Goal: Task Accomplishment & Management: Use online tool/utility

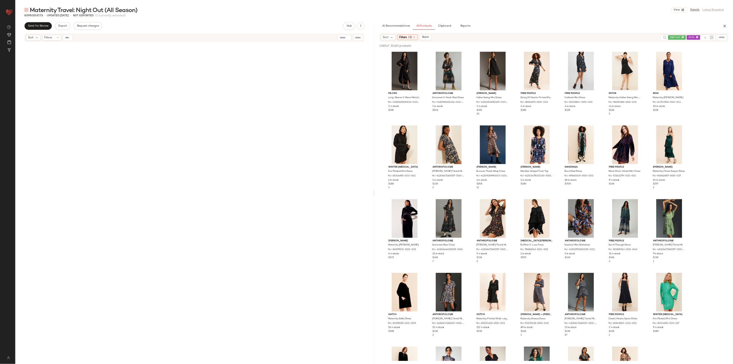
scroll to position [1714, 0]
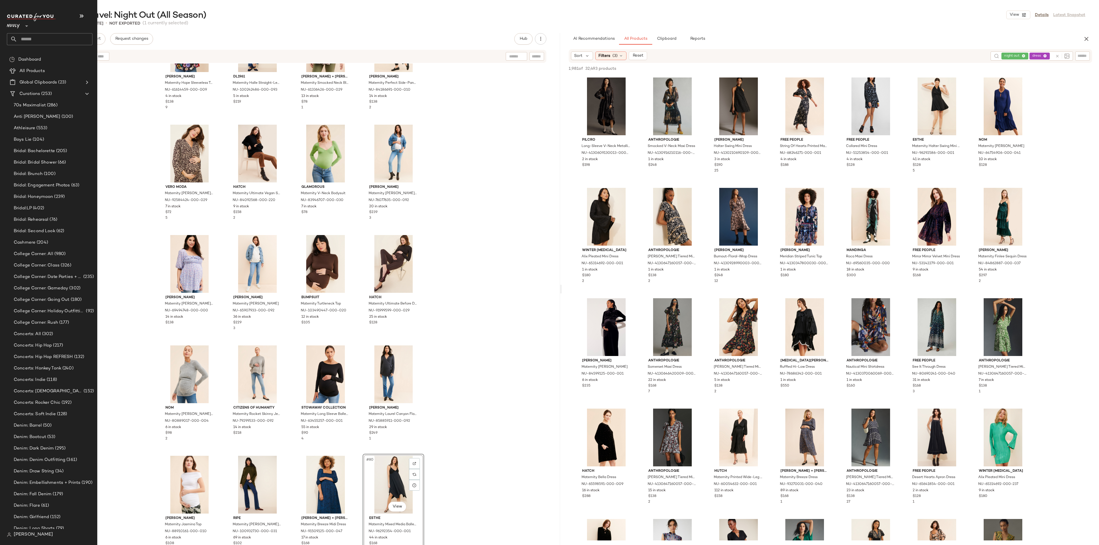
click at [51, 38] on input "text" at bounding box center [54, 39] width 75 height 12
type input "*"
type input "*********"
click at [45, 71] on div "E+O: Going Out LP" at bounding box center [50, 68] width 86 height 12
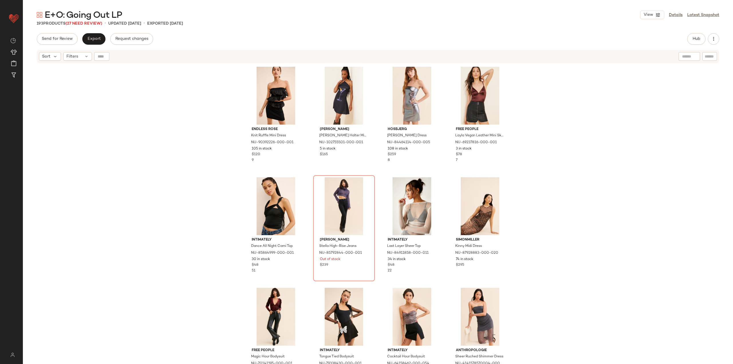
drag, startPoint x: 697, startPoint y: 2, endPoint x: 518, endPoint y: 209, distance: 274.0
click at [517, 209] on div "Endless Rose Knit Ruffle Mini Dress NU-90392226-000-001 105 in stock $120 9 [PE…" at bounding box center [378, 221] width 710 height 314
click at [85, 24] on span "(27 Need Review)" at bounding box center [84, 23] width 37 height 4
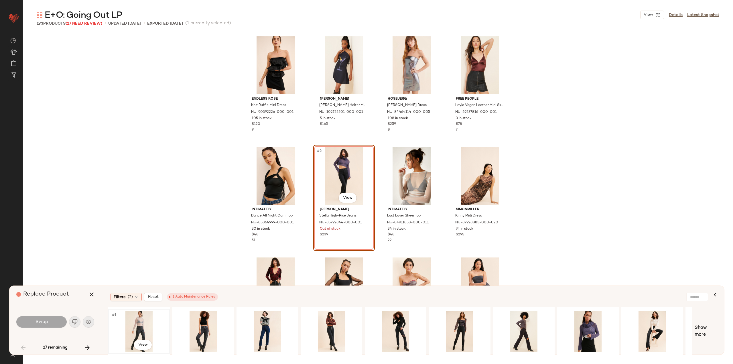
click at [131, 323] on div "#1 View" at bounding box center [139, 331] width 58 height 41
click at [49, 325] on button "Swap" at bounding box center [41, 321] width 50 height 11
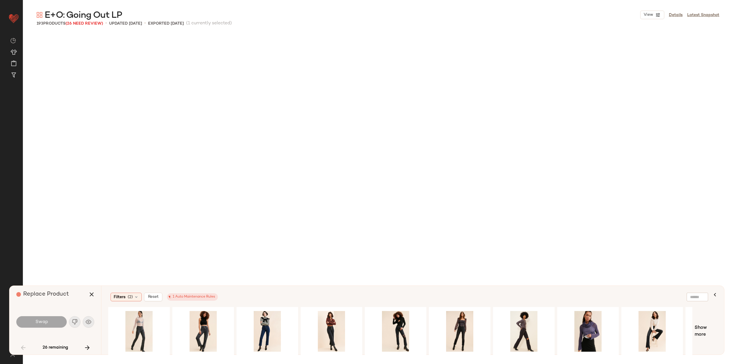
scroll to position [446, 0]
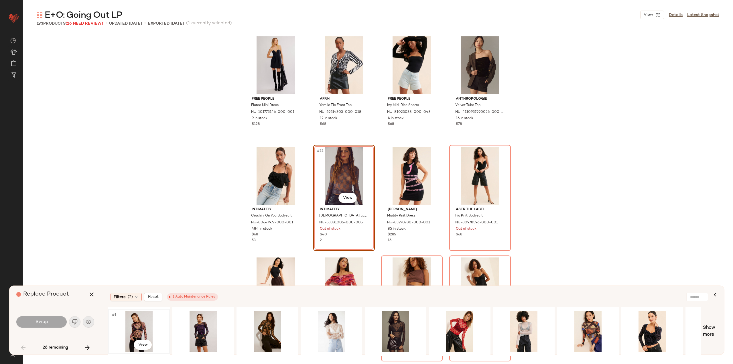
click at [131, 327] on div "#1 View" at bounding box center [139, 331] width 58 height 41
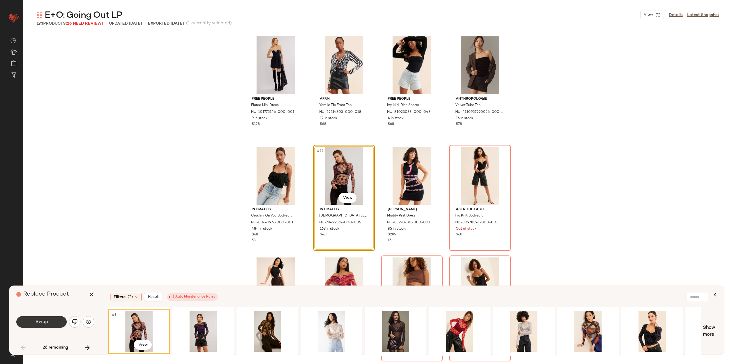
click at [42, 322] on span "Swap" at bounding box center [41, 321] width 13 height 5
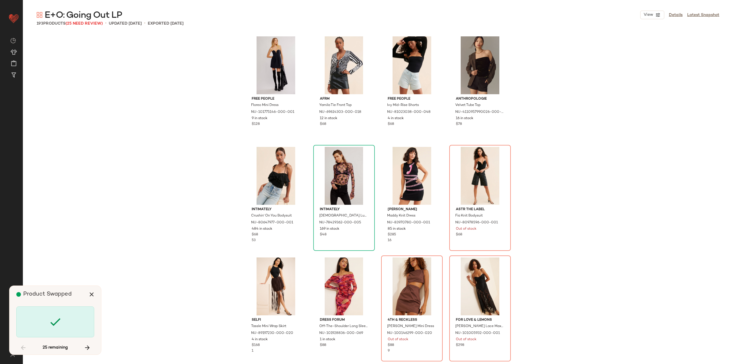
scroll to position [442, 0]
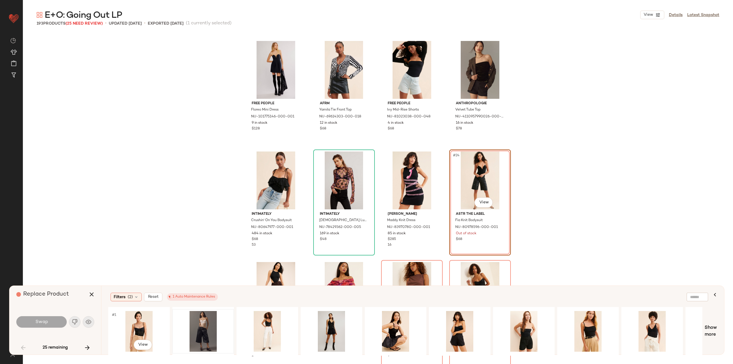
click at [203, 324] on div at bounding box center [203, 331] width 58 height 41
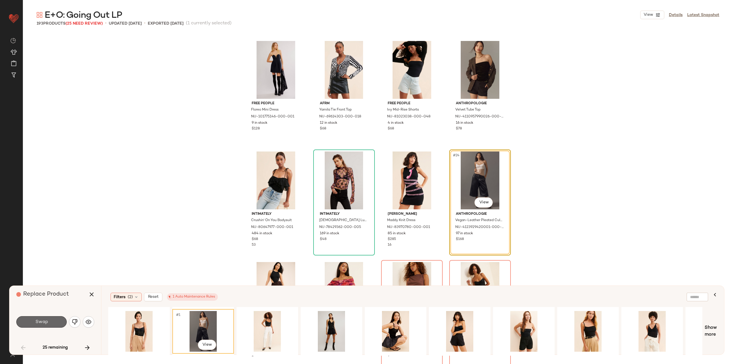
click at [45, 324] on span "Swap" at bounding box center [41, 321] width 13 height 5
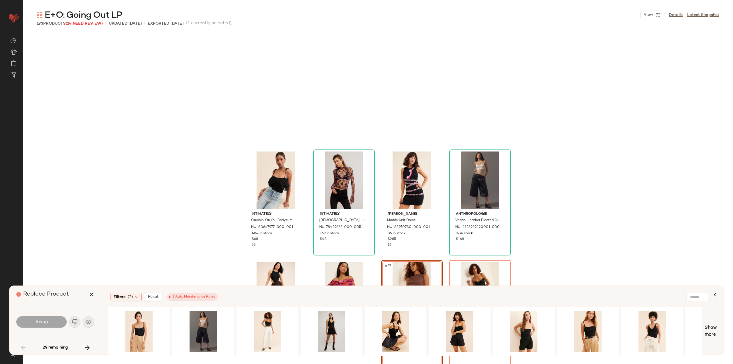
scroll to position [552, 0]
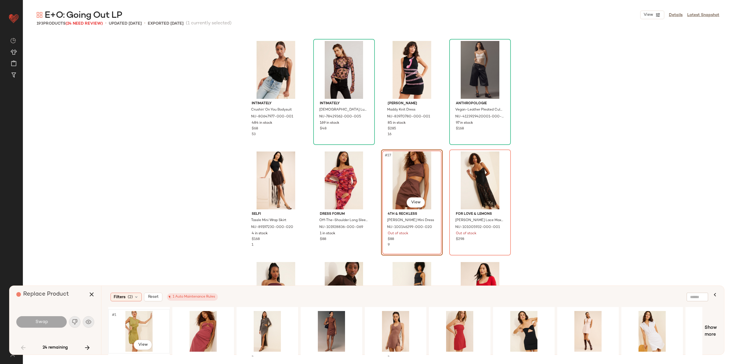
click at [141, 330] on div "#1 View" at bounding box center [139, 331] width 58 height 41
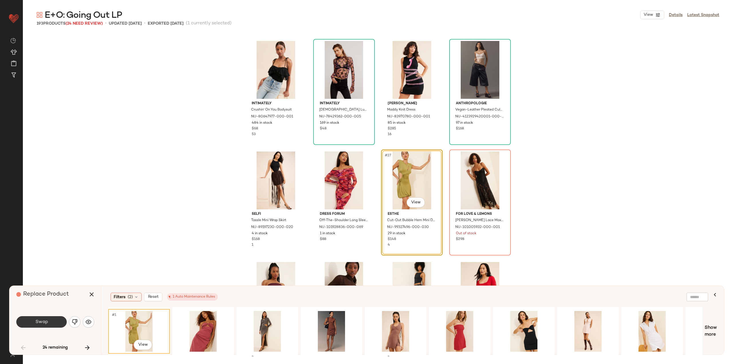
click at [53, 319] on button "Swap" at bounding box center [41, 321] width 50 height 11
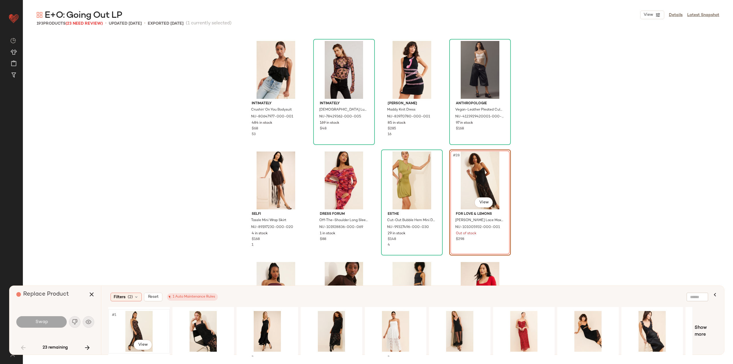
click at [136, 324] on div "#1 View" at bounding box center [139, 331] width 58 height 41
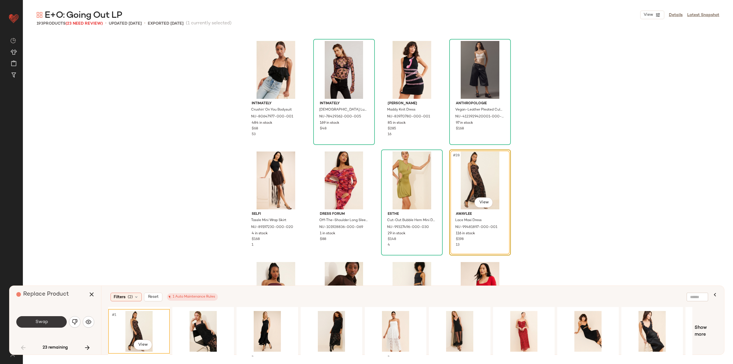
click at [54, 318] on button "Swap" at bounding box center [41, 321] width 50 height 11
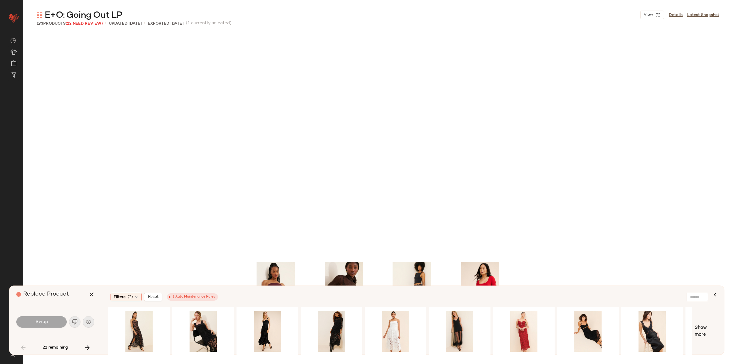
scroll to position [773, 0]
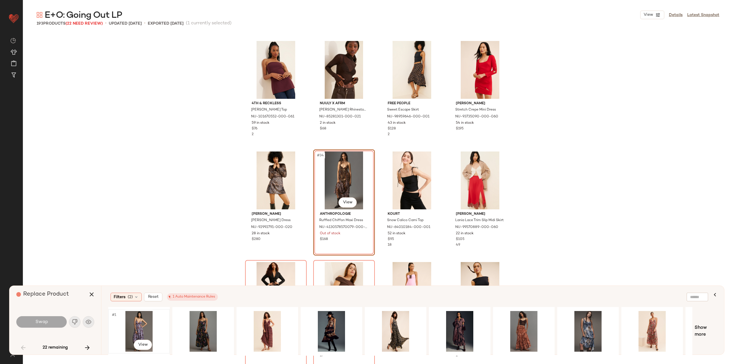
click at [134, 328] on div "#1 View" at bounding box center [139, 331] width 58 height 41
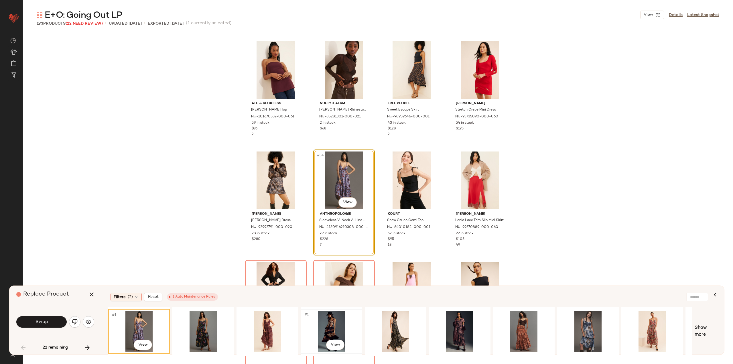
click at [334, 324] on div "#1 View" at bounding box center [331, 331] width 58 height 41
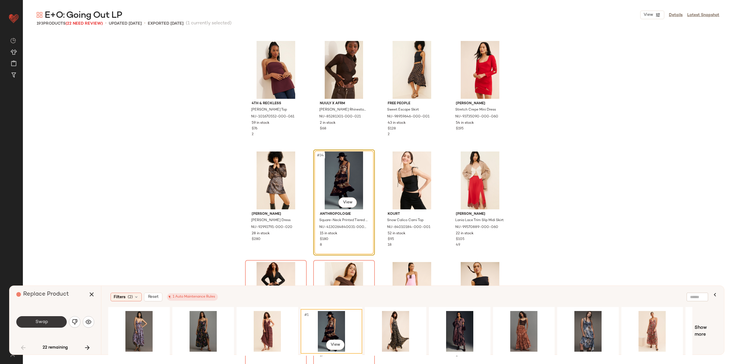
click at [60, 321] on button "Swap" at bounding box center [41, 321] width 50 height 11
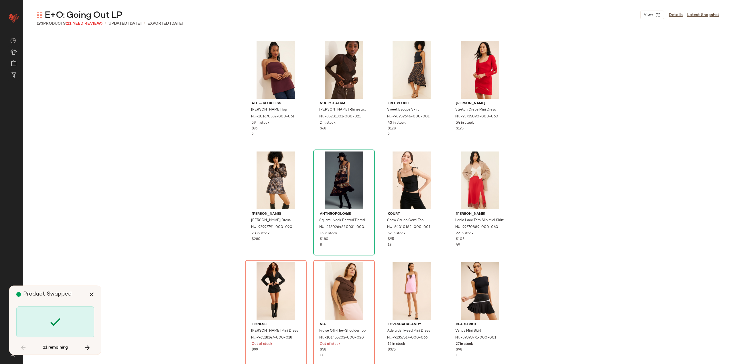
scroll to position [884, 0]
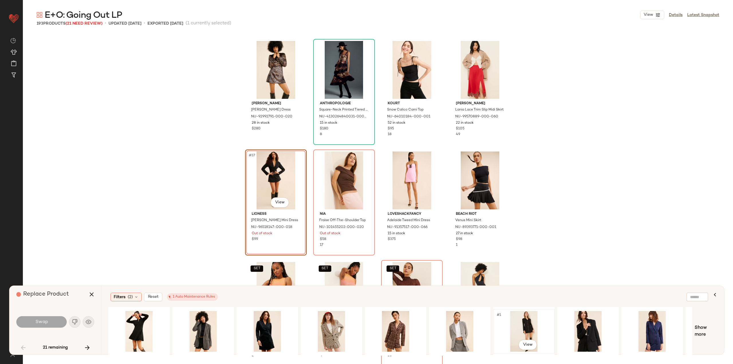
click at [520, 323] on div "#1 View" at bounding box center [524, 331] width 58 height 41
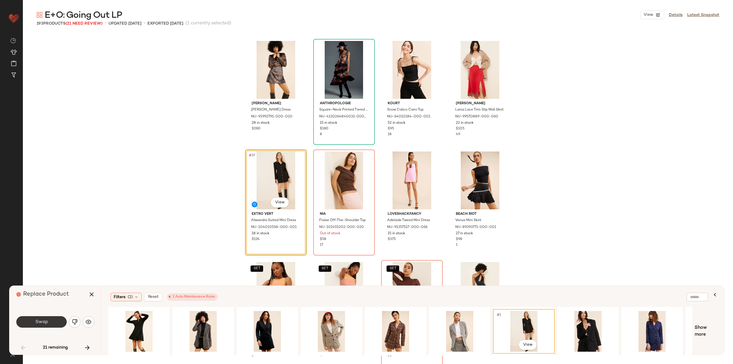
click at [64, 319] on button "Swap" at bounding box center [41, 321] width 50 height 11
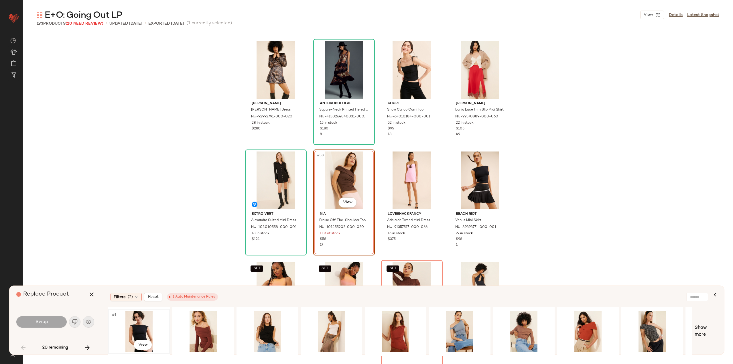
click at [148, 322] on div "#1 View" at bounding box center [139, 331] width 58 height 41
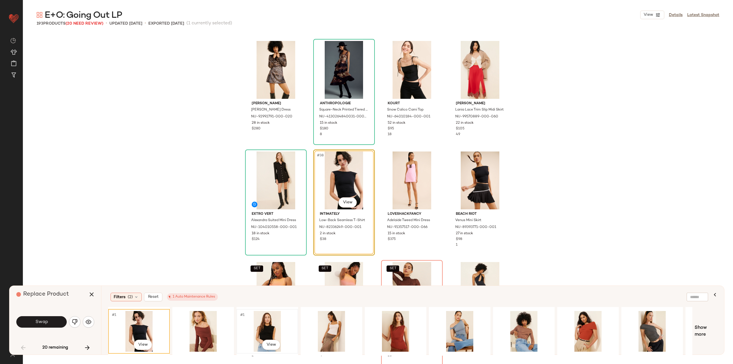
click at [275, 327] on div "#1 View" at bounding box center [267, 331] width 58 height 41
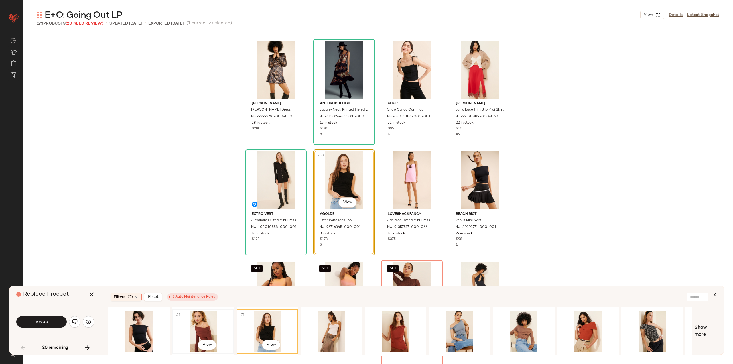
click at [196, 322] on div "#1 View" at bounding box center [203, 331] width 58 height 41
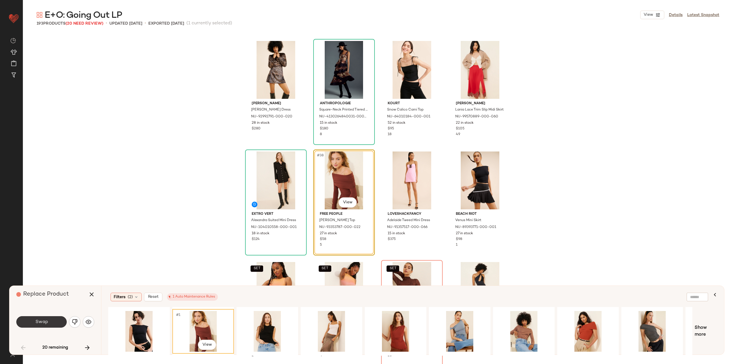
click at [48, 321] on button "Swap" at bounding box center [41, 321] width 50 height 11
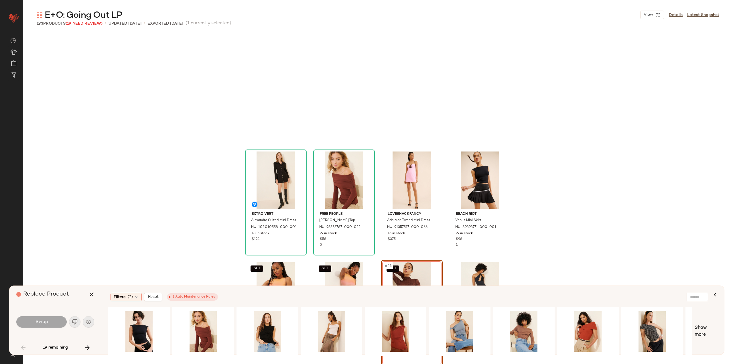
scroll to position [994, 0]
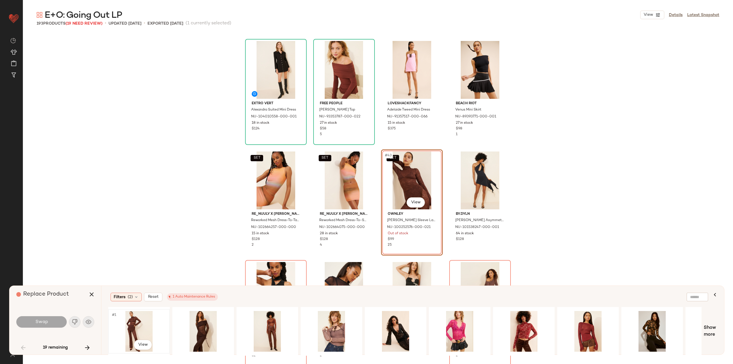
click at [130, 326] on div "#1 View" at bounding box center [139, 331] width 58 height 41
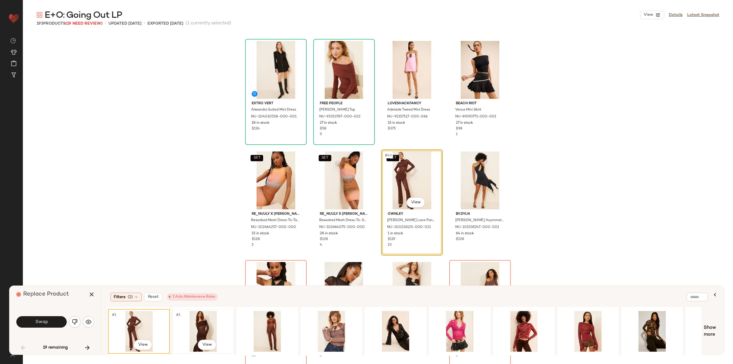
click at [194, 319] on div "#1 View" at bounding box center [203, 331] width 58 height 41
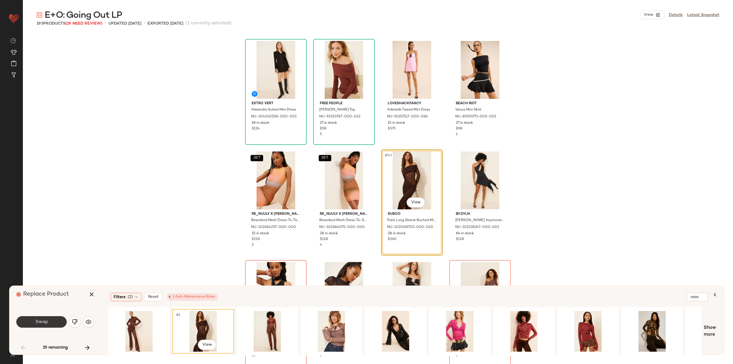
click at [43, 319] on span "Swap" at bounding box center [41, 321] width 13 height 5
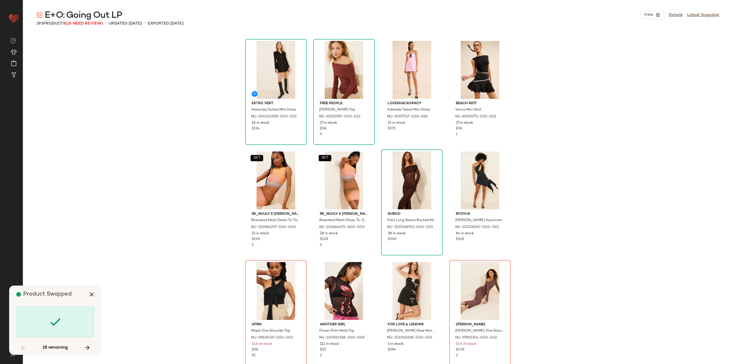
scroll to position [1104, 0]
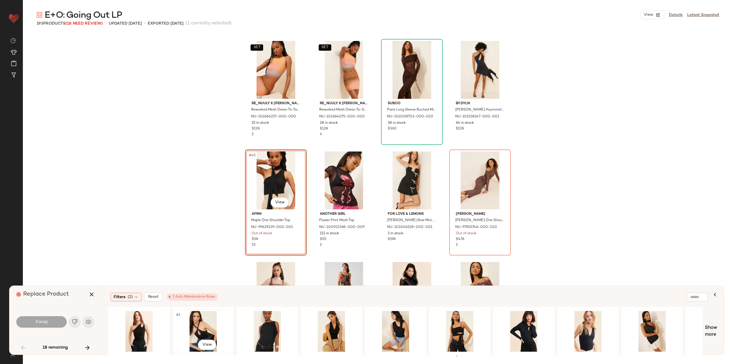
click at [194, 324] on div "#1 View" at bounding box center [203, 331] width 58 height 41
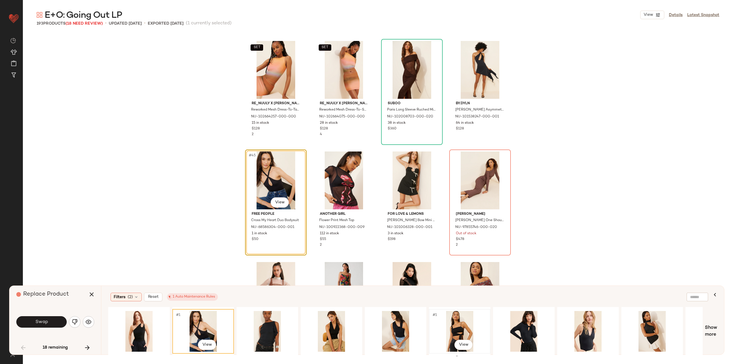
click at [464, 323] on div "#1 View" at bounding box center [460, 331] width 58 height 41
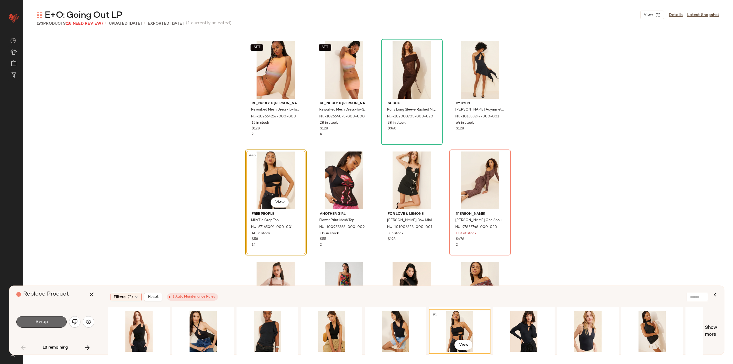
click at [62, 320] on button "Swap" at bounding box center [41, 321] width 50 height 11
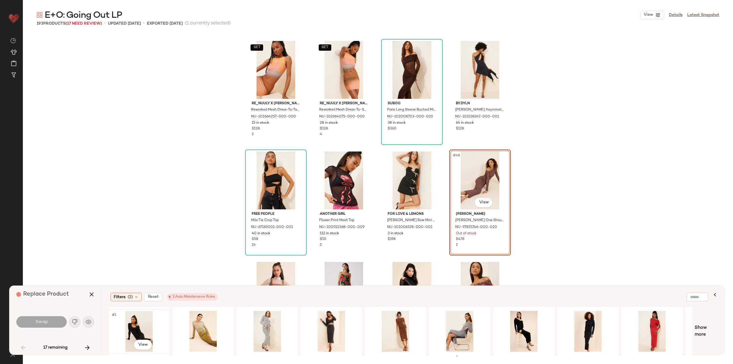
click at [128, 322] on div "#1 View" at bounding box center [139, 331] width 58 height 41
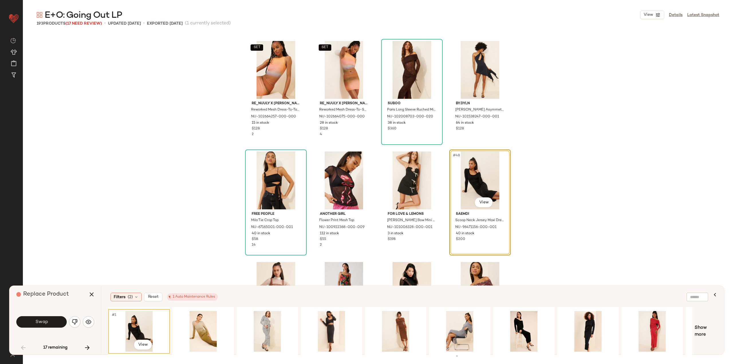
click at [38, 316] on div "Swap" at bounding box center [55, 322] width 78 height 14
click at [42, 323] on span "Swap" at bounding box center [41, 321] width 13 height 5
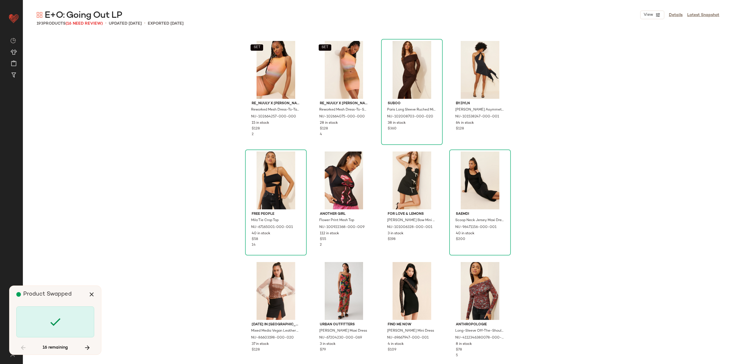
scroll to position [1436, 0]
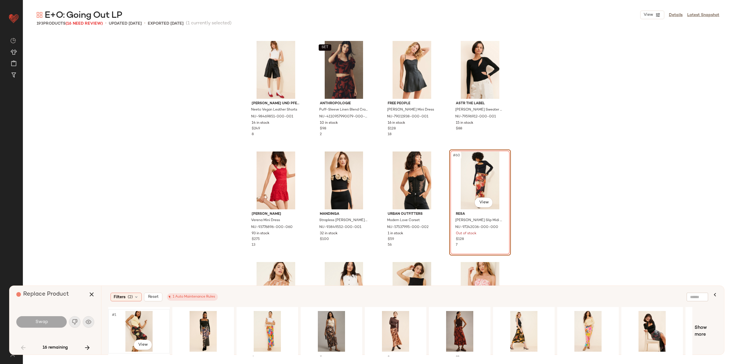
click at [138, 320] on div "#1 View" at bounding box center [139, 331] width 58 height 41
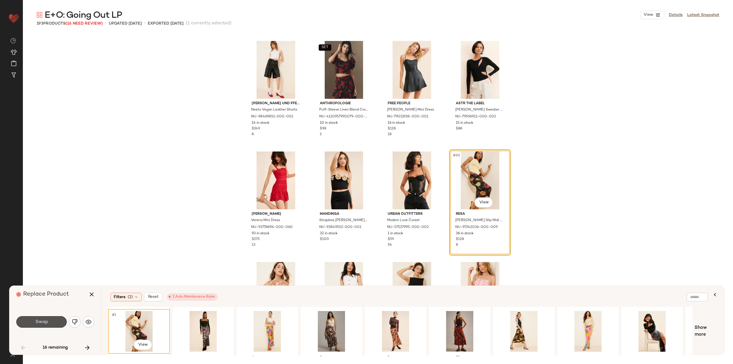
drag, startPoint x: 51, startPoint y: 326, endPoint x: 54, endPoint y: 326, distance: 2.9
click at [52, 326] on button "Swap" at bounding box center [41, 321] width 50 height 11
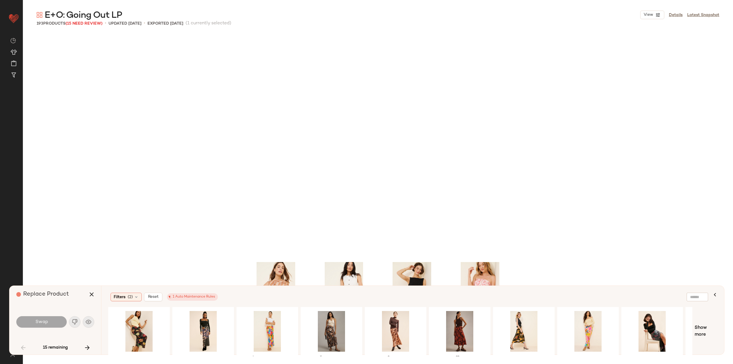
scroll to position [1657, 0]
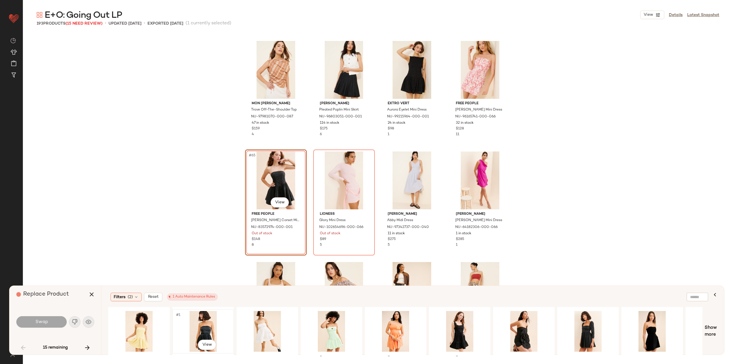
click at [199, 320] on div "#1 View" at bounding box center [203, 331] width 58 height 41
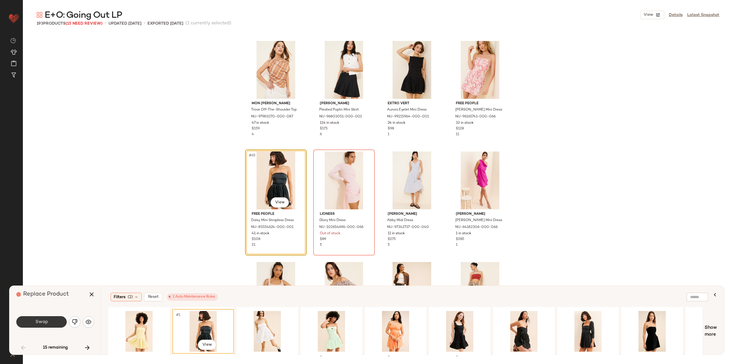
click at [41, 323] on span "Swap" at bounding box center [41, 321] width 13 height 5
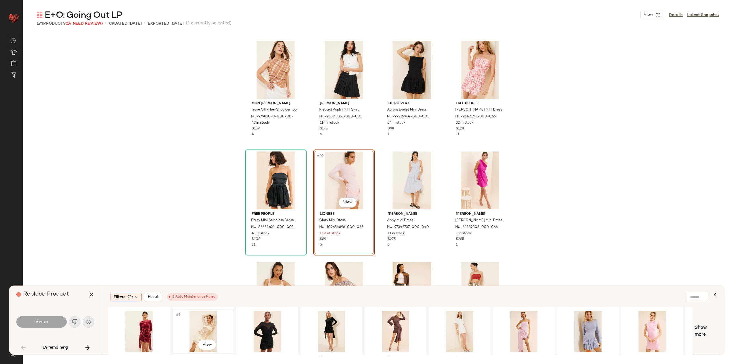
click at [200, 326] on div "#1 View" at bounding box center [203, 331] width 58 height 41
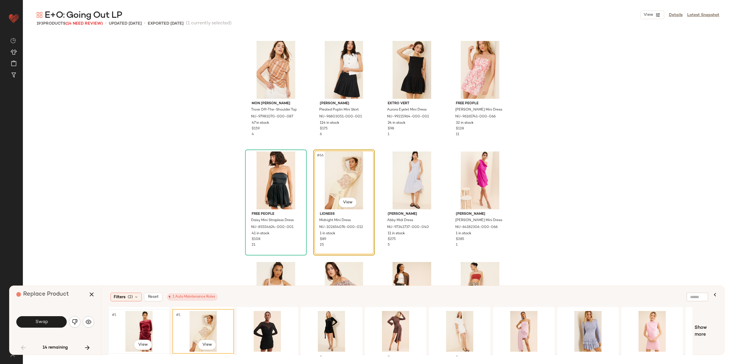
click at [148, 329] on div "#1 View" at bounding box center [139, 331] width 58 height 41
click at [43, 323] on span "Swap" at bounding box center [41, 321] width 13 height 5
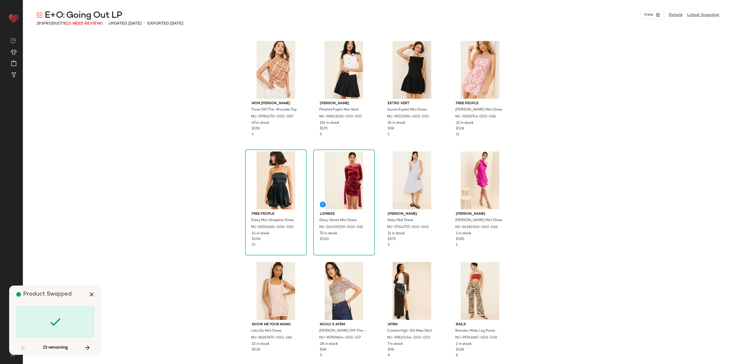
scroll to position [1988, 0]
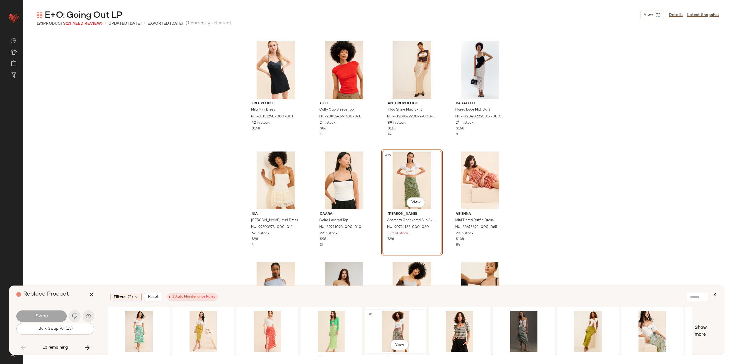
click at [391, 325] on div "#1 View" at bounding box center [396, 331] width 58 height 41
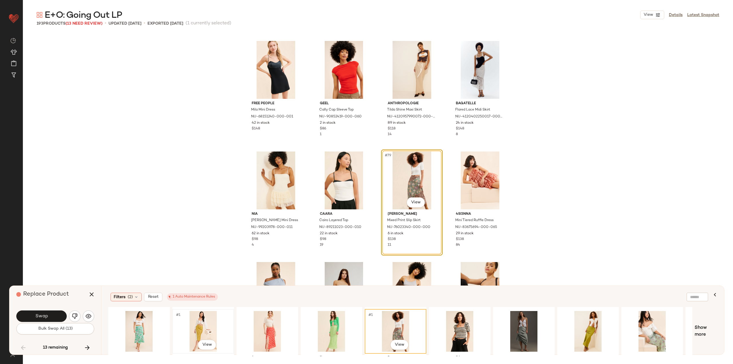
click at [210, 328] on div "#1 View" at bounding box center [203, 331] width 58 height 41
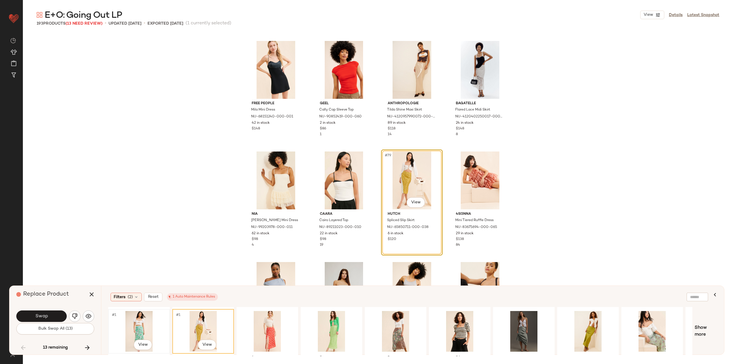
click at [145, 318] on div "#1 View" at bounding box center [139, 331] width 58 height 41
click at [596, 324] on div "#1 View" at bounding box center [588, 331] width 58 height 41
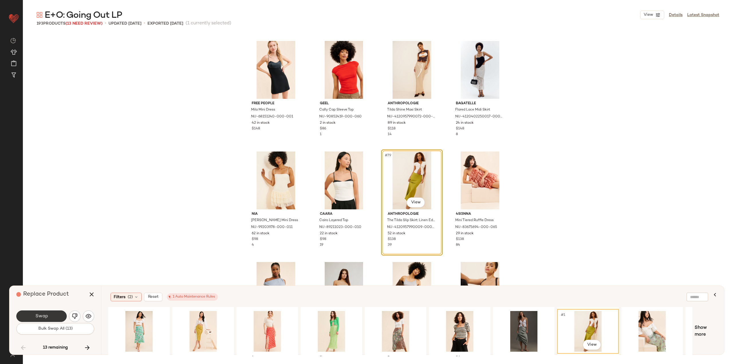
click at [50, 313] on button "Swap" at bounding box center [41, 315] width 50 height 11
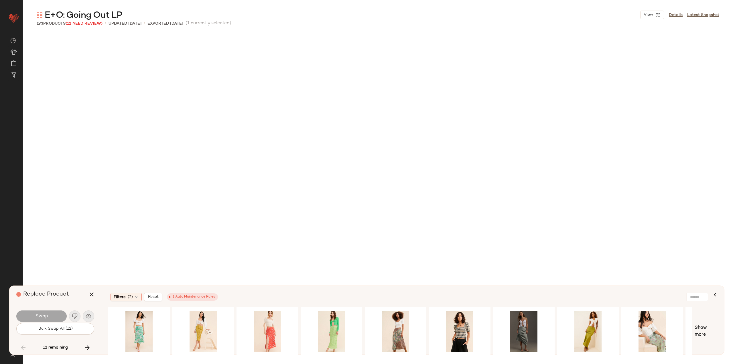
scroll to position [2319, 0]
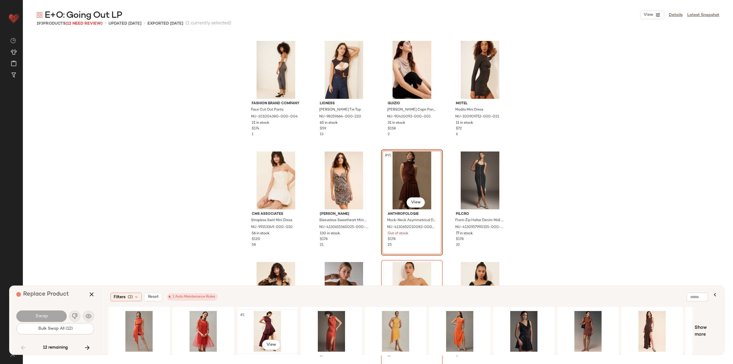
click at [270, 321] on div "#1 View" at bounding box center [267, 331] width 58 height 41
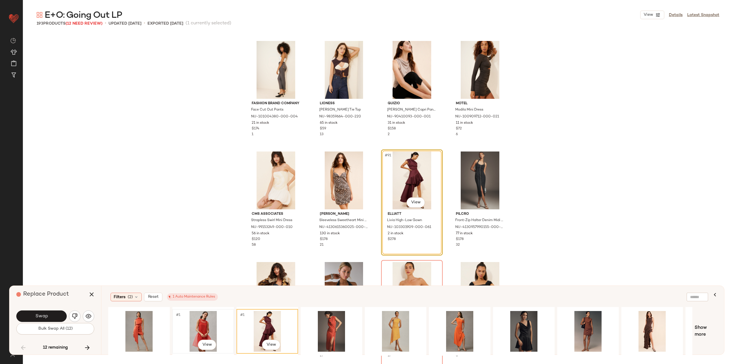
click at [203, 329] on div "#1 View" at bounding box center [203, 331] width 58 height 41
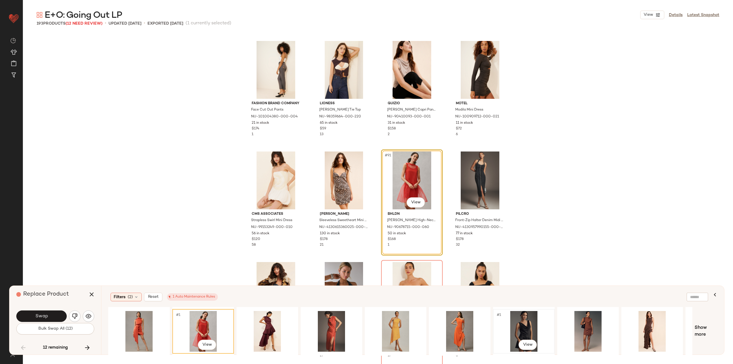
click at [515, 320] on div "#1 View" at bounding box center [524, 331] width 58 height 41
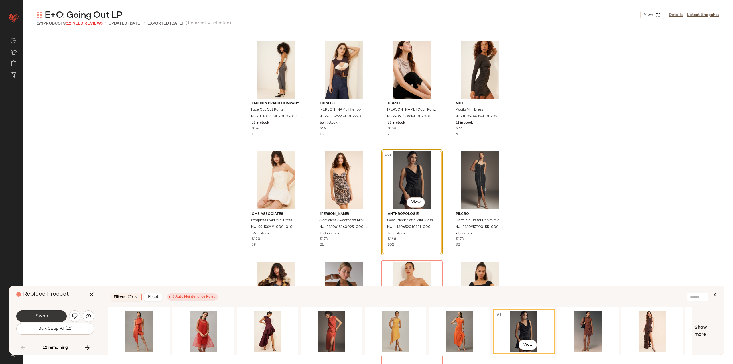
click at [52, 314] on button "Swap" at bounding box center [41, 315] width 50 height 11
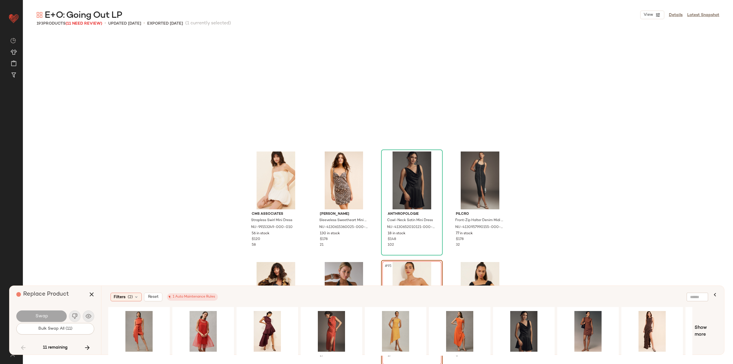
scroll to position [2430, 0]
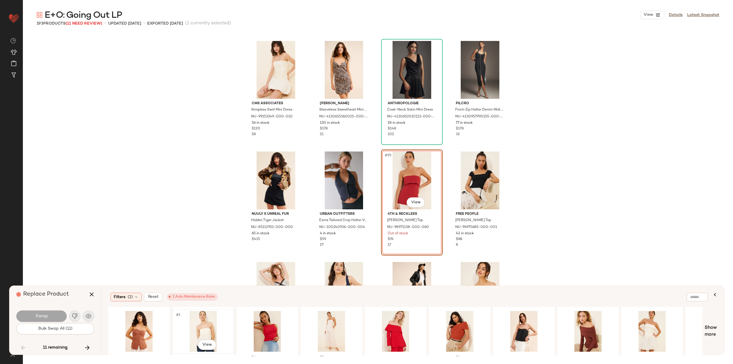
drag, startPoint x: 203, startPoint y: 334, endPoint x: 206, endPoint y: 336, distance: 3.3
click at [206, 336] on div "#1 View" at bounding box center [203, 331] width 58 height 41
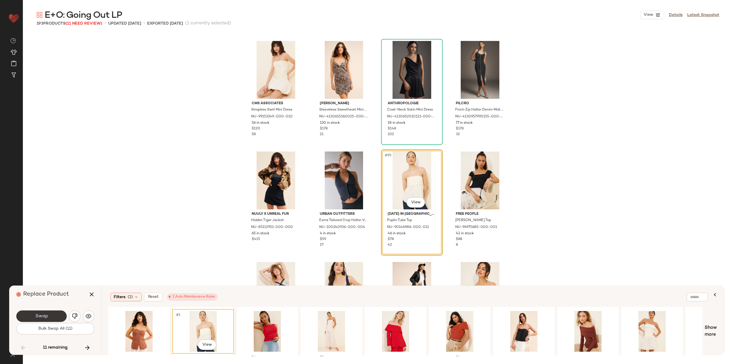
click at [48, 316] on button "Swap" at bounding box center [41, 315] width 50 height 11
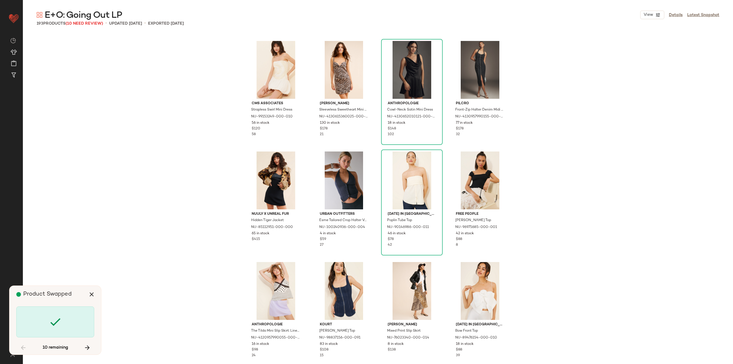
scroll to position [2761, 0]
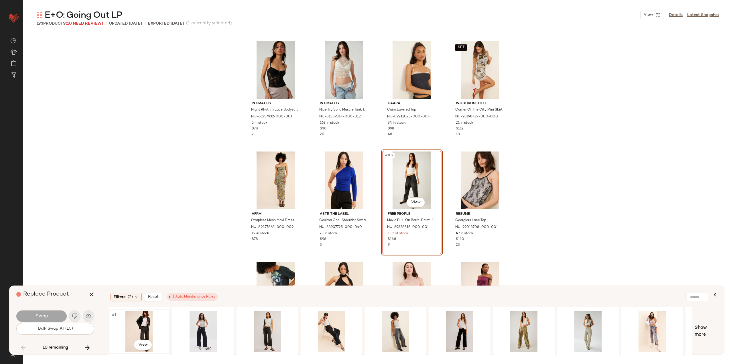
click at [141, 320] on div "#1 View" at bounding box center [139, 331] width 58 height 41
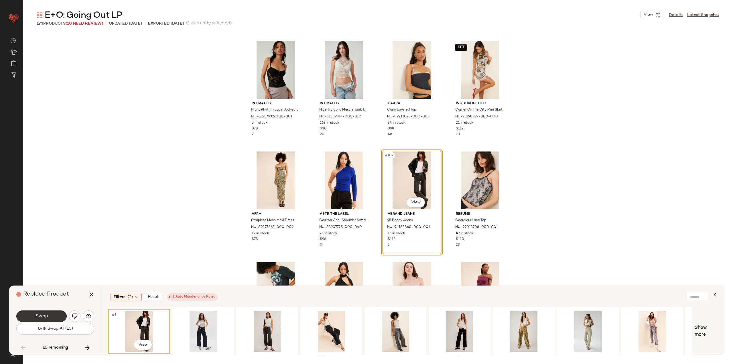
click at [47, 318] on span "Swap" at bounding box center [41, 315] width 13 height 5
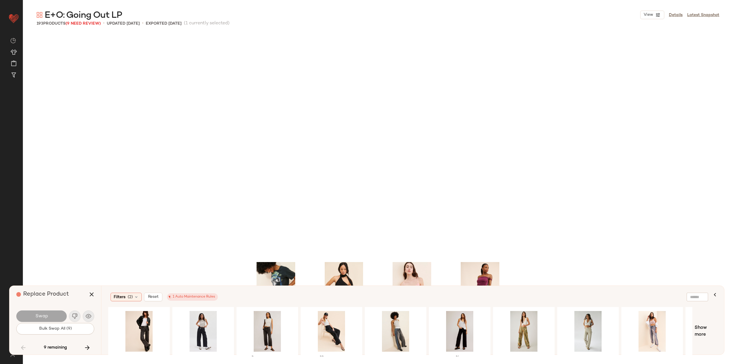
scroll to position [2982, 0]
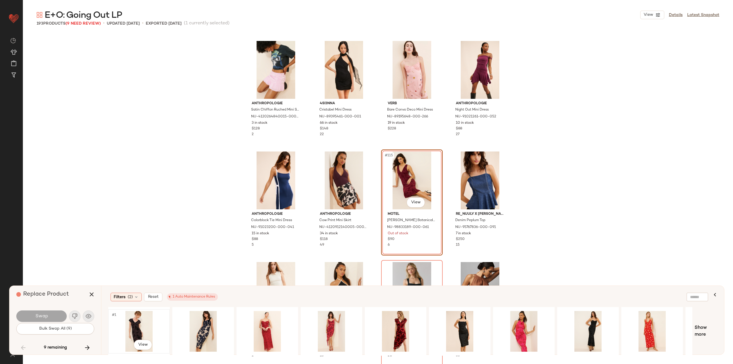
click at [143, 332] on div "#1 View" at bounding box center [139, 331] width 58 height 41
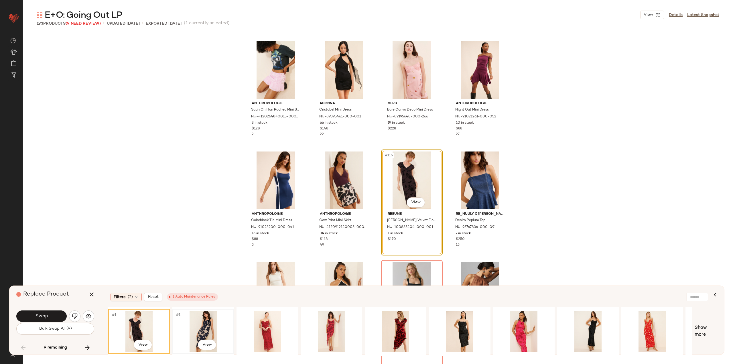
click at [196, 332] on div "#1 View" at bounding box center [203, 331] width 58 height 41
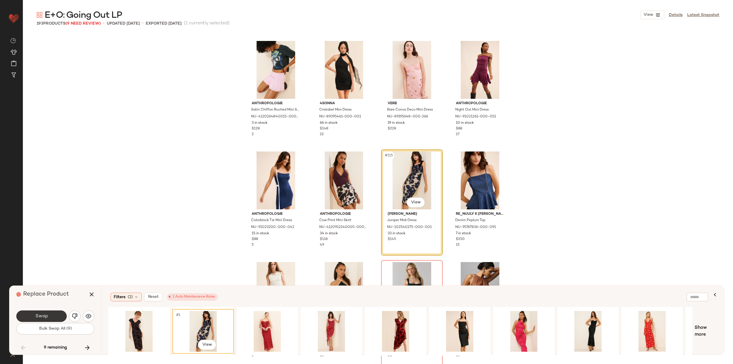
click at [41, 318] on span "Swap" at bounding box center [41, 315] width 13 height 5
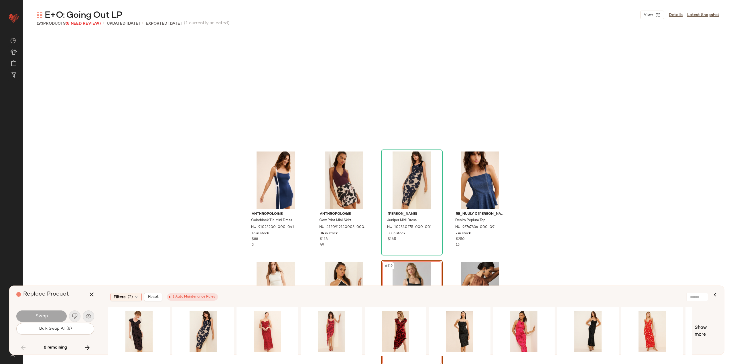
scroll to position [3093, 0]
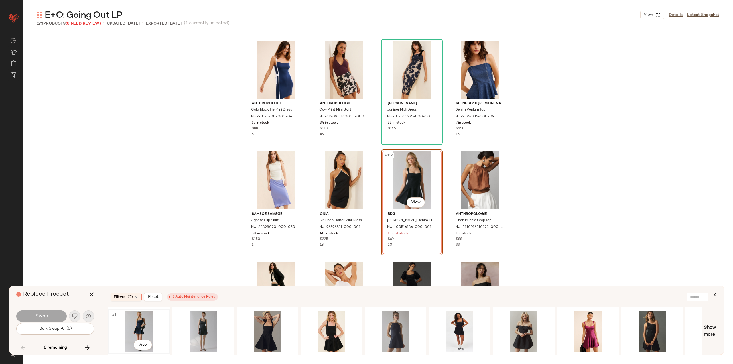
click at [141, 322] on div "#1 View" at bounding box center [139, 331] width 58 height 41
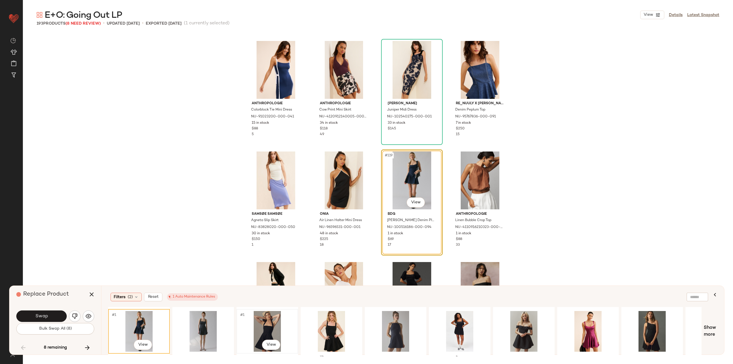
click at [255, 326] on div "#1 View" at bounding box center [267, 331] width 58 height 41
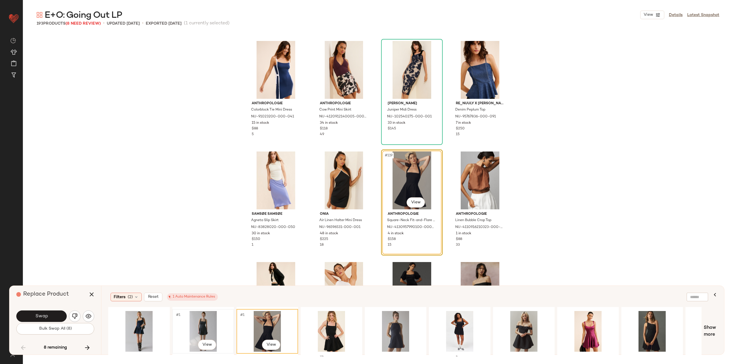
click at [213, 323] on div "#1 View" at bounding box center [203, 331] width 58 height 41
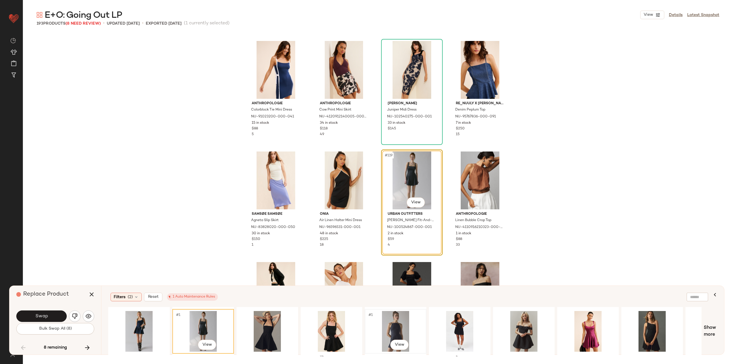
click at [396, 326] on div "#1 View" at bounding box center [396, 331] width 58 height 41
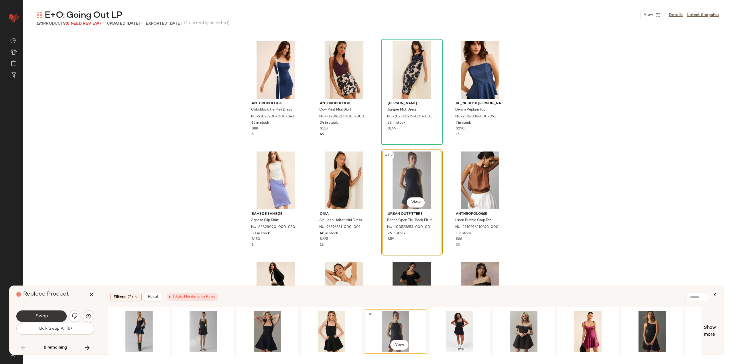
click at [46, 316] on span "Swap" at bounding box center [41, 315] width 13 height 5
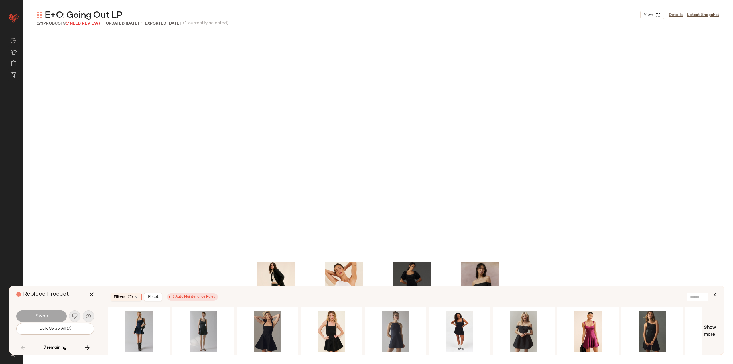
scroll to position [3313, 0]
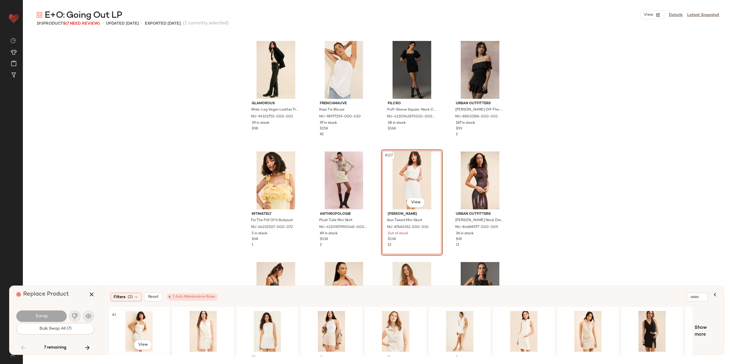
click at [135, 320] on div "#1 View" at bounding box center [139, 331] width 58 height 41
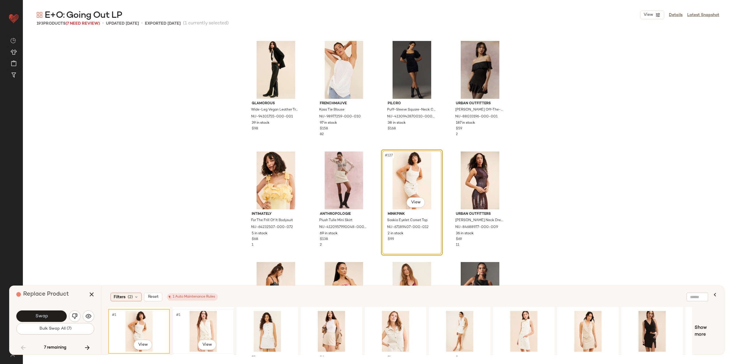
click at [196, 324] on div "#1 View" at bounding box center [203, 331] width 58 height 41
click at [46, 316] on span "Swap" at bounding box center [41, 315] width 13 height 5
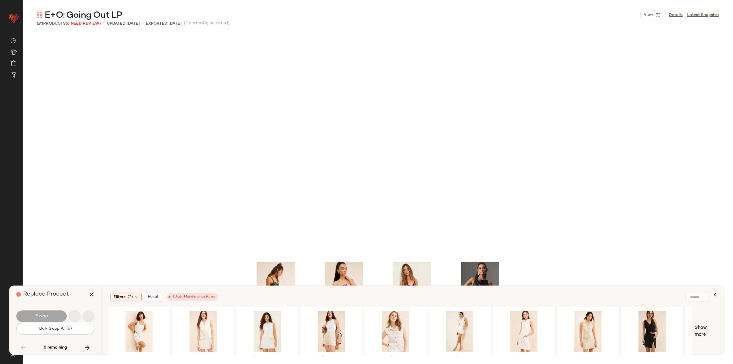
scroll to position [3534, 0]
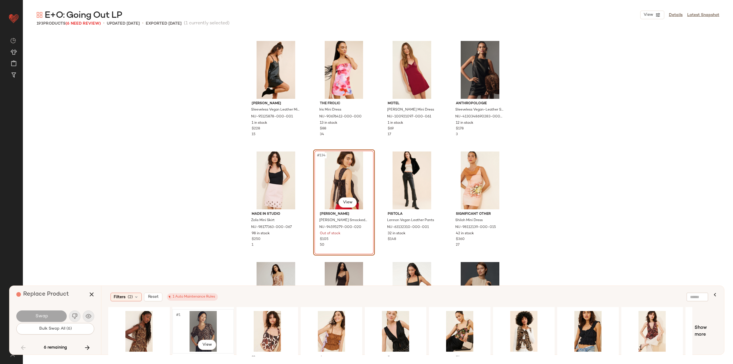
click at [210, 324] on div "#1 View" at bounding box center [203, 331] width 58 height 41
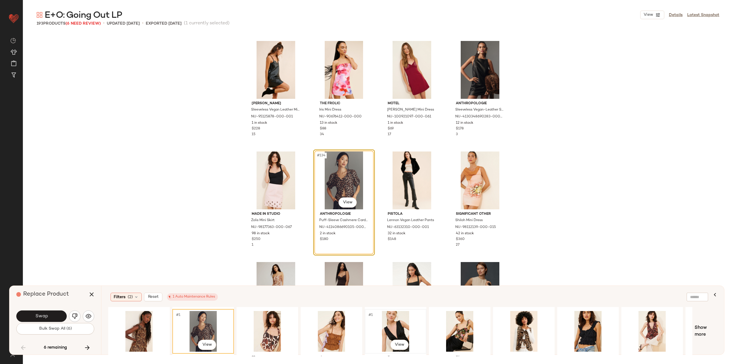
click at [407, 318] on div "#1 View" at bounding box center [396, 331] width 58 height 41
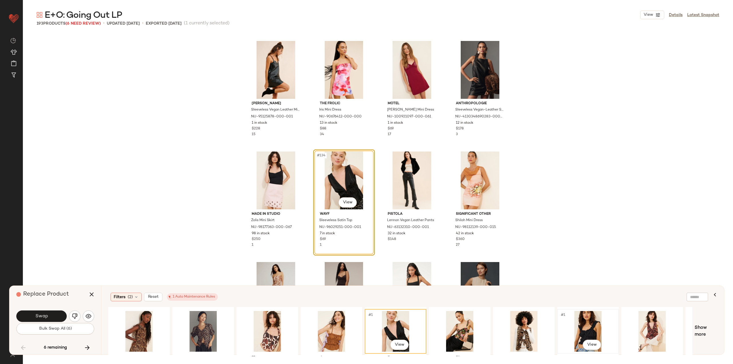
click at [589, 327] on div "#1 View" at bounding box center [588, 331] width 58 height 41
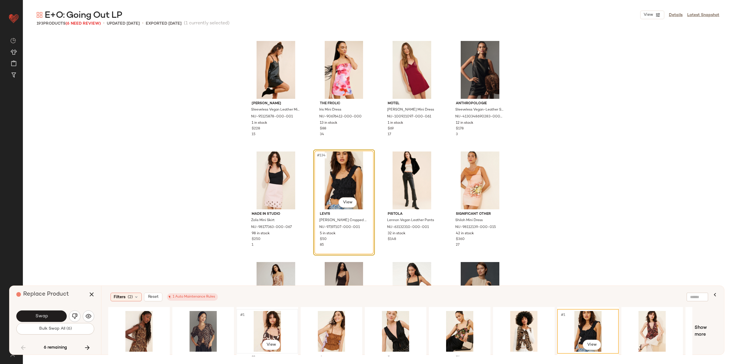
click at [270, 331] on div "#1 View" at bounding box center [267, 331] width 58 height 41
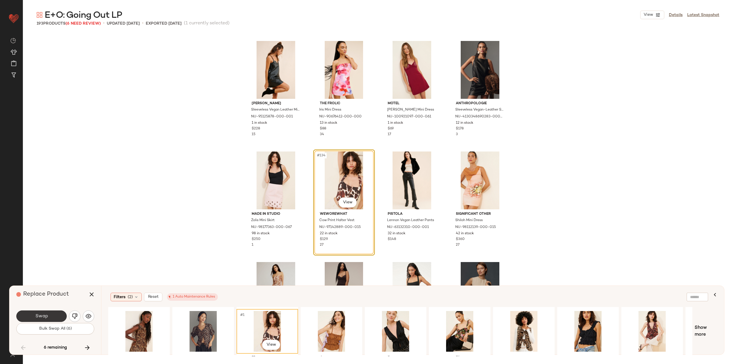
click at [54, 316] on button "Swap" at bounding box center [41, 315] width 50 height 11
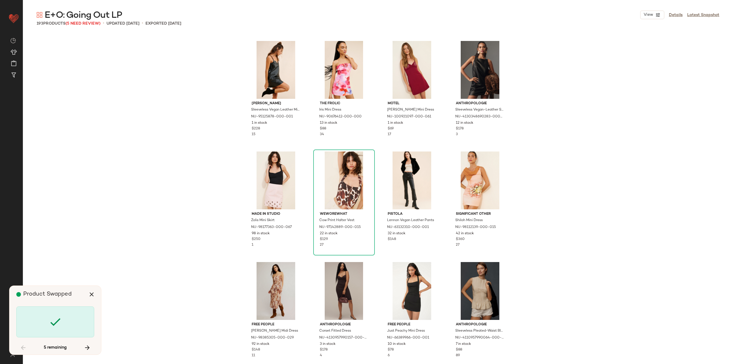
scroll to position [3755, 0]
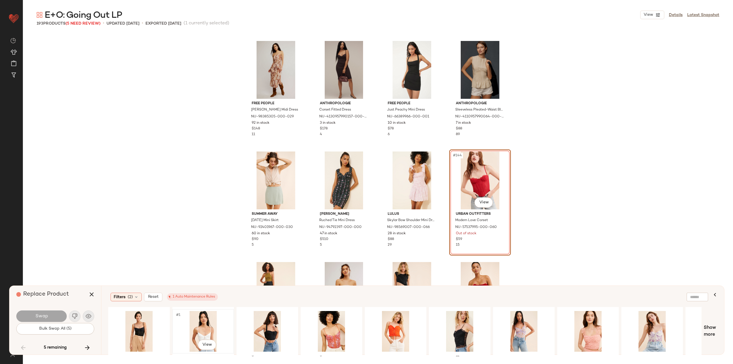
click at [203, 327] on div "#1 View" at bounding box center [203, 331] width 58 height 41
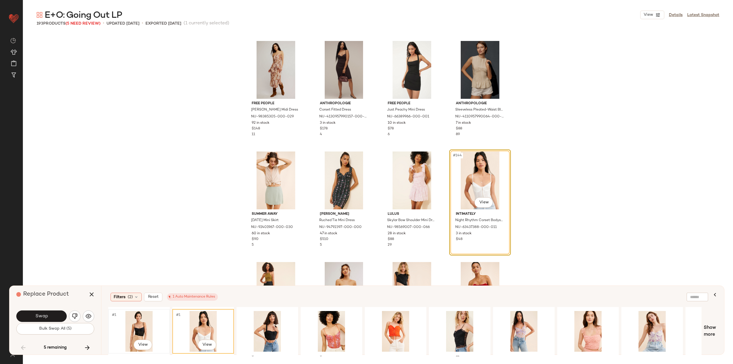
click at [133, 327] on div "#1 View" at bounding box center [139, 331] width 58 height 41
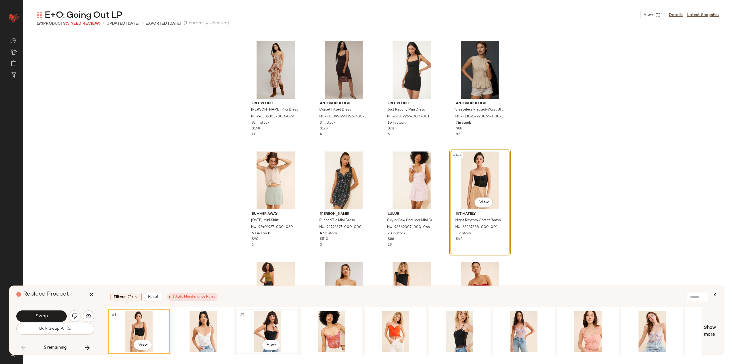
click at [271, 324] on div "#1 View" at bounding box center [267, 331] width 58 height 41
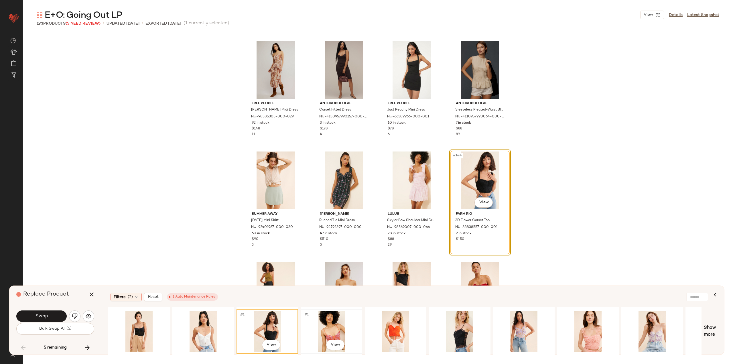
click at [331, 324] on div "#1 View" at bounding box center [331, 331] width 58 height 41
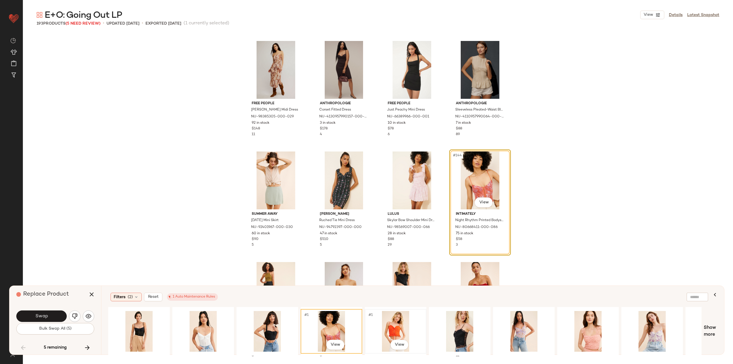
click at [381, 319] on div "#1 View" at bounding box center [396, 331] width 58 height 41
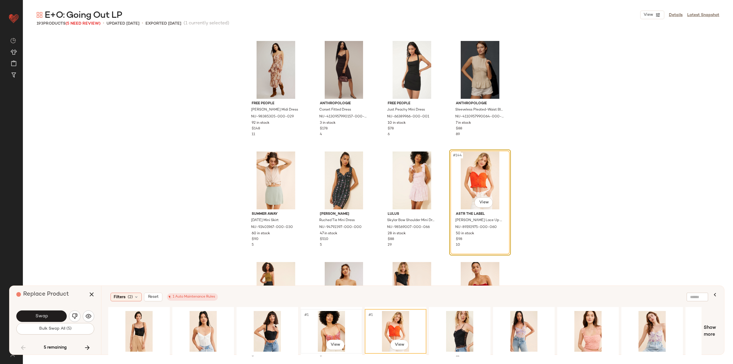
click at [345, 325] on div "#1 View" at bounding box center [331, 331] width 58 height 41
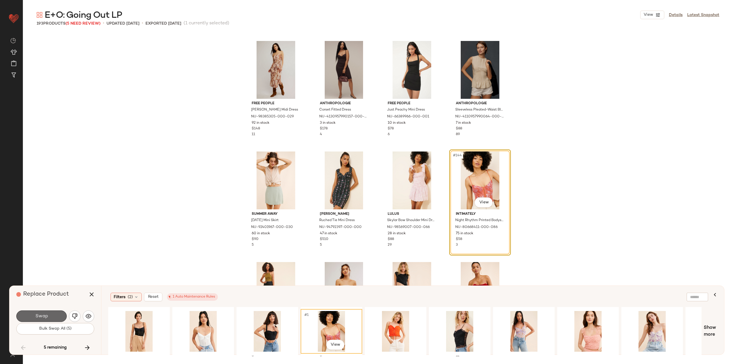
click at [45, 318] on span "Swap" at bounding box center [41, 315] width 13 height 5
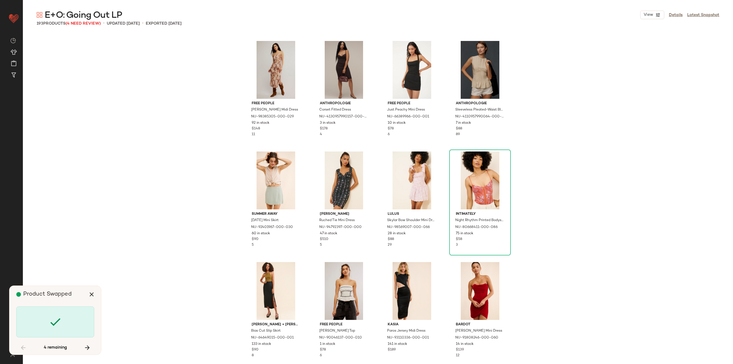
scroll to position [4528, 0]
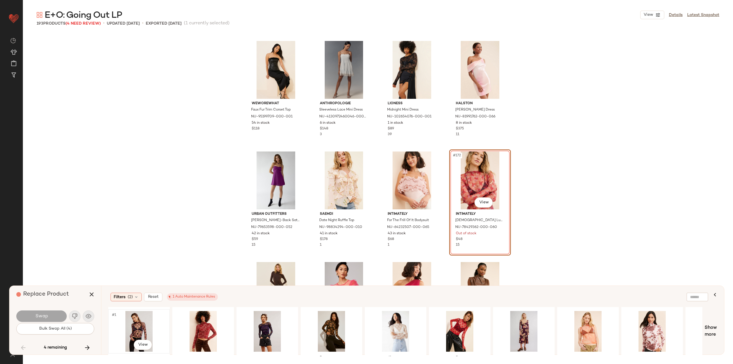
click at [140, 322] on div "#1 View" at bounding box center [139, 331] width 58 height 41
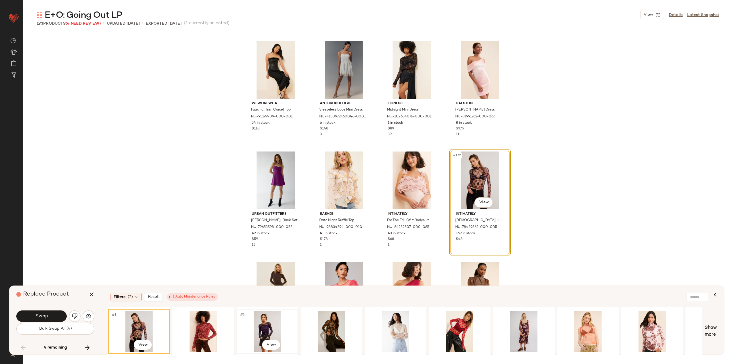
click at [262, 321] on div "#1 View" at bounding box center [267, 331] width 58 height 41
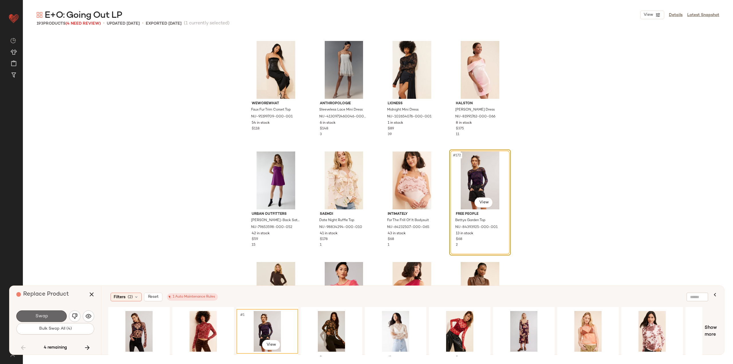
click at [59, 316] on button "Swap" at bounding box center [41, 315] width 50 height 11
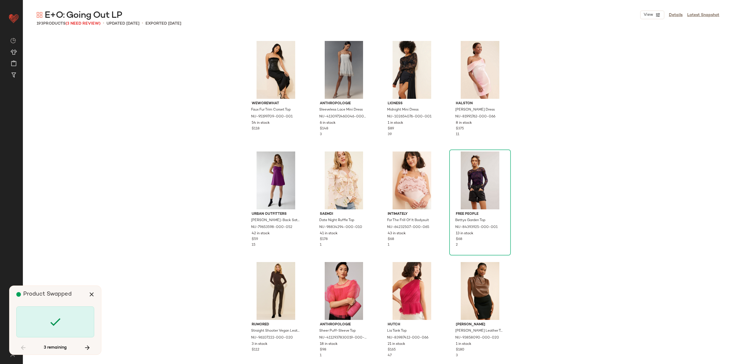
scroll to position [4749, 0]
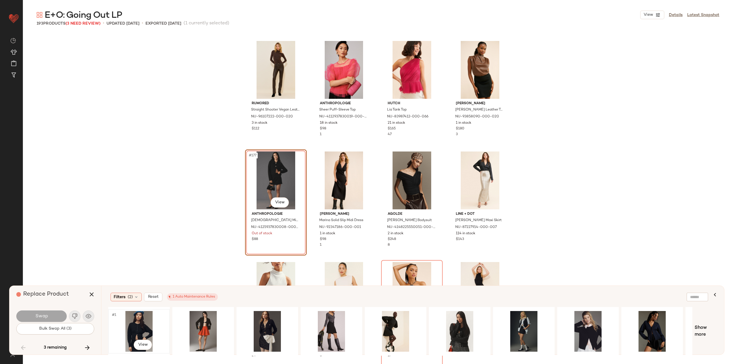
click at [143, 323] on div "#1 View" at bounding box center [139, 331] width 58 height 41
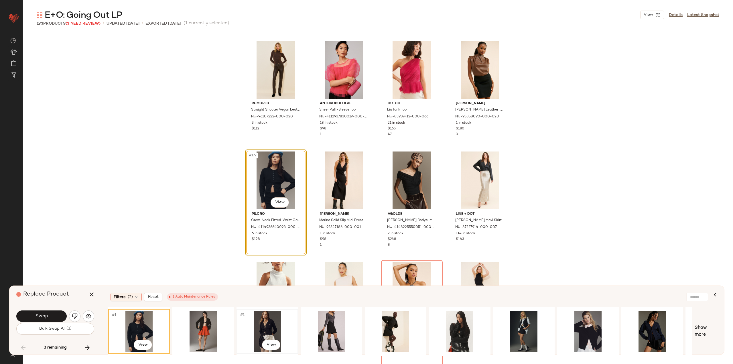
click at [261, 321] on div "#1 View" at bounding box center [267, 331] width 58 height 41
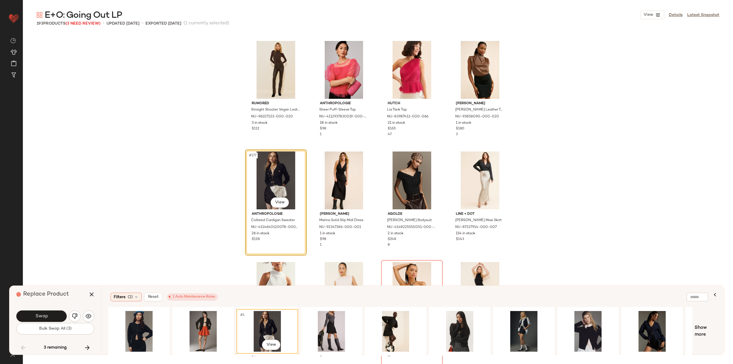
click at [45, 309] on div "Swap" at bounding box center [55, 316] width 78 height 14
click at [49, 315] on button "Swap" at bounding box center [41, 315] width 50 height 11
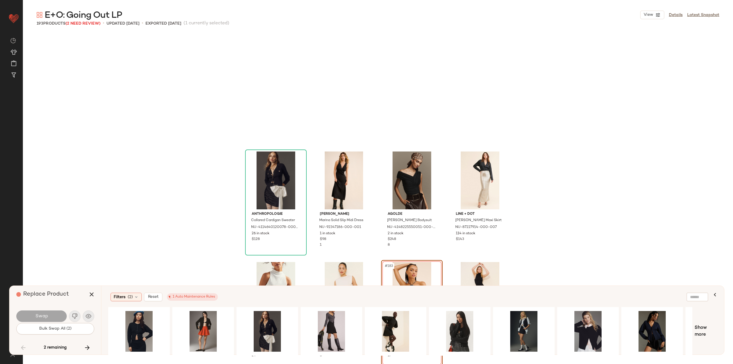
scroll to position [4860, 0]
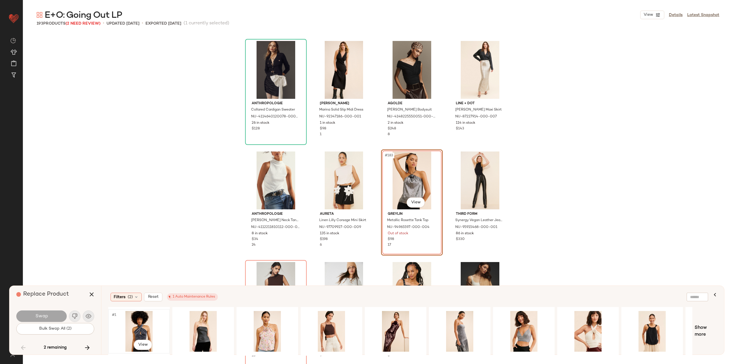
click at [145, 328] on div "#1 View" at bounding box center [139, 331] width 58 height 41
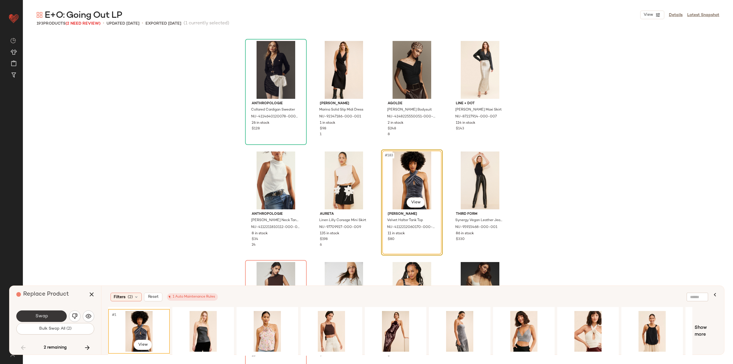
click at [45, 319] on button "Swap" at bounding box center [41, 315] width 50 height 11
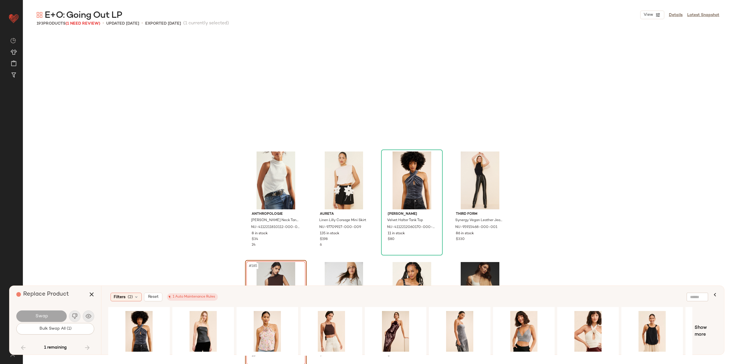
scroll to position [4970, 0]
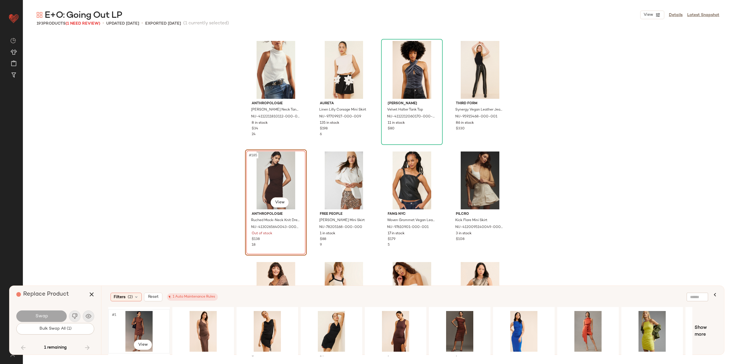
click at [152, 327] on div "#1 View" at bounding box center [139, 331] width 58 height 41
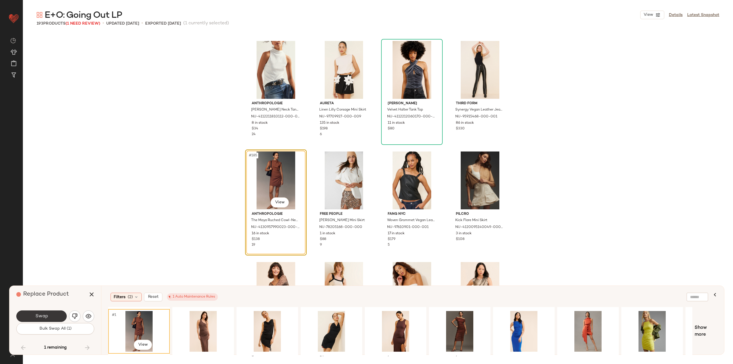
click at [40, 313] on span "Swap" at bounding box center [41, 315] width 13 height 5
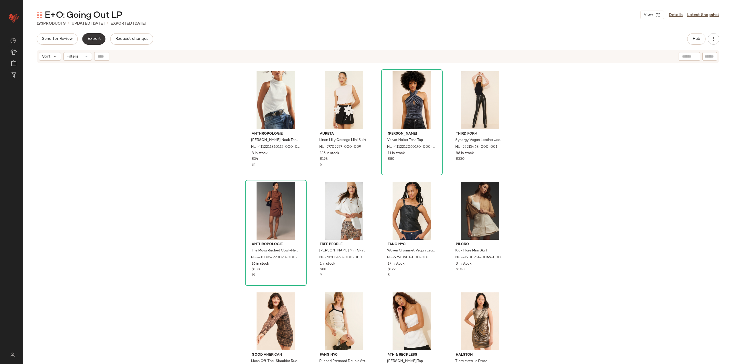
click at [101, 42] on button "Export" at bounding box center [93, 38] width 23 height 11
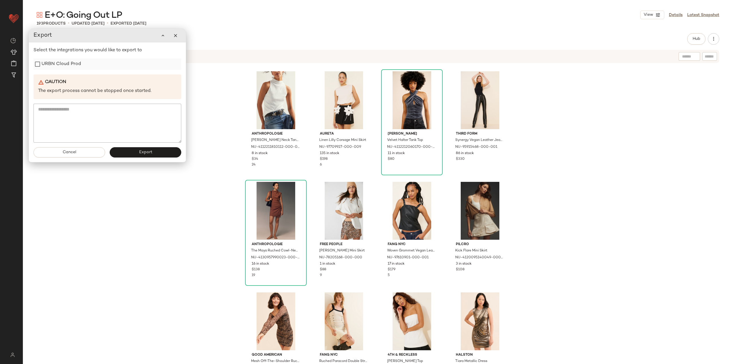
click at [49, 66] on label "URBN Cloud Prod" at bounding box center [60, 63] width 39 height 11
click at [119, 151] on button "Export" at bounding box center [146, 152] width 72 height 10
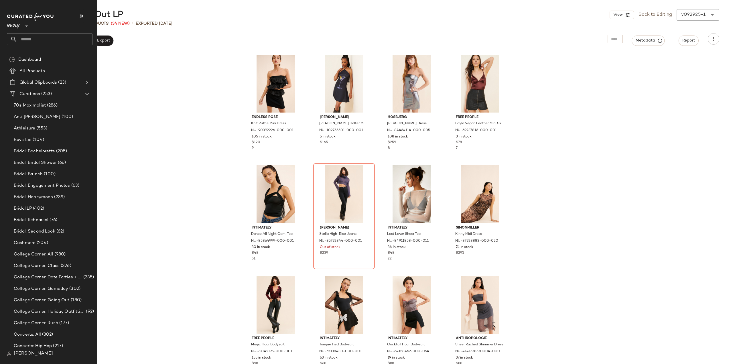
click at [33, 42] on input "text" at bounding box center [54, 39] width 75 height 12
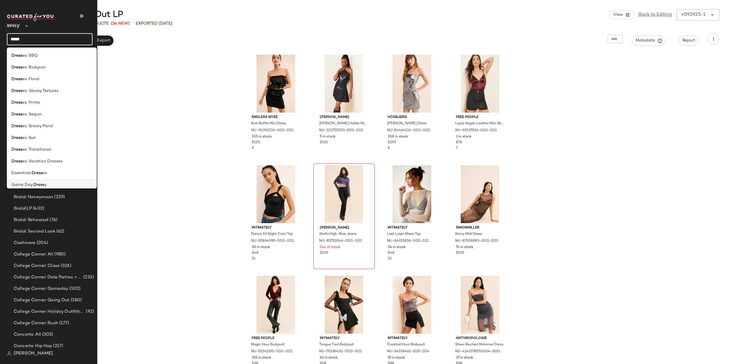
type input "*****"
click at [54, 183] on div "Game Day: Dress y" at bounding box center [51, 185] width 81 height 6
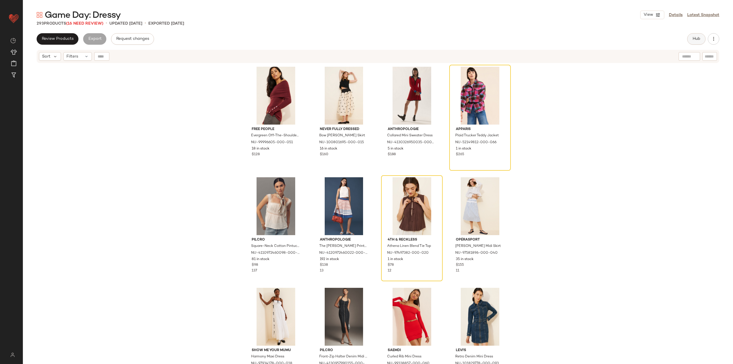
click at [696, 37] on span "Hub" at bounding box center [696, 39] width 8 height 5
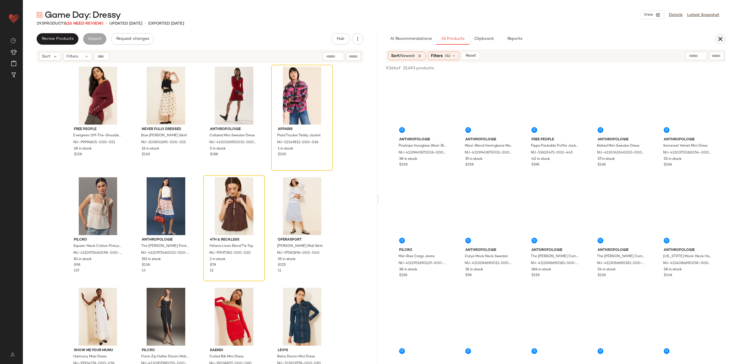
click at [721, 37] on icon "button" at bounding box center [719, 38] width 7 height 7
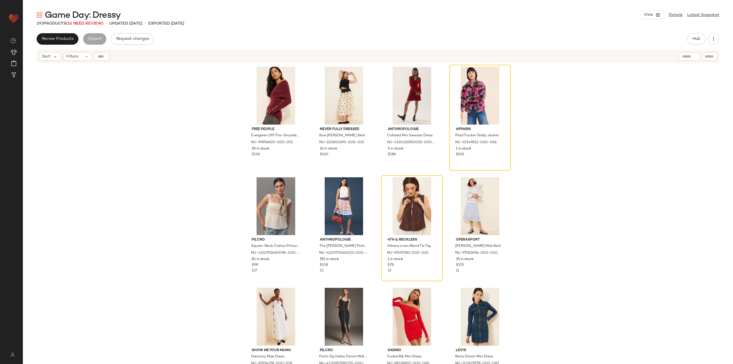
click at [82, 21] on span "Game Day: Dressy" at bounding box center [83, 15] width 76 height 11
click at [83, 21] on span "Game Day: Dressy" at bounding box center [83, 15] width 76 height 11
click at [85, 22] on span "(16 Need Review)" at bounding box center [84, 23] width 37 height 4
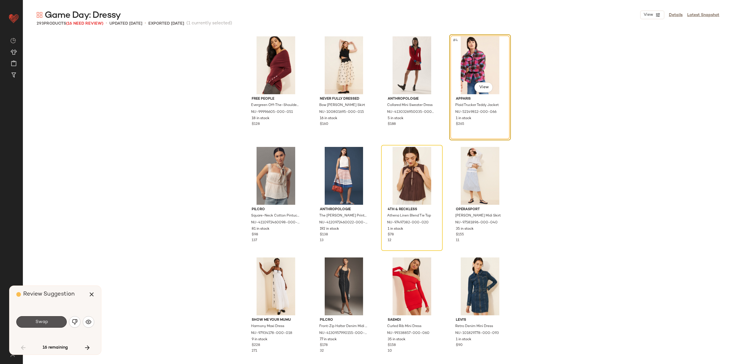
click at [50, 324] on button "Swap" at bounding box center [41, 321] width 50 height 11
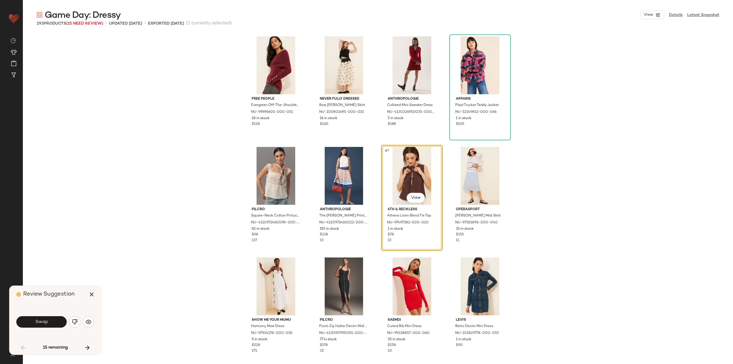
click at [49, 324] on button "Swap" at bounding box center [41, 321] width 50 height 11
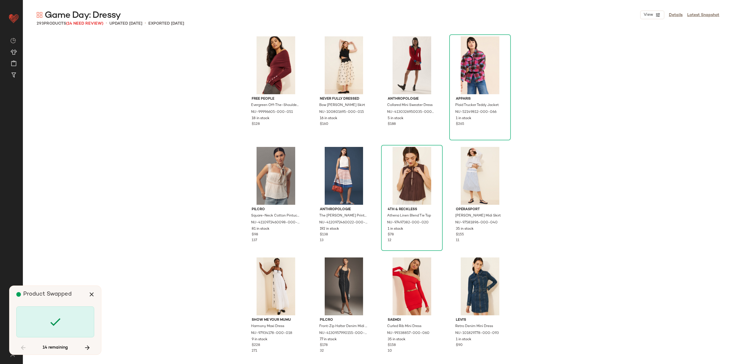
scroll to position [663, 0]
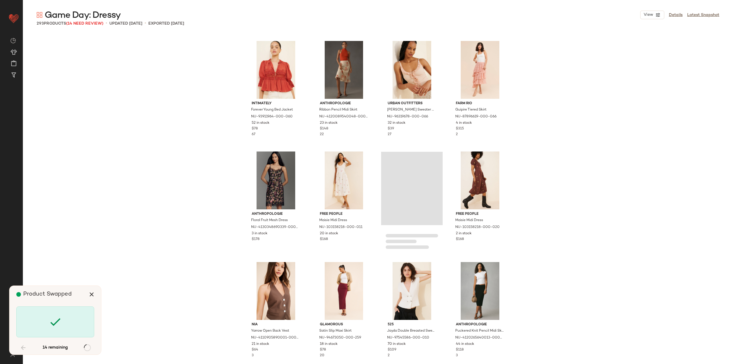
click at [49, 324] on icon at bounding box center [55, 322] width 14 height 14
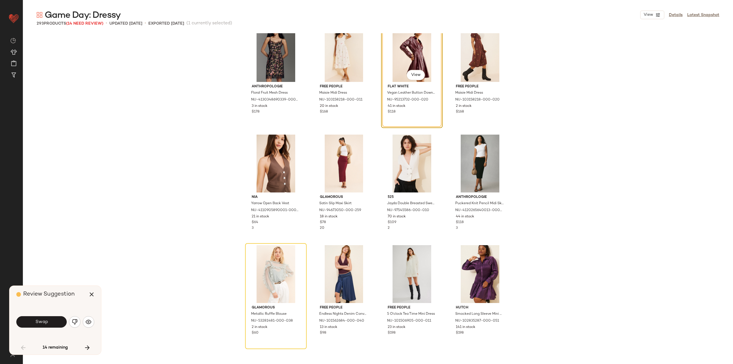
scroll to position [834, 0]
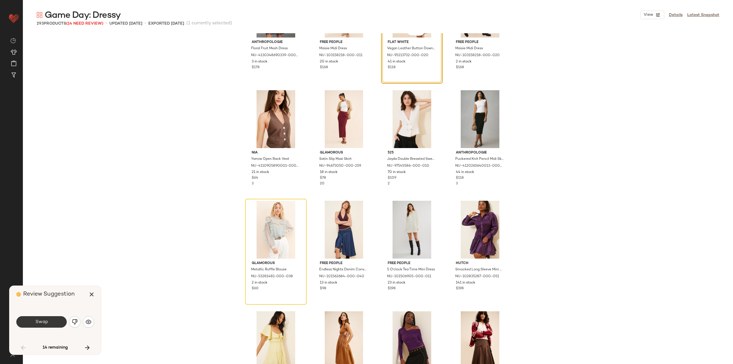
click at [47, 321] on span "Swap" at bounding box center [41, 321] width 13 height 5
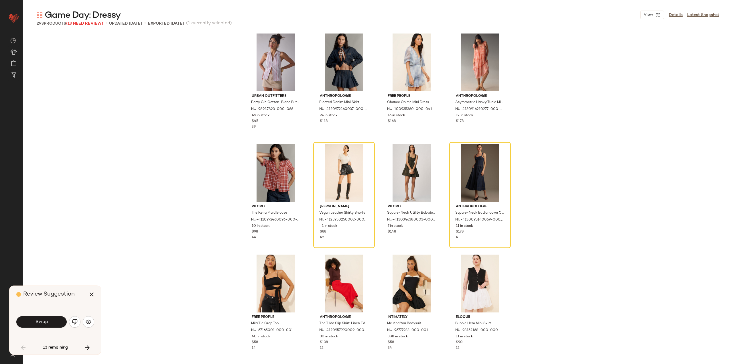
scroll to position [1914, 0]
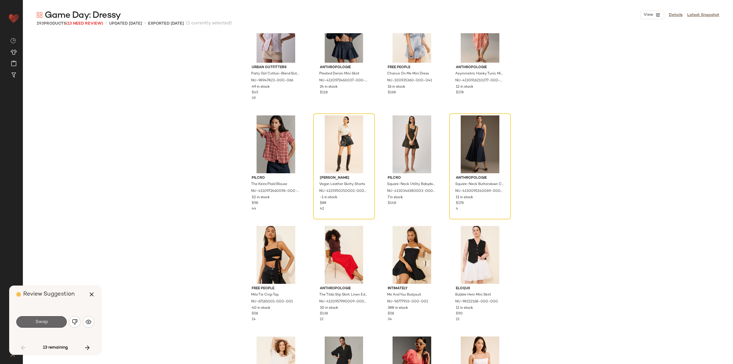
click at [38, 316] on button "Swap" at bounding box center [41, 321] width 50 height 11
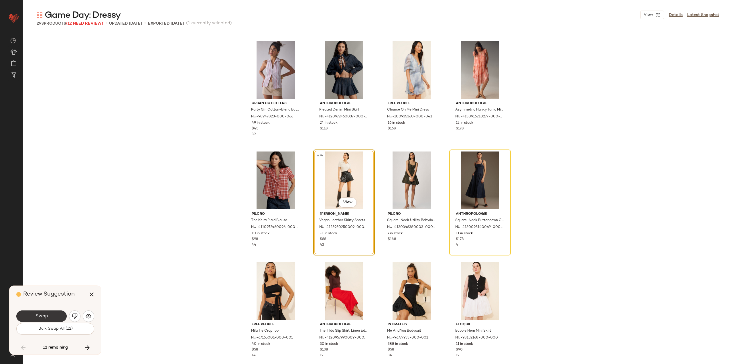
click at [55, 315] on button "Swap" at bounding box center [41, 315] width 50 height 11
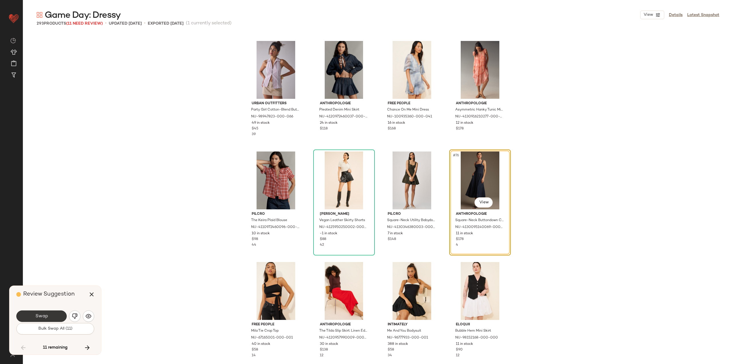
click at [62, 310] on button "Swap" at bounding box center [41, 315] width 50 height 11
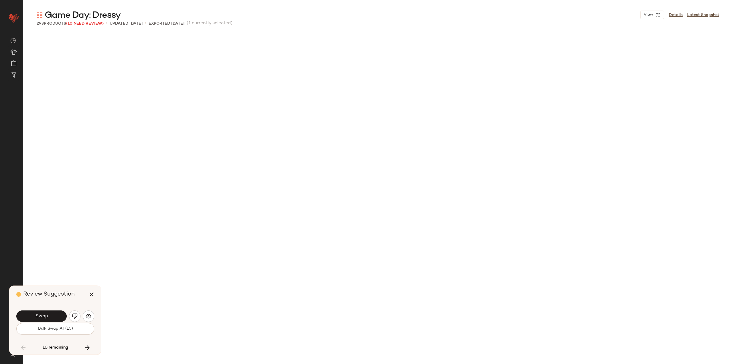
scroll to position [2319, 0]
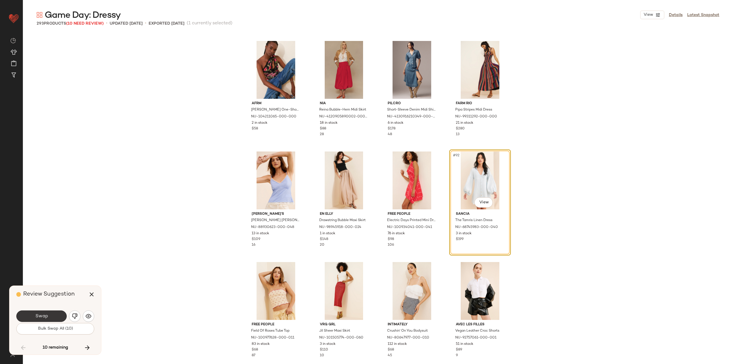
click at [40, 315] on span "Swap" at bounding box center [41, 315] width 13 height 5
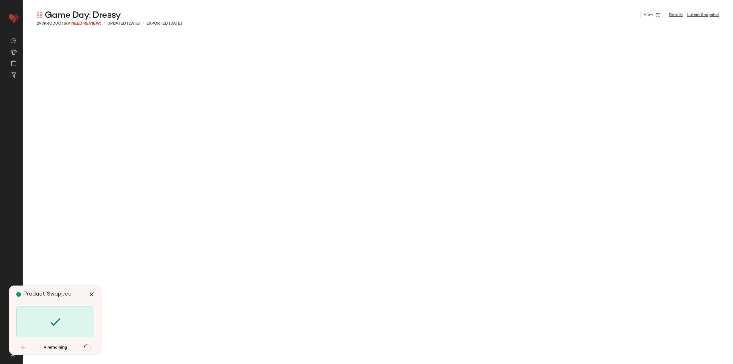
scroll to position [2872, 0]
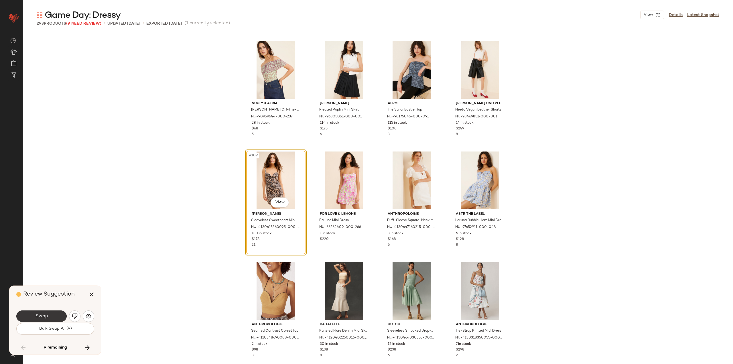
click at [51, 315] on button "Swap" at bounding box center [41, 315] width 50 height 11
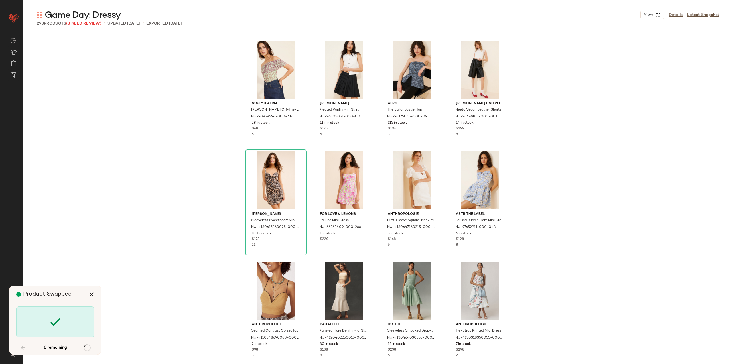
scroll to position [4970, 0]
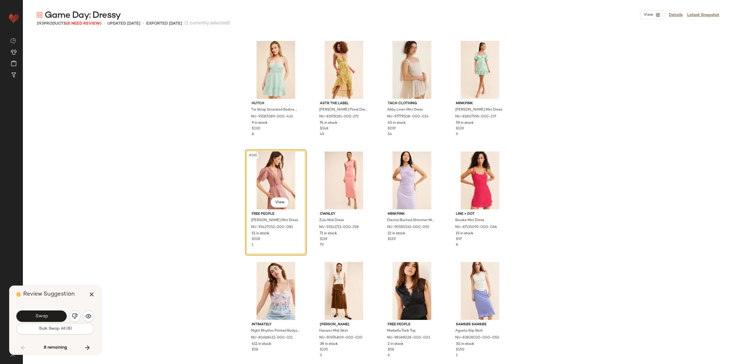
click at [52, 313] on button "Swap" at bounding box center [41, 315] width 50 height 11
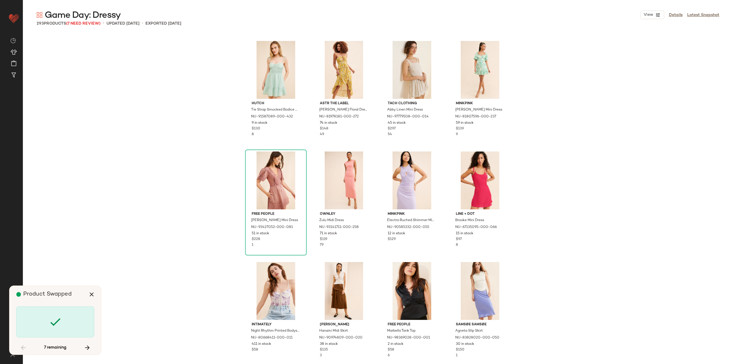
scroll to position [5743, 0]
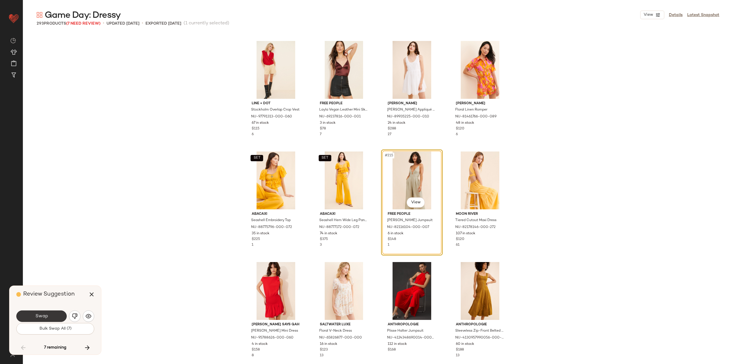
click at [51, 317] on button "Swap" at bounding box center [41, 315] width 50 height 11
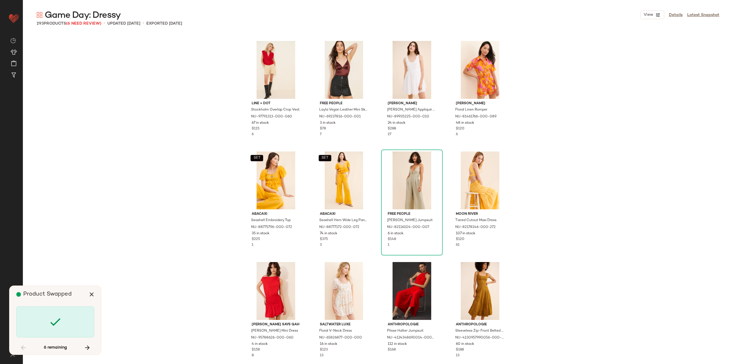
scroll to position [6185, 0]
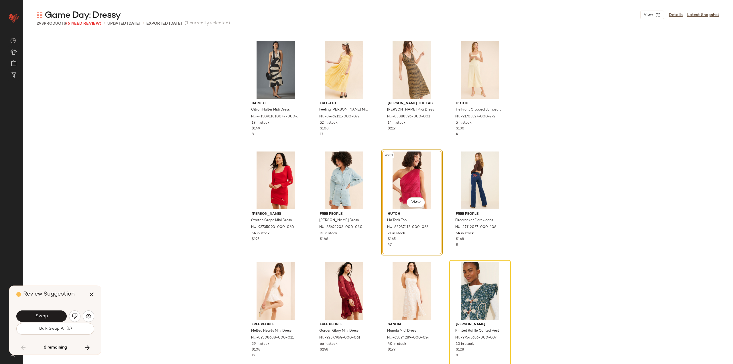
click at [47, 315] on span "Swap" at bounding box center [41, 315] width 13 height 5
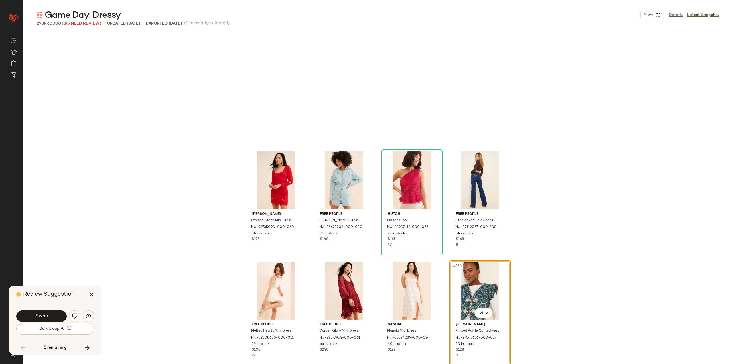
scroll to position [6296, 0]
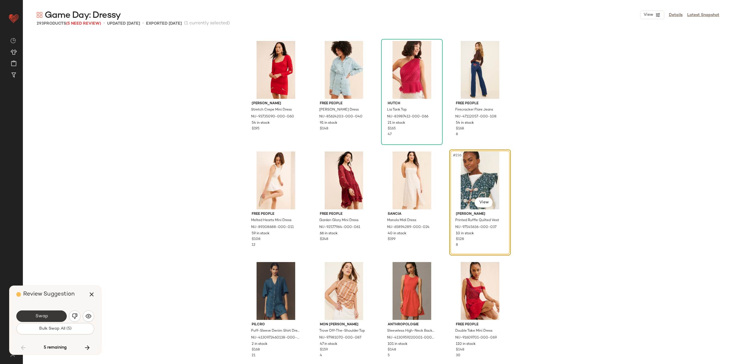
click at [52, 315] on button "Swap" at bounding box center [41, 315] width 50 height 11
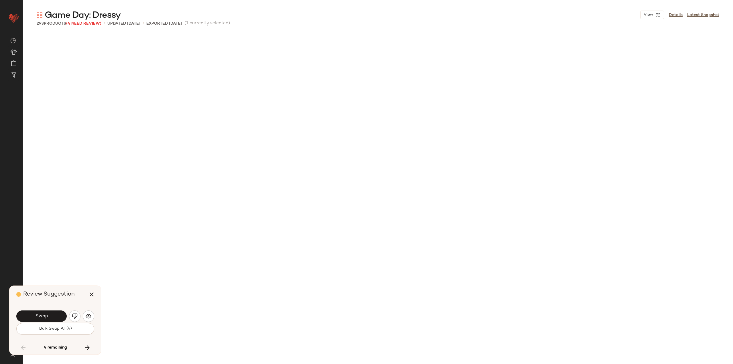
scroll to position [6737, 0]
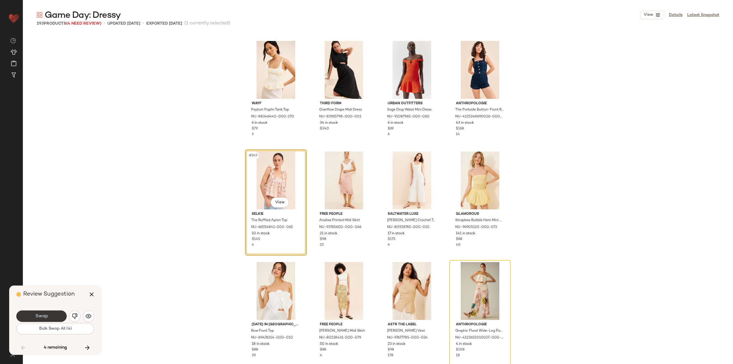
click at [49, 314] on button "Swap" at bounding box center [41, 315] width 50 height 11
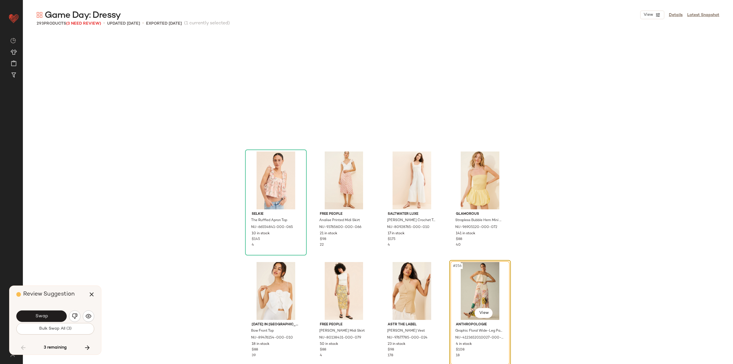
scroll to position [6848, 0]
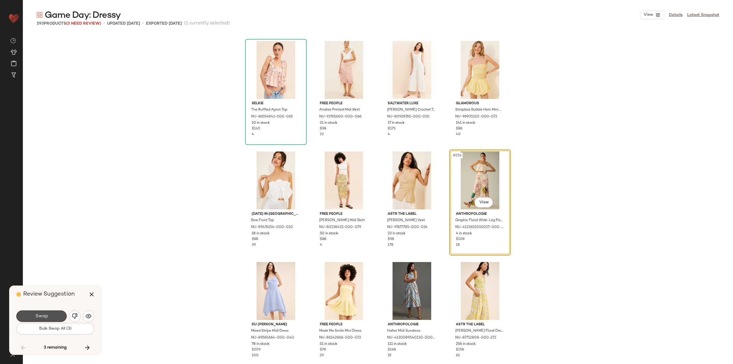
click at [46, 314] on span "Swap" at bounding box center [41, 315] width 13 height 5
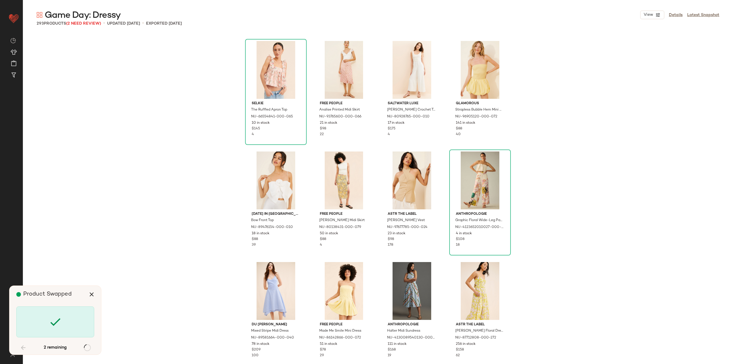
scroll to position [7400, 0]
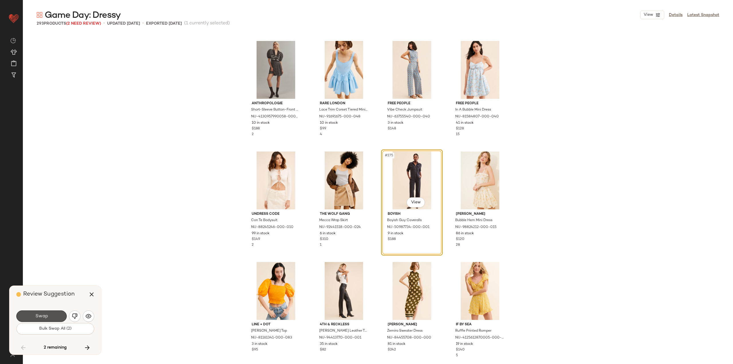
click at [48, 315] on button "Swap" at bounding box center [41, 315] width 50 height 11
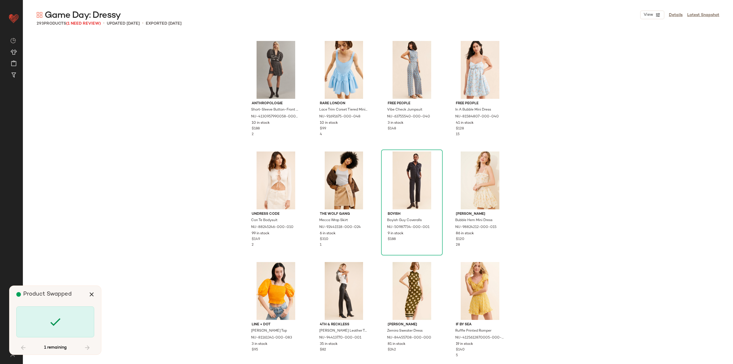
scroll to position [7621, 0]
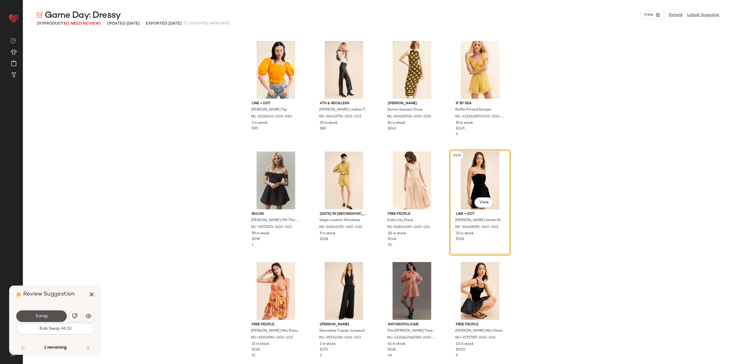
click at [47, 314] on span "Swap" at bounding box center [41, 315] width 13 height 5
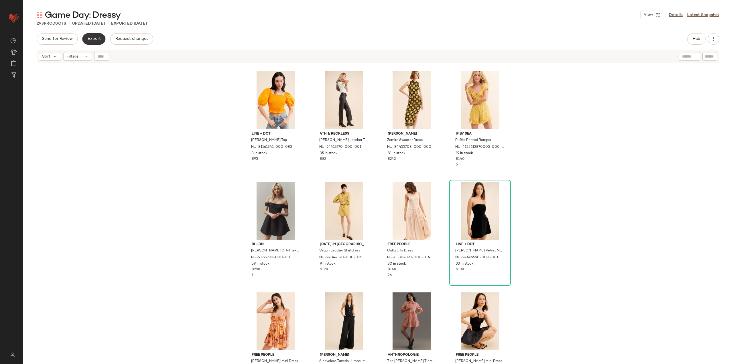
click at [96, 36] on button "Export" at bounding box center [93, 38] width 23 height 11
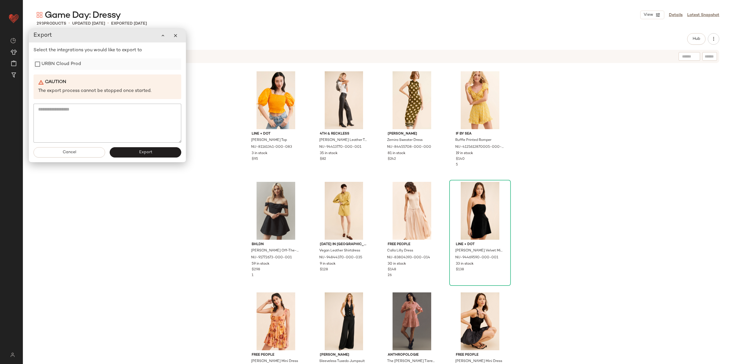
click at [46, 68] on label "URBN Cloud Prod" at bounding box center [60, 63] width 39 height 11
click at [119, 150] on button "Export" at bounding box center [146, 152] width 72 height 10
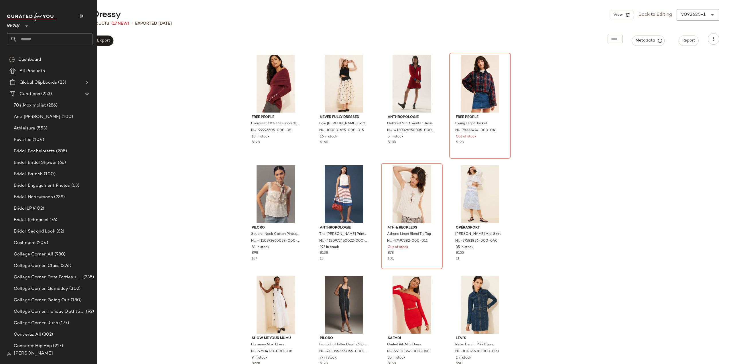
click at [37, 37] on input "text" at bounding box center [54, 39] width 75 height 12
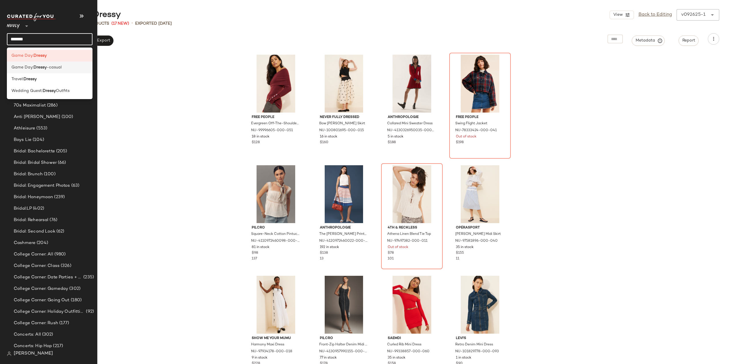
type input "******"
click at [41, 66] on b "Dressy" at bounding box center [39, 67] width 13 height 6
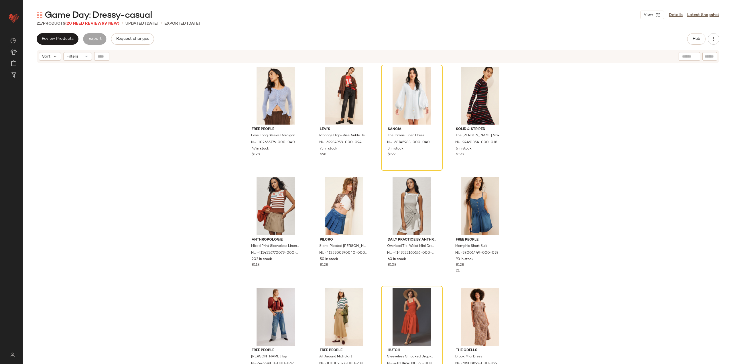
click at [81, 23] on span "(20 Need Review)" at bounding box center [84, 23] width 38 height 4
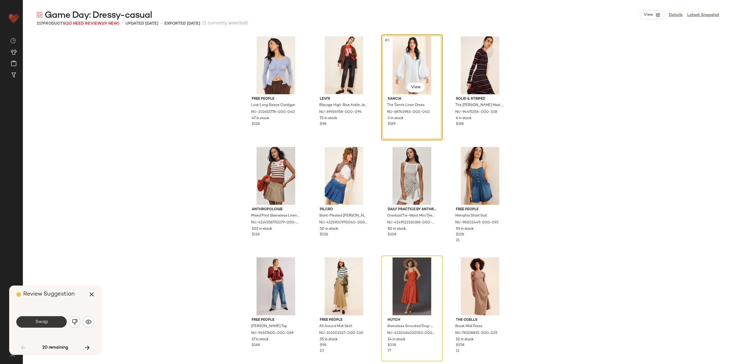
click at [38, 325] on button "Swap" at bounding box center [41, 321] width 50 height 11
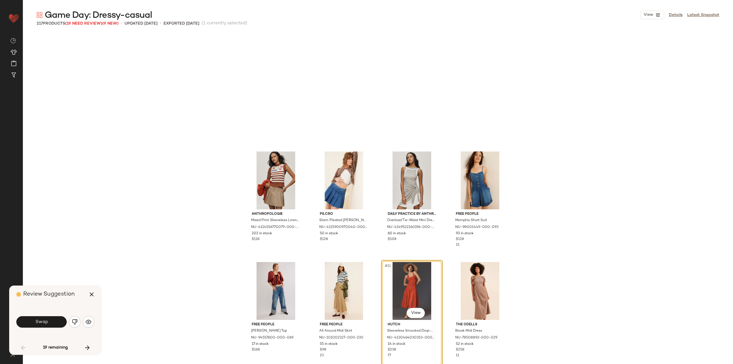
scroll to position [115, 0]
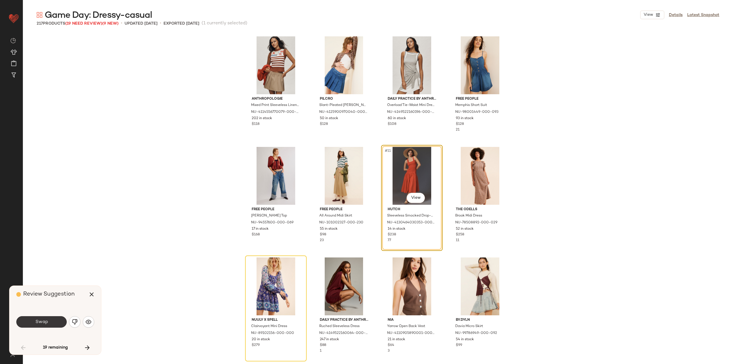
click at [47, 321] on span "Swap" at bounding box center [41, 321] width 13 height 5
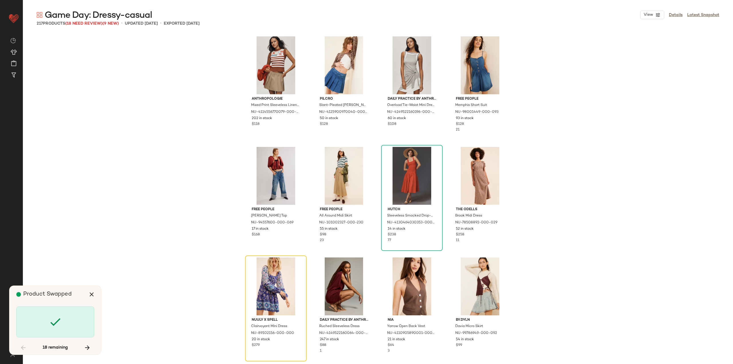
scroll to position [221, 0]
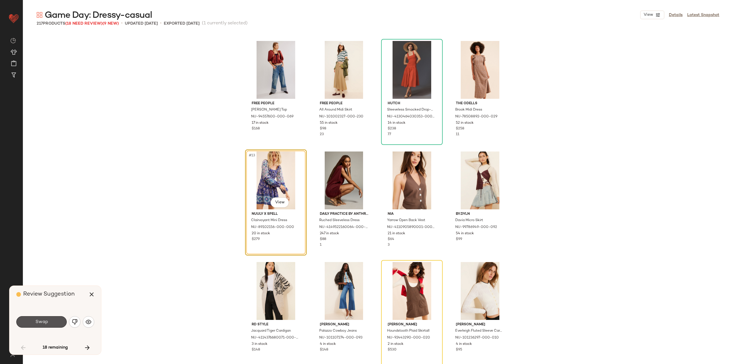
click at [46, 320] on span "Swap" at bounding box center [41, 321] width 13 height 5
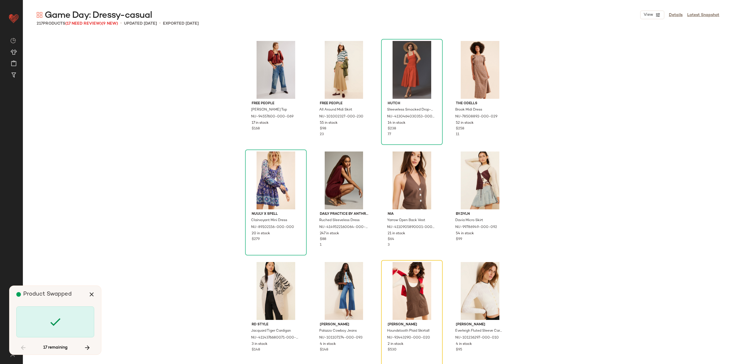
scroll to position [331, 0]
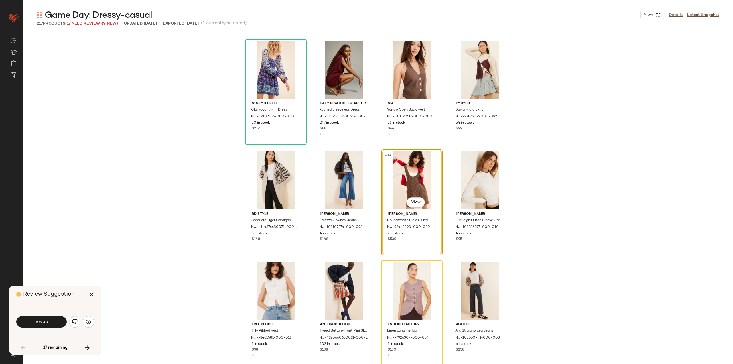
click at [46, 320] on span "Swap" at bounding box center [41, 321] width 13 height 5
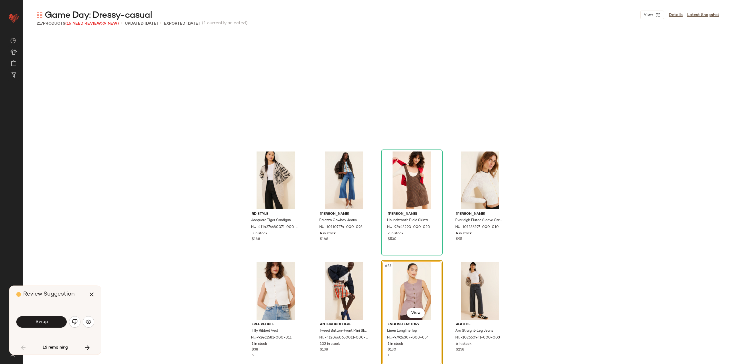
scroll to position [442, 0]
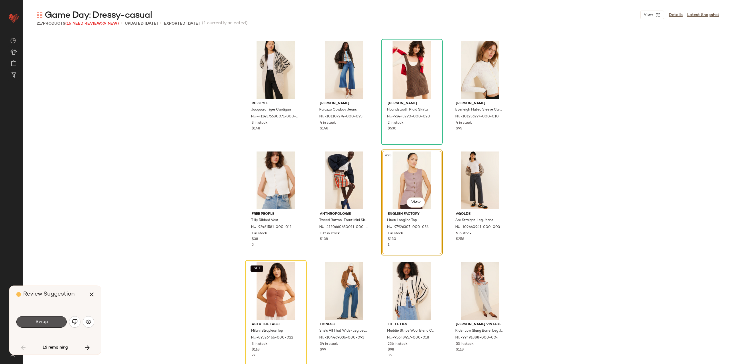
click at [46, 320] on span "Swap" at bounding box center [41, 321] width 13 height 5
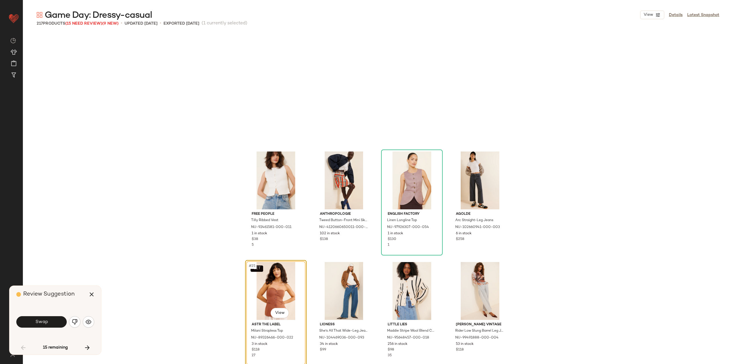
scroll to position [552, 0]
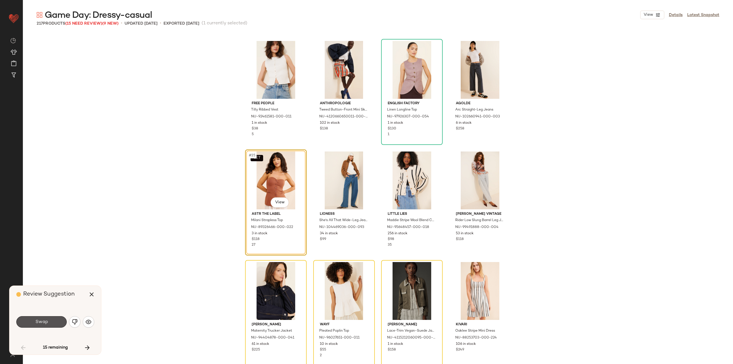
click at [46, 320] on span "Swap" at bounding box center [41, 321] width 13 height 5
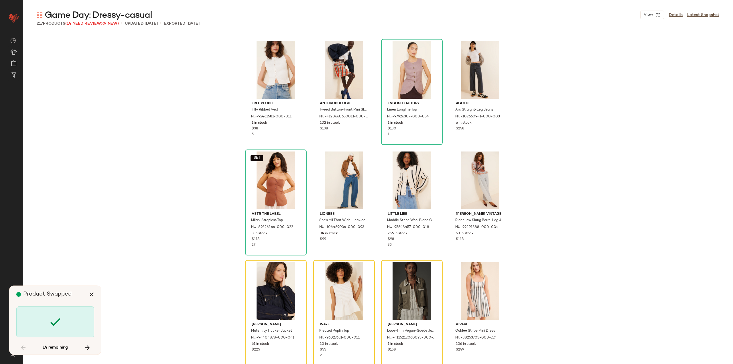
scroll to position [663, 0]
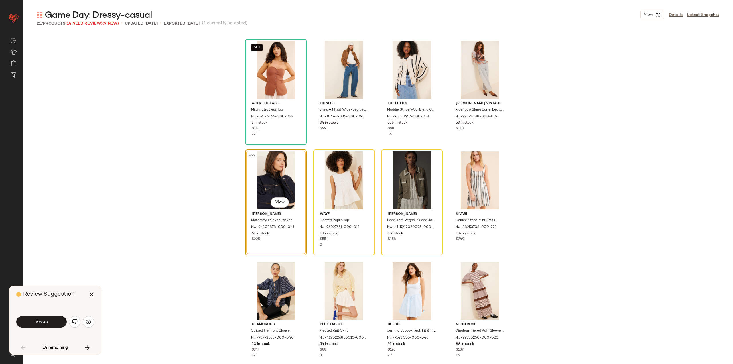
click at [46, 320] on span "Swap" at bounding box center [41, 321] width 13 height 5
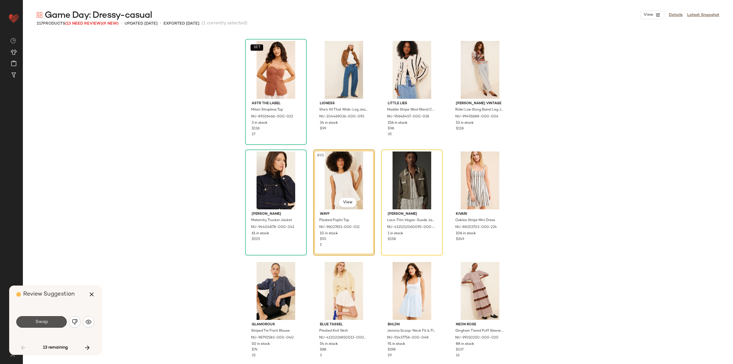
click at [46, 320] on span "Swap" at bounding box center [41, 321] width 13 height 5
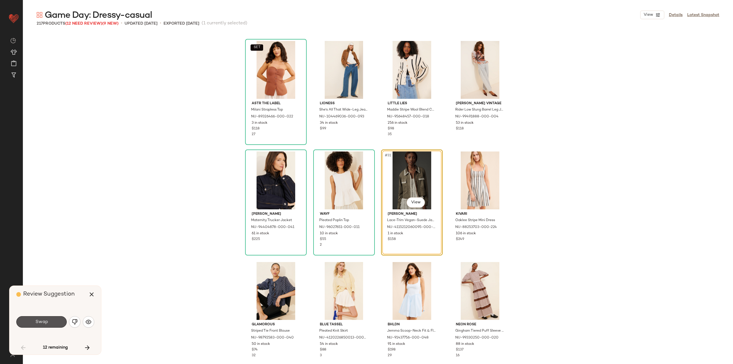
click at [46, 320] on span "Swap" at bounding box center [41, 321] width 13 height 5
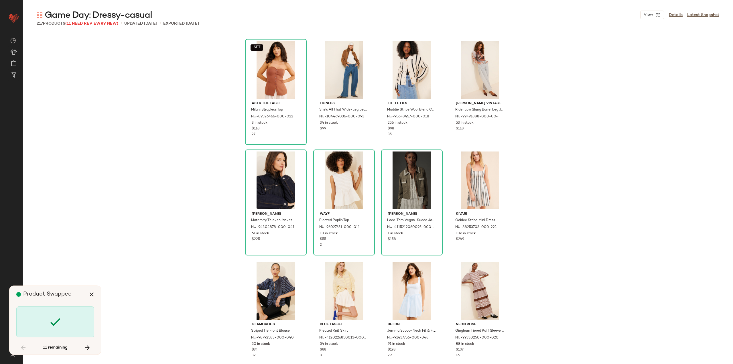
scroll to position [884, 0]
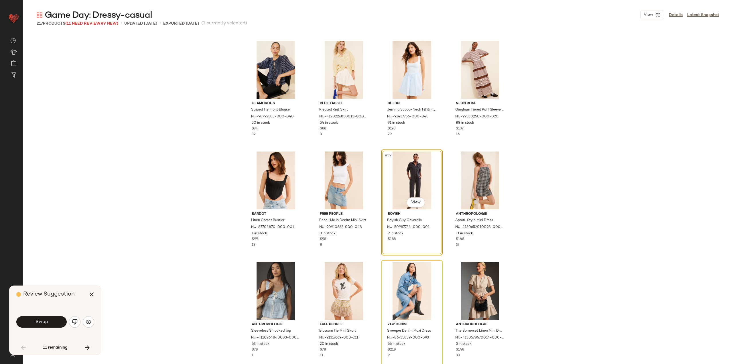
click at [46, 320] on span "Swap" at bounding box center [41, 321] width 13 height 5
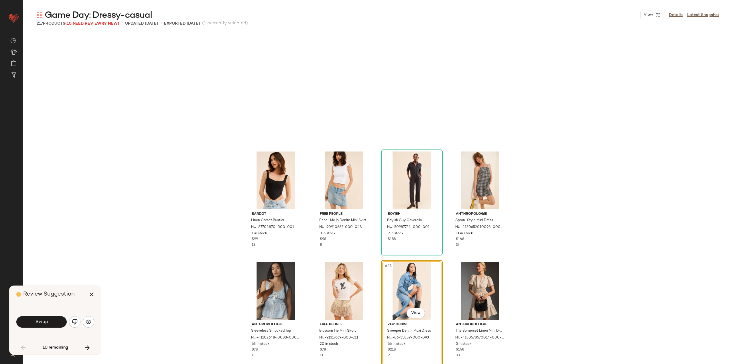
scroll to position [994, 0]
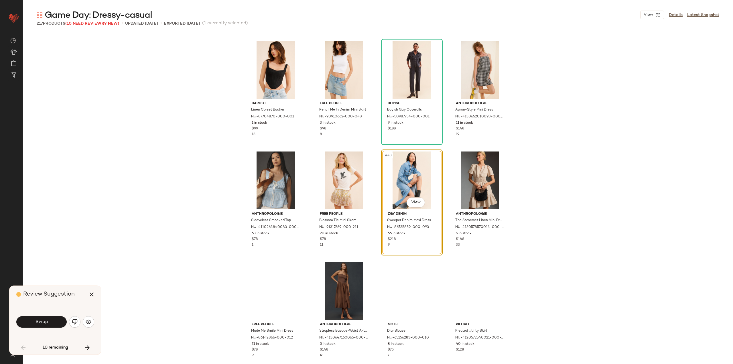
click at [46, 320] on span "Swap" at bounding box center [41, 321] width 13 height 5
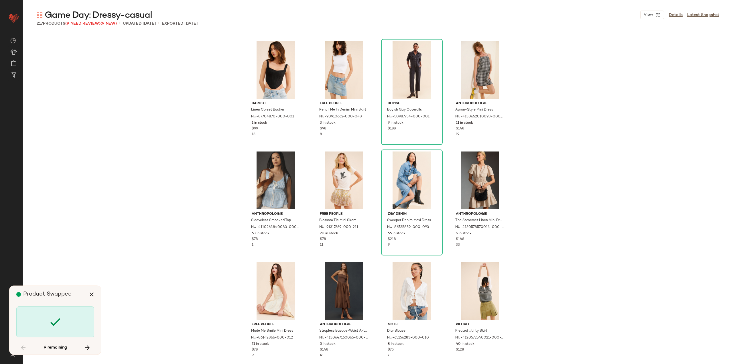
scroll to position [1436, 0]
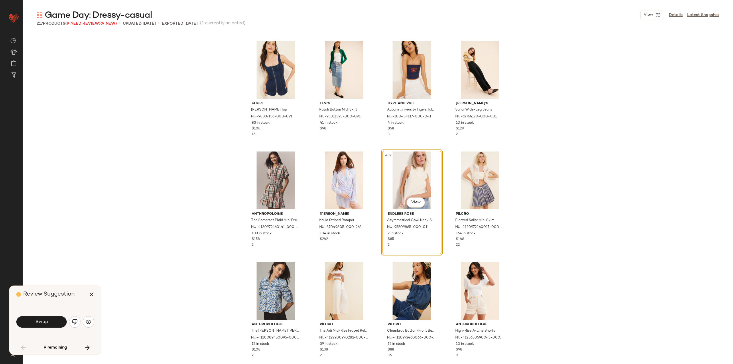
click at [46, 320] on span "Swap" at bounding box center [41, 321] width 13 height 5
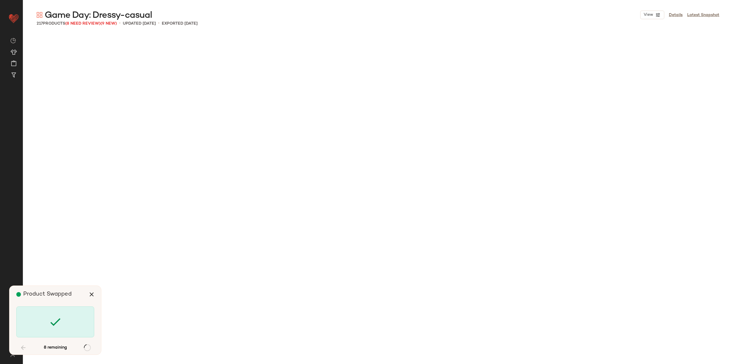
scroll to position [2209, 0]
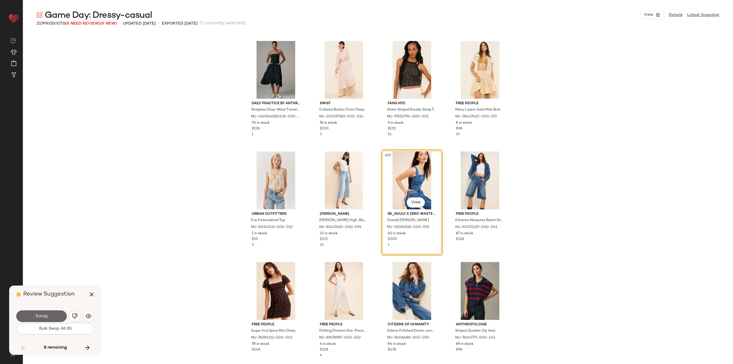
click at [52, 316] on button "Swap" at bounding box center [41, 315] width 50 height 11
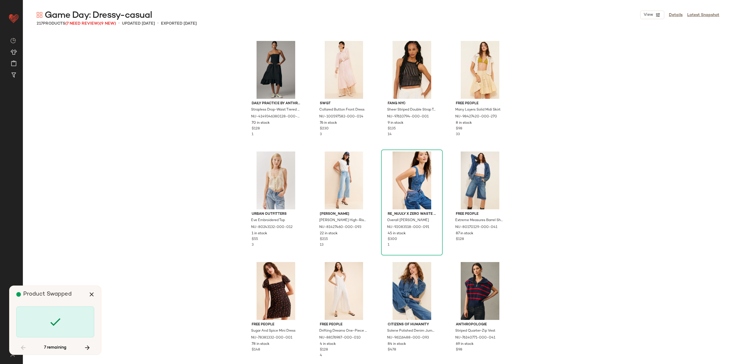
scroll to position [2651, 0]
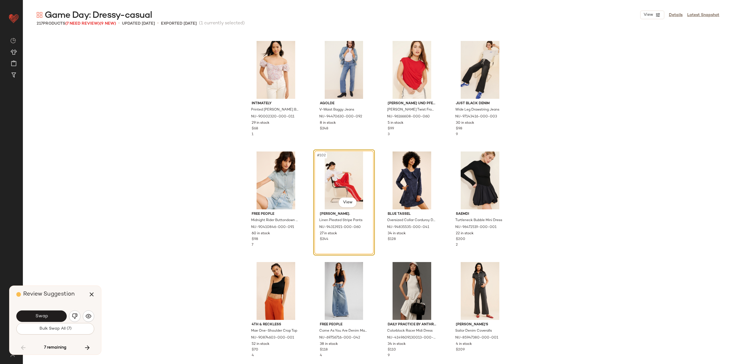
click at [51, 316] on button "Swap" at bounding box center [41, 315] width 50 height 11
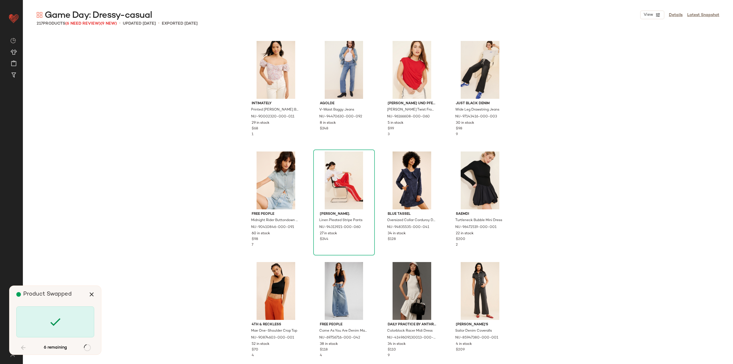
scroll to position [3976, 0]
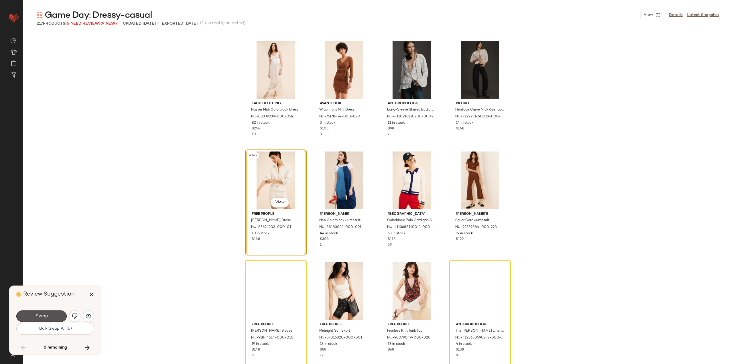
click at [54, 313] on button "Swap" at bounding box center [41, 315] width 50 height 11
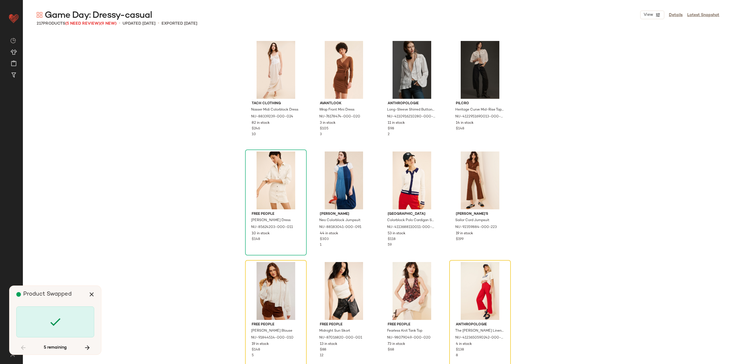
scroll to position [4087, 0]
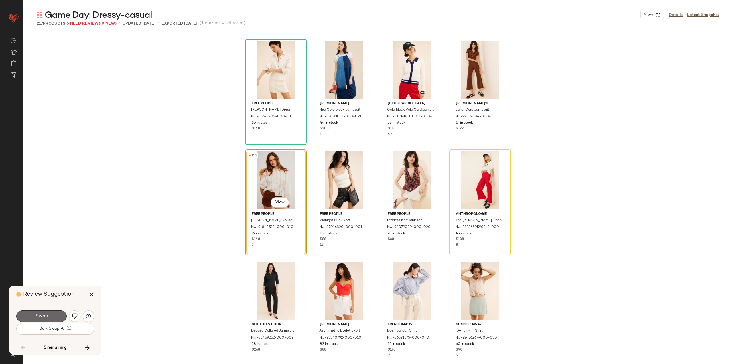
click at [57, 310] on button "Swap" at bounding box center [41, 315] width 50 height 11
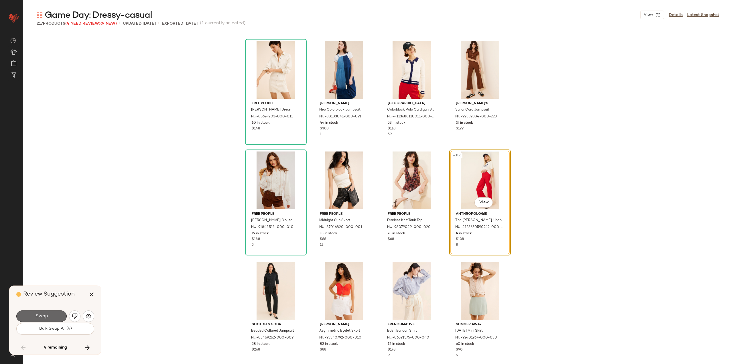
click at [51, 318] on button "Swap" at bounding box center [41, 315] width 50 height 11
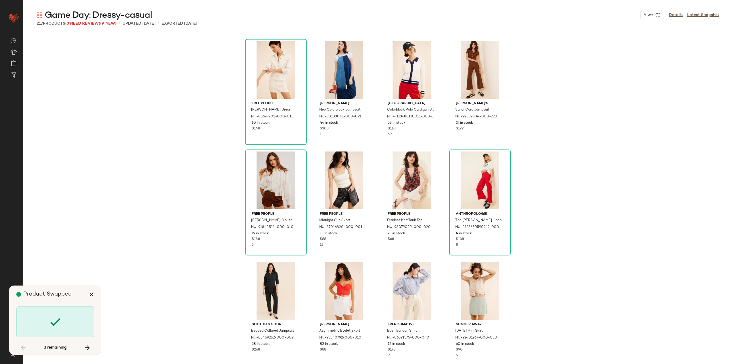
scroll to position [4860, 0]
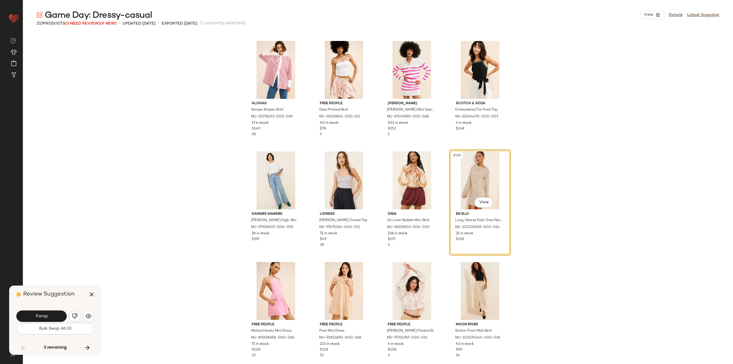
click at [51, 318] on button "Swap" at bounding box center [41, 315] width 50 height 11
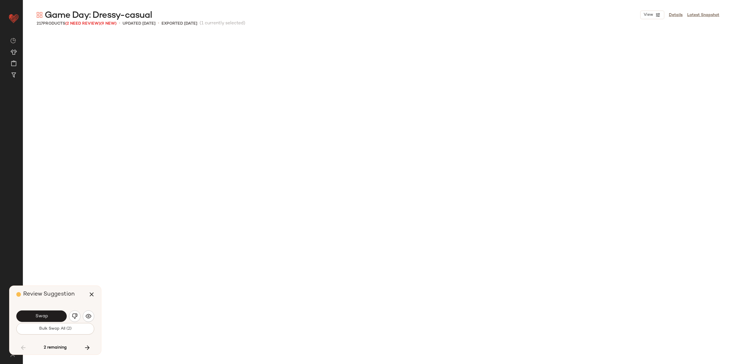
scroll to position [5191, 0]
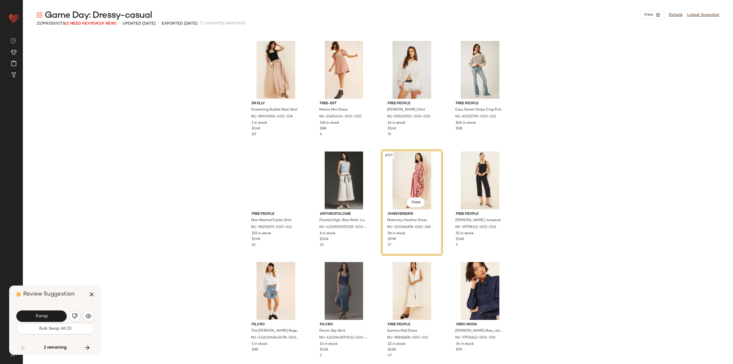
click at [51, 318] on button "Swap" at bounding box center [41, 315] width 50 height 11
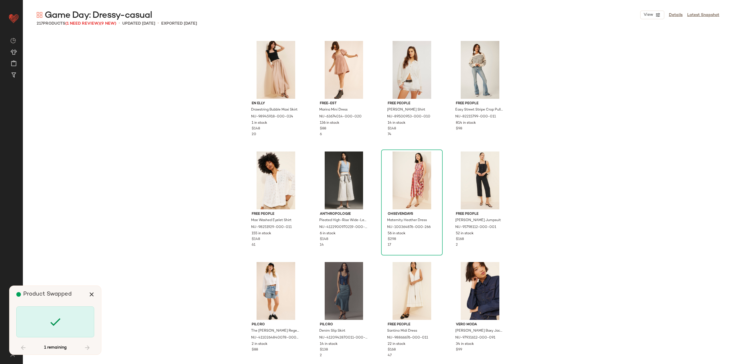
scroll to position [5745, 0]
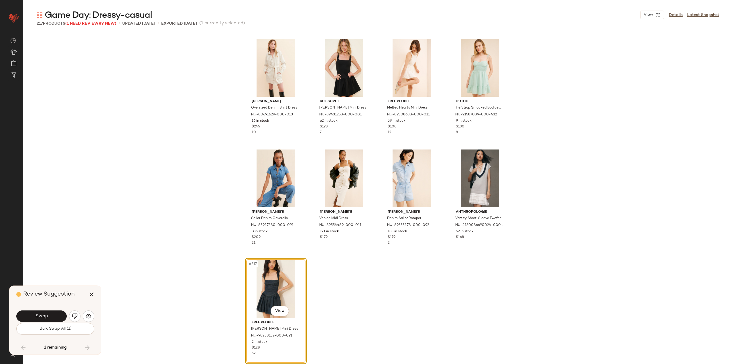
click at [50, 316] on button "Swap" at bounding box center [41, 315] width 50 height 11
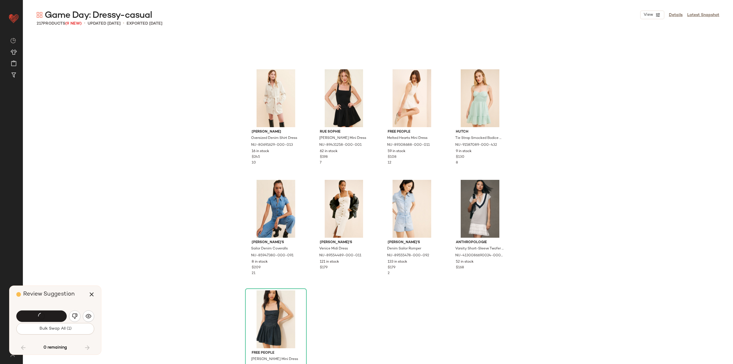
scroll to position [5750, 0]
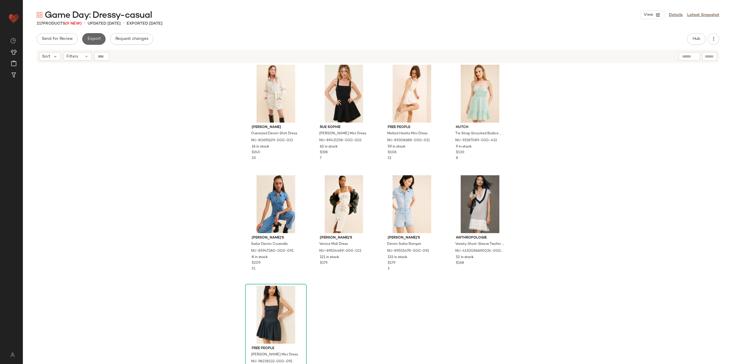
click at [101, 38] on button "Export" at bounding box center [93, 38] width 23 height 11
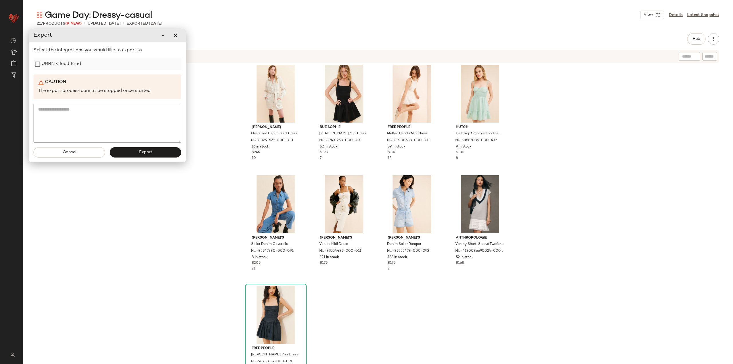
click at [42, 58] on label "URBN Cloud Prod" at bounding box center [60, 63] width 39 height 11
click at [144, 155] on button "Export" at bounding box center [146, 152] width 72 height 10
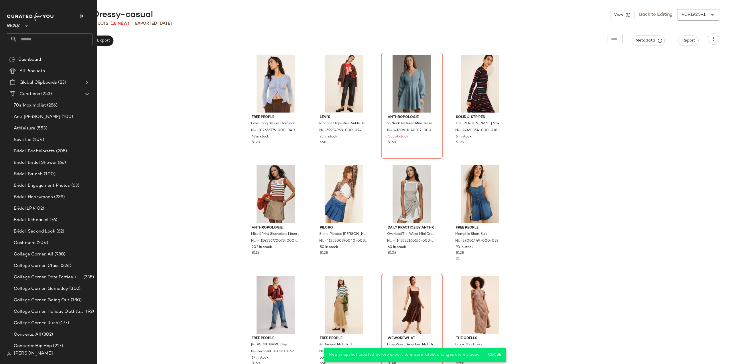
click at [25, 38] on input "text" at bounding box center [54, 39] width 75 height 12
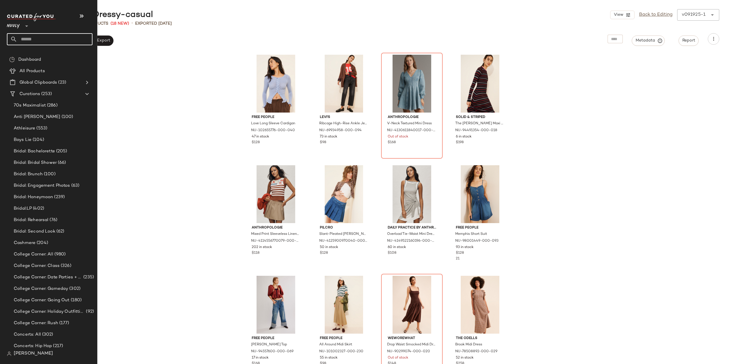
click at [25, 39] on input "text" at bounding box center [54, 39] width 75 height 12
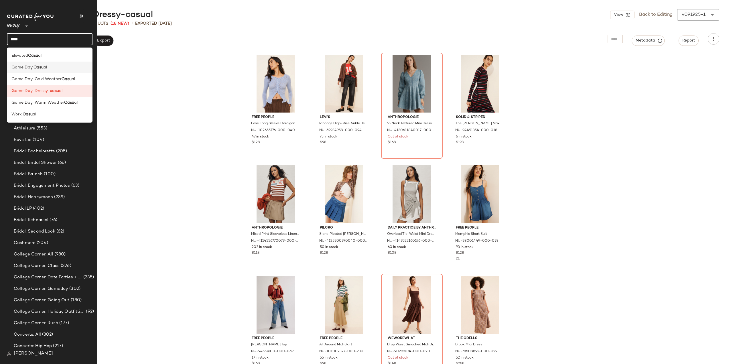
type input "****"
click at [29, 67] on span "Game Day:" at bounding box center [22, 67] width 22 height 6
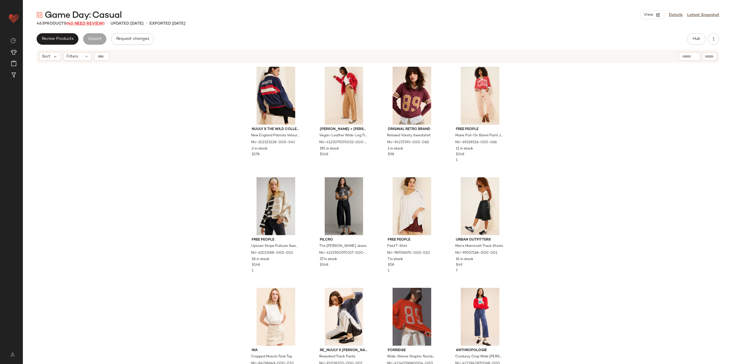
click at [82, 23] on span "(40 Need Review)" at bounding box center [85, 23] width 38 height 4
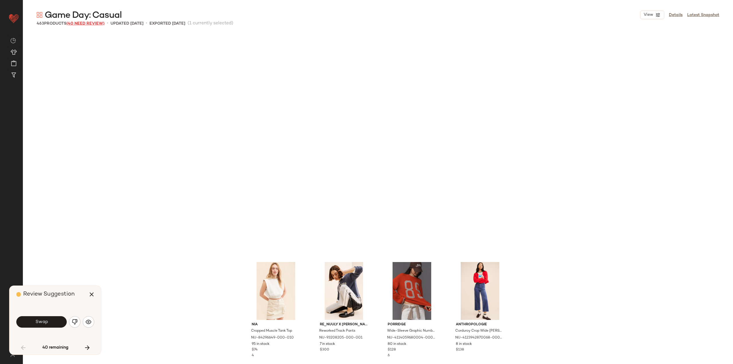
scroll to position [225, 0]
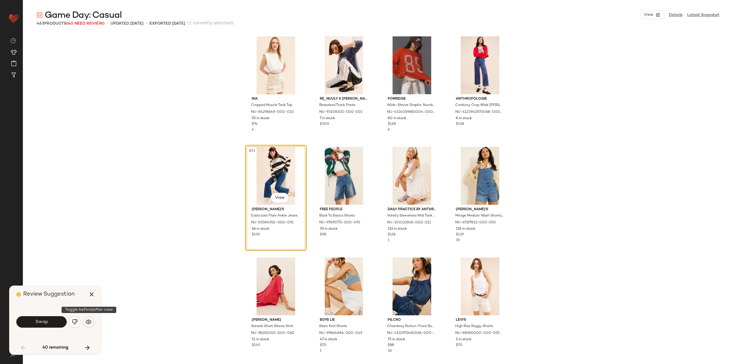
click at [89, 325] on button "button" at bounding box center [88, 321] width 11 height 11
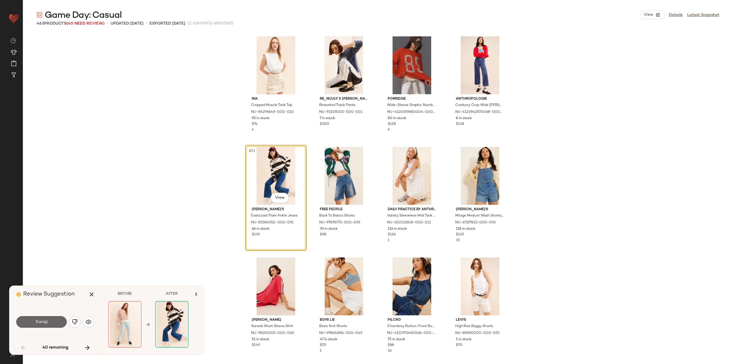
click at [46, 320] on span "Swap" at bounding box center [41, 321] width 13 height 5
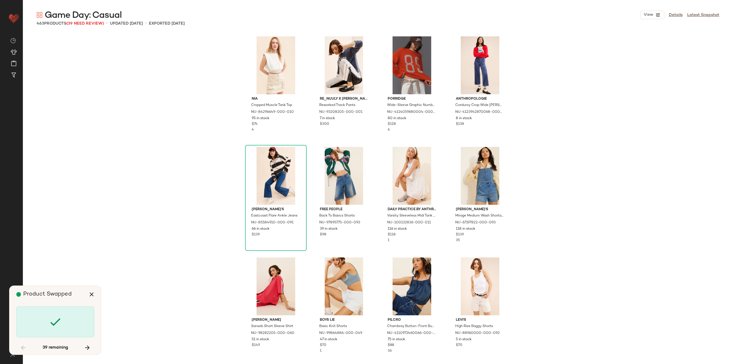
scroll to position [552, 0]
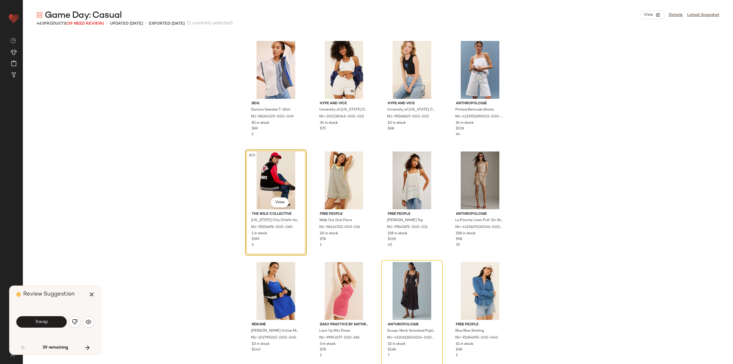
click at [46, 321] on span "Swap" at bounding box center [41, 321] width 13 height 5
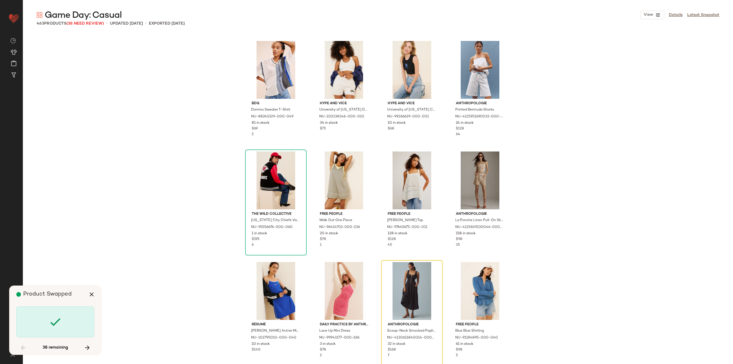
scroll to position [663, 0]
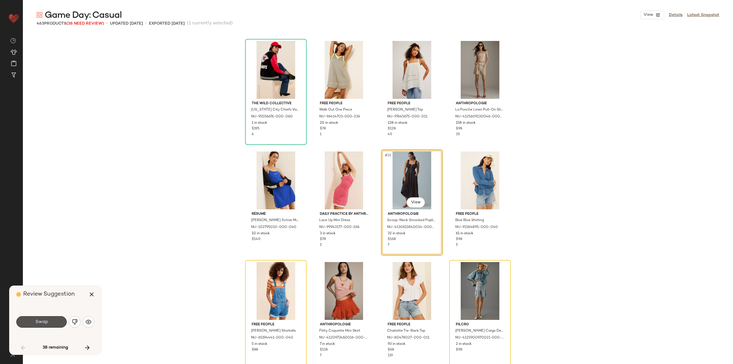
click at [46, 321] on span "Swap" at bounding box center [41, 321] width 13 height 5
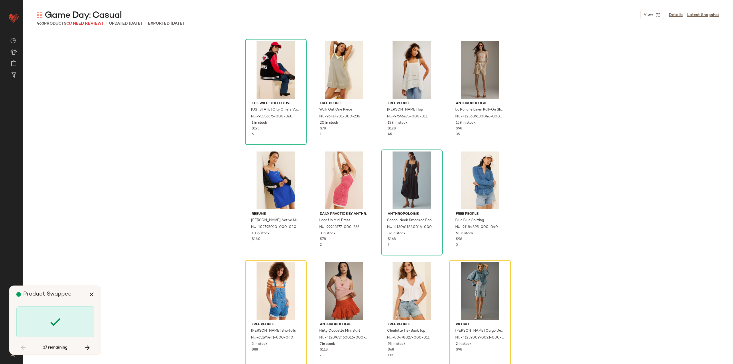
scroll to position [773, 0]
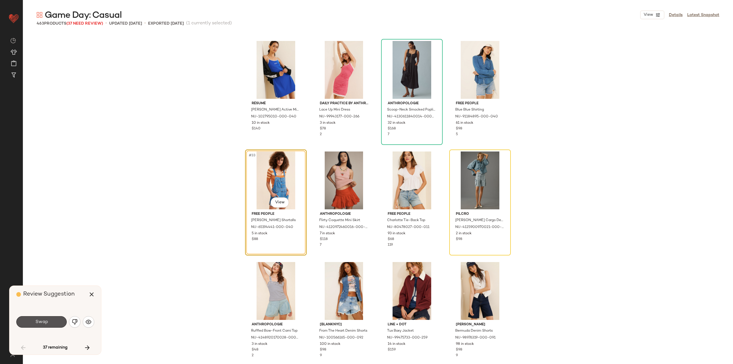
click at [46, 321] on span "Swap" at bounding box center [41, 321] width 13 height 5
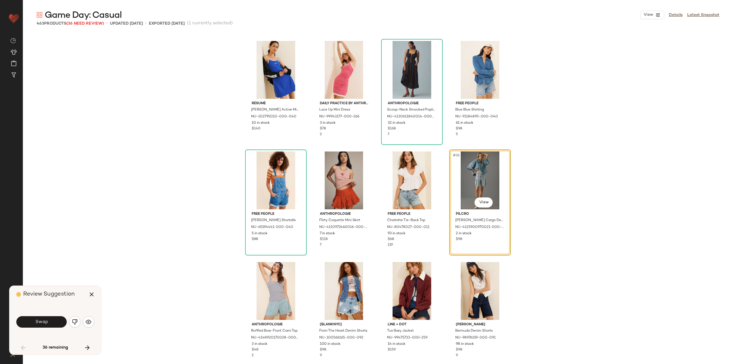
click at [46, 321] on span "Swap" at bounding box center [41, 321] width 13 height 5
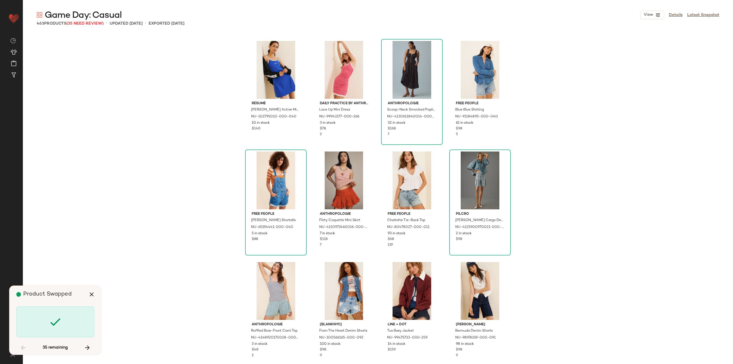
scroll to position [1104, 0]
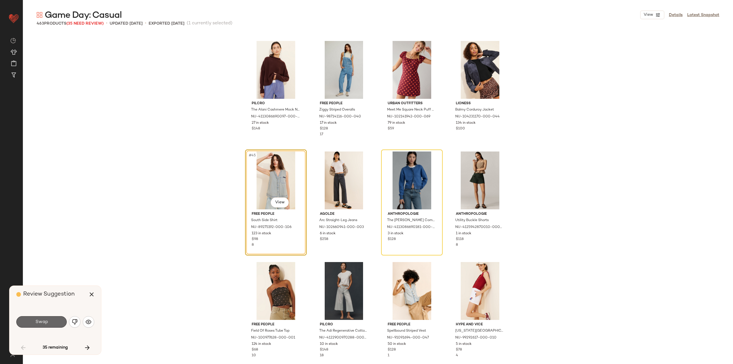
click at [50, 324] on button "Swap" at bounding box center [41, 321] width 50 height 11
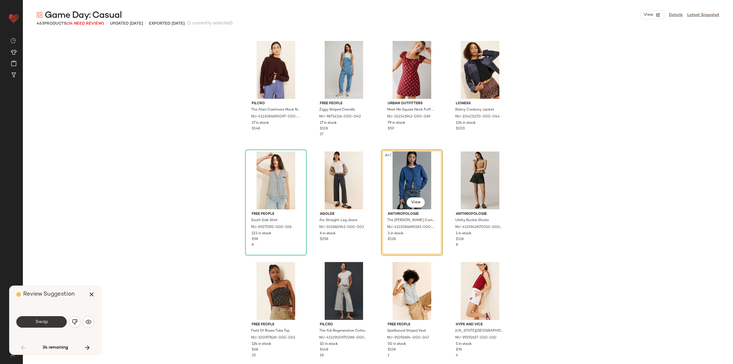
click at [48, 326] on button "Swap" at bounding box center [41, 321] width 50 height 11
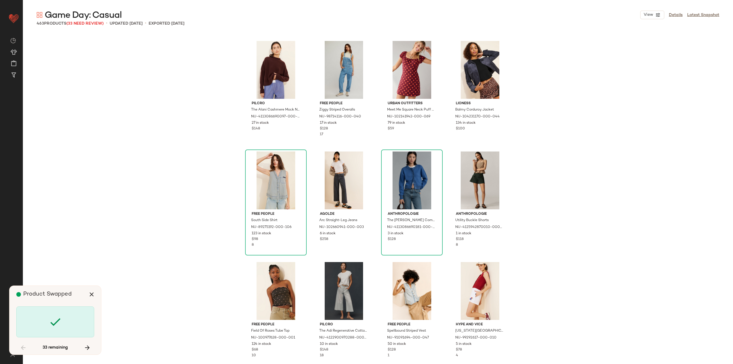
scroll to position [1325, 0]
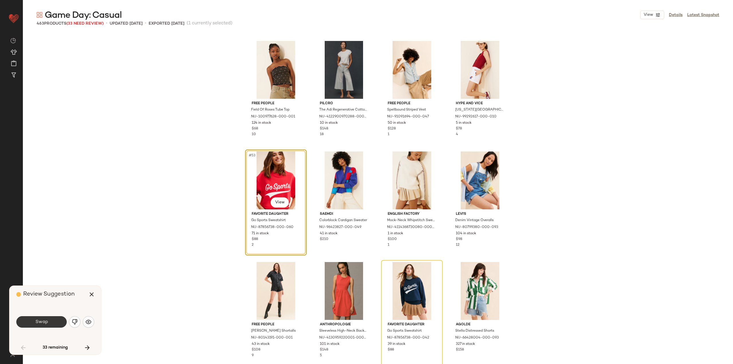
click at [39, 324] on span "Swap" at bounding box center [41, 321] width 13 height 5
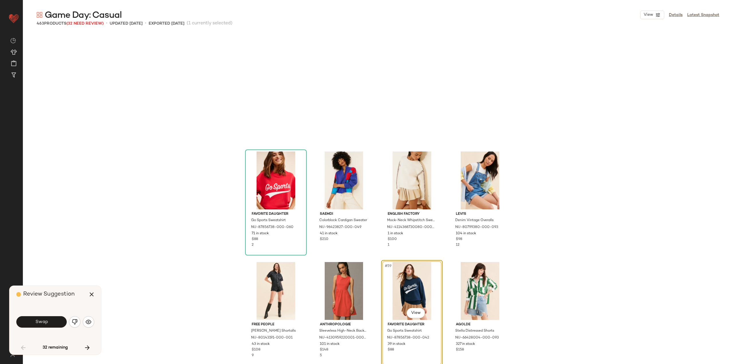
scroll to position [1436, 0]
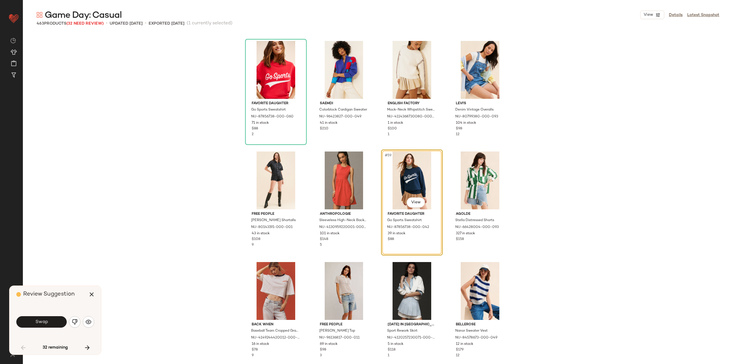
click at [91, 308] on div "Swap" at bounding box center [55, 321] width 78 height 31
click at [33, 316] on div "Swap" at bounding box center [55, 321] width 78 height 31
click at [34, 319] on button "Swap" at bounding box center [41, 321] width 50 height 11
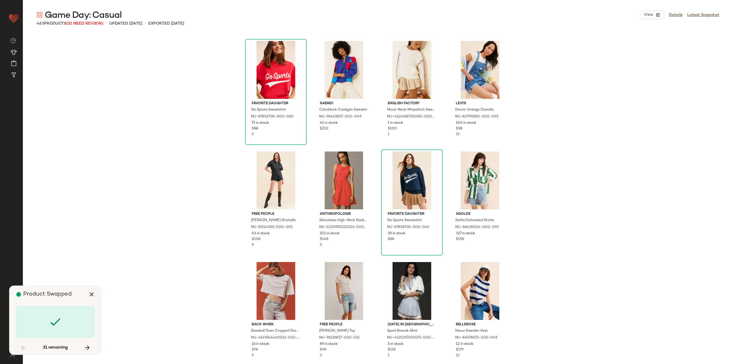
scroll to position [1767, 0]
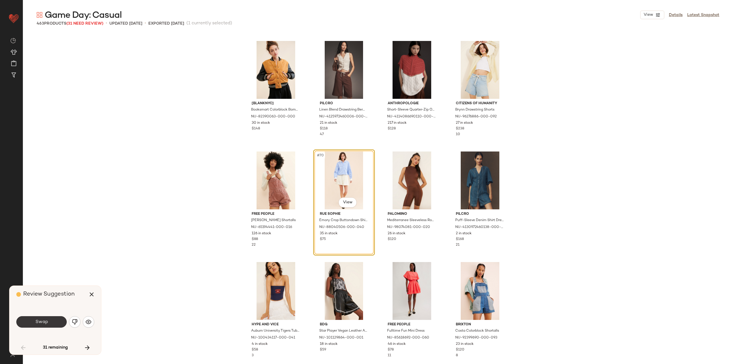
click at [42, 323] on span "Swap" at bounding box center [41, 321] width 13 height 5
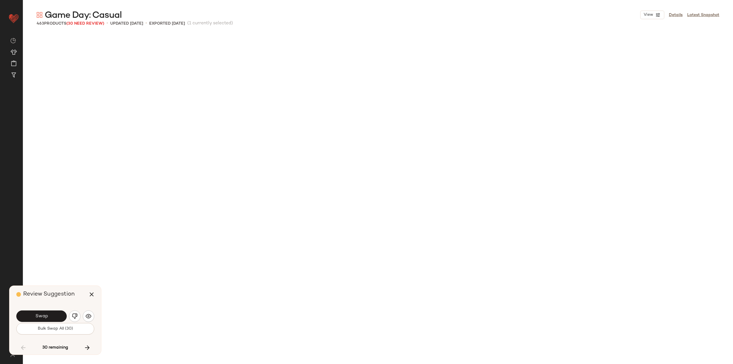
scroll to position [2209, 0]
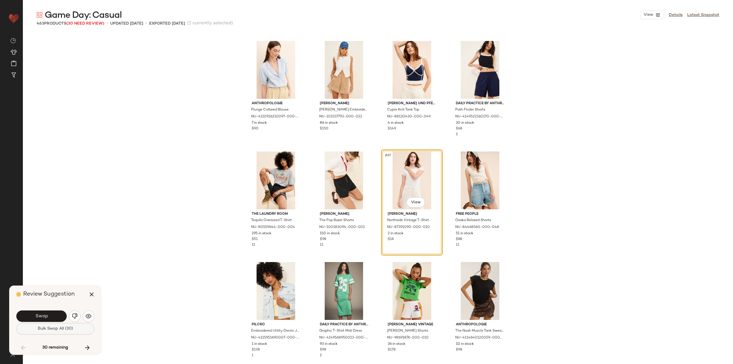
click at [55, 328] on span "Bulk Swap All (30)" at bounding box center [54, 328] width 35 height 5
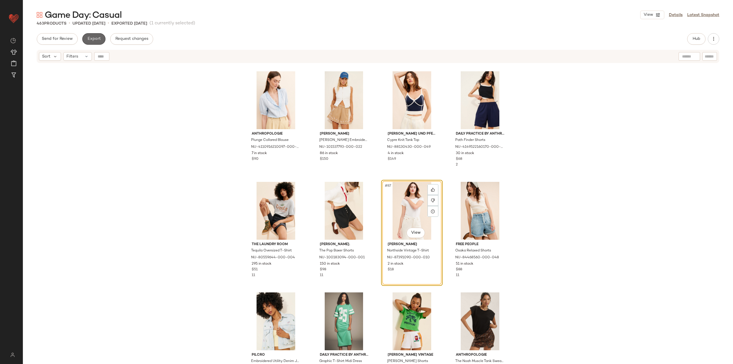
click at [91, 35] on button "Export" at bounding box center [93, 38] width 23 height 11
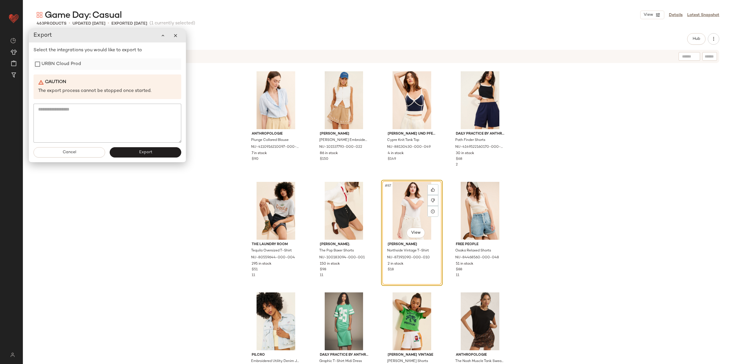
click at [64, 64] on label "URBN Cloud Prod" at bounding box center [60, 63] width 39 height 11
click at [132, 156] on button "Export" at bounding box center [146, 152] width 72 height 10
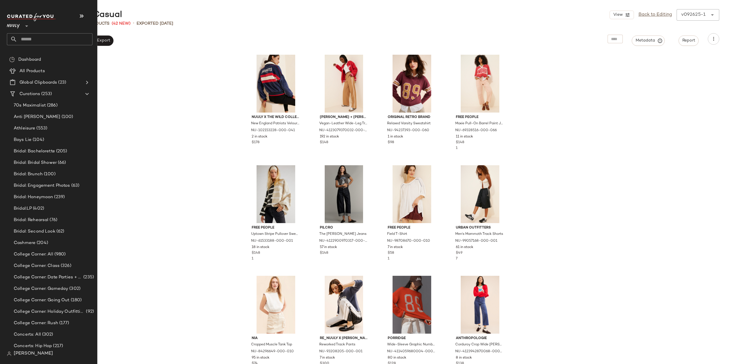
click at [25, 40] on input "text" at bounding box center [54, 39] width 75 height 12
type input "****"
click at [45, 50] on div "Game Day: From the Couch" at bounding box center [50, 56] width 86 height 12
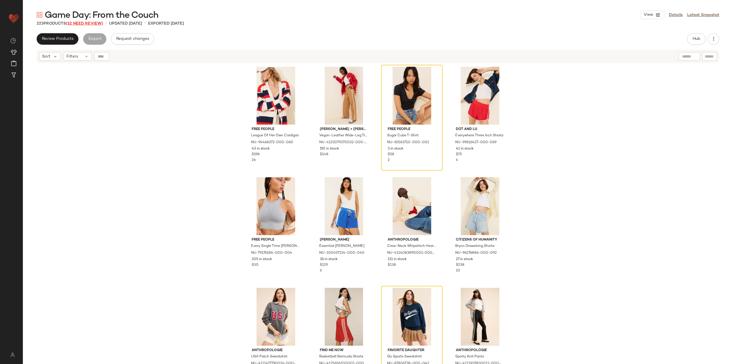
click at [82, 22] on span "(32 Need Review)" at bounding box center [84, 23] width 37 height 4
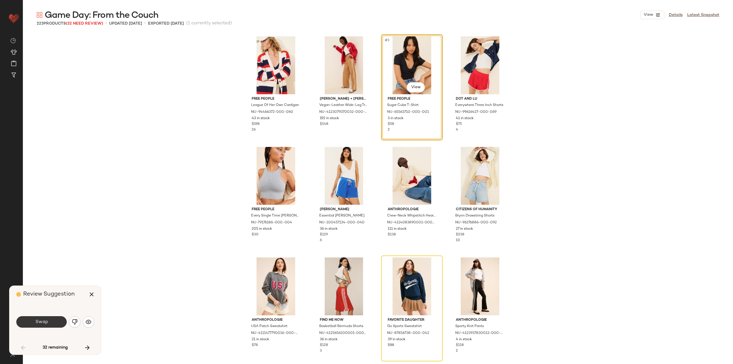
click at [55, 323] on button "Swap" at bounding box center [41, 321] width 50 height 11
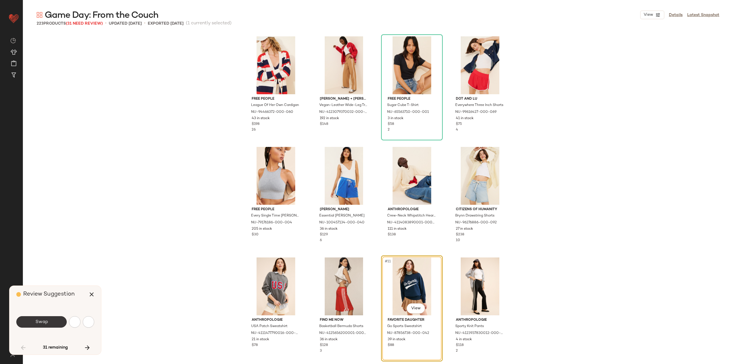
scroll to position [115, 0]
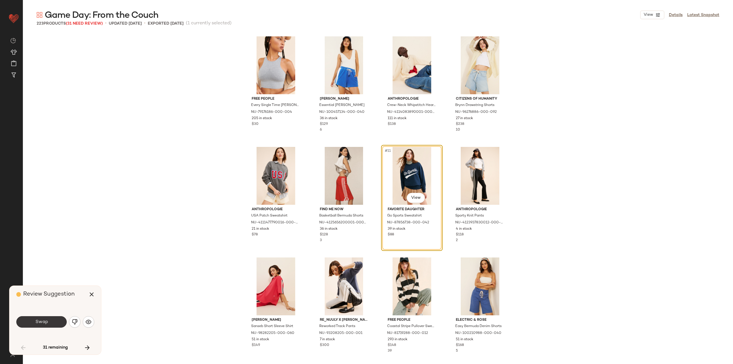
click at [49, 318] on button "Swap" at bounding box center [41, 321] width 50 height 11
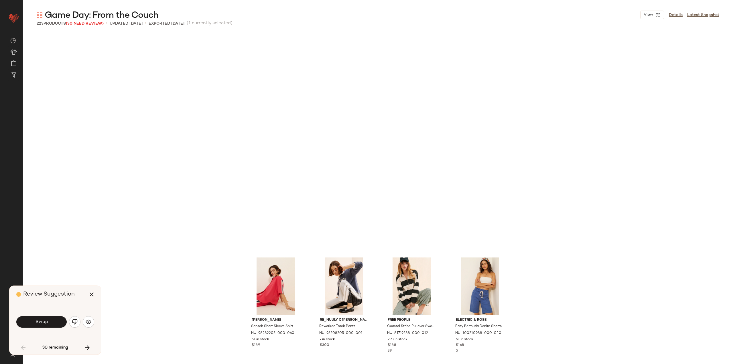
scroll to position [331, 0]
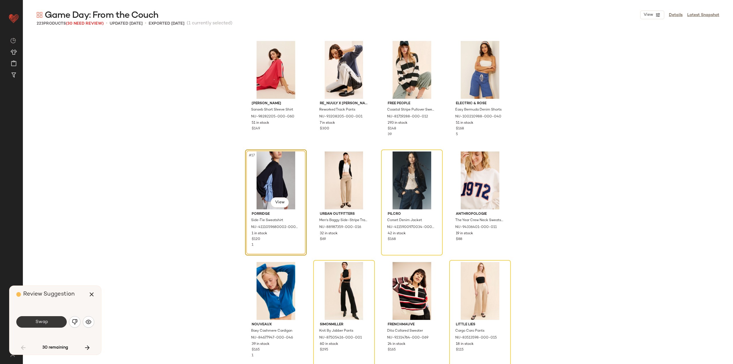
click at [43, 323] on span "Swap" at bounding box center [41, 321] width 13 height 5
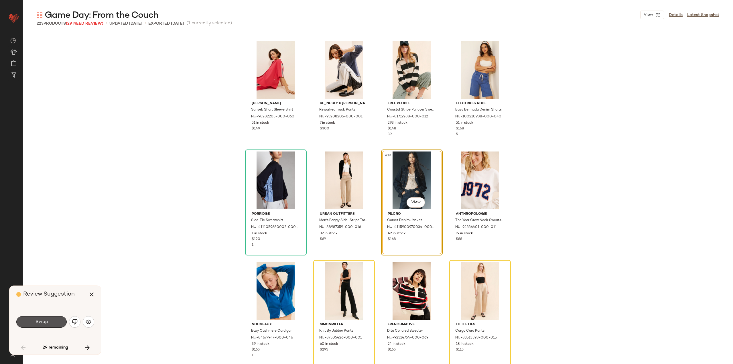
click at [41, 319] on span "Swap" at bounding box center [41, 321] width 13 height 5
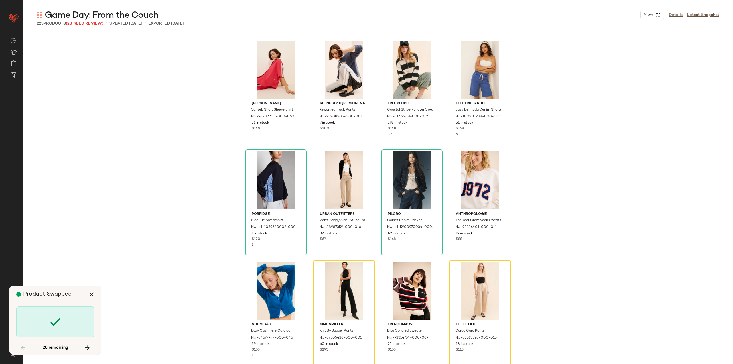
scroll to position [442, 0]
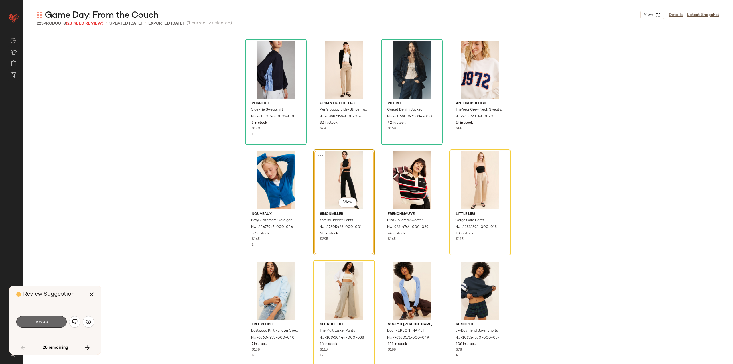
click at [46, 319] on span "Swap" at bounding box center [41, 321] width 13 height 5
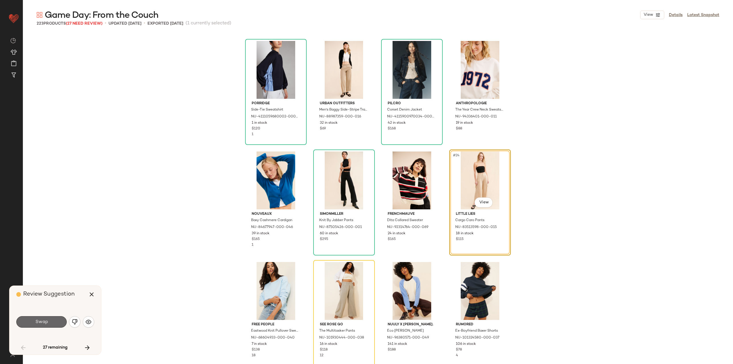
click at [49, 324] on button "Swap" at bounding box center [41, 321] width 50 height 11
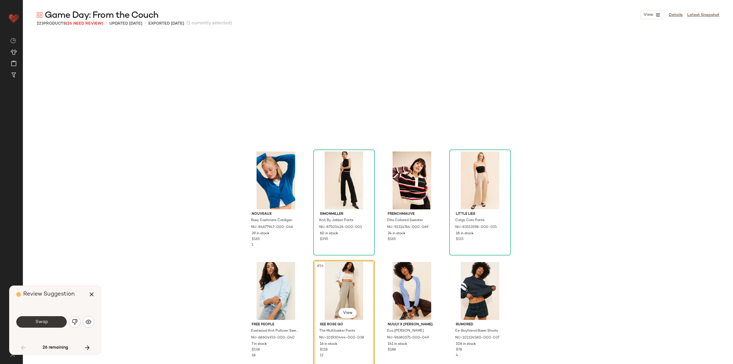
scroll to position [552, 0]
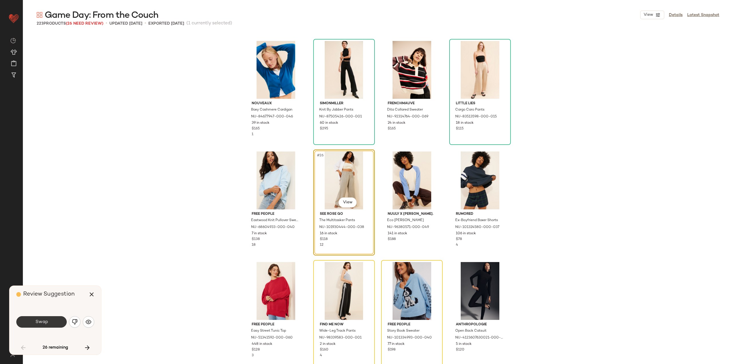
click at [54, 321] on button "Swap" at bounding box center [41, 321] width 50 height 11
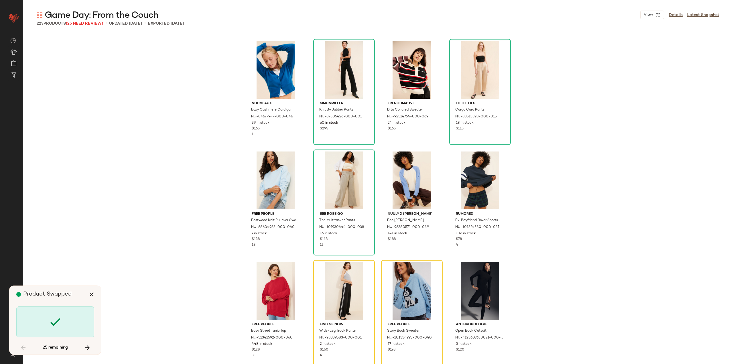
scroll to position [663, 0]
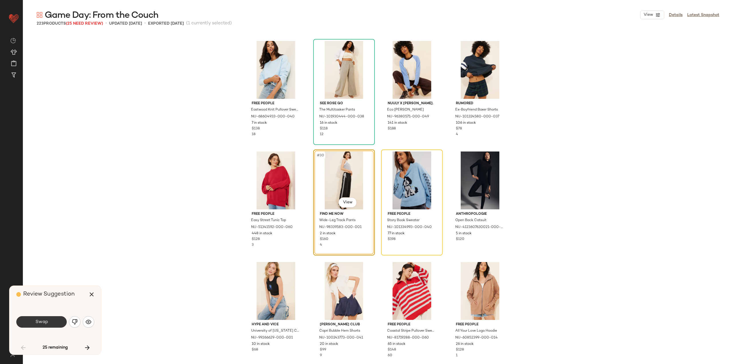
click at [53, 320] on button "Swap" at bounding box center [41, 321] width 50 height 11
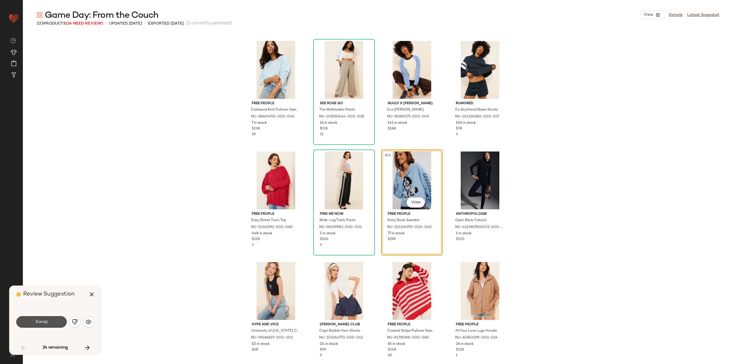
click at [54, 323] on button "Swap" at bounding box center [41, 321] width 50 height 11
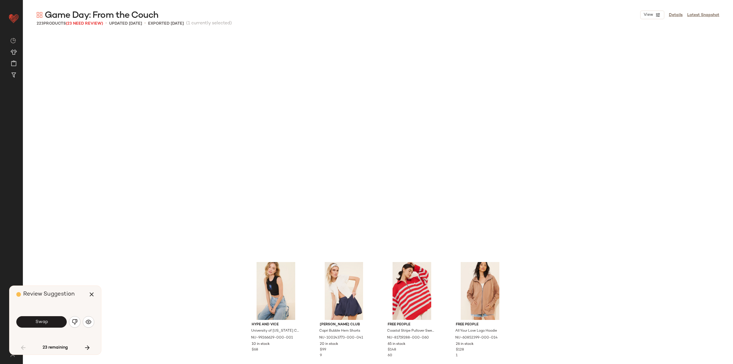
scroll to position [884, 0]
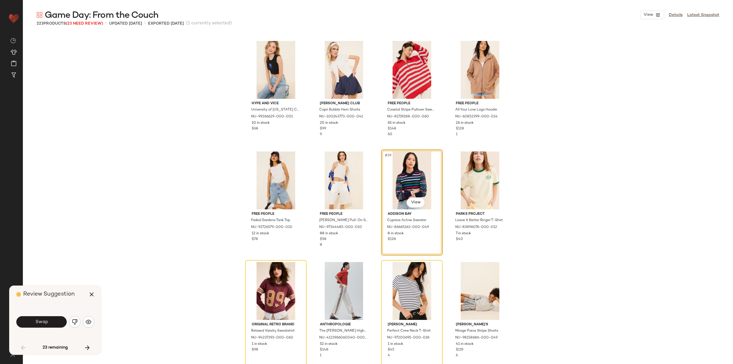
click at [60, 321] on button "Swap" at bounding box center [41, 321] width 50 height 11
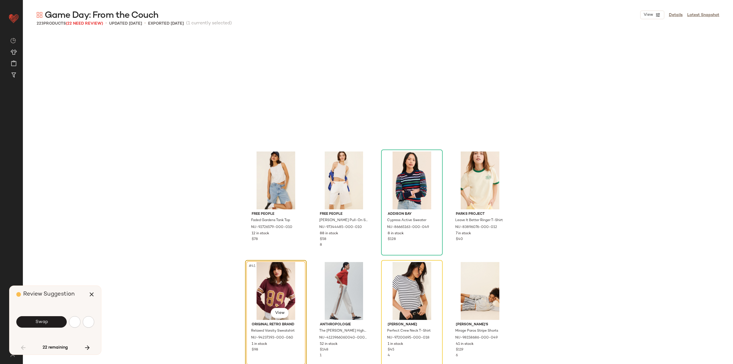
scroll to position [994, 0]
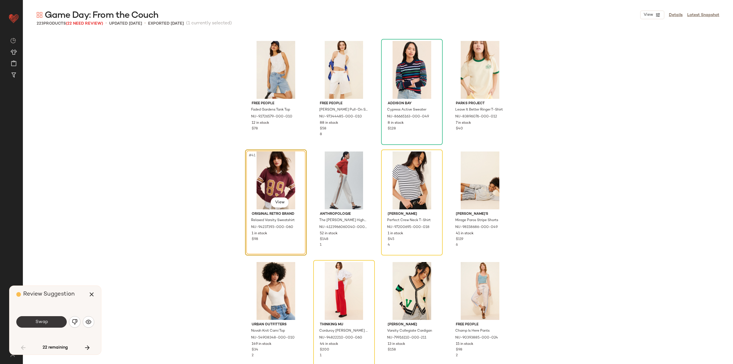
click at [53, 319] on button "Swap" at bounding box center [41, 321] width 50 height 11
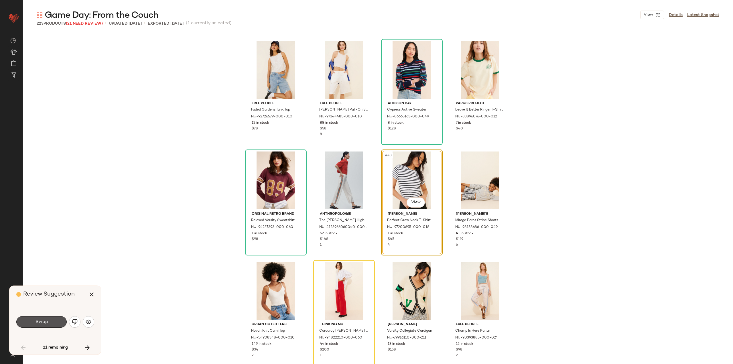
click at [56, 318] on button "Swap" at bounding box center [41, 321] width 50 height 11
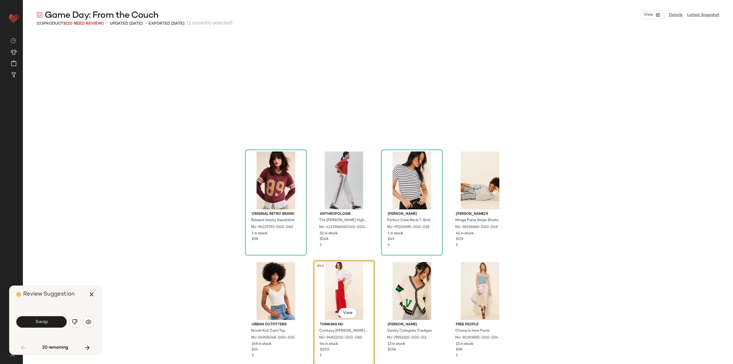
scroll to position [1104, 0]
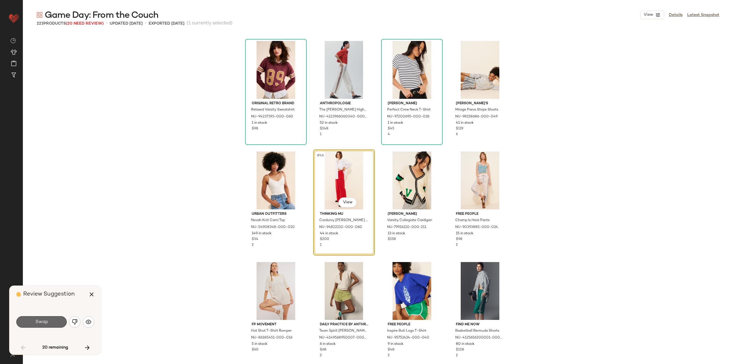
click at [47, 323] on span "Swap" at bounding box center [41, 321] width 13 height 5
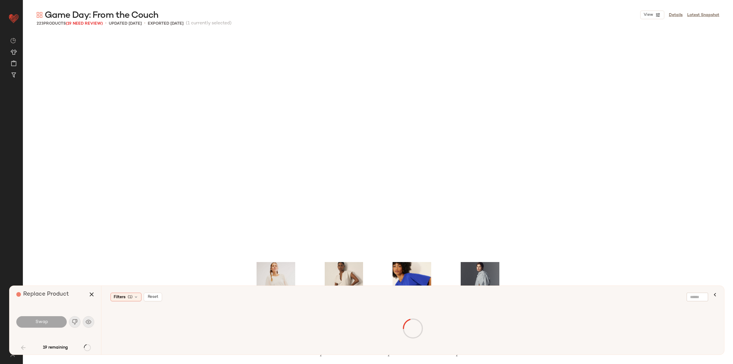
scroll to position [1325, 0]
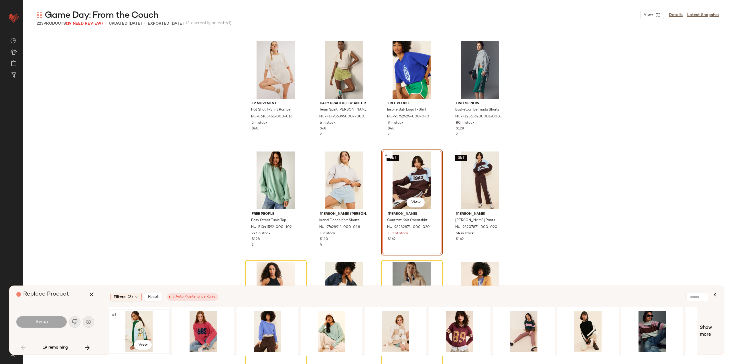
click at [133, 330] on div "#1 View" at bounding box center [139, 331] width 58 height 41
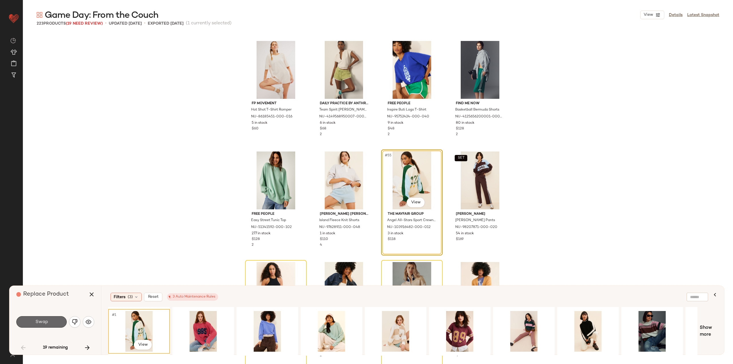
click at [45, 324] on span "Swap" at bounding box center [41, 321] width 13 height 5
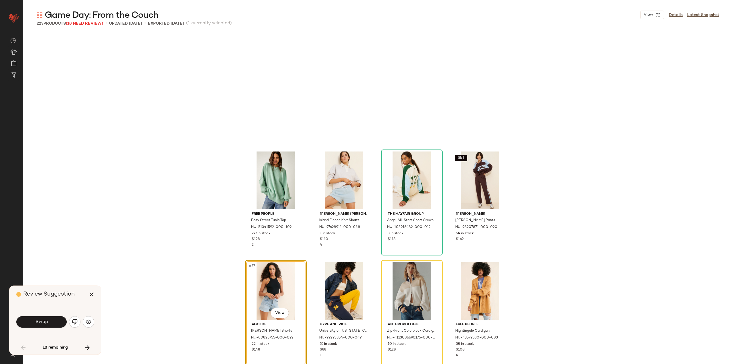
scroll to position [1436, 0]
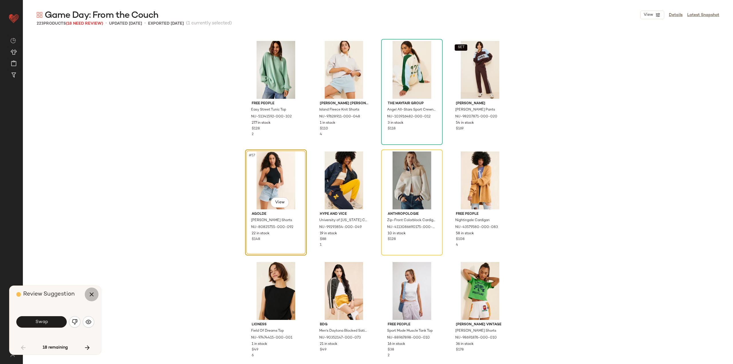
click at [96, 294] on button "button" at bounding box center [92, 294] width 14 height 14
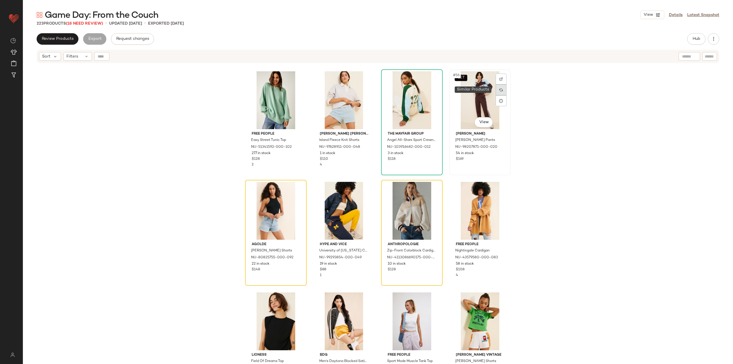
click at [497, 92] on div at bounding box center [500, 89] width 11 height 11
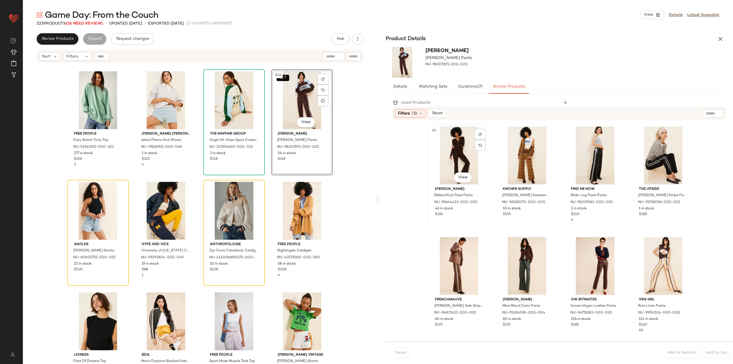
click at [452, 149] on div "#1 View" at bounding box center [459, 155] width 58 height 58
click at [402, 350] on span "Swap" at bounding box center [400, 352] width 11 height 5
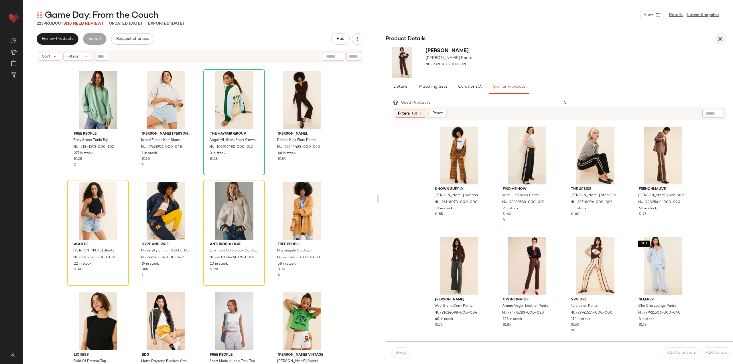
click at [718, 37] on icon "button" at bounding box center [719, 38] width 7 height 7
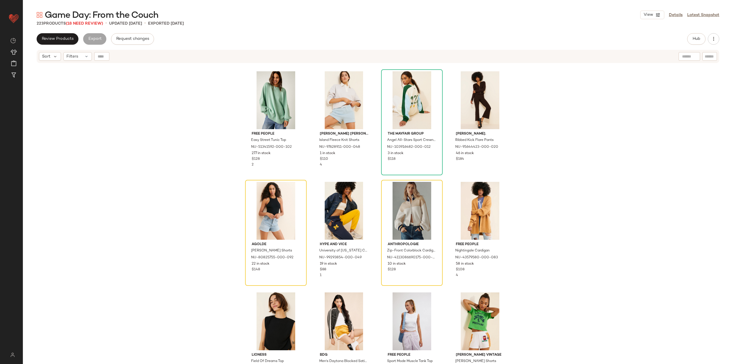
click at [76, 21] on span "Game Day: From the Couch" at bounding box center [102, 15] width 114 height 11
click at [78, 23] on span "(18 Need Review)" at bounding box center [84, 23] width 37 height 4
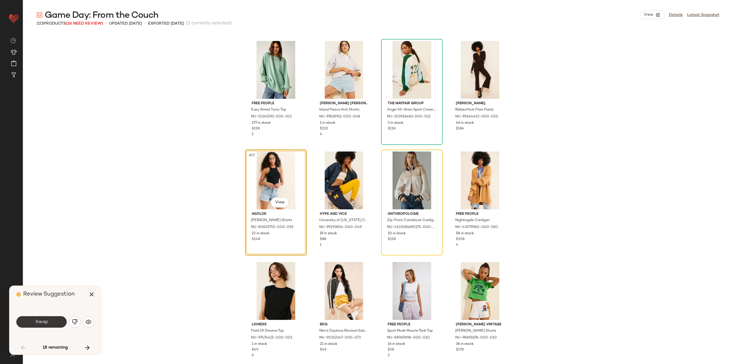
click at [47, 324] on span "Swap" at bounding box center [41, 321] width 13 height 5
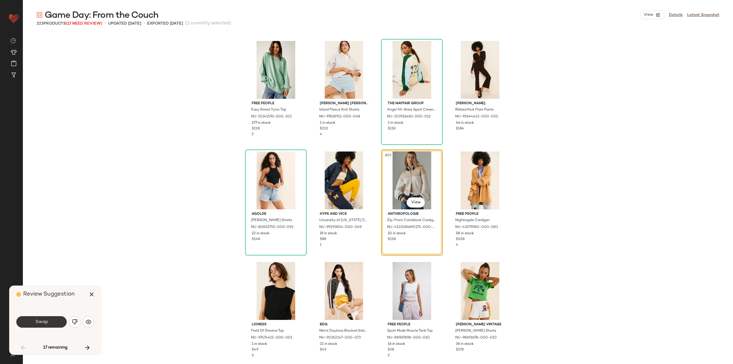
click at [54, 320] on button "Swap" at bounding box center [41, 321] width 50 height 11
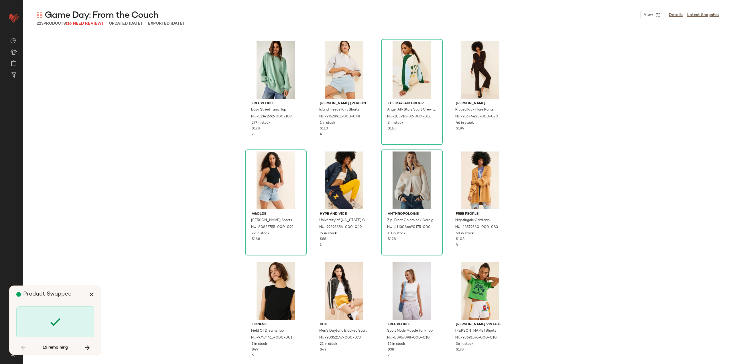
scroll to position [1657, 0]
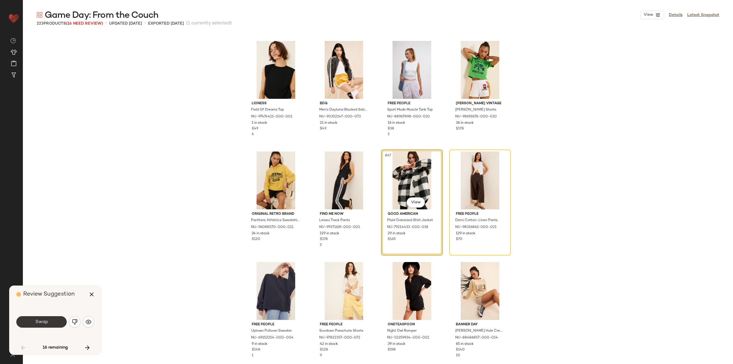
click at [55, 321] on button "Swap" at bounding box center [41, 321] width 50 height 11
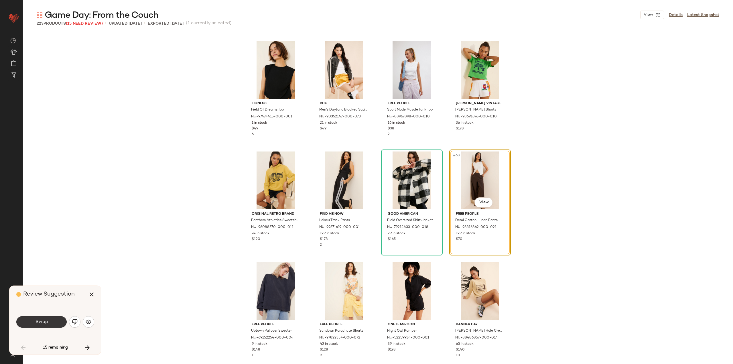
click at [42, 324] on span "Swap" at bounding box center [41, 321] width 13 height 5
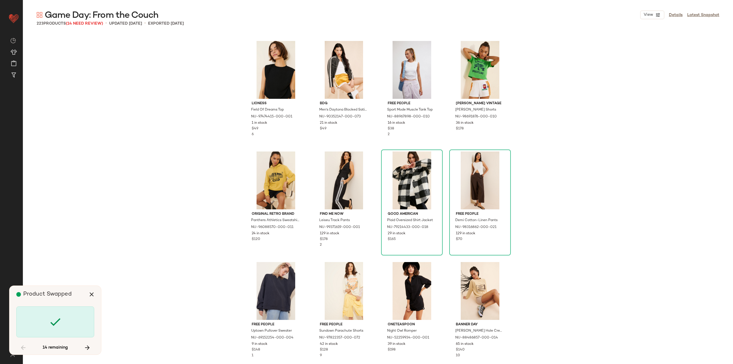
scroll to position [2319, 0]
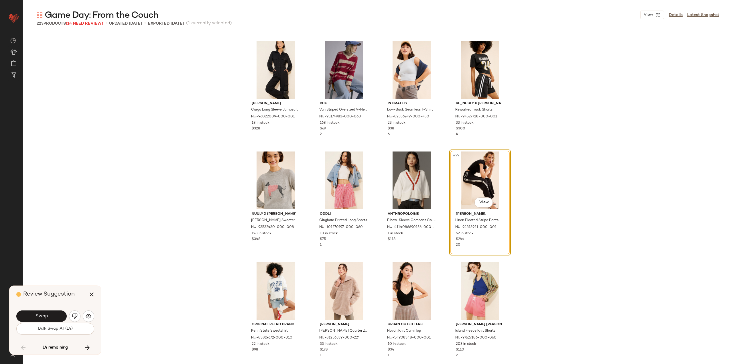
click at [45, 316] on span "Swap" at bounding box center [41, 315] width 13 height 5
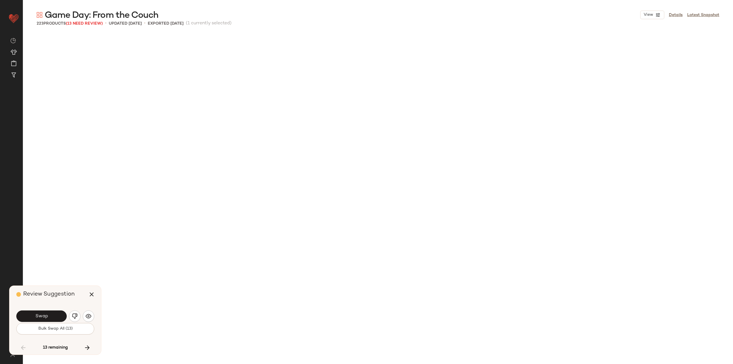
scroll to position [2761, 0]
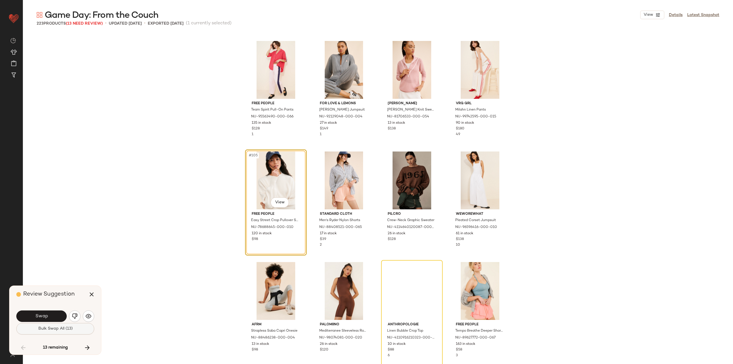
click at [48, 331] on button "Bulk Swap All (13)" at bounding box center [55, 328] width 78 height 11
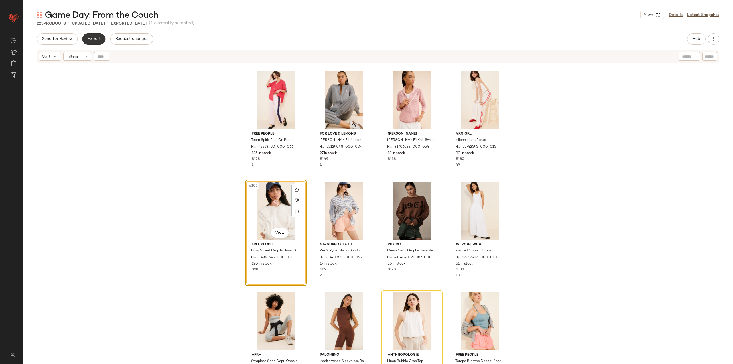
click at [90, 40] on span "Export" at bounding box center [93, 39] width 13 height 5
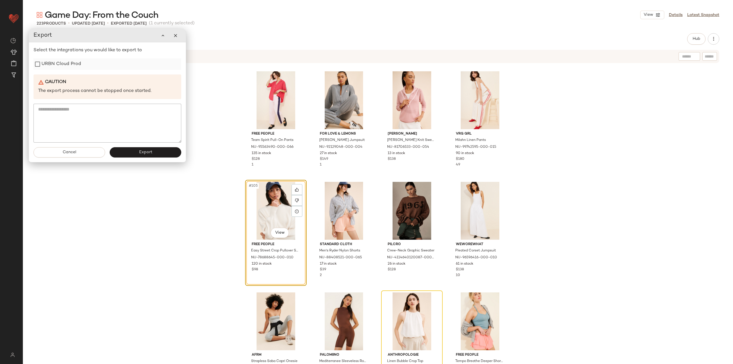
click at [50, 64] on label "URBN Cloud Prod" at bounding box center [60, 63] width 39 height 11
click at [114, 153] on button "Export" at bounding box center [146, 152] width 72 height 10
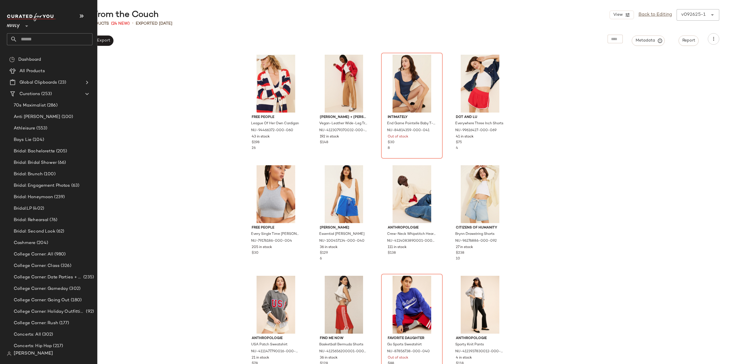
click at [39, 45] on input "text" at bounding box center [54, 39] width 75 height 12
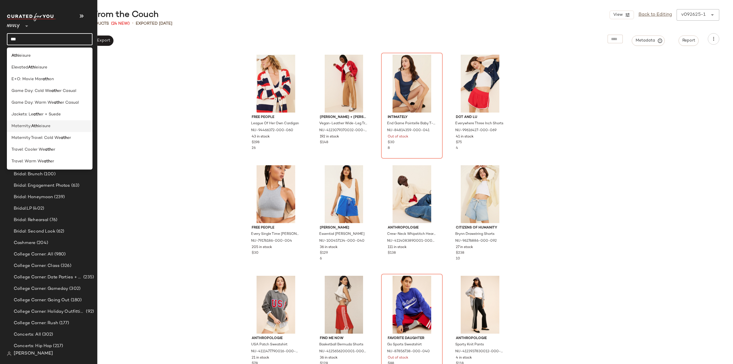
type input "***"
click at [48, 124] on span "leisure" at bounding box center [44, 126] width 12 height 6
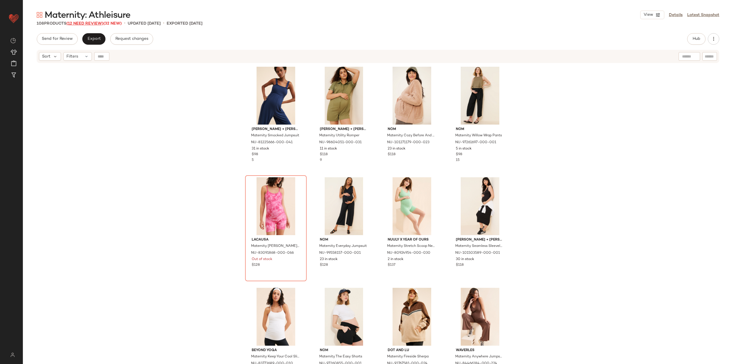
click at [89, 25] on span "(12 Need Review)" at bounding box center [84, 23] width 37 height 4
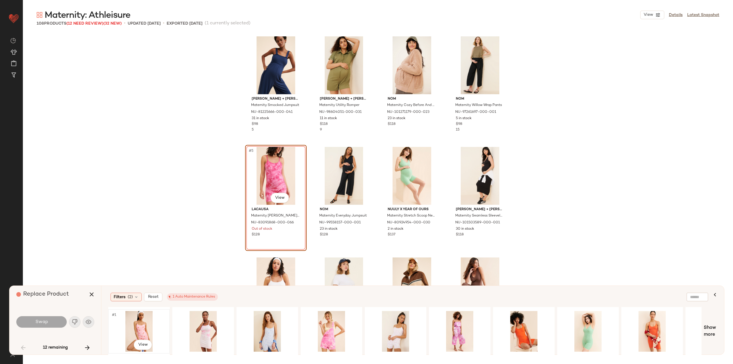
click at [142, 330] on div "#1 View" at bounding box center [139, 331] width 58 height 41
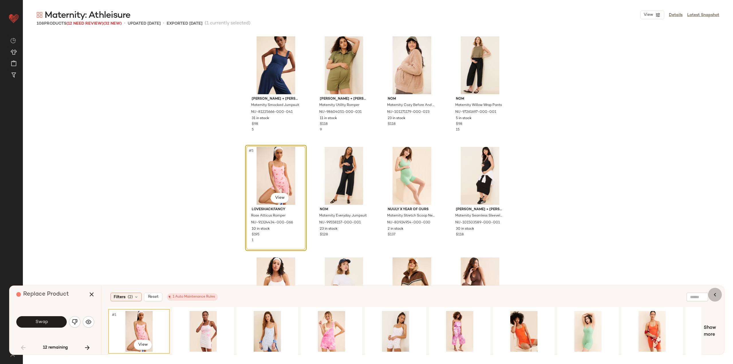
click at [715, 295] on icon "button" at bounding box center [714, 294] width 7 height 7
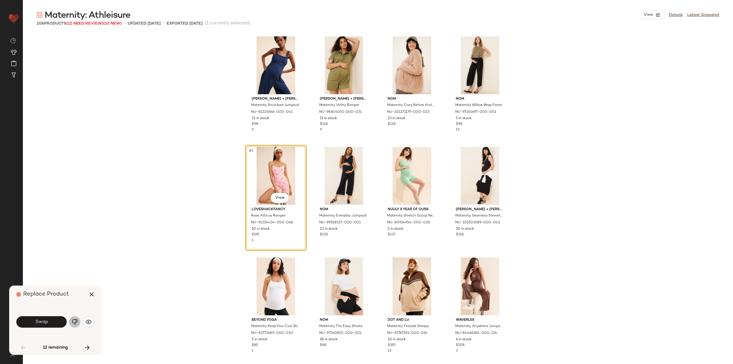
click at [76, 323] on img "button" at bounding box center [75, 322] width 6 height 6
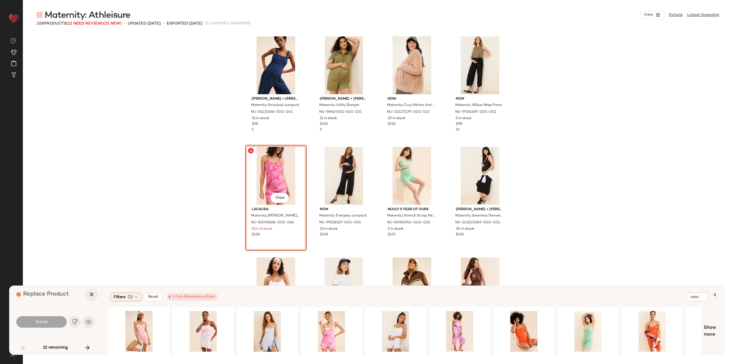
click at [90, 297] on icon "button" at bounding box center [91, 294] width 7 height 7
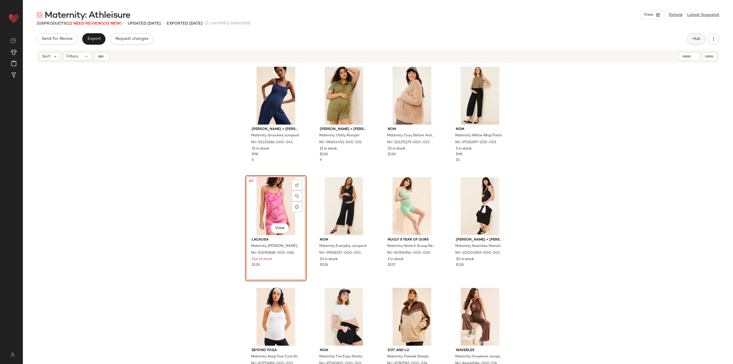
click at [694, 34] on button "Hub" at bounding box center [696, 38] width 18 height 11
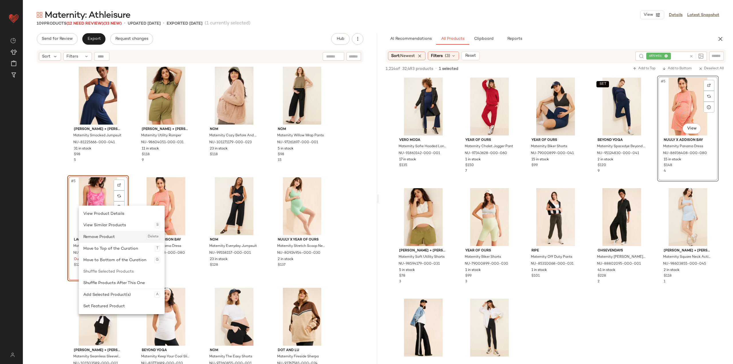
click at [110, 239] on div "Remove Product Delete" at bounding box center [121, 236] width 77 height 11
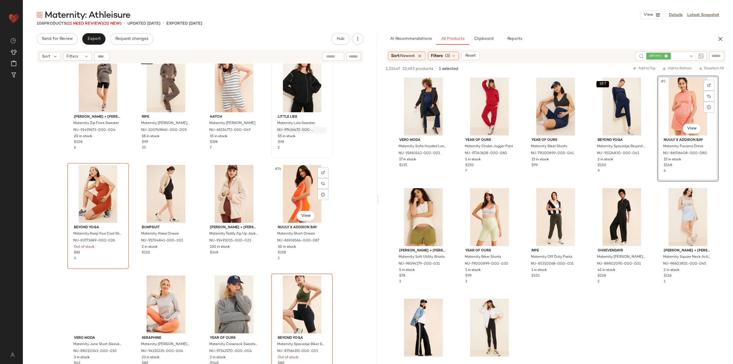
scroll to position [462, 0]
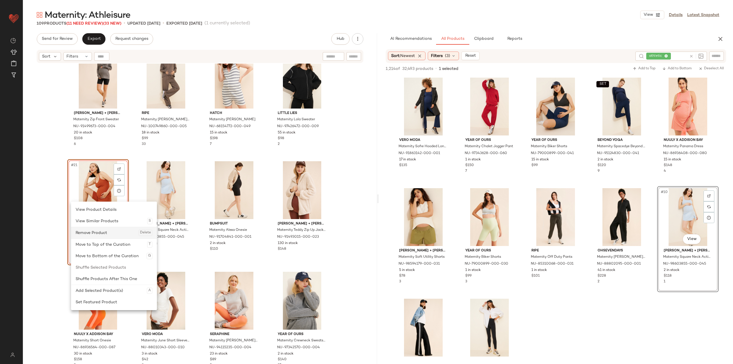
click at [105, 233] on div "Remove Product Delete" at bounding box center [114, 232] width 77 height 11
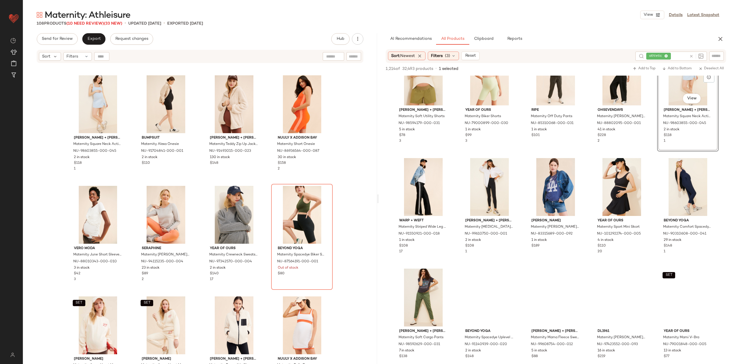
scroll to position [143, 0]
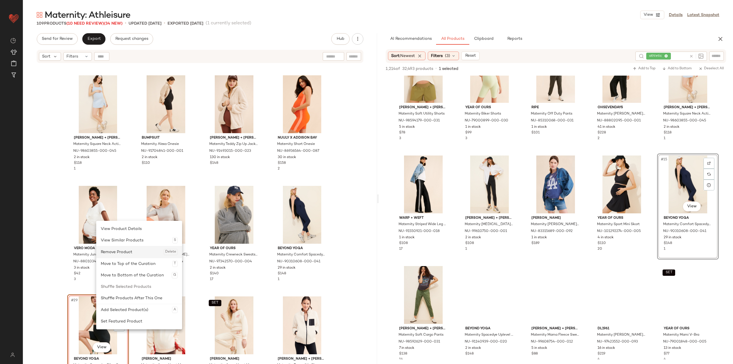
click at [125, 255] on div "Remove Product Delete" at bounding box center [139, 251] width 77 height 11
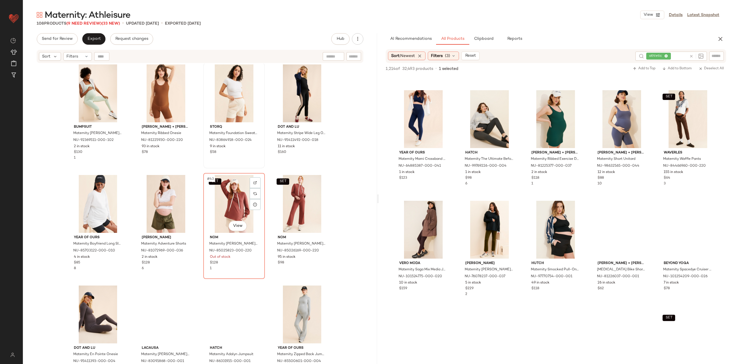
scroll to position [1006, 0]
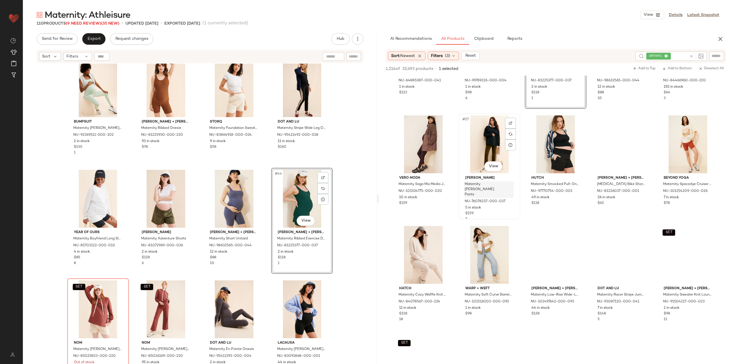
scroll to position [515, 0]
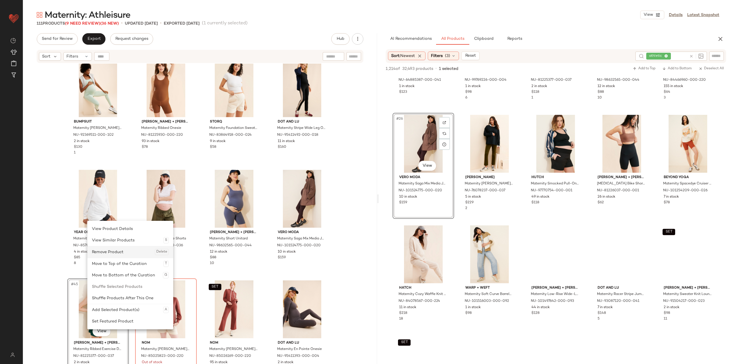
click at [115, 252] on div "Remove Product Delete" at bounding box center [130, 251] width 77 height 11
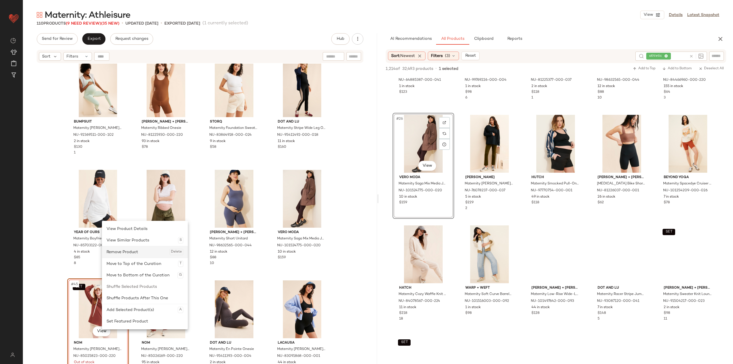
click at [119, 255] on div "Remove Product Delete" at bounding box center [144, 251] width 77 height 11
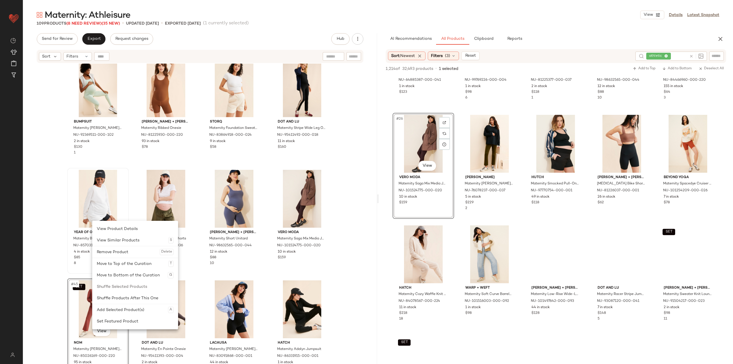
click at [115, 256] on div "Remove Product Delete" at bounding box center [135, 251] width 77 height 11
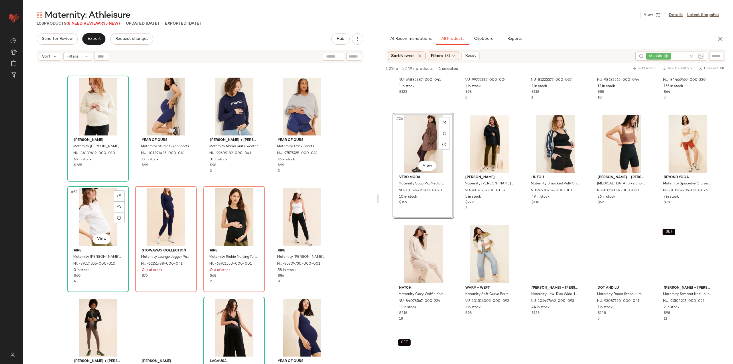
scroll to position [1321, 0]
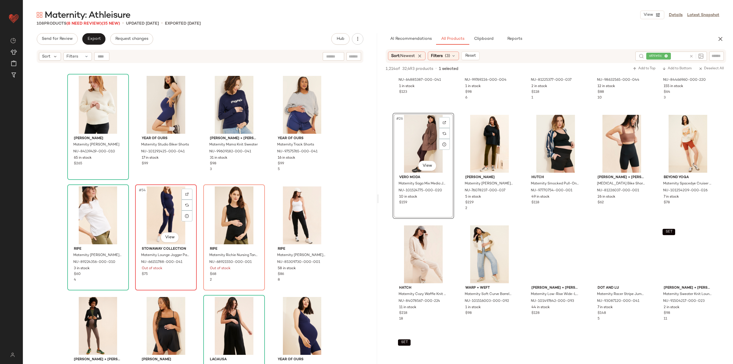
click at [159, 217] on div "#54 View" at bounding box center [166, 215] width 58 height 58
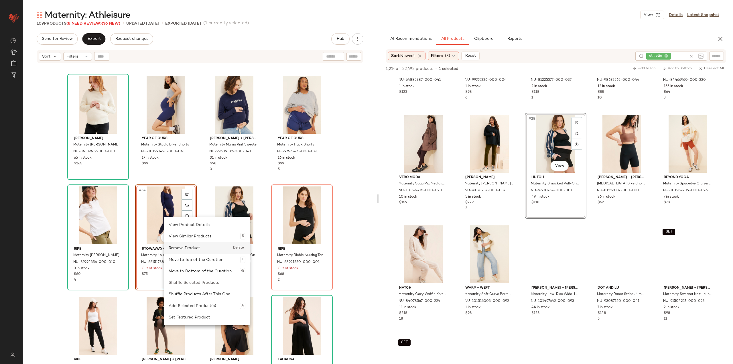
click at [182, 247] on div "Remove Product Delete" at bounding box center [207, 247] width 77 height 11
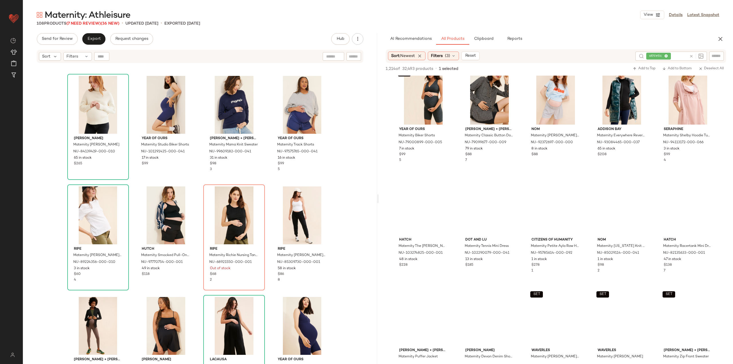
scroll to position [801, 0]
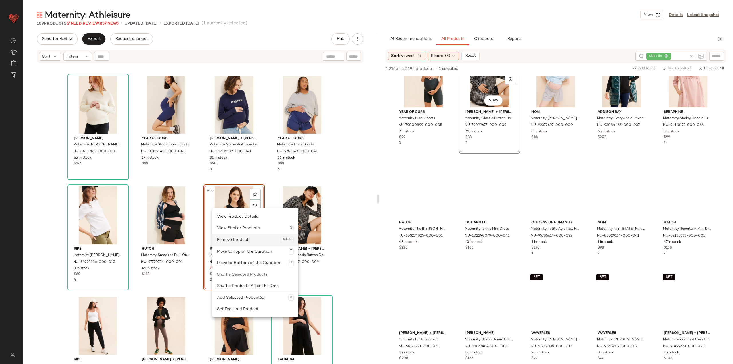
click at [237, 238] on div "Remove Product Delete" at bounding box center [255, 239] width 77 height 11
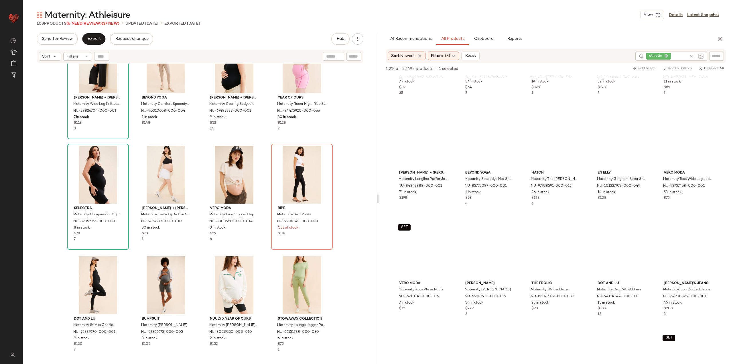
scroll to position [1974, 0]
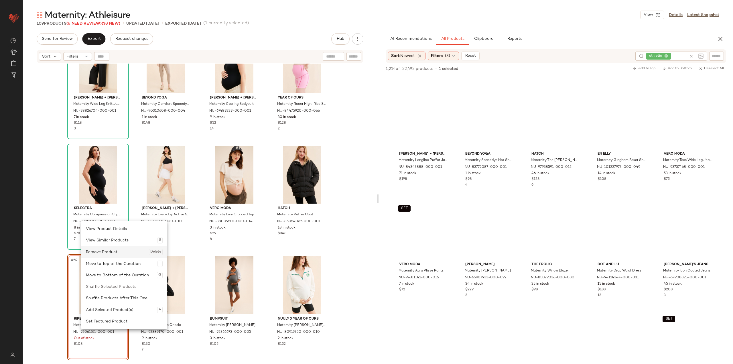
click at [108, 256] on div "Remove Product Delete" at bounding box center [124, 251] width 77 height 11
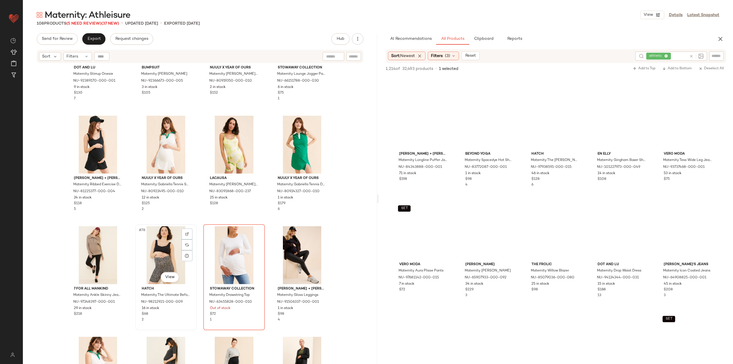
scroll to position [1979, 0]
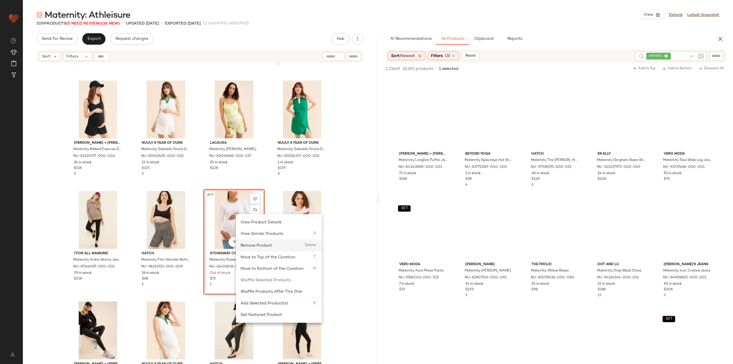
click at [258, 243] on div "Remove Product Delete" at bounding box center [278, 244] width 77 height 11
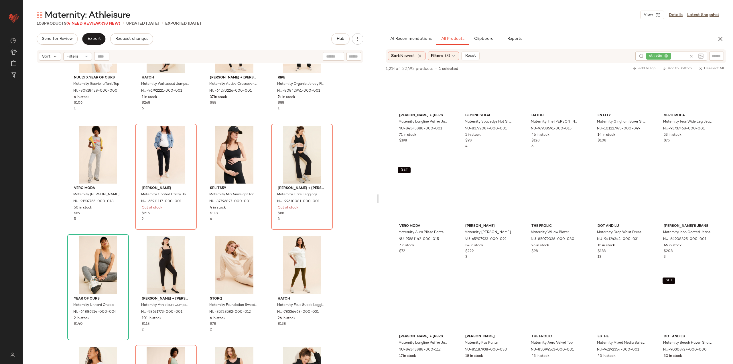
scroll to position [2060, 0]
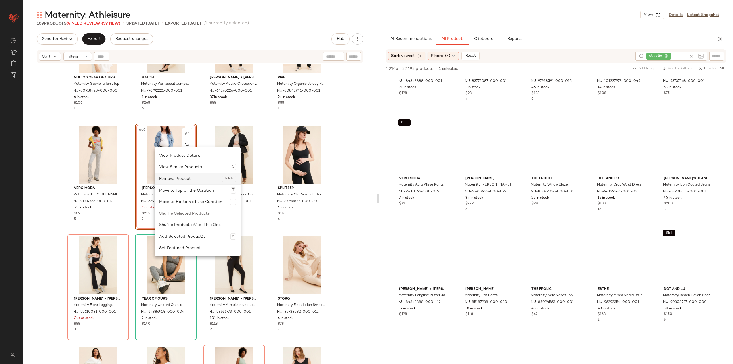
click at [181, 179] on div "Remove Product Delete" at bounding box center [197, 178] width 77 height 11
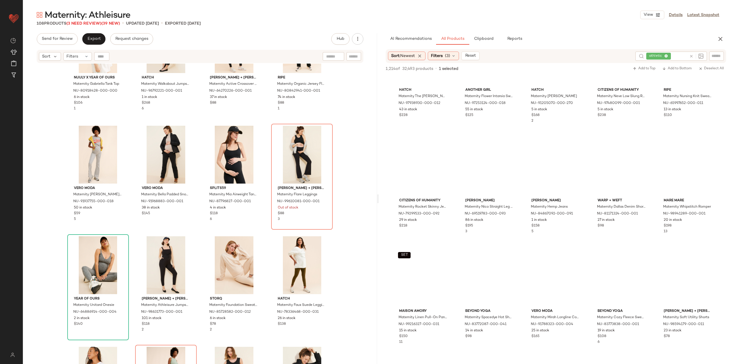
scroll to position [2489, 0]
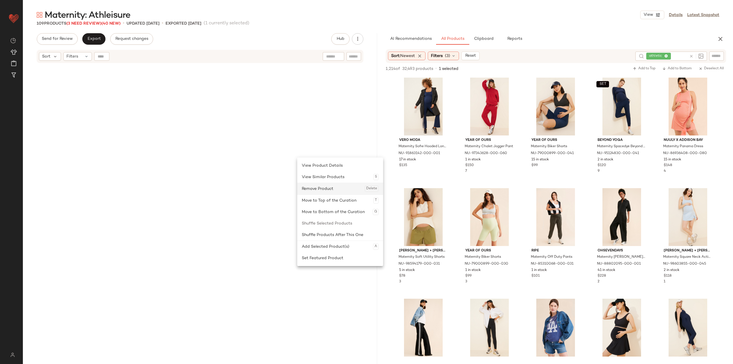
scroll to position [2489, 0]
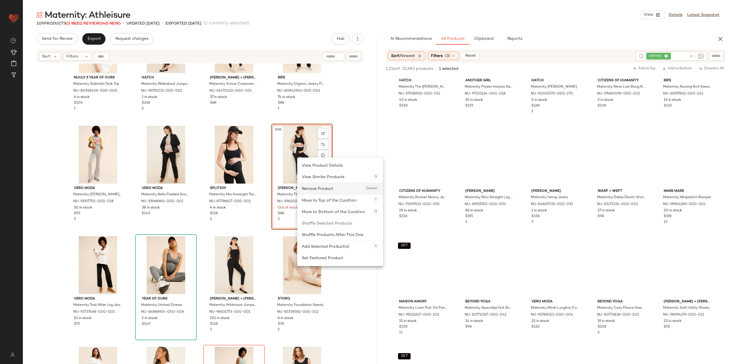
click at [318, 188] on div "Remove Product Delete" at bounding box center [340, 188] width 77 height 11
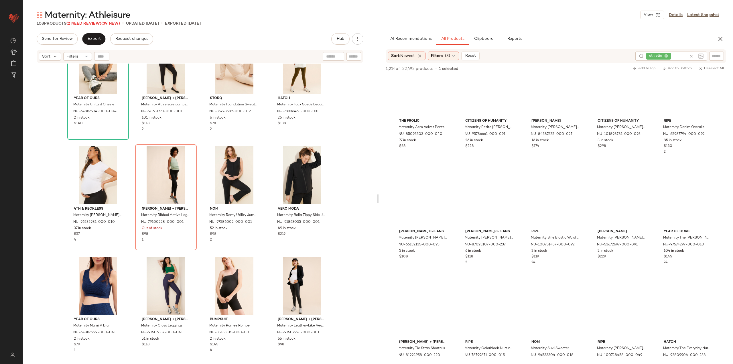
scroll to position [3262, 0]
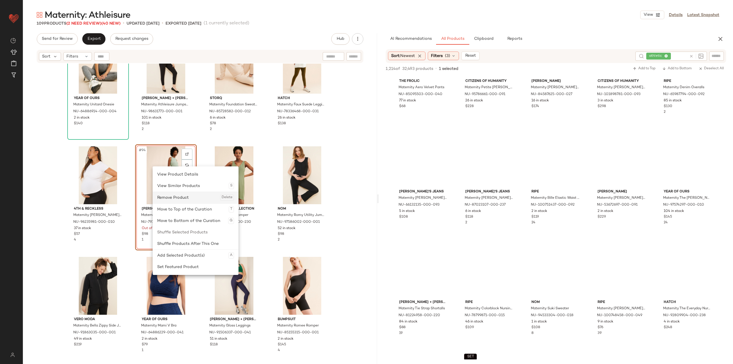
click at [179, 198] on div "Remove Product Delete" at bounding box center [195, 197] width 77 height 11
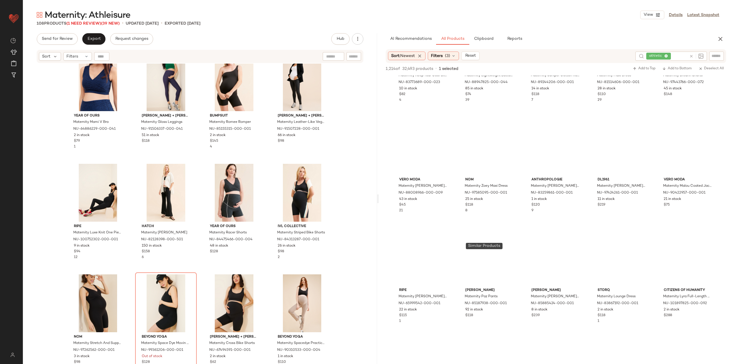
scroll to position [3634, 0]
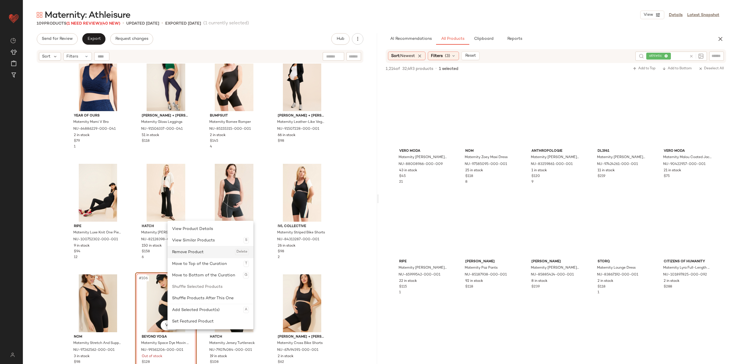
click at [205, 253] on div "Remove Product Delete" at bounding box center [210, 251] width 77 height 11
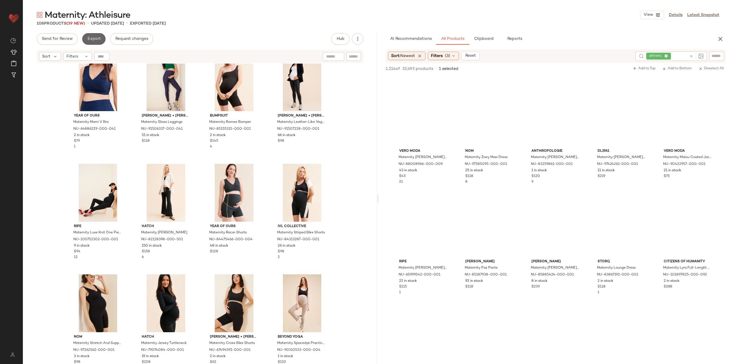
click at [89, 39] on span "Export" at bounding box center [93, 39] width 13 height 5
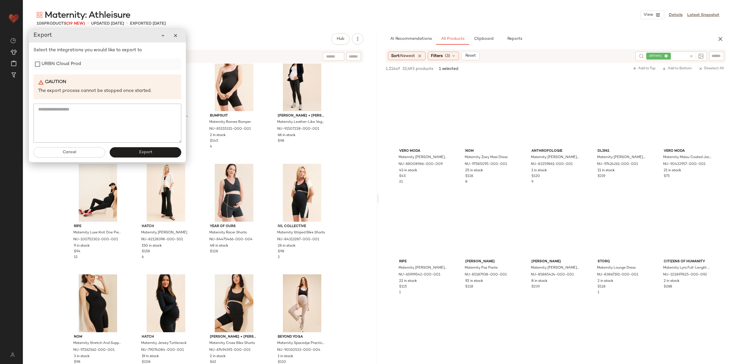
click at [72, 70] on label "URBN Cloud Prod" at bounding box center [60, 63] width 39 height 11
click at [121, 151] on button "Export" at bounding box center [146, 152] width 72 height 10
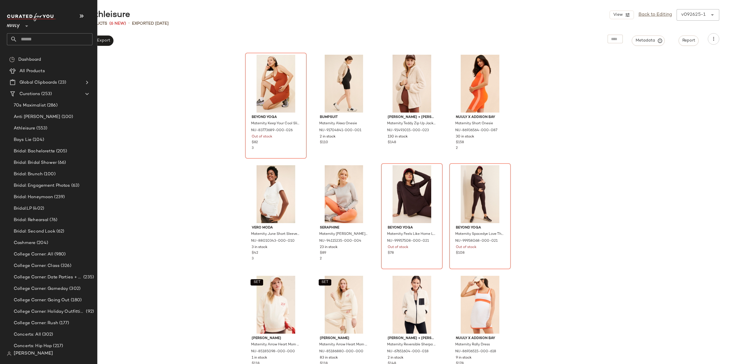
click at [22, 35] on input "text" at bounding box center [54, 39] width 75 height 12
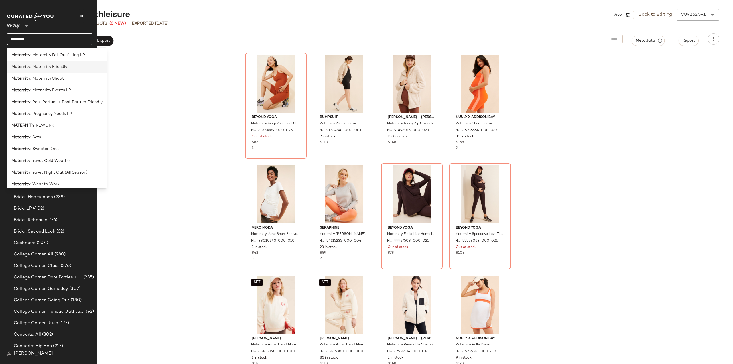
scroll to position [143, 0]
type input "********"
click at [39, 137] on span "y: Sets" at bounding box center [34, 135] width 13 height 6
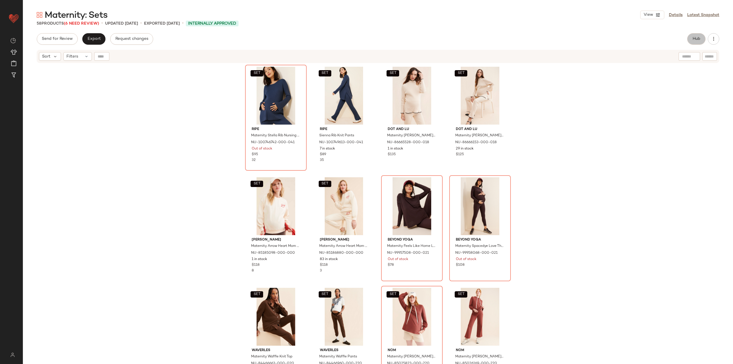
click at [694, 38] on span "Hub" at bounding box center [696, 39] width 8 height 5
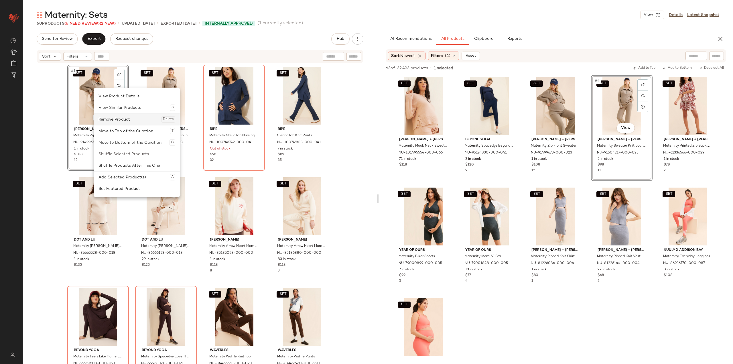
click at [114, 119] on div "Remove Product Delete" at bounding box center [136, 119] width 77 height 11
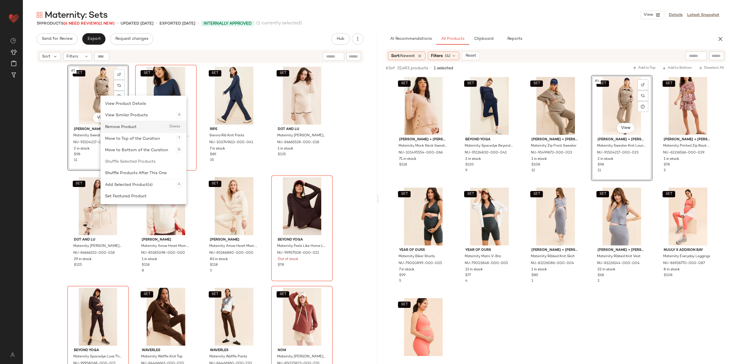
click at [122, 126] on div "Remove Product Delete" at bounding box center [143, 126] width 77 height 11
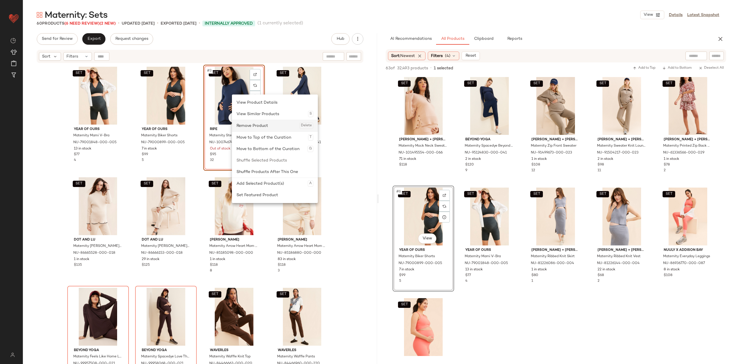
click at [255, 127] on div "Remove Product Delete" at bounding box center [274, 125] width 77 height 11
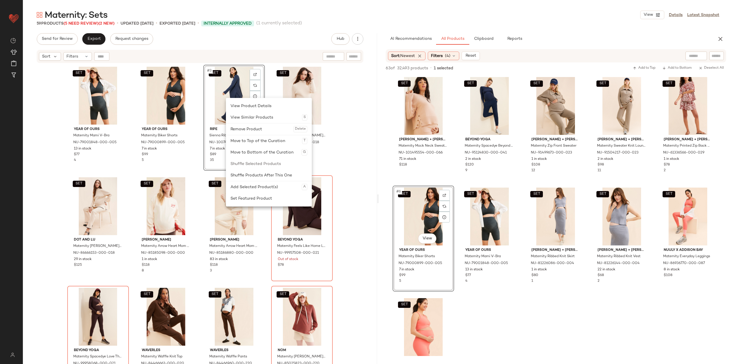
click at [249, 128] on div "Remove Product Delete" at bounding box center [268, 128] width 77 height 11
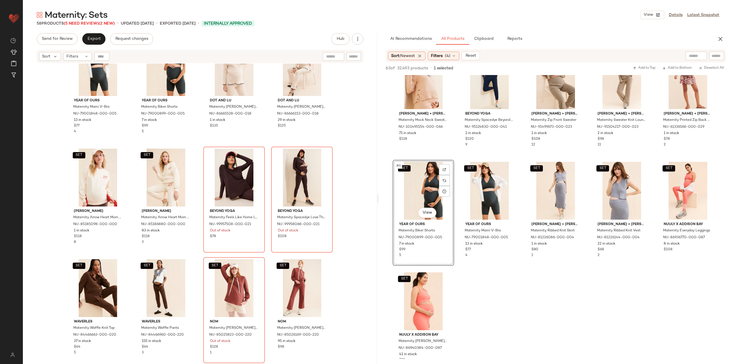
scroll to position [57, 0]
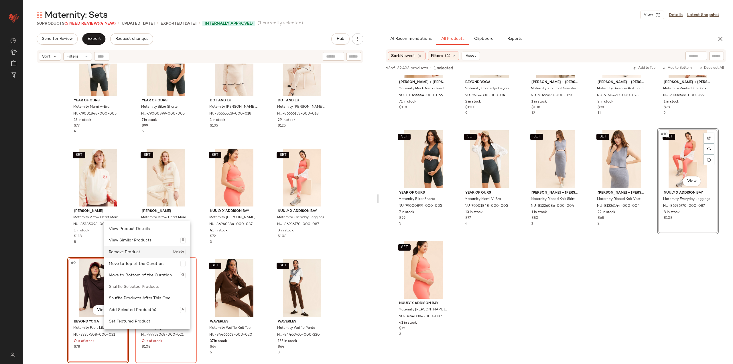
click at [123, 252] on div "Remove Product Delete" at bounding box center [147, 251] width 77 height 11
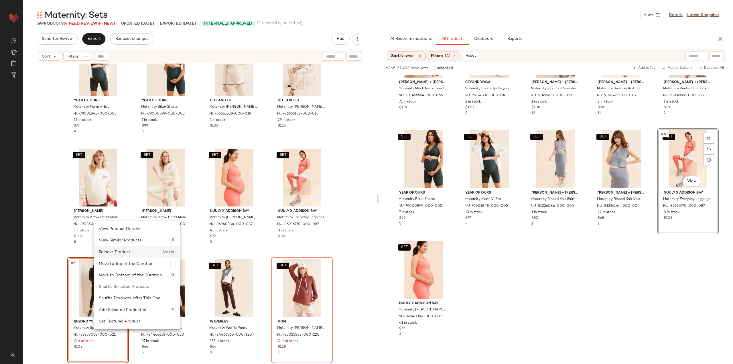
click at [118, 255] on div "Remove Product Delete" at bounding box center [137, 251] width 77 height 11
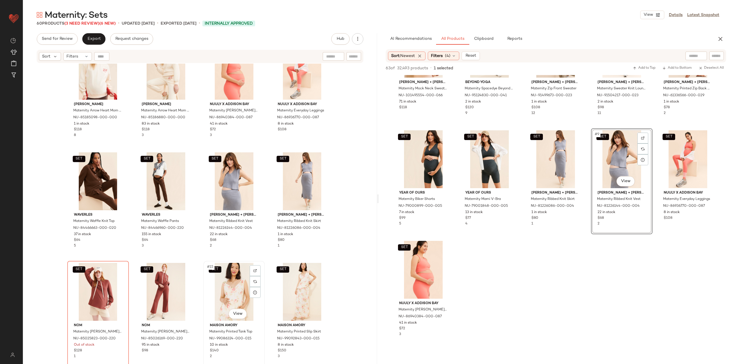
scroll to position [148, 0]
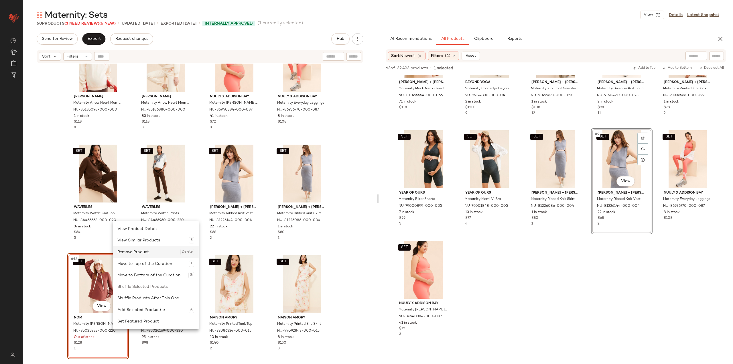
click at [140, 256] on div "Remove Product Delete" at bounding box center [155, 251] width 77 height 11
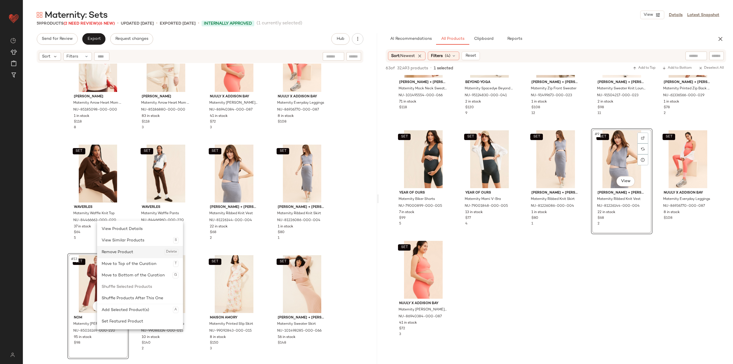
click at [119, 254] on div "Remove Product Delete" at bounding box center [140, 251] width 77 height 11
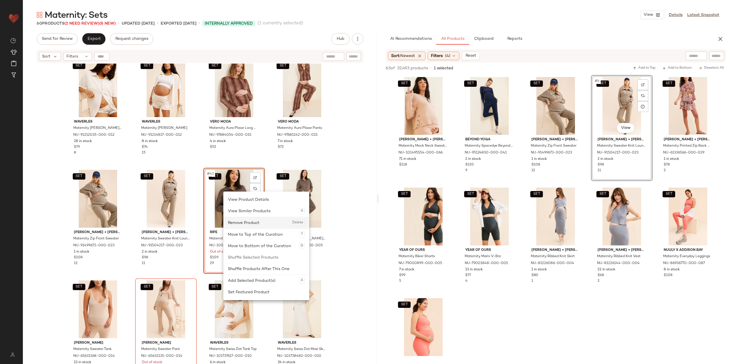
click at [256, 223] on div "Remove Product Delete" at bounding box center [266, 222] width 77 height 11
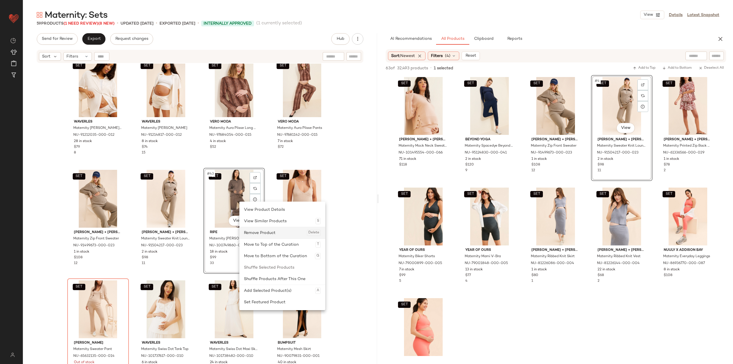
click at [253, 231] on div "Remove Product Delete" at bounding box center [282, 232] width 77 height 11
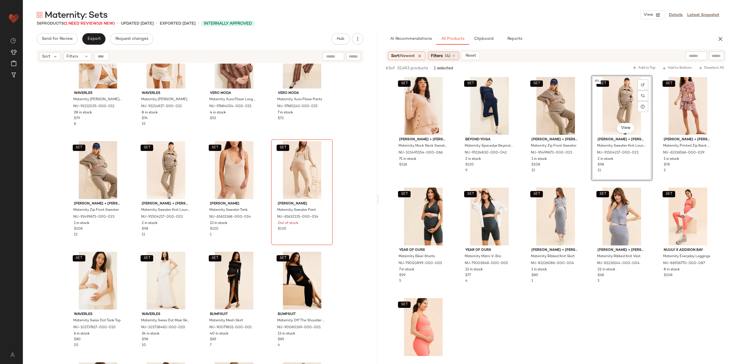
click at [442, 54] on span "Filters" at bounding box center [437, 56] width 12 height 6
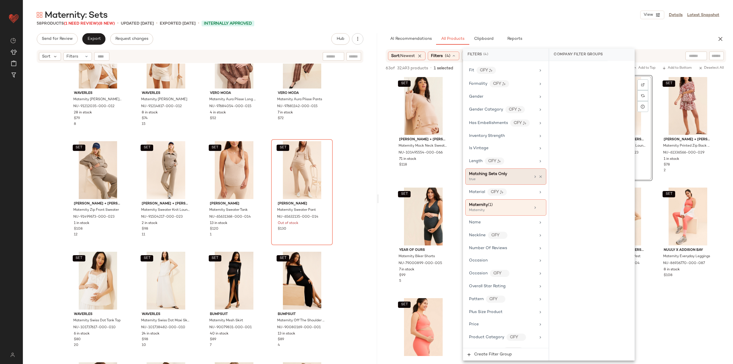
scroll to position [200, 0]
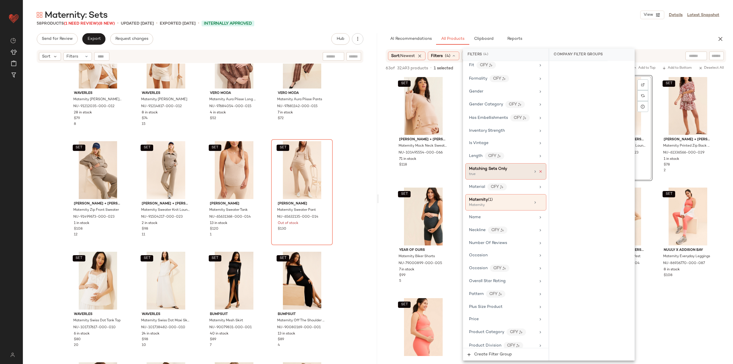
click at [538, 171] on icon at bounding box center [540, 171] width 4 height 4
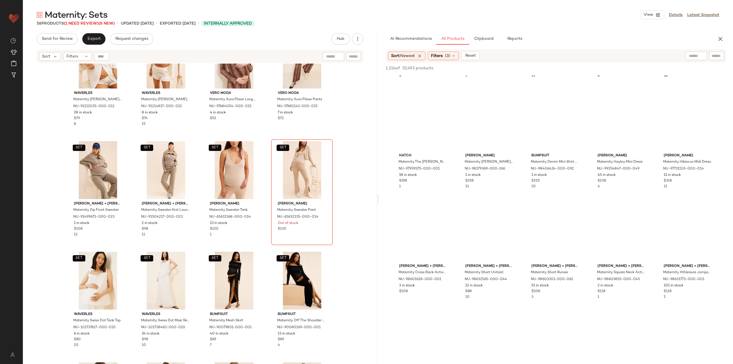
scroll to position [3748, 0]
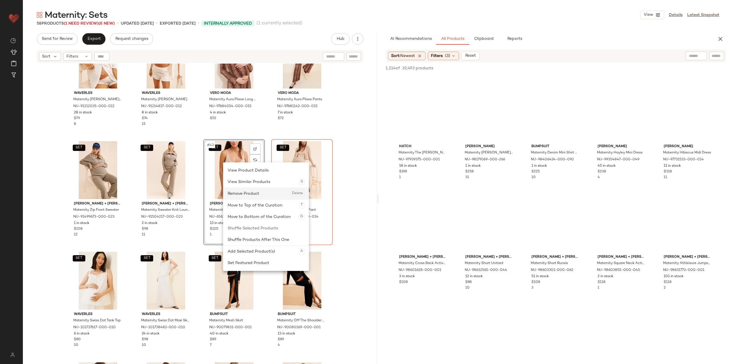
click at [243, 193] on div "Remove Product Delete" at bounding box center [265, 193] width 77 height 11
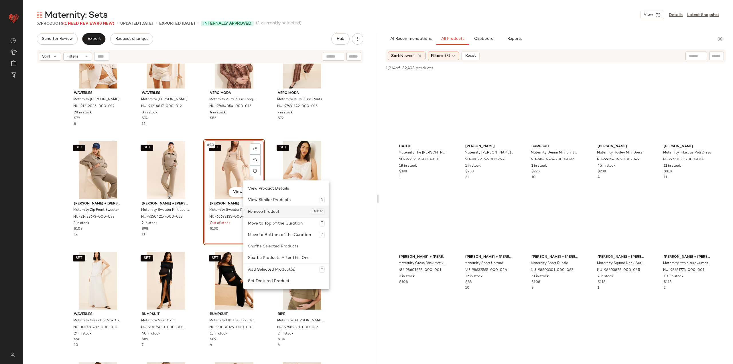
click at [261, 209] on div "Remove Product Delete" at bounding box center [286, 211] width 77 height 11
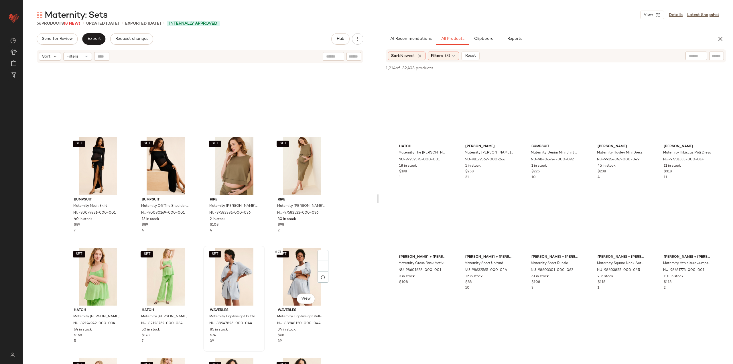
scroll to position [1233, 0]
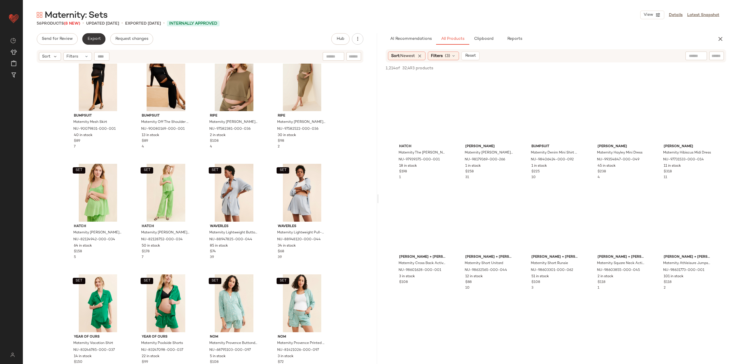
click at [88, 39] on span "Export" at bounding box center [93, 39] width 13 height 5
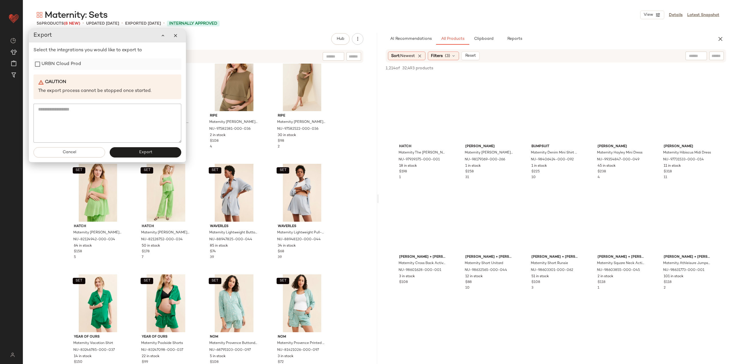
click at [58, 63] on label "URBN Cloud Prod" at bounding box center [60, 63] width 39 height 11
click at [135, 153] on button "Export" at bounding box center [146, 152] width 72 height 10
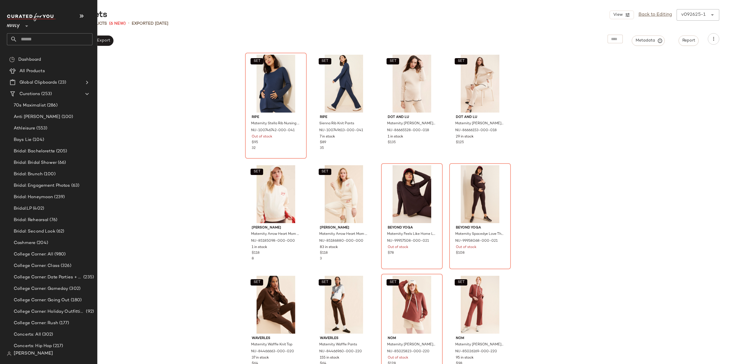
click at [31, 35] on input "text" at bounding box center [54, 39] width 75 height 12
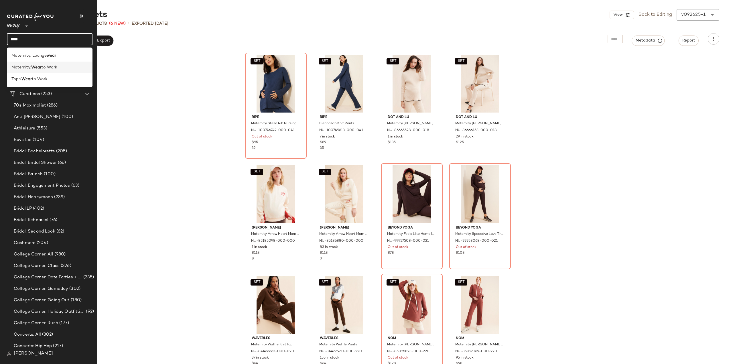
type input "****"
click at [45, 67] on span "to Work" at bounding box center [49, 67] width 16 height 6
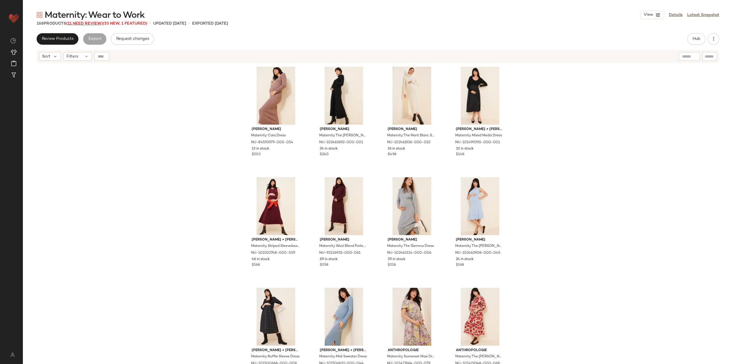
click at [88, 23] on span "(11 Need Review)" at bounding box center [84, 23] width 37 height 4
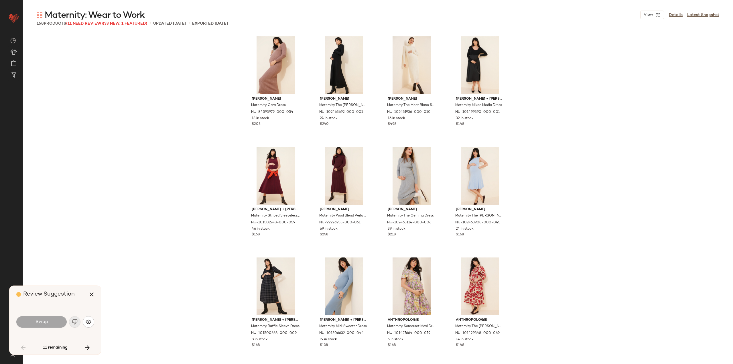
scroll to position [446, 0]
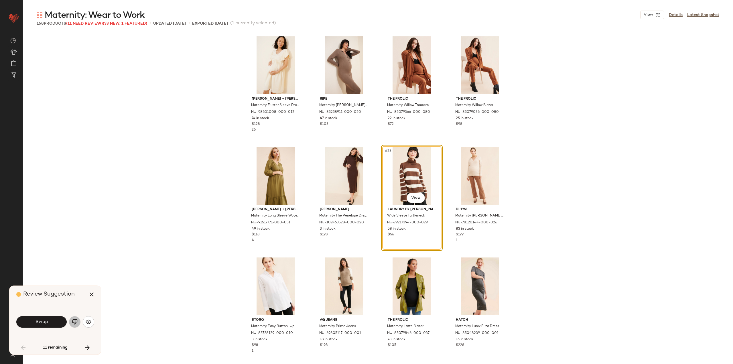
click at [75, 324] on img "button" at bounding box center [75, 322] width 6 height 6
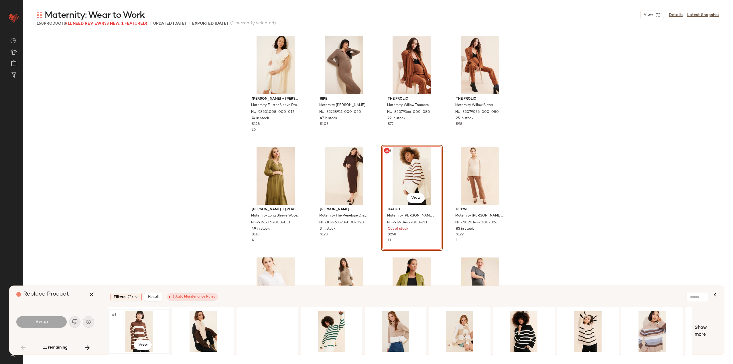
click at [136, 331] on div "#1 View" at bounding box center [139, 331] width 58 height 41
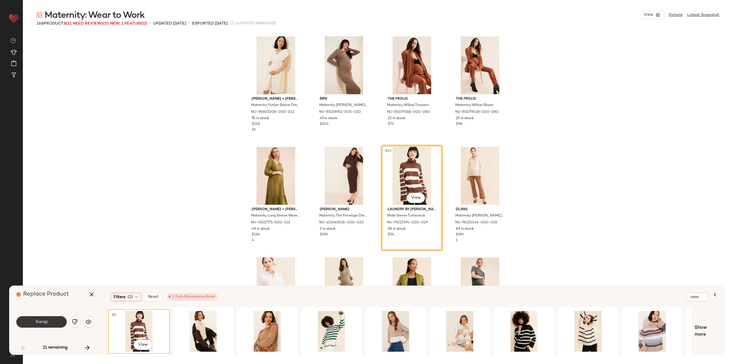
click at [39, 322] on span "Swap" at bounding box center [41, 321] width 13 height 5
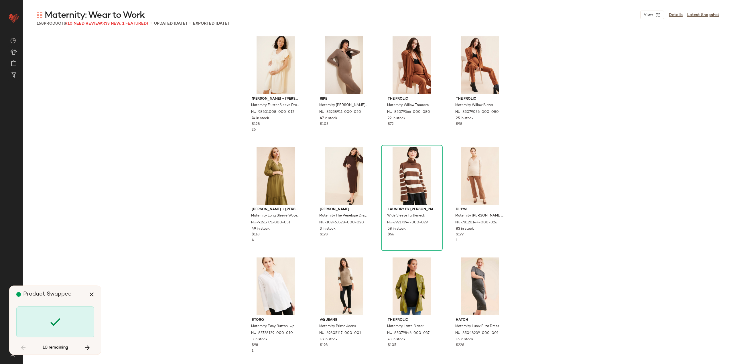
scroll to position [663, 0]
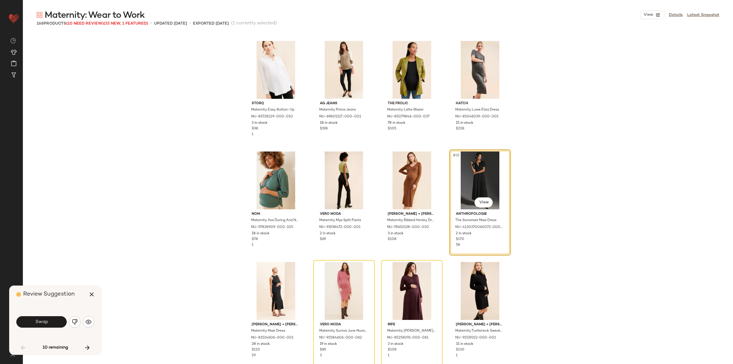
click at [39, 325] on button "Swap" at bounding box center [41, 321] width 50 height 11
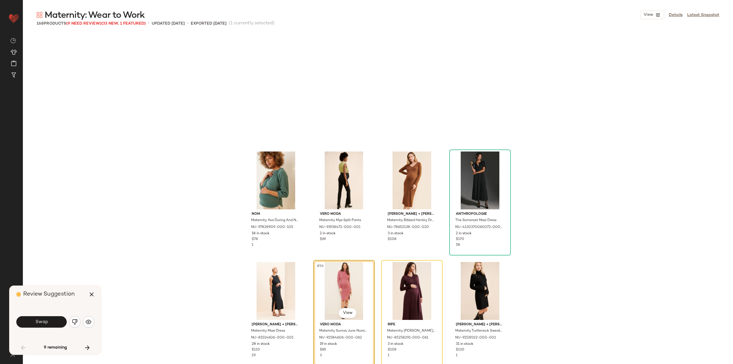
scroll to position [773, 0]
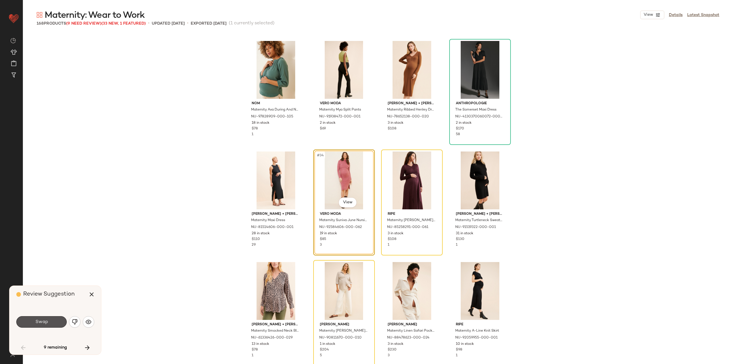
click at [40, 325] on button "Swap" at bounding box center [41, 321] width 50 height 11
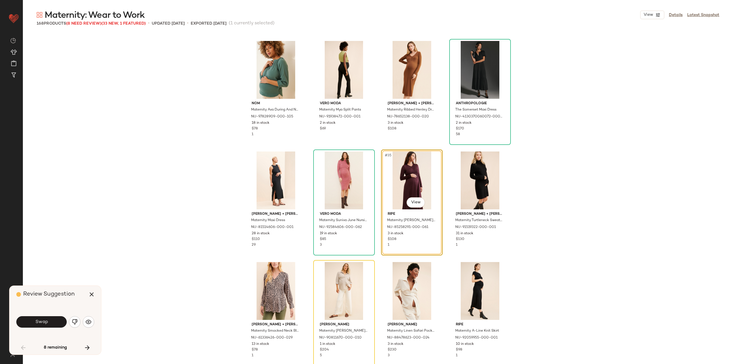
click at [41, 323] on span "Swap" at bounding box center [41, 321] width 13 height 5
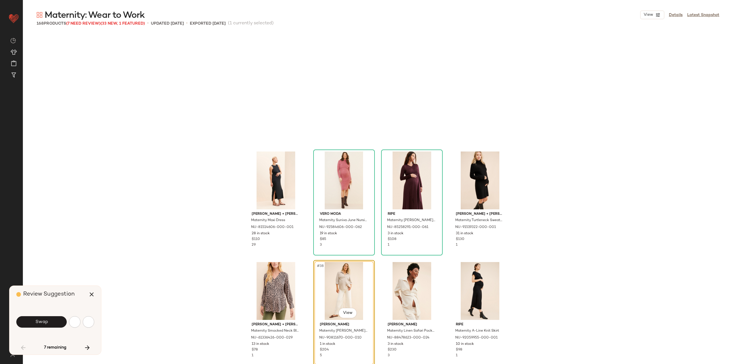
scroll to position [884, 0]
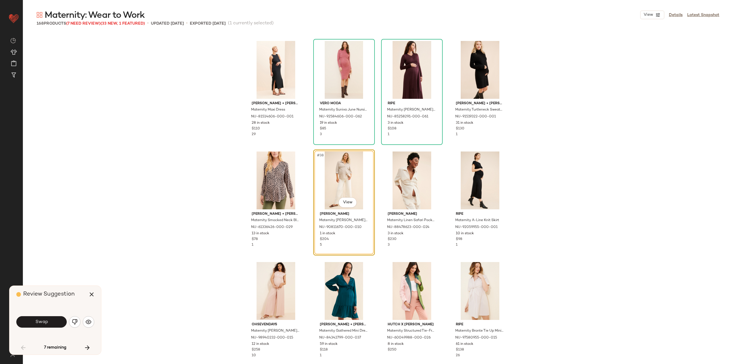
click at [42, 322] on span "Swap" at bounding box center [41, 321] width 13 height 5
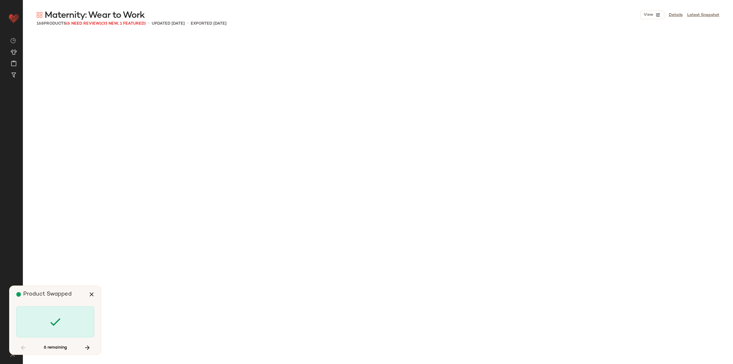
scroll to position [1767, 0]
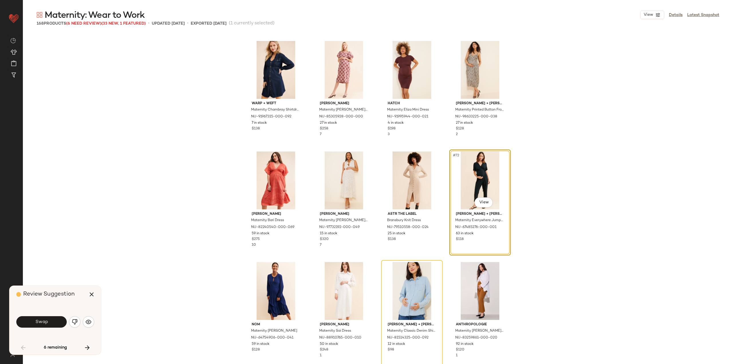
click at [42, 322] on span "Swap" at bounding box center [41, 321] width 13 height 5
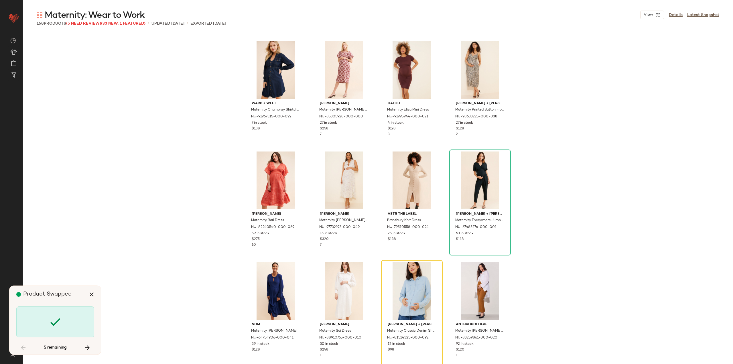
scroll to position [1878, 0]
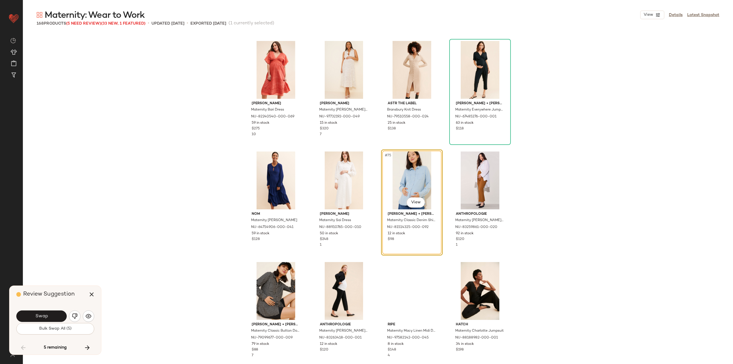
click at [42, 322] on div "Swap" at bounding box center [55, 316] width 78 height 14
click at [44, 318] on span "Swap" at bounding box center [41, 315] width 13 height 5
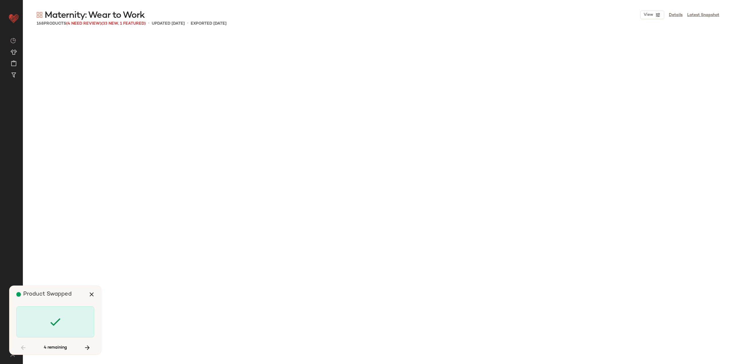
scroll to position [2651, 0]
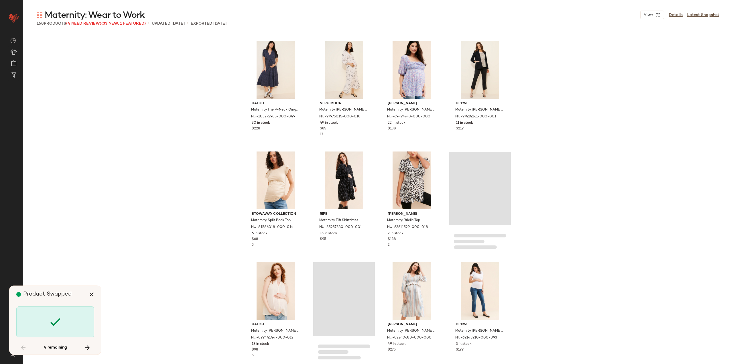
click at [44, 318] on div at bounding box center [55, 321] width 78 height 31
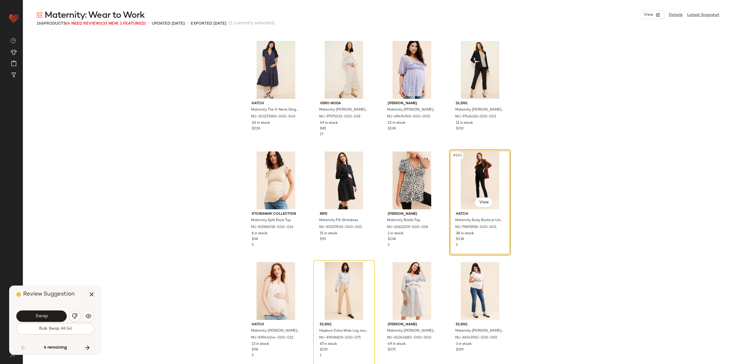
click at [47, 325] on button "Bulk Swap All (4)" at bounding box center [55, 328] width 78 height 11
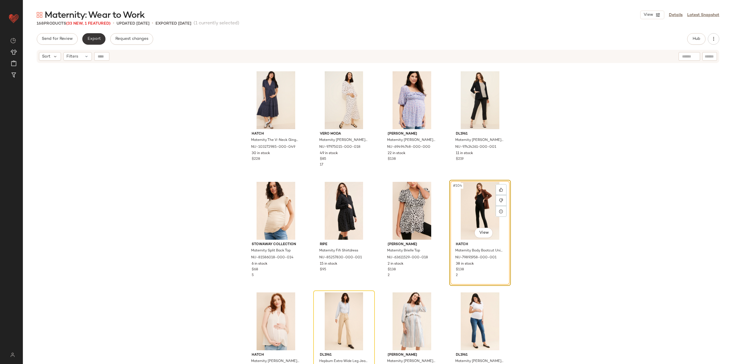
click at [96, 39] on span "Export" at bounding box center [93, 39] width 13 height 5
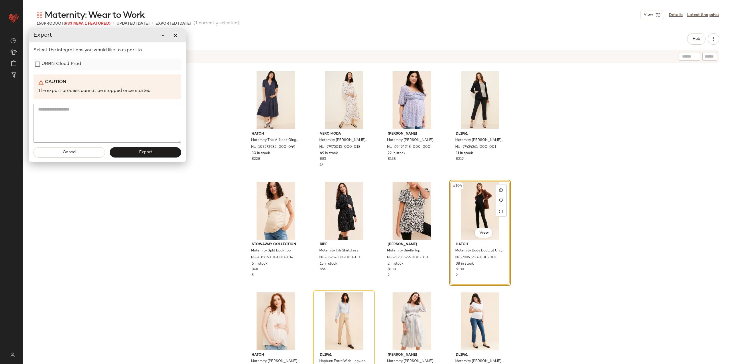
click at [48, 66] on label "URBN Cloud Prod" at bounding box center [60, 63] width 39 height 11
click at [126, 157] on button "Export" at bounding box center [146, 152] width 72 height 10
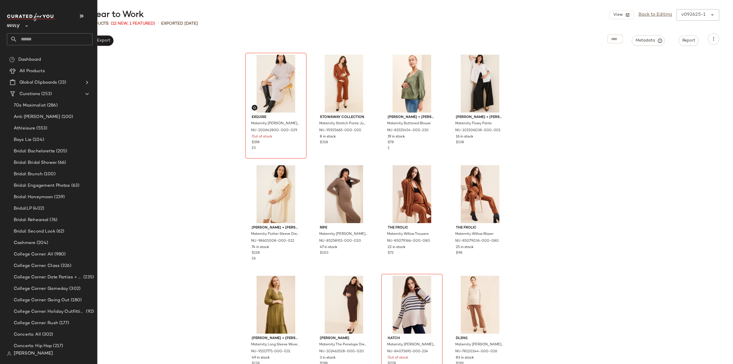
click at [24, 39] on input "text" at bounding box center [54, 39] width 75 height 12
type input "****"
click at [38, 56] on b "Preg" at bounding box center [35, 56] width 9 height 6
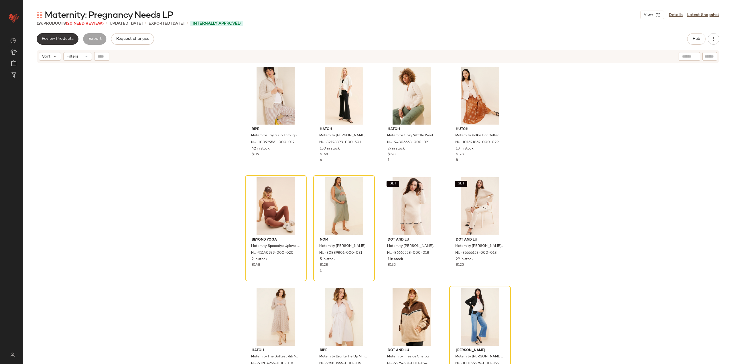
click at [66, 39] on span "Review Products" at bounding box center [57, 39] width 32 height 5
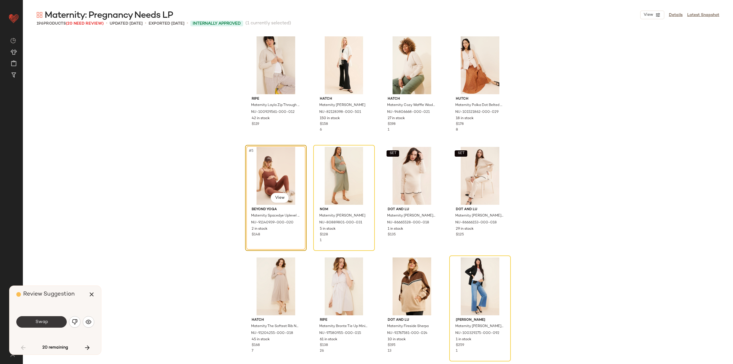
click at [46, 324] on span "Swap" at bounding box center [41, 321] width 13 height 5
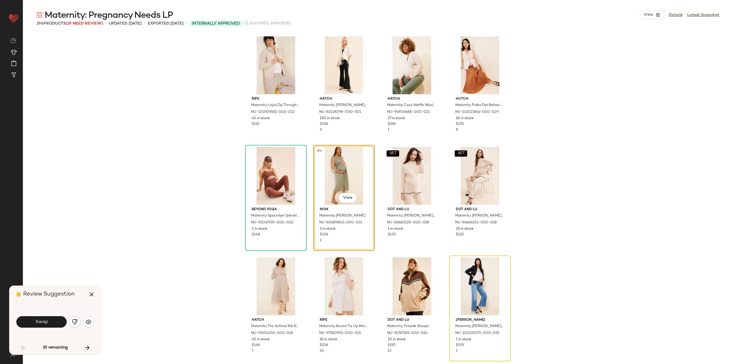
click at [39, 328] on div "Swap" at bounding box center [55, 322] width 78 height 14
click at [43, 321] on span "Swap" at bounding box center [41, 321] width 13 height 5
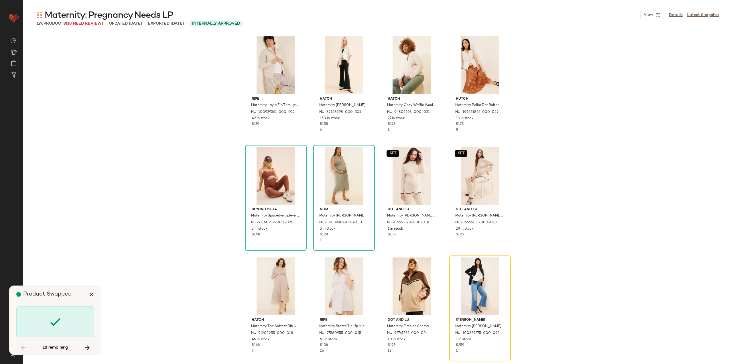
scroll to position [115, 0]
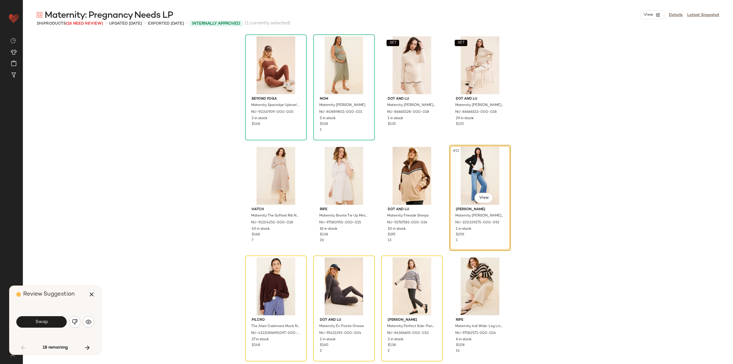
click at [43, 321] on span "Swap" at bounding box center [41, 321] width 13 height 5
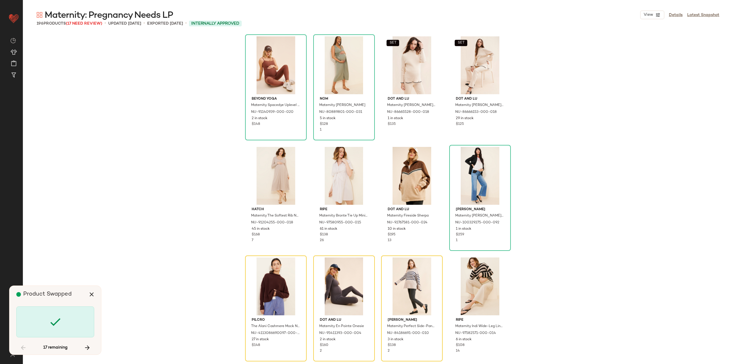
scroll to position [221, 0]
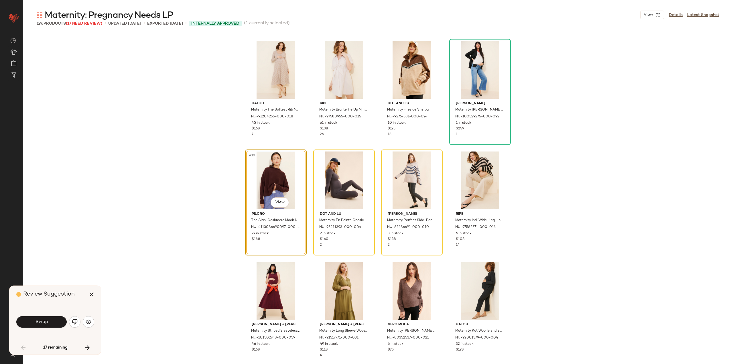
click at [43, 321] on span "Swap" at bounding box center [41, 321] width 13 height 5
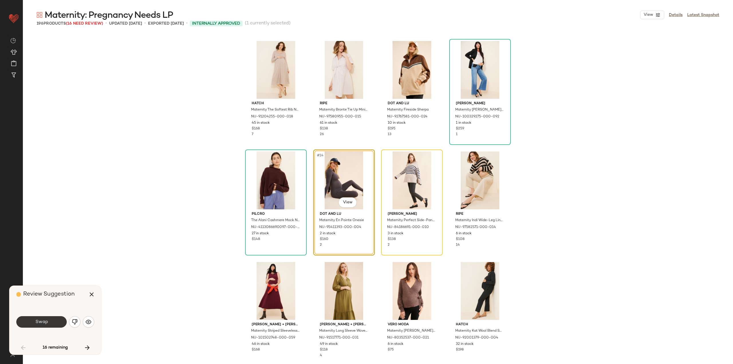
click at [43, 321] on span "Swap" at bounding box center [41, 321] width 13 height 5
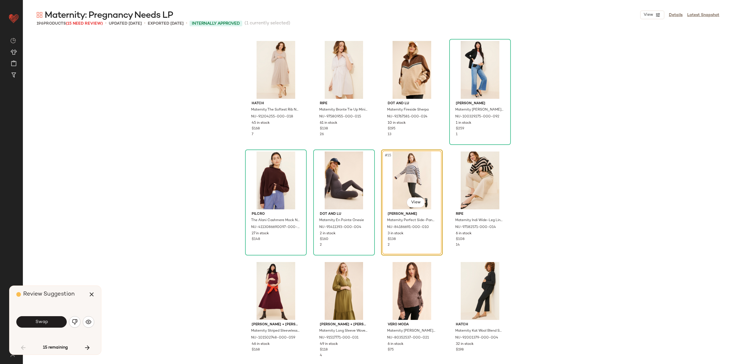
click at [26, 321] on button "Swap" at bounding box center [41, 321] width 50 height 11
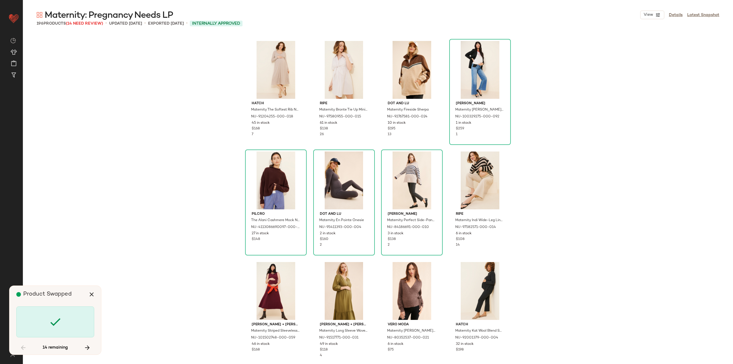
scroll to position [552, 0]
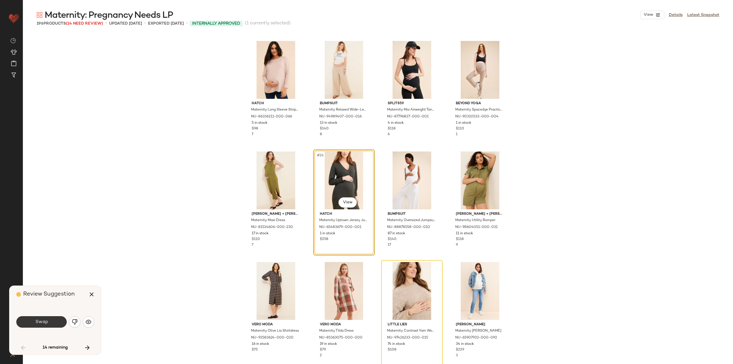
click at [39, 322] on span "Swap" at bounding box center [41, 321] width 13 height 5
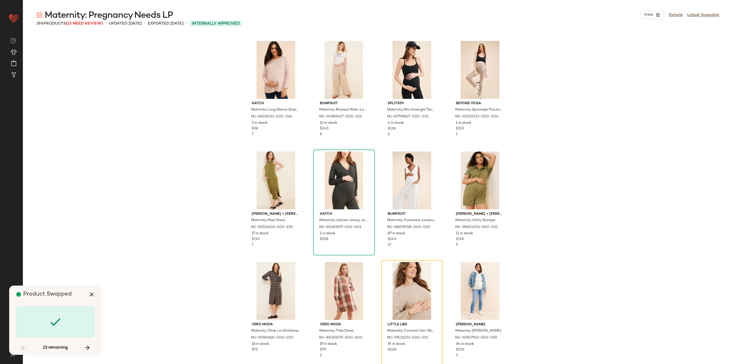
scroll to position [663, 0]
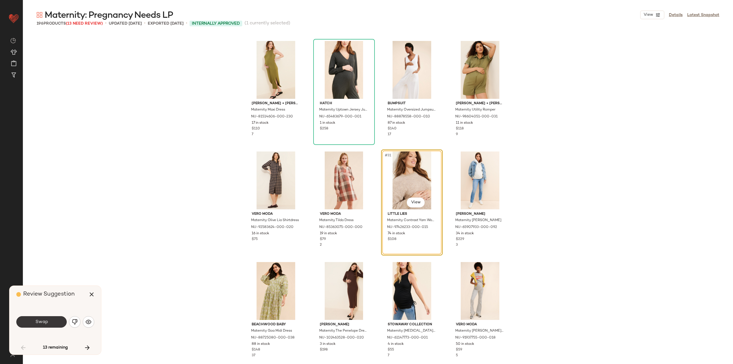
click at [42, 318] on button "Swap" at bounding box center [41, 321] width 50 height 11
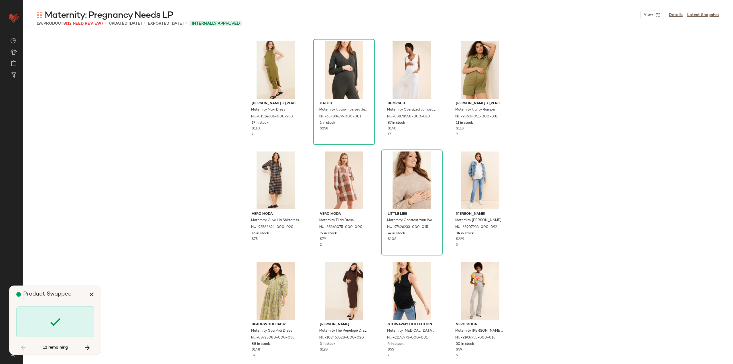
scroll to position [1215, 0]
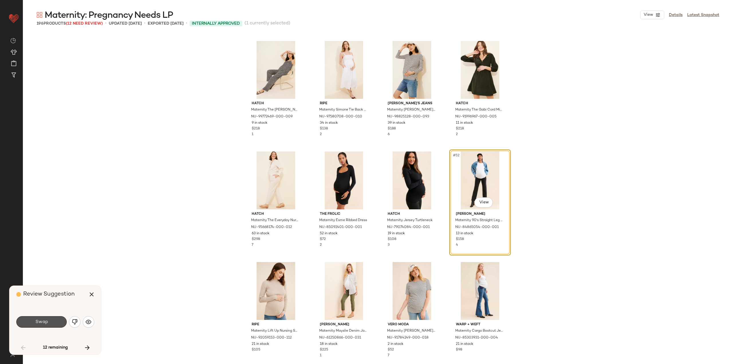
click at [43, 318] on button "Swap" at bounding box center [41, 321] width 50 height 11
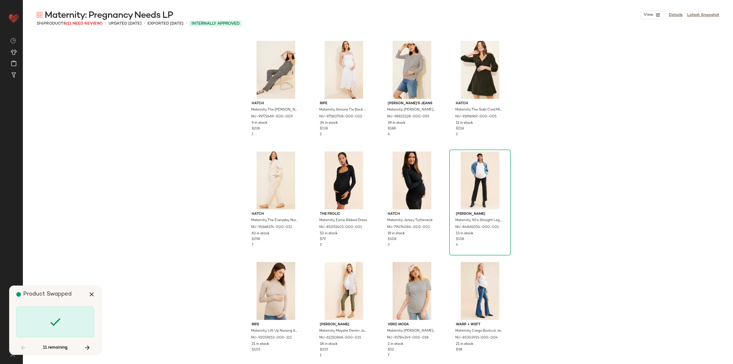
scroll to position [1657, 0]
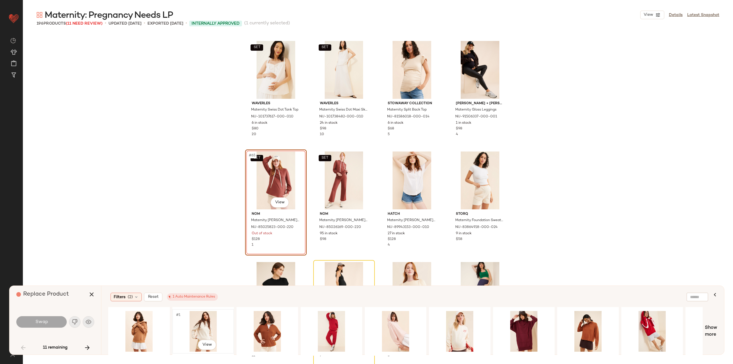
click at [195, 321] on div "#1 View" at bounding box center [203, 331] width 58 height 41
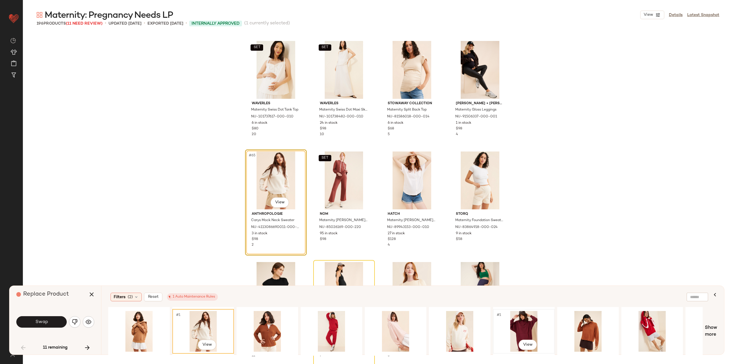
click at [524, 321] on div "#1 View" at bounding box center [524, 331] width 58 height 41
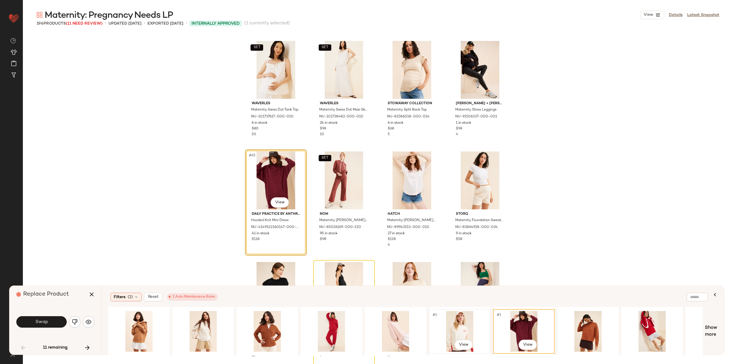
click at [458, 328] on div "#1 View" at bounding box center [460, 331] width 58 height 41
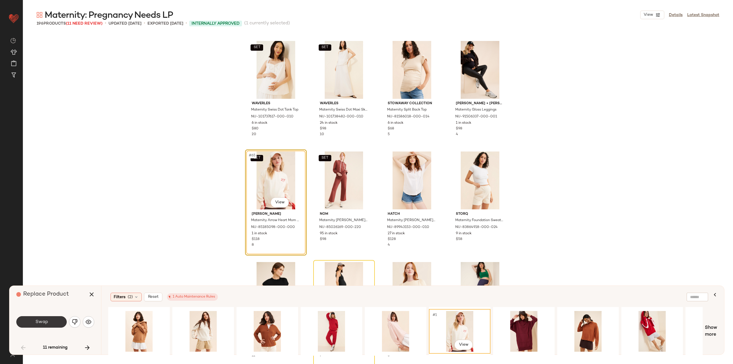
click at [27, 319] on button "Swap" at bounding box center [41, 321] width 50 height 11
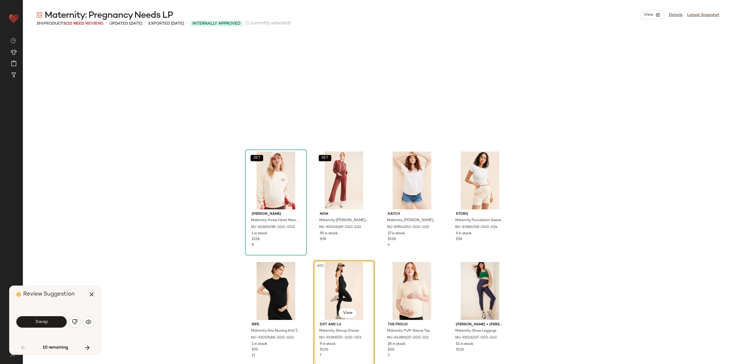
scroll to position [1767, 0]
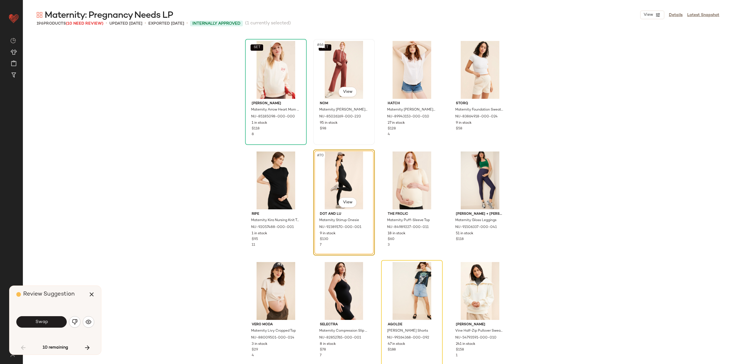
click at [332, 55] on div "SET #66 View" at bounding box center [344, 70] width 58 height 58
click at [97, 295] on button "button" at bounding box center [92, 294] width 14 height 14
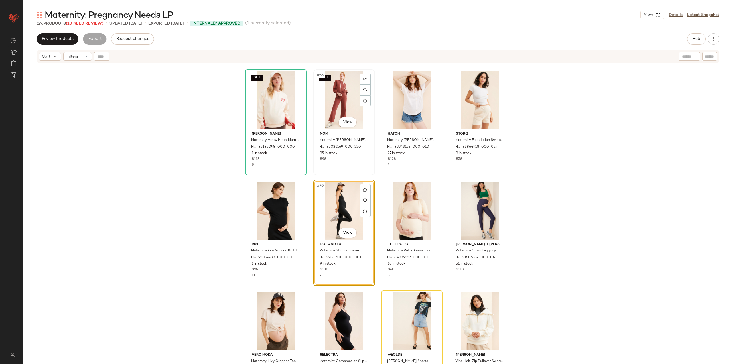
click at [328, 105] on div "SET #66 View" at bounding box center [344, 100] width 58 height 58
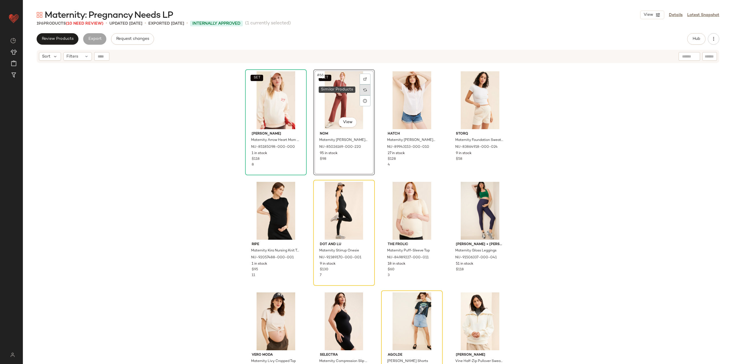
click at [364, 90] on img at bounding box center [364, 89] width 3 height 3
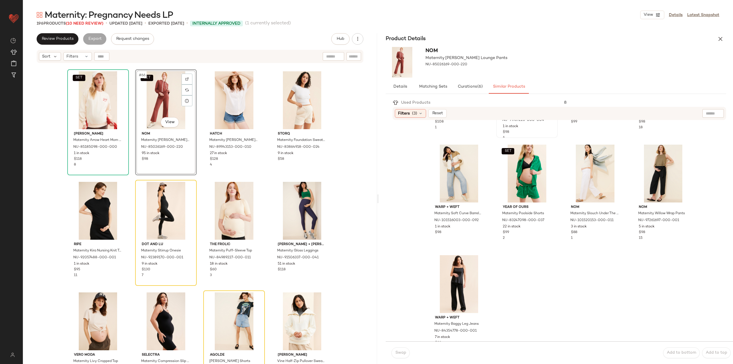
scroll to position [331, 0]
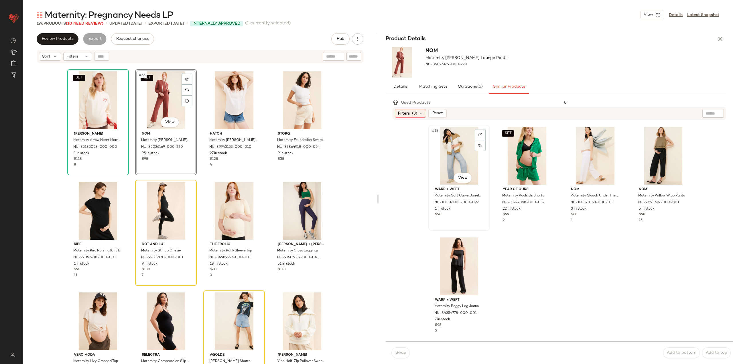
click at [460, 161] on div "#13 View" at bounding box center [459, 156] width 58 height 58
click at [403, 357] on button "Swap" at bounding box center [400, 352] width 18 height 11
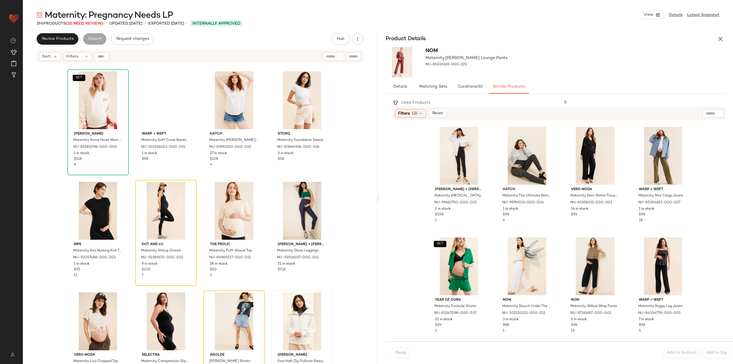
scroll to position [221, 0]
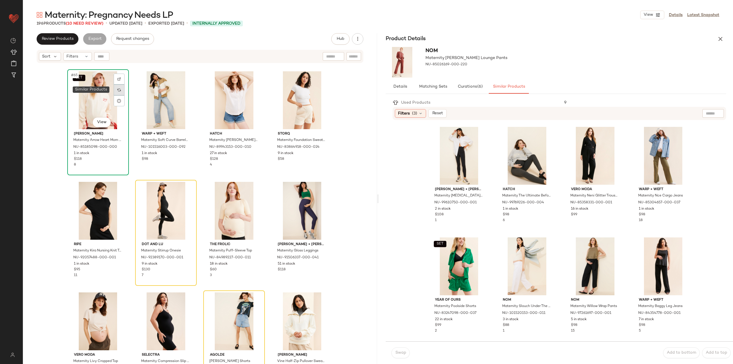
click at [117, 90] on img at bounding box center [118, 89] width 3 height 3
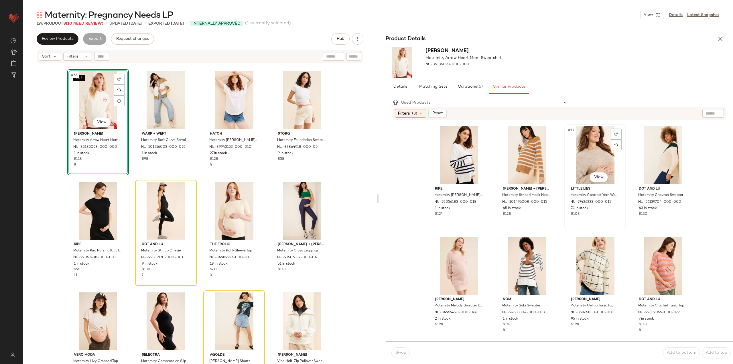
scroll to position [229, 0]
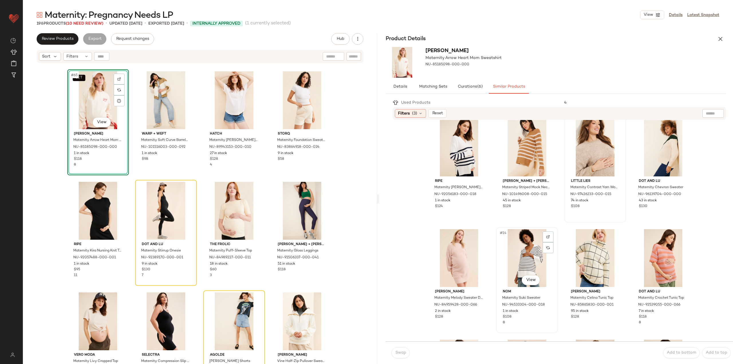
click at [526, 258] on div "#14 View" at bounding box center [527, 258] width 58 height 58
click at [575, 249] on div "#15 View" at bounding box center [595, 258] width 58 height 58
click at [400, 355] on span "Swap" at bounding box center [400, 352] width 11 height 5
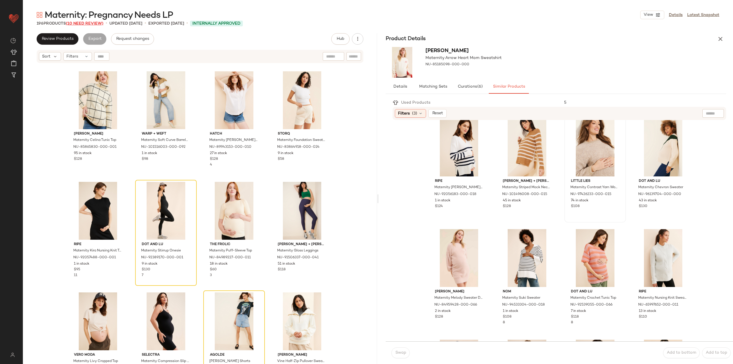
click at [86, 24] on span "(10 Need Review)" at bounding box center [84, 23] width 37 height 4
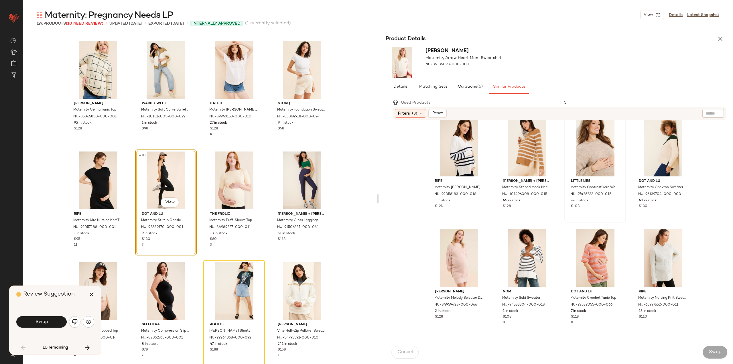
click at [56, 318] on button "Swap" at bounding box center [41, 321] width 50 height 11
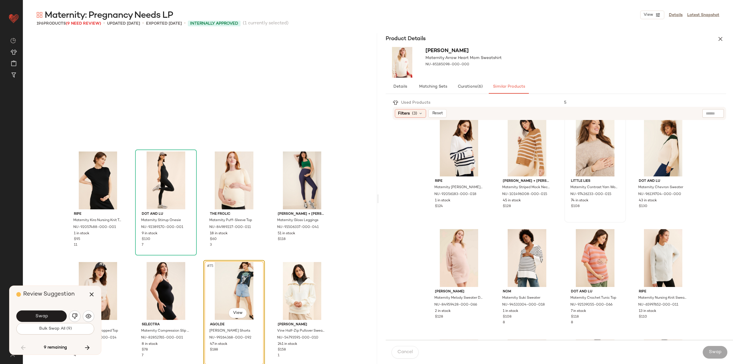
scroll to position [1878, 0]
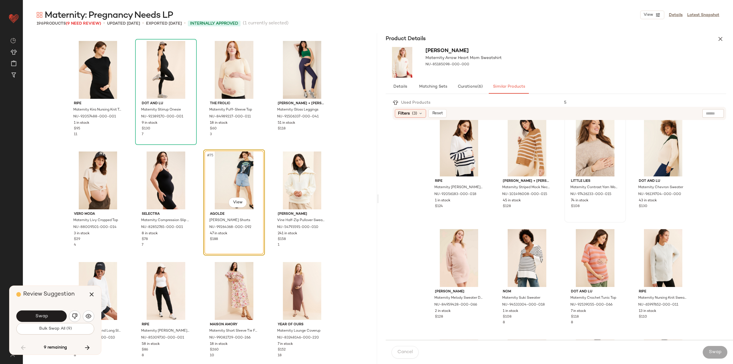
click at [56, 316] on button "Swap" at bounding box center [41, 315] width 50 height 11
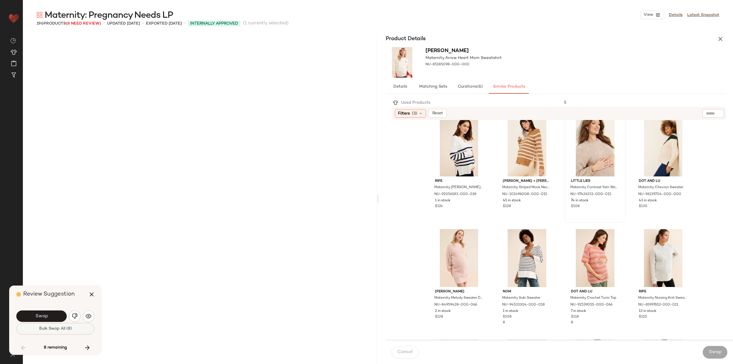
scroll to position [2209, 0]
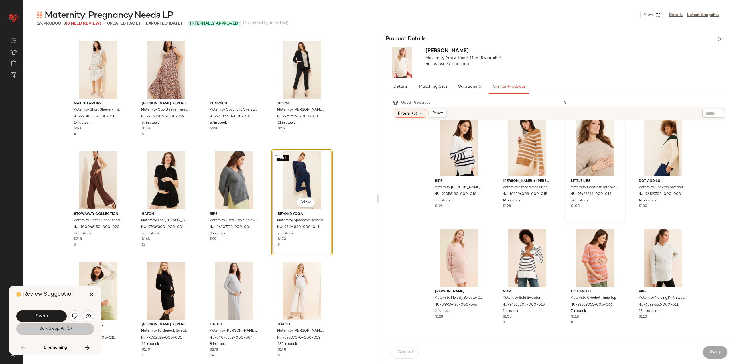
click at [58, 328] on span "Bulk Swap All (8)" at bounding box center [55, 328] width 33 height 5
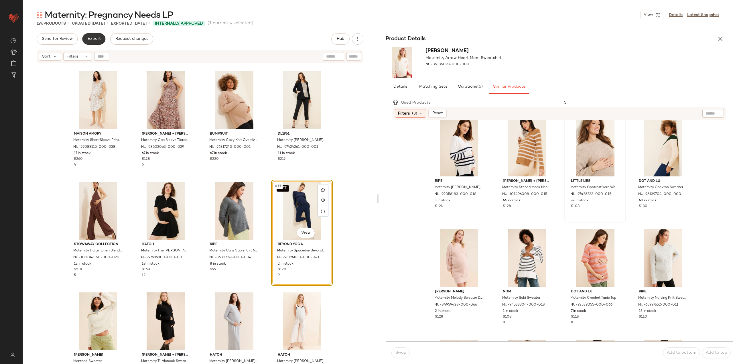
click at [94, 39] on span "Export" at bounding box center [93, 39] width 13 height 5
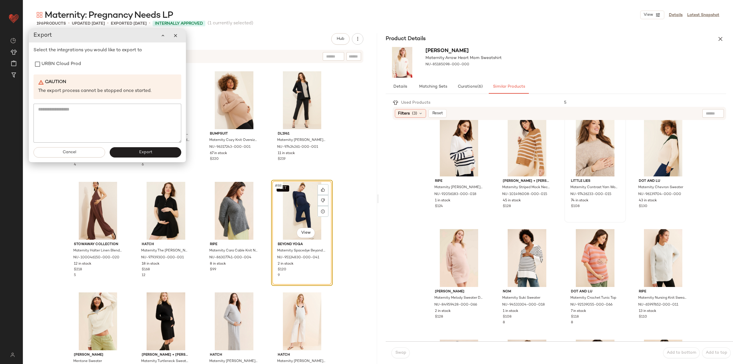
click at [66, 70] on div "Select the integrations you would like to export to URBN Cloud Prod Caution The…" at bounding box center [107, 95] width 148 height 96
click at [73, 66] on label "URBN Cloud Prod" at bounding box center [60, 63] width 39 height 11
click at [133, 153] on button "Export" at bounding box center [146, 152] width 72 height 10
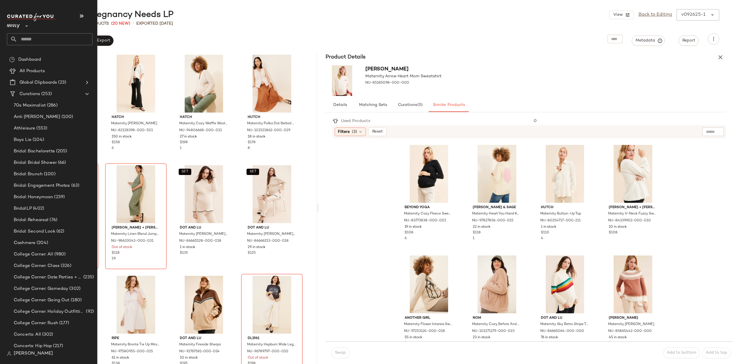
click at [34, 38] on input "text" at bounding box center [54, 39] width 75 height 12
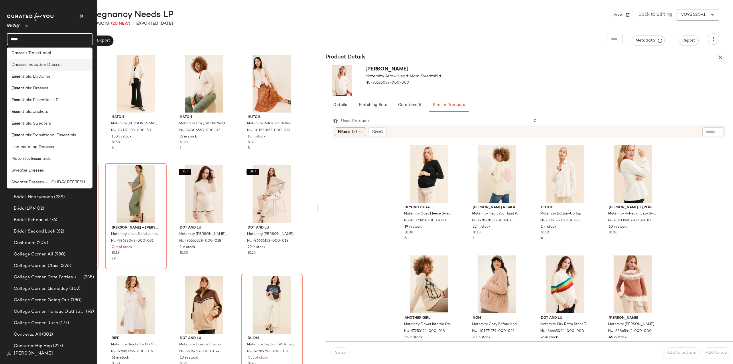
scroll to position [97, 0]
type input "****"
click at [46, 157] on span "ntials" at bounding box center [45, 158] width 11 height 6
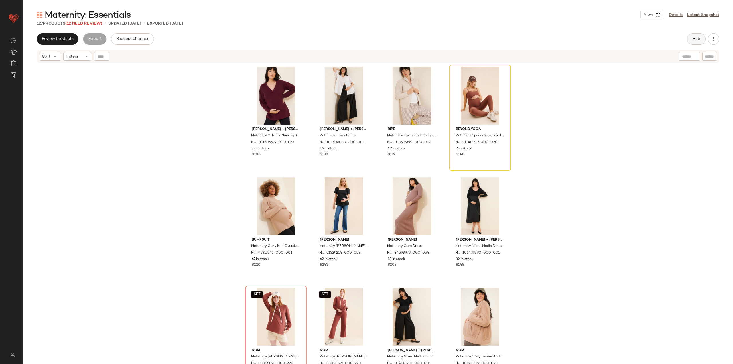
click at [699, 37] on span "Hub" at bounding box center [696, 39] width 8 height 5
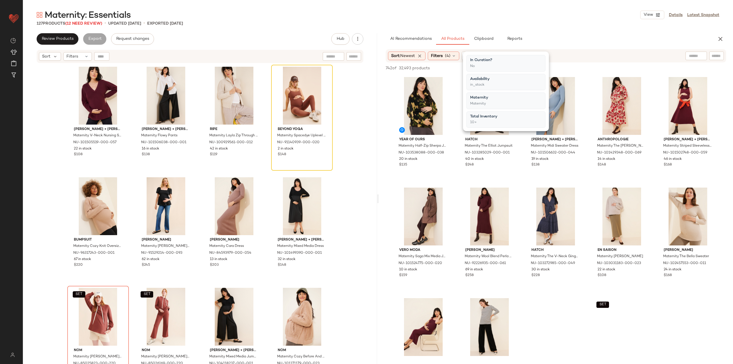
click at [442, 51] on div "Sort: Newest Filters (4) Reset" at bounding box center [555, 55] width 340 height 13
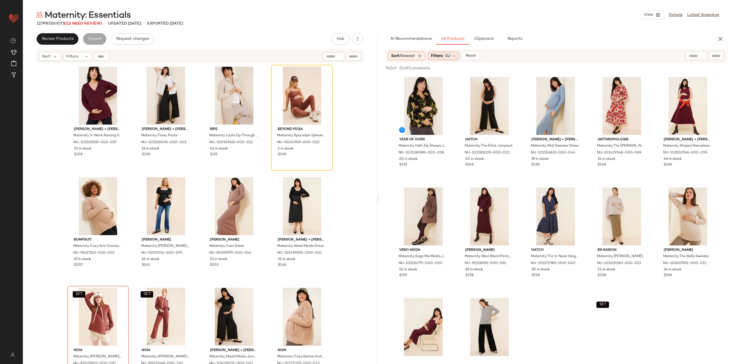
click at [442, 54] on span "Filters" at bounding box center [437, 56] width 12 height 6
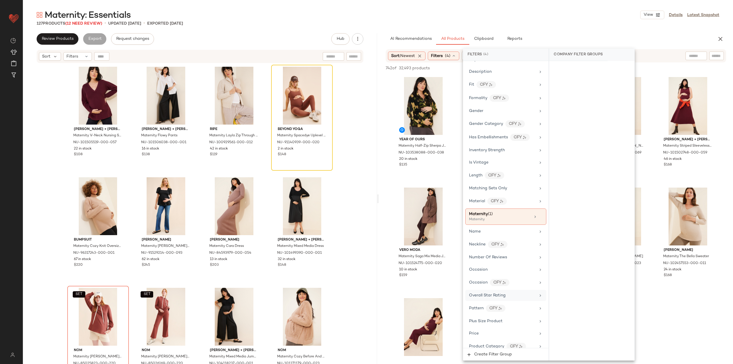
scroll to position [154, 0]
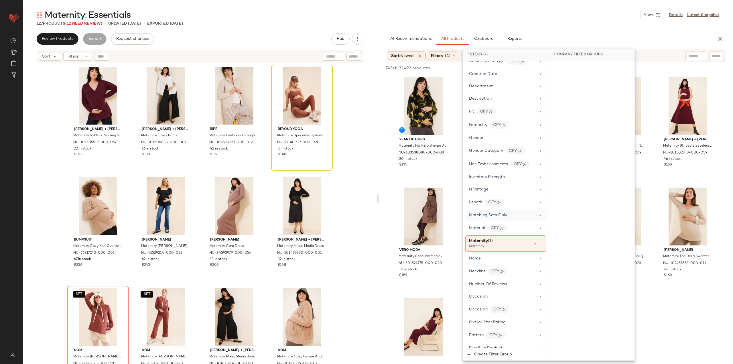
click at [488, 213] on span "Matching Sets Only" at bounding box center [488, 215] width 38 height 4
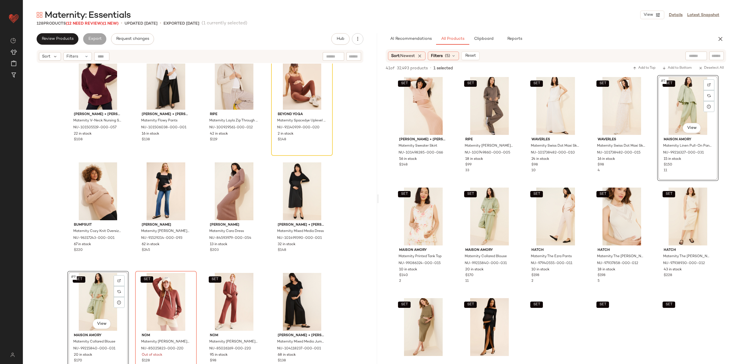
scroll to position [18, 0]
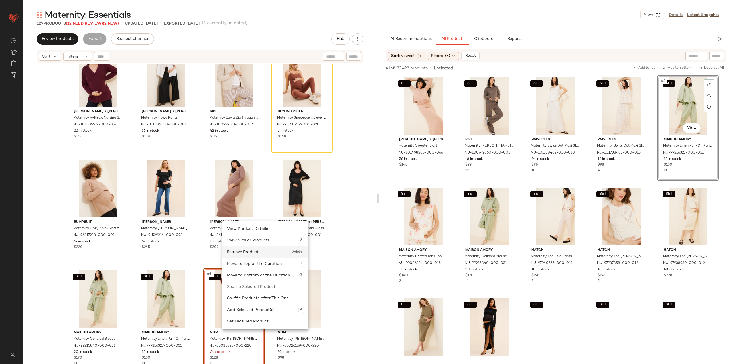
click at [237, 252] on div "Remove Product Delete" at bounding box center [265, 251] width 77 height 11
click at [241, 254] on div "Remove Product Delete" at bounding box center [268, 251] width 77 height 11
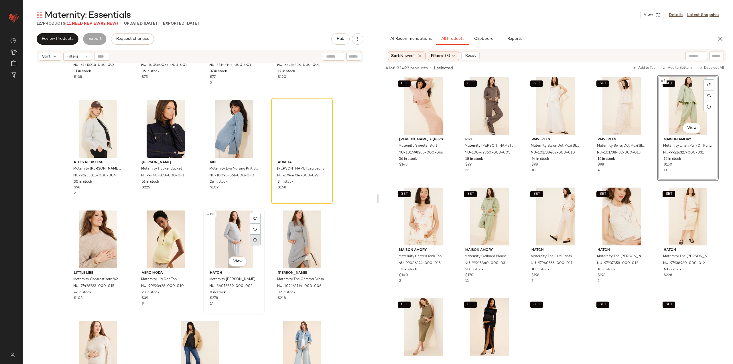
scroll to position [3221, 0]
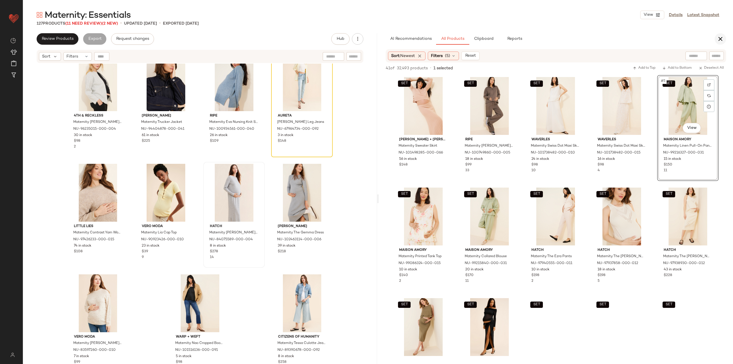
click at [719, 36] on icon "button" at bounding box center [719, 38] width 7 height 7
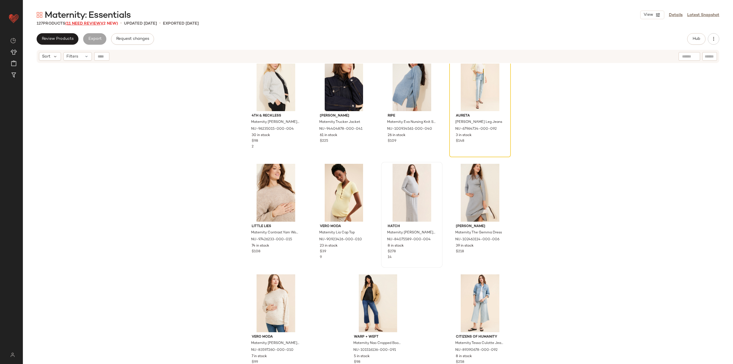
click at [82, 24] on span "(11 Need Review)" at bounding box center [83, 23] width 37 height 4
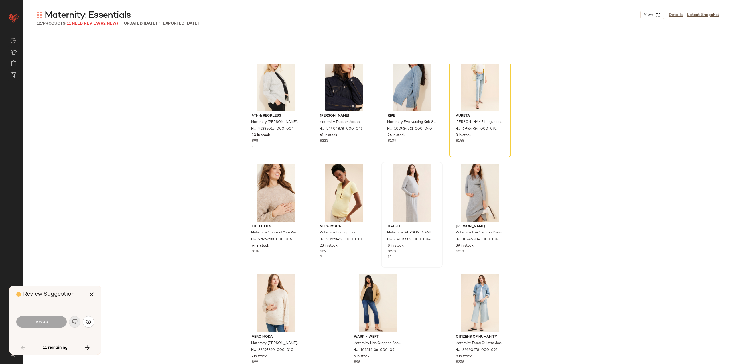
scroll to position [3205, 0]
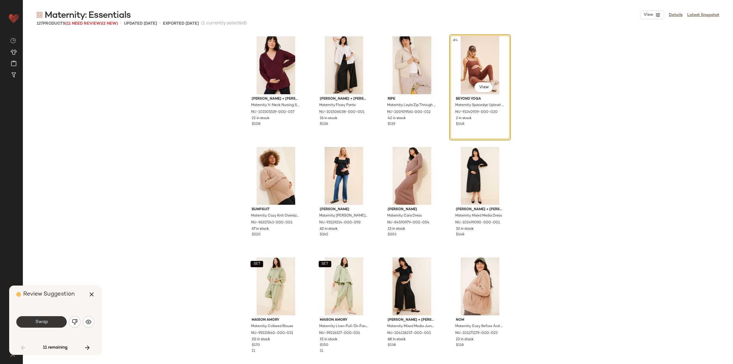
click at [41, 324] on span "Swap" at bounding box center [41, 321] width 13 height 5
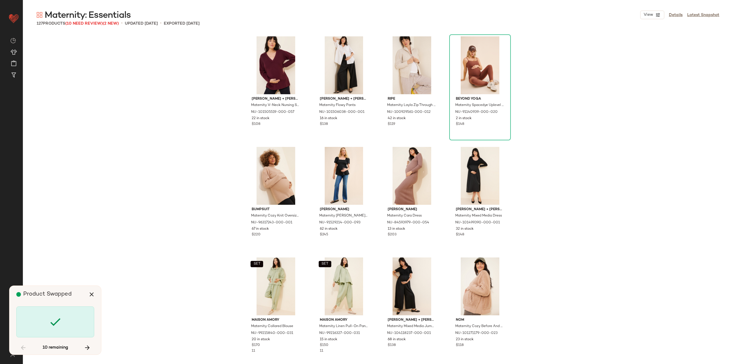
scroll to position [225, 0]
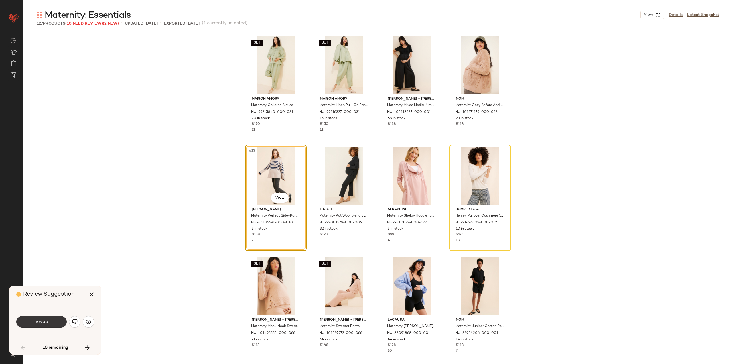
click at [61, 318] on button "Swap" at bounding box center [41, 321] width 50 height 11
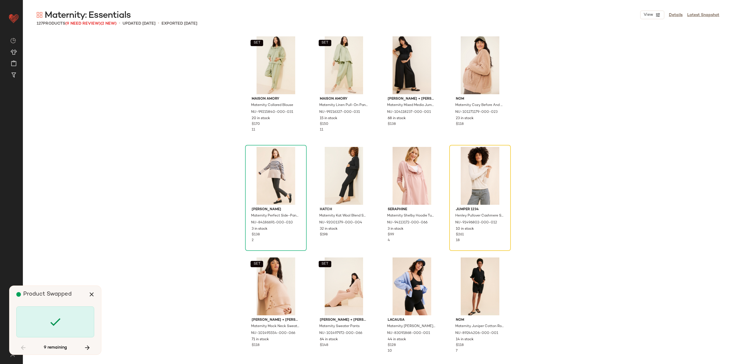
scroll to position [221, 0]
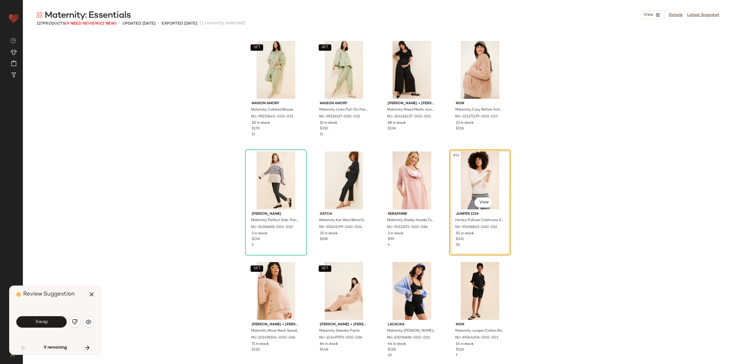
click at [63, 318] on button "Swap" at bounding box center [41, 321] width 50 height 11
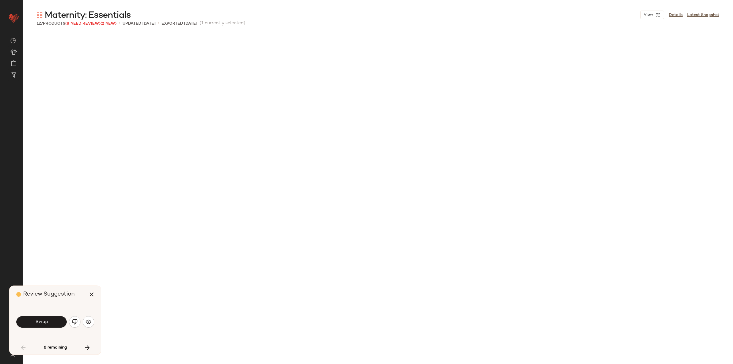
scroll to position [1104, 0]
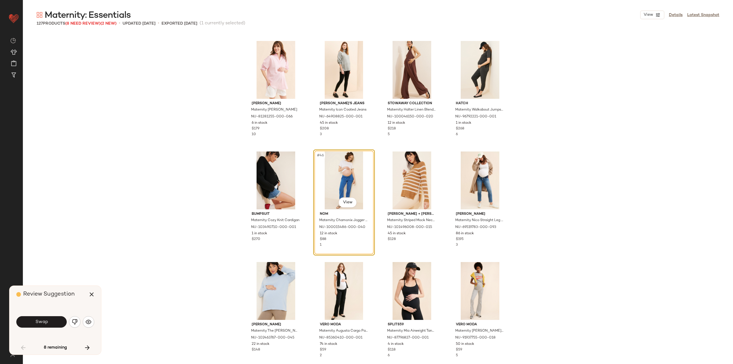
click at [66, 316] on div "Swap" at bounding box center [41, 321] width 50 height 11
click at [62, 318] on button "Swap" at bounding box center [41, 321] width 50 height 11
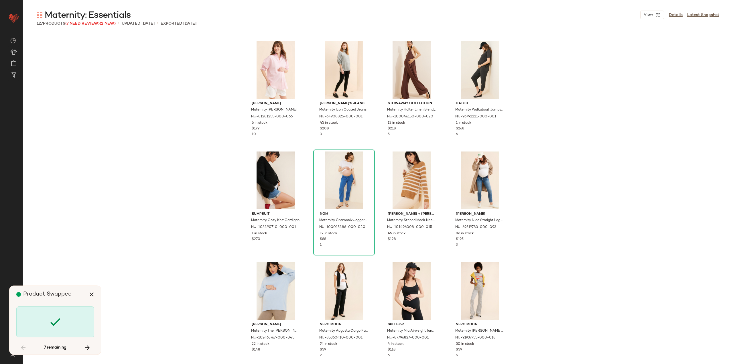
scroll to position [1546, 0]
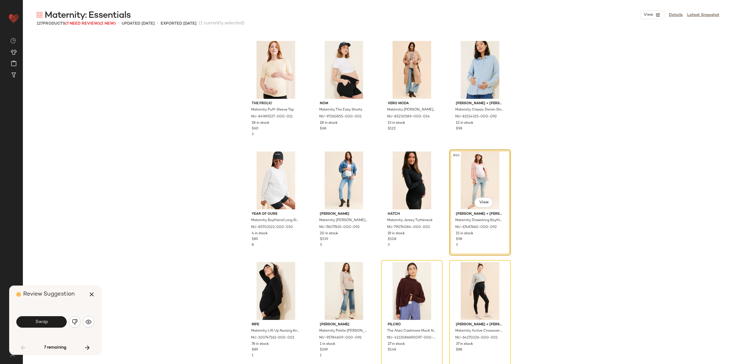
click at [61, 318] on button "Swap" at bounding box center [41, 321] width 50 height 11
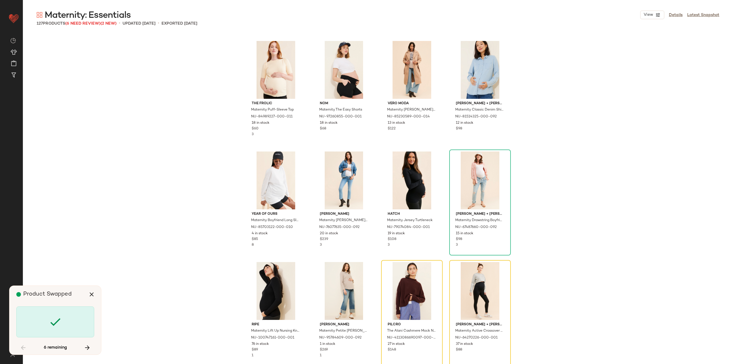
scroll to position [1657, 0]
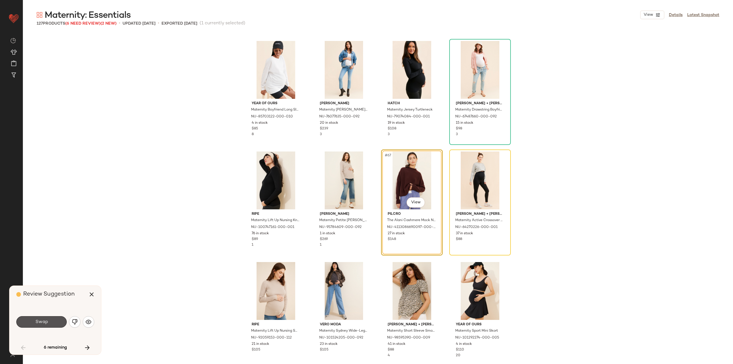
click at [58, 320] on button "Swap" at bounding box center [41, 321] width 50 height 11
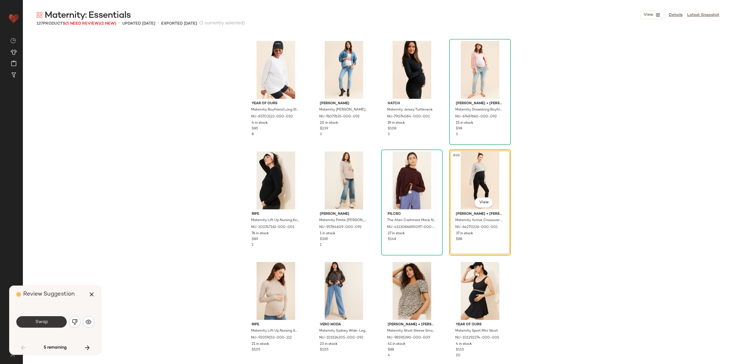
click at [62, 322] on button "Swap" at bounding box center [41, 321] width 50 height 11
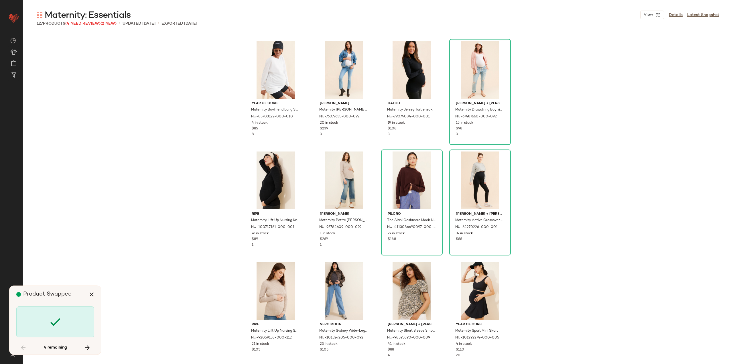
scroll to position [2099, 0]
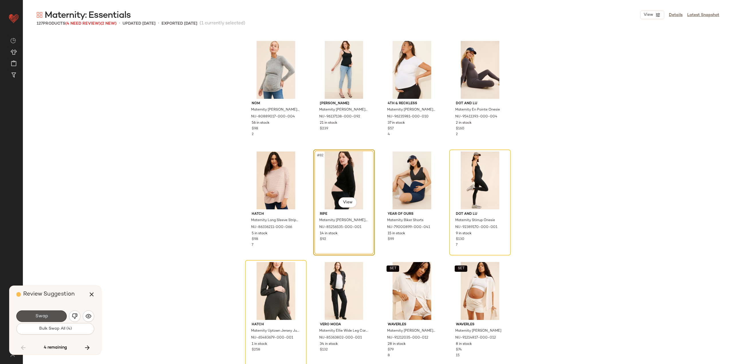
click at [61, 321] on button "Swap" at bounding box center [41, 315] width 50 height 11
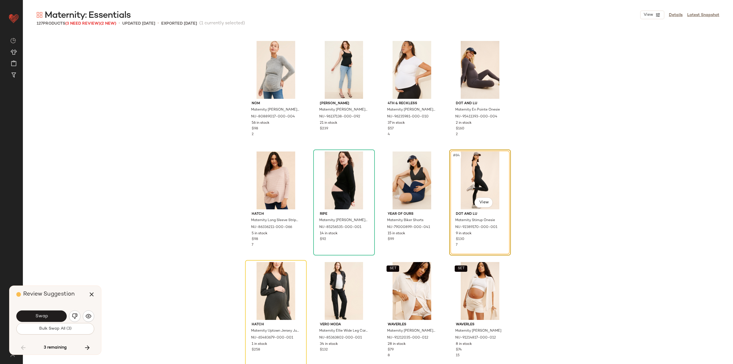
click at [59, 329] on span "Bulk Swap All (3)" at bounding box center [55, 328] width 33 height 5
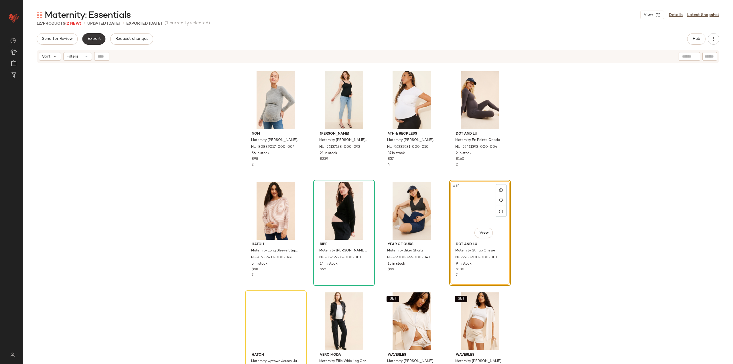
click at [96, 42] on button "Export" at bounding box center [93, 38] width 23 height 11
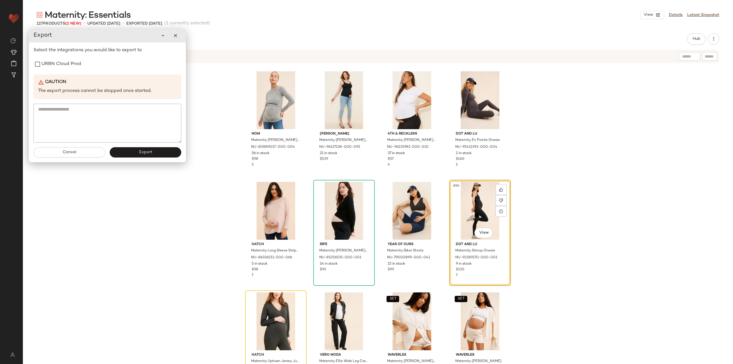
click at [56, 73] on div "Select the integrations you would like to export to URBN Cloud Prod Caution The…" at bounding box center [107, 95] width 148 height 96
click at [56, 66] on label "URBN Cloud Prod" at bounding box center [60, 63] width 39 height 11
click at [130, 157] on button "Export" at bounding box center [146, 152] width 72 height 10
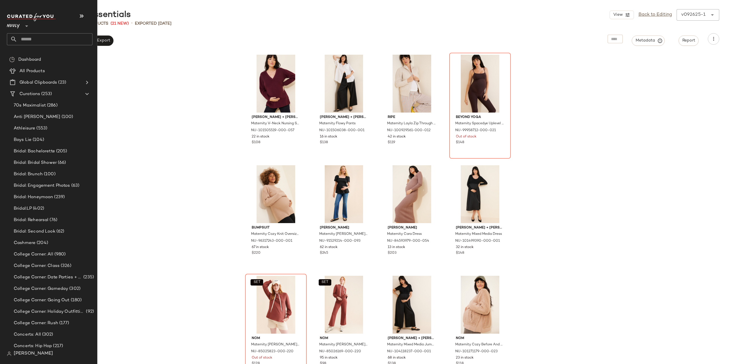
click at [21, 41] on input "text" at bounding box center [54, 39] width 75 height 12
type input "****"
click at [45, 53] on span "Partum + Post Partum Friendly" at bounding box center [70, 56] width 60 height 6
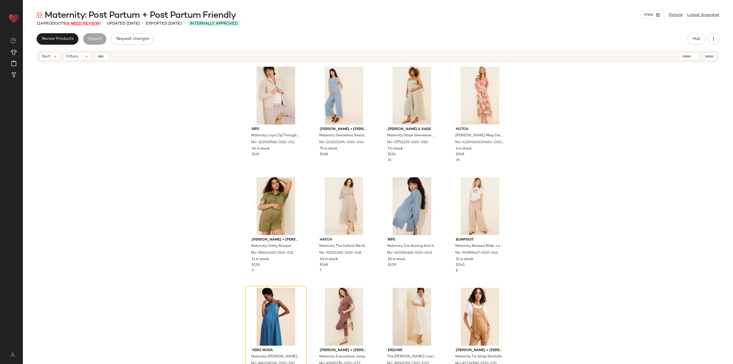
click at [86, 23] on span "(8 Need Review)" at bounding box center [83, 23] width 35 height 4
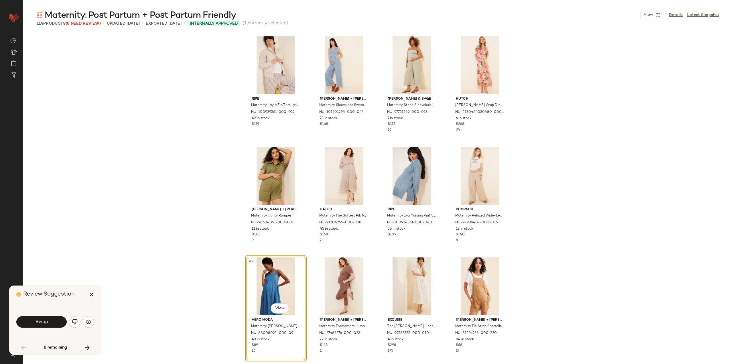
scroll to position [115, 0]
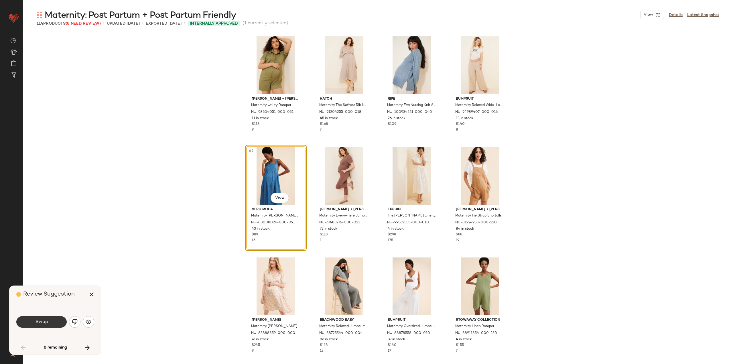
click at [58, 321] on button "Swap" at bounding box center [41, 321] width 50 height 11
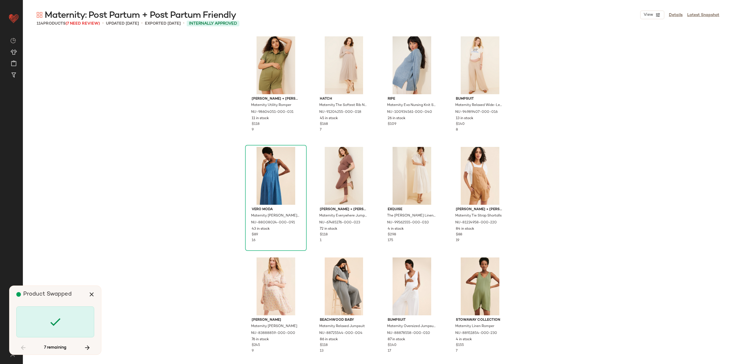
scroll to position [663, 0]
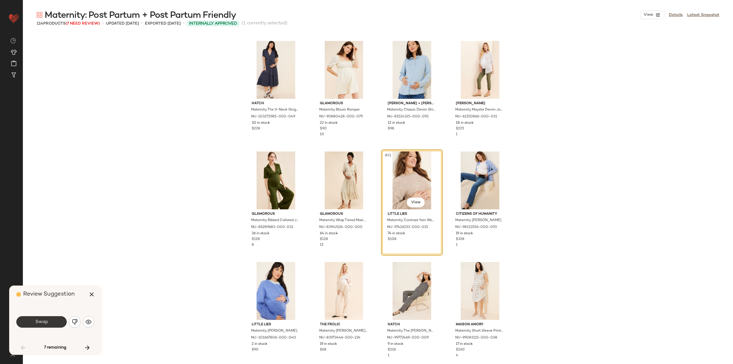
click at [54, 322] on button "Swap" at bounding box center [41, 321] width 50 height 11
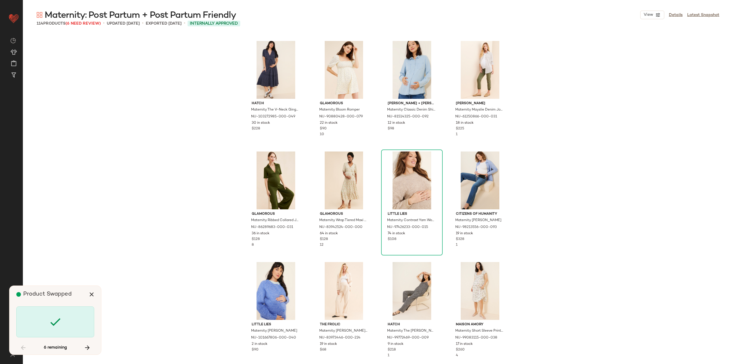
scroll to position [994, 0]
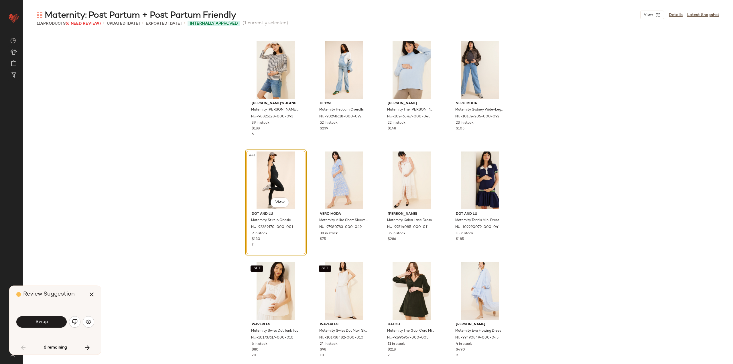
click at [53, 321] on button "Swap" at bounding box center [41, 321] width 50 height 11
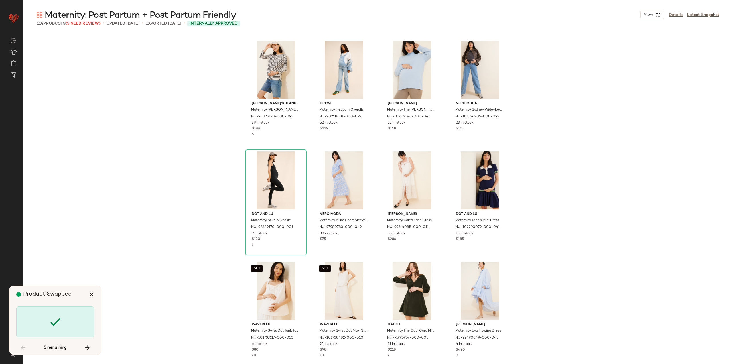
scroll to position [1546, 0]
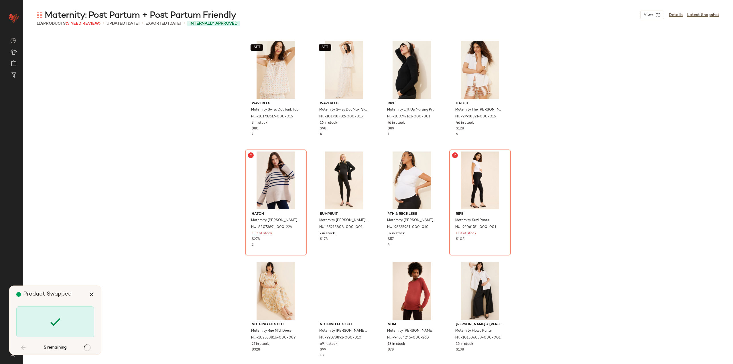
click at [53, 321] on icon at bounding box center [55, 322] width 14 height 14
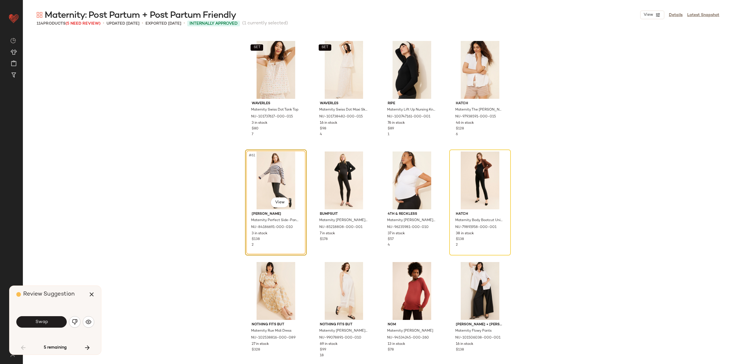
click at [53, 321] on button "Swap" at bounding box center [41, 321] width 50 height 11
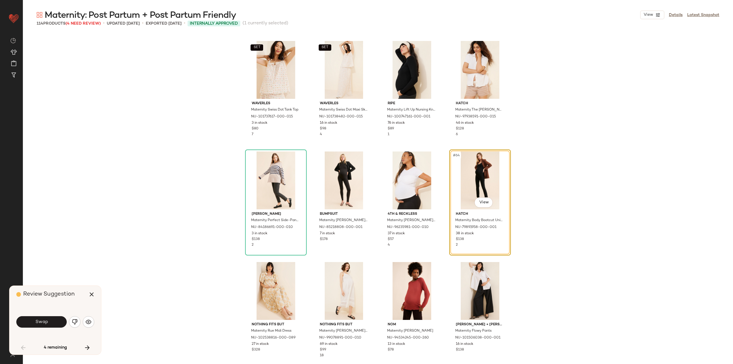
click at [53, 321] on button "Swap" at bounding box center [41, 321] width 50 height 11
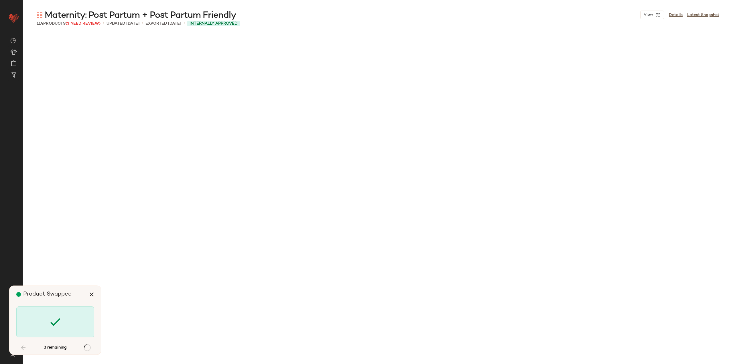
scroll to position [2099, 0]
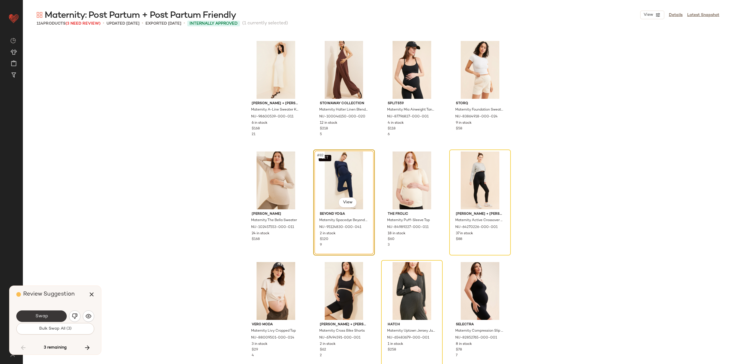
click at [55, 313] on button "Swap" at bounding box center [41, 315] width 50 height 11
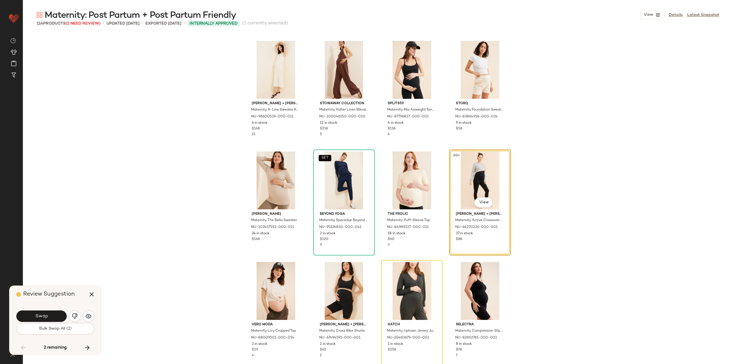
click at [55, 334] on div "Swap Bulk Swap All (2)" at bounding box center [55, 321] width 78 height 31
click at [55, 332] on button "Bulk Swap All (2)" at bounding box center [55, 328] width 78 height 11
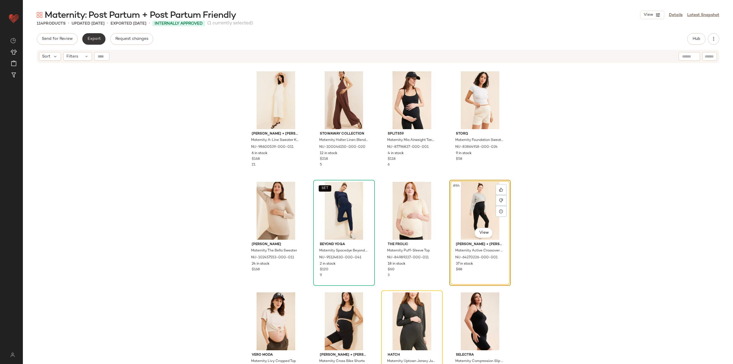
click at [91, 43] on button "Export" at bounding box center [93, 38] width 23 height 11
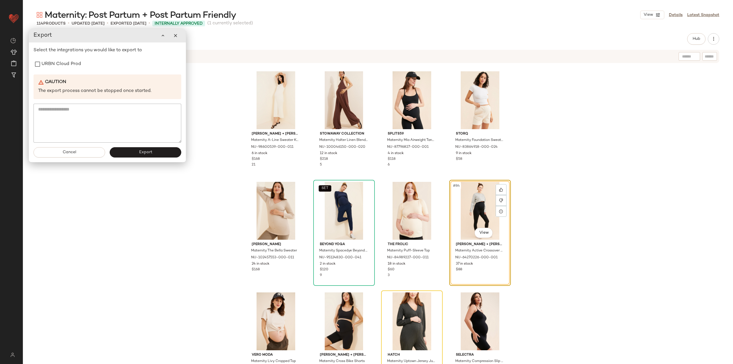
click at [68, 70] on div "Select the integrations you would like to export to URBN Cloud Prod Caution The…" at bounding box center [107, 95] width 148 height 96
click at [66, 65] on label "URBN Cloud Prod" at bounding box center [60, 63] width 39 height 11
click at [138, 157] on button "Export" at bounding box center [146, 152] width 72 height 10
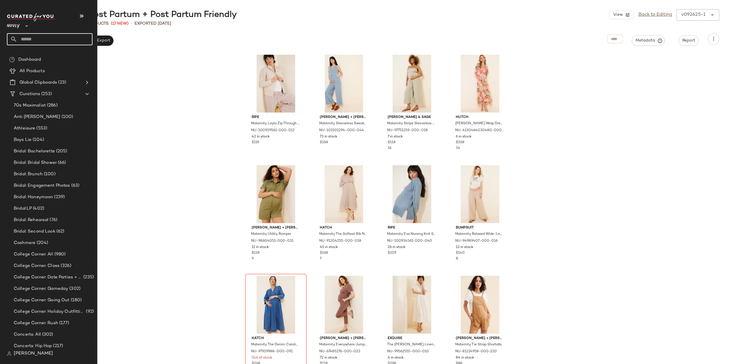
click at [33, 41] on input "text" at bounding box center [54, 39] width 75 height 12
type input "***"
click at [39, 52] on div "Maternity: Hos pital Bag" at bounding box center [50, 56] width 86 height 12
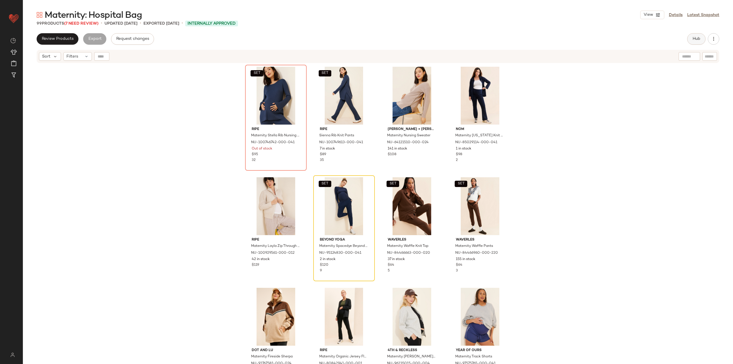
click at [702, 41] on button "Hub" at bounding box center [696, 38] width 18 height 11
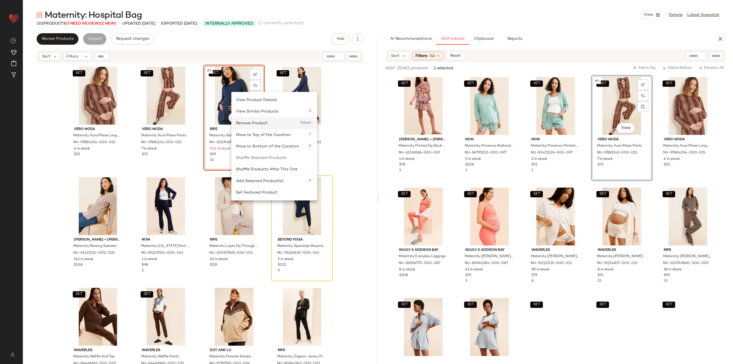
click at [257, 121] on div "Remove Product Delete" at bounding box center [274, 122] width 77 height 11
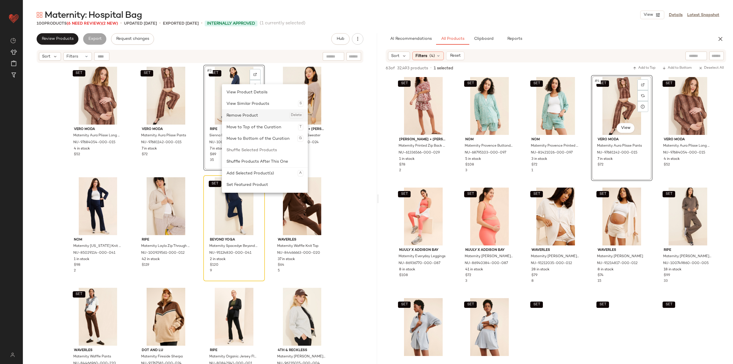
click at [247, 115] on div "Remove Product Delete" at bounding box center [264, 115] width 77 height 11
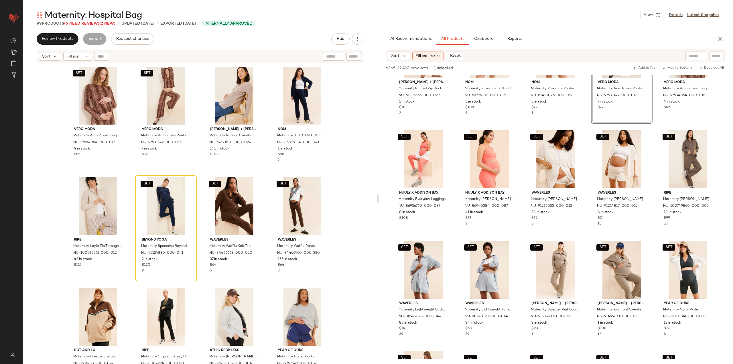
scroll to position [86, 0]
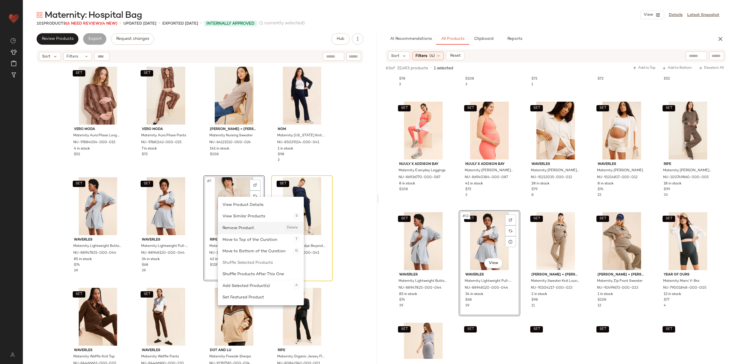
click at [243, 228] on div "Remove Product Delete" at bounding box center [260, 227] width 77 height 11
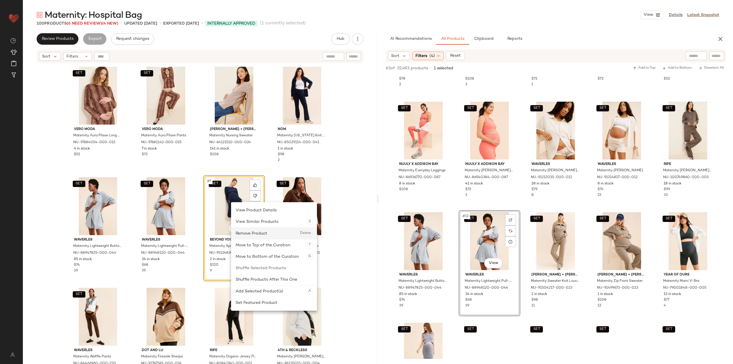
click at [250, 235] on div "Remove Product Delete" at bounding box center [273, 232] width 77 height 11
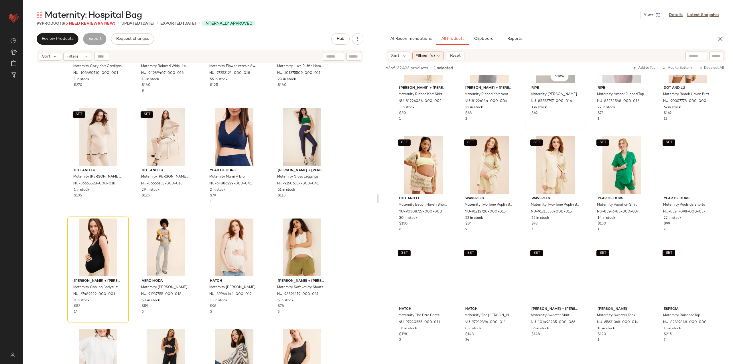
scroll to position [401, 0]
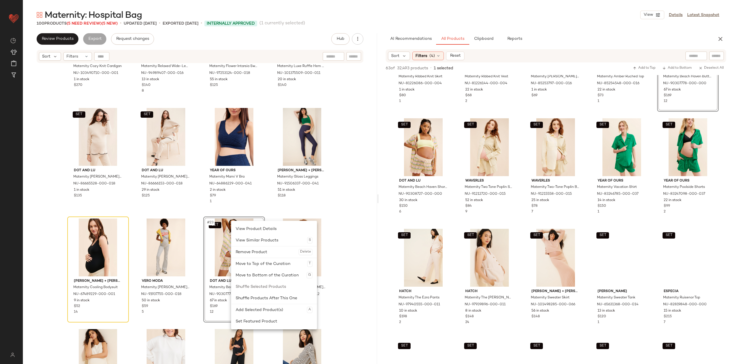
click at [247, 254] on div "Remove Product Delete" at bounding box center [273, 251] width 77 height 11
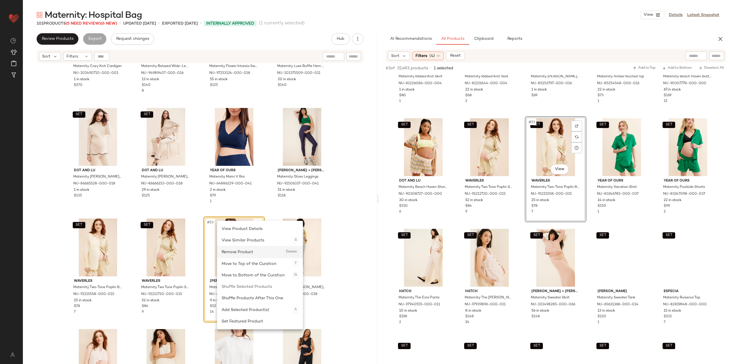
click at [237, 252] on div "Remove Product Delete" at bounding box center [259, 251] width 77 height 11
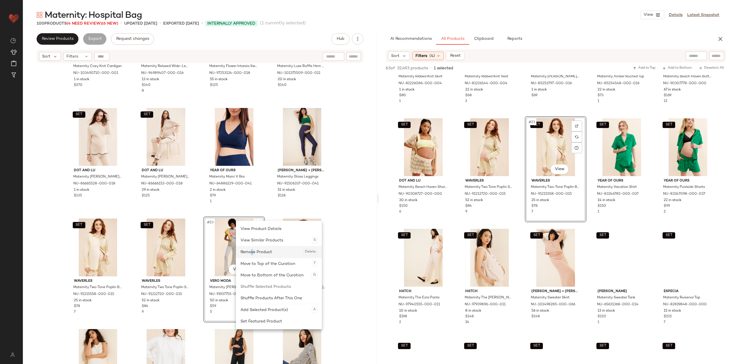
click at [252, 251] on div "Remove Product Delete" at bounding box center [278, 251] width 77 height 11
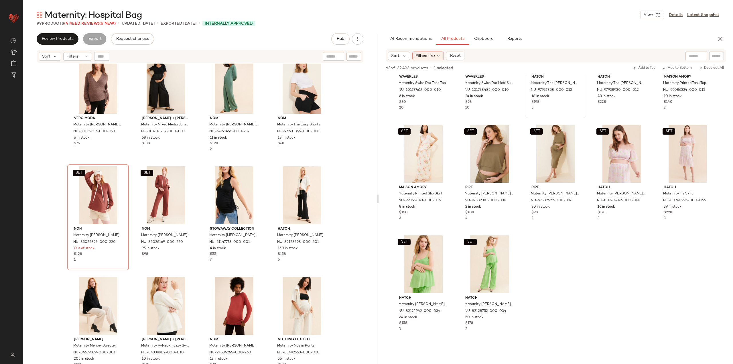
scroll to position [944, 0]
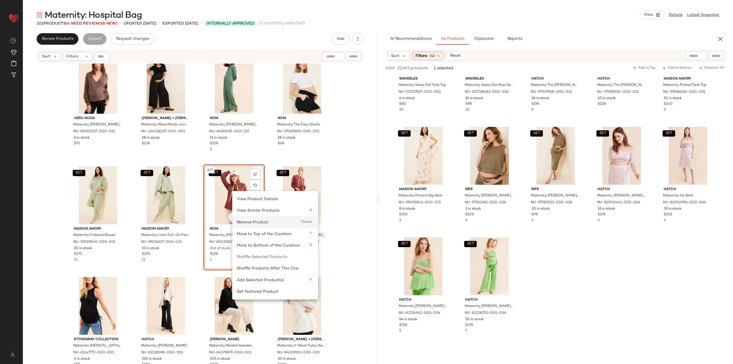
click at [248, 224] on div "Remove Product Delete" at bounding box center [275, 221] width 77 height 11
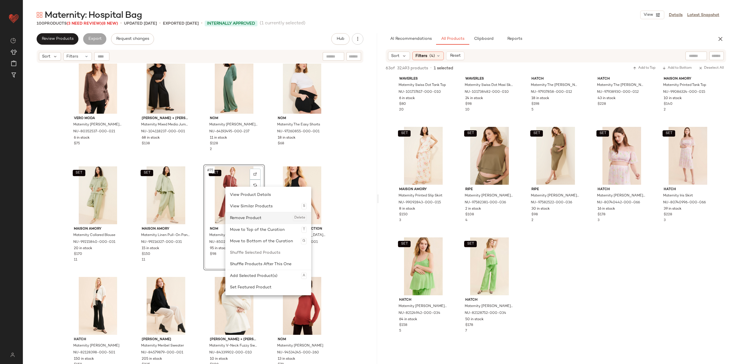
click at [241, 217] on div "Remove Product Delete" at bounding box center [268, 217] width 77 height 11
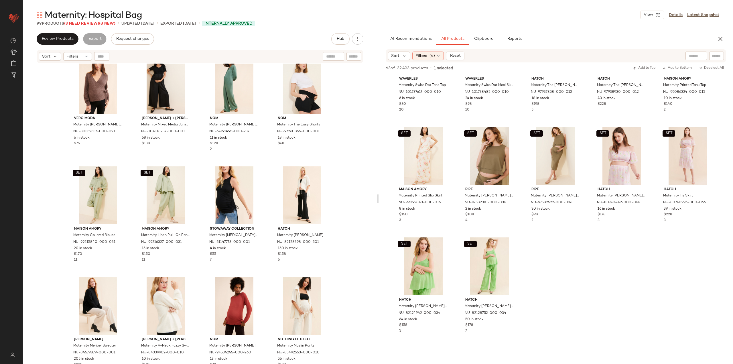
click at [82, 23] on span "(3 Need Review)" at bounding box center [81, 23] width 35 height 4
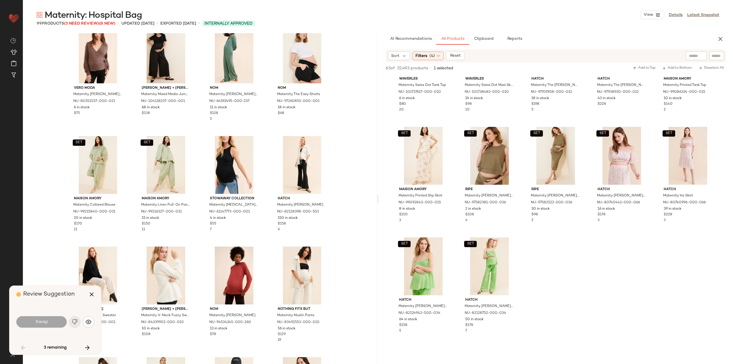
scroll to position [663, 0]
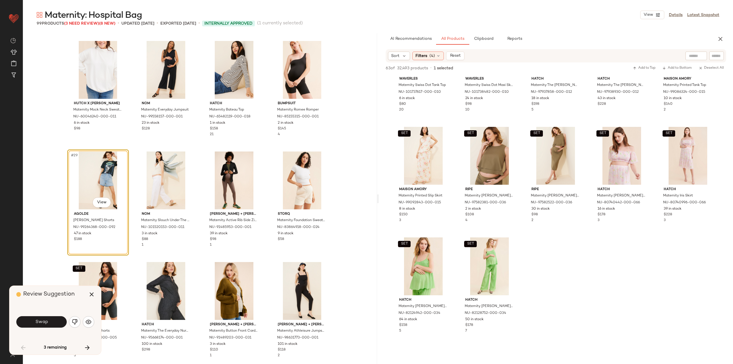
drag, startPoint x: 39, startPoint y: 328, endPoint x: 37, endPoint y: 325, distance: 3.4
click at [39, 327] on div "Swap" at bounding box center [55, 322] width 78 height 14
click at [34, 316] on button "Swap" at bounding box center [41, 321] width 50 height 11
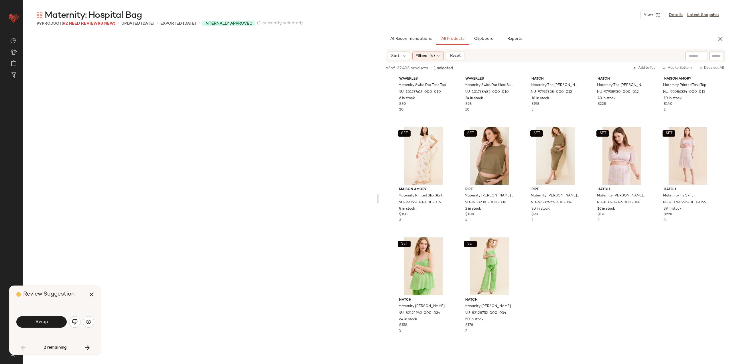
scroll to position [1325, 0]
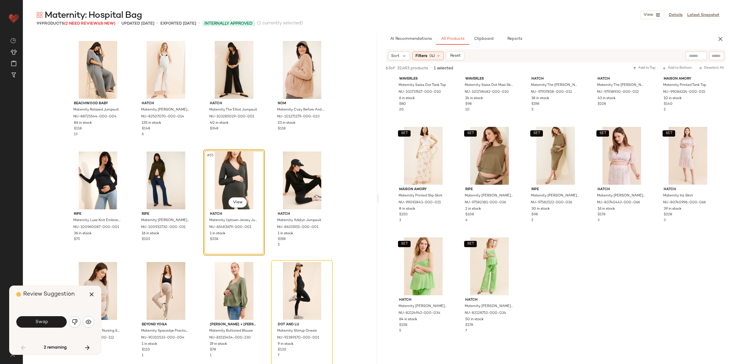
click at [46, 327] on div "Swap" at bounding box center [55, 322] width 78 height 14
click at [44, 322] on span "Swap" at bounding box center [41, 321] width 13 height 5
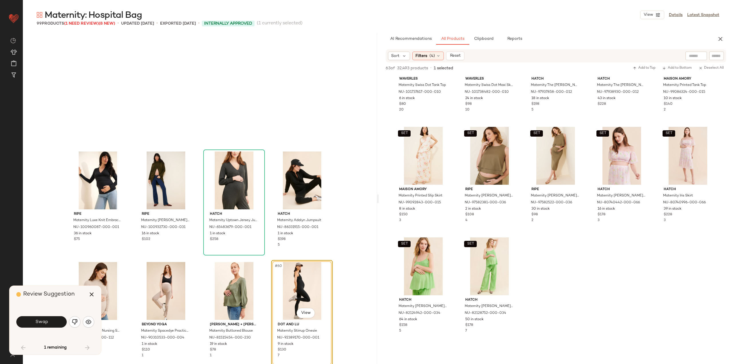
scroll to position [1436, 0]
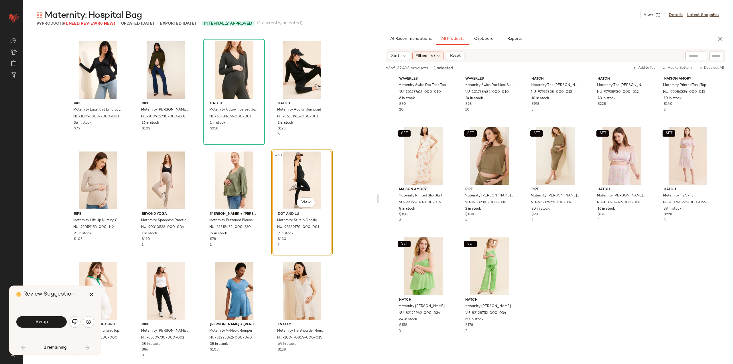
click at [42, 314] on div "Swap" at bounding box center [55, 321] width 78 height 31
click at [41, 321] on span "Swap" at bounding box center [41, 321] width 13 height 5
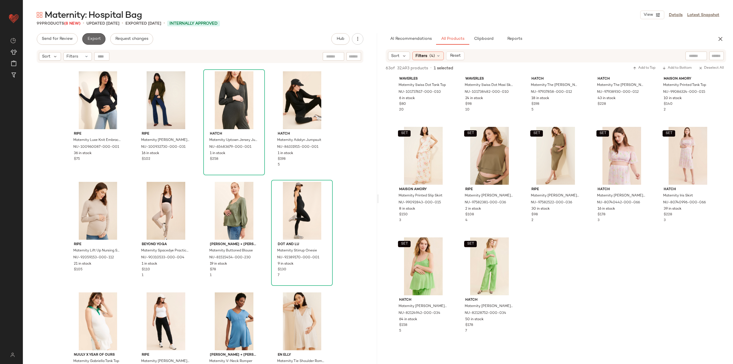
click at [94, 43] on button "Export" at bounding box center [93, 38] width 23 height 11
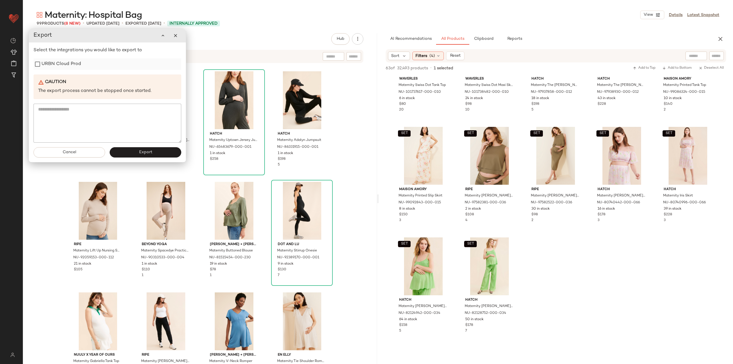
click at [56, 63] on label "URBN Cloud Prod" at bounding box center [60, 63] width 39 height 11
click at [136, 153] on button "Export" at bounding box center [146, 152] width 72 height 10
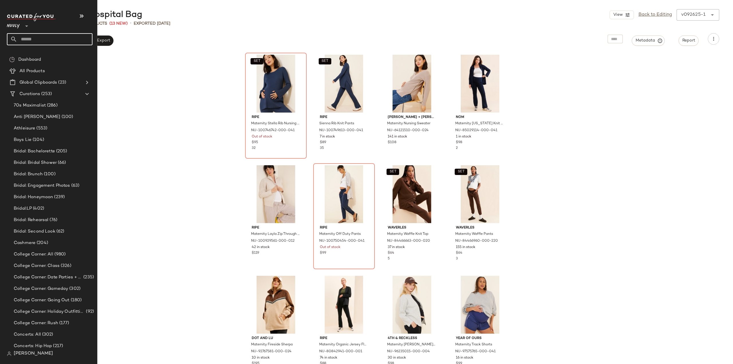
click at [27, 43] on input "text" at bounding box center [54, 39] width 75 height 12
type input "****"
click at [37, 54] on span "Maternity: Dressing to" at bounding box center [32, 56] width 43 height 6
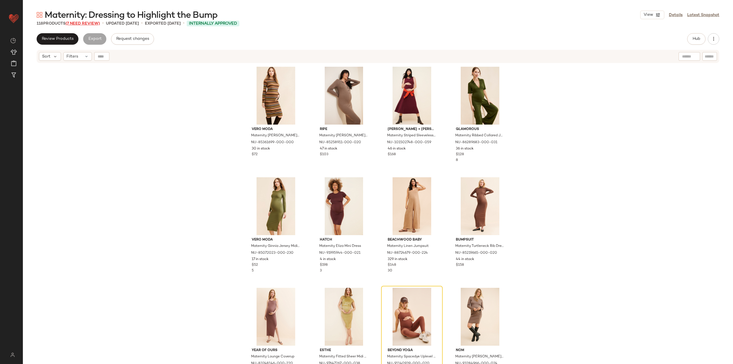
click at [77, 22] on span "(7 Need Review)" at bounding box center [83, 23] width 34 height 4
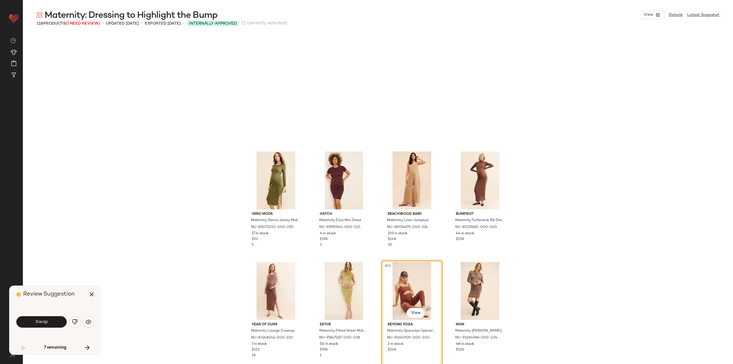
scroll to position [115, 0]
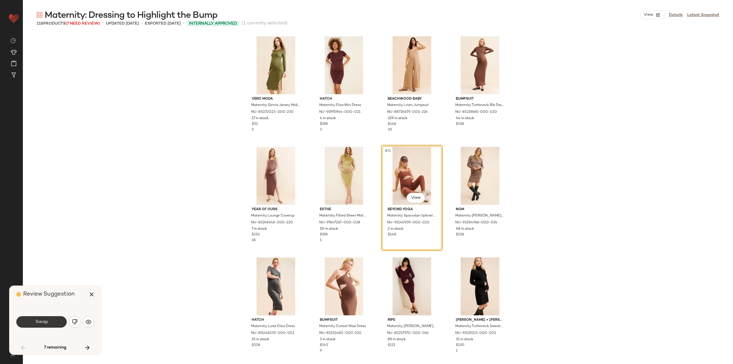
click at [47, 316] on button "Swap" at bounding box center [41, 321] width 50 height 11
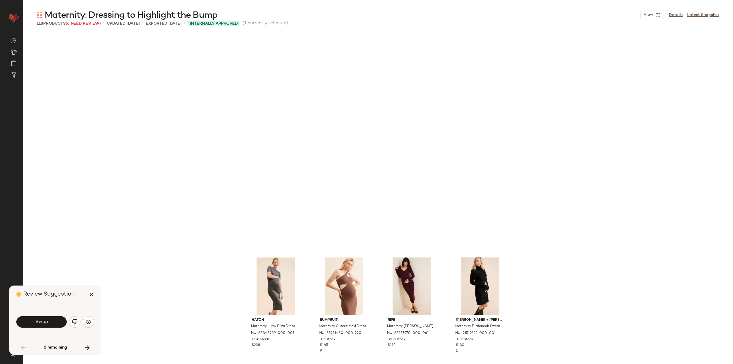
scroll to position [331, 0]
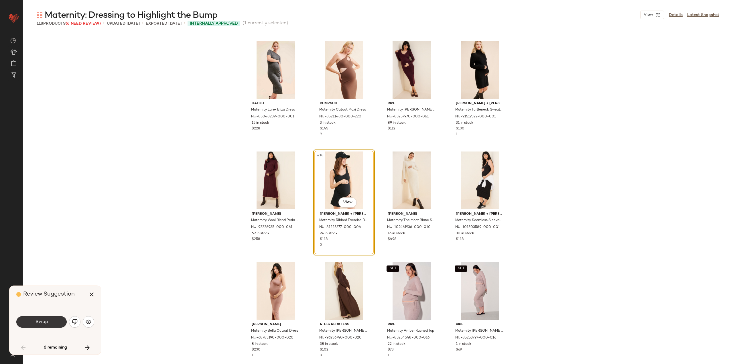
click at [58, 322] on button "Swap" at bounding box center [41, 321] width 50 height 11
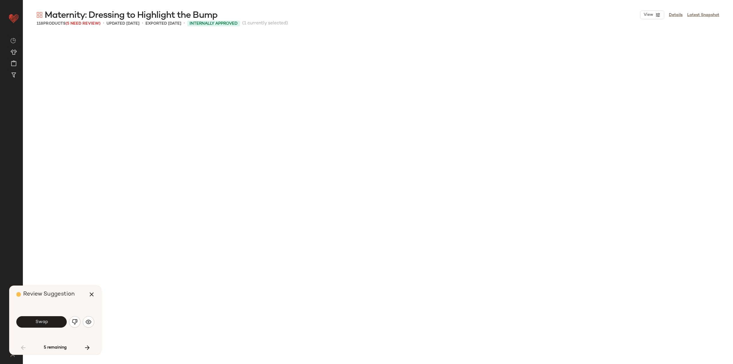
scroll to position [663, 0]
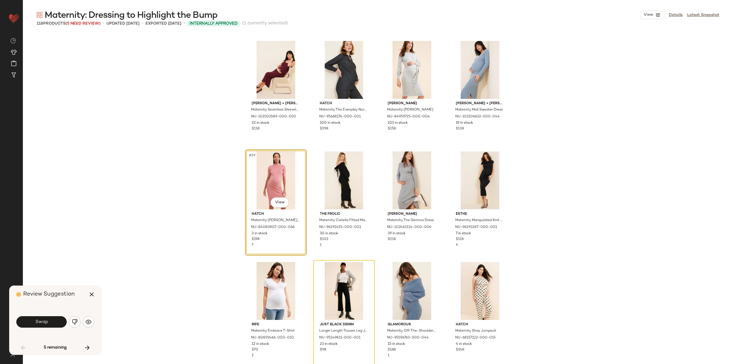
click at [55, 319] on button "Swap" at bounding box center [41, 321] width 50 height 11
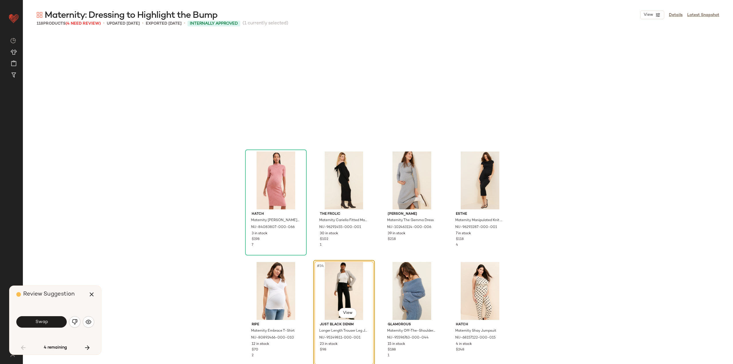
scroll to position [773, 0]
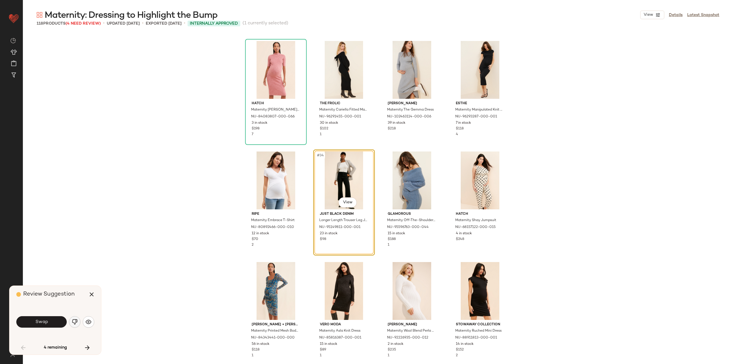
click at [74, 322] on img "button" at bounding box center [75, 322] width 6 height 6
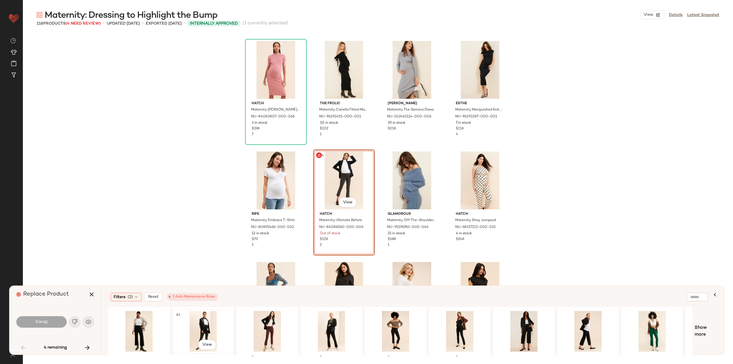
click at [199, 326] on div "#1 View" at bounding box center [203, 331] width 58 height 41
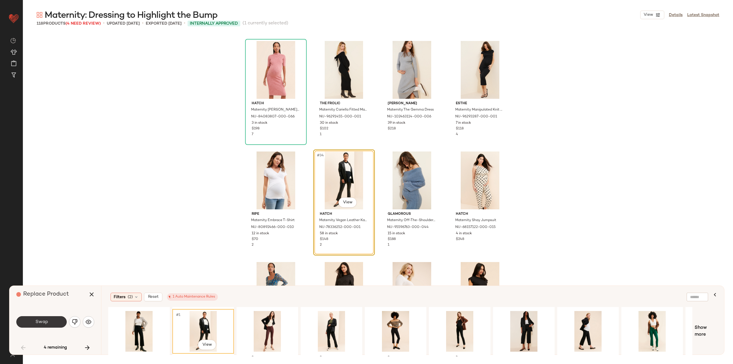
click at [58, 324] on button "Swap" at bounding box center [41, 321] width 50 height 11
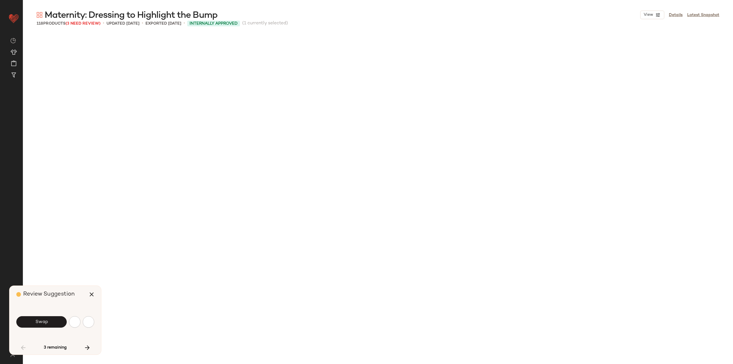
scroll to position [1215, 0]
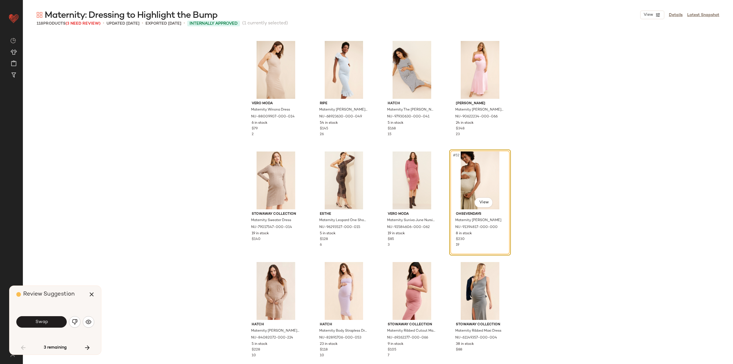
click at [72, 323] on img "button" at bounding box center [75, 322] width 6 height 6
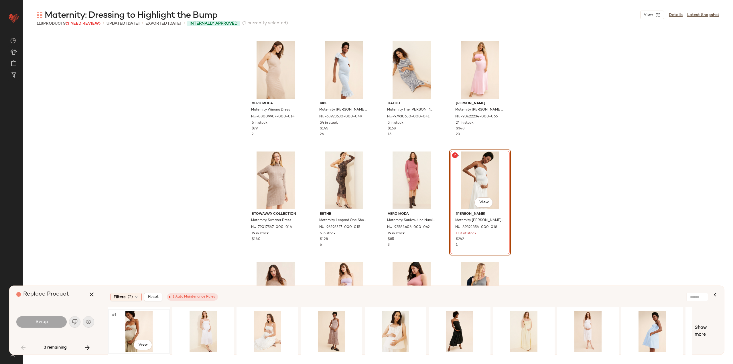
click at [124, 332] on div "#1 View" at bounding box center [139, 331] width 58 height 41
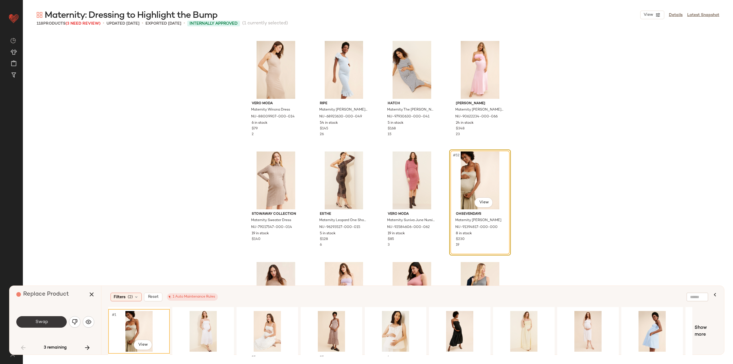
click at [55, 320] on button "Swap" at bounding box center [41, 321] width 50 height 11
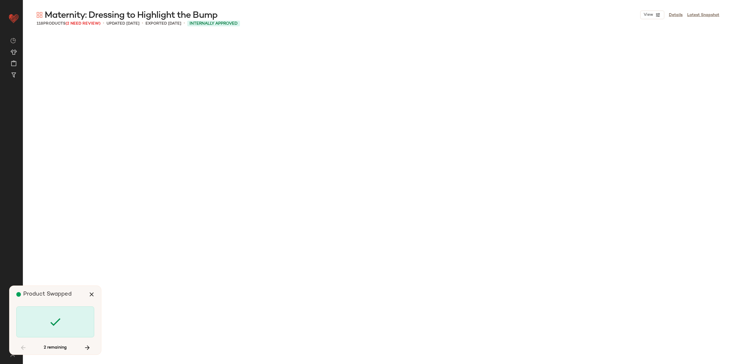
scroll to position [1988, 0]
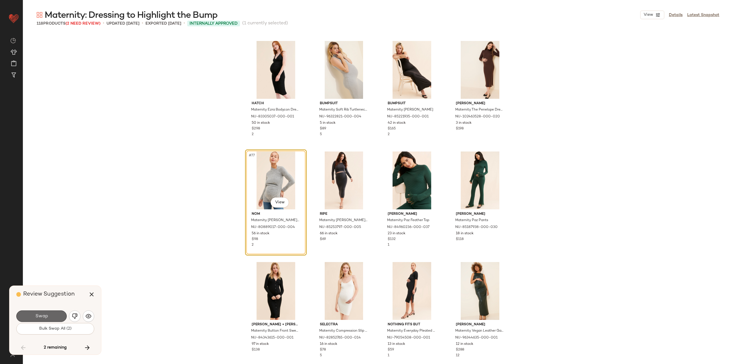
click at [56, 313] on button "Swap" at bounding box center [41, 315] width 50 height 11
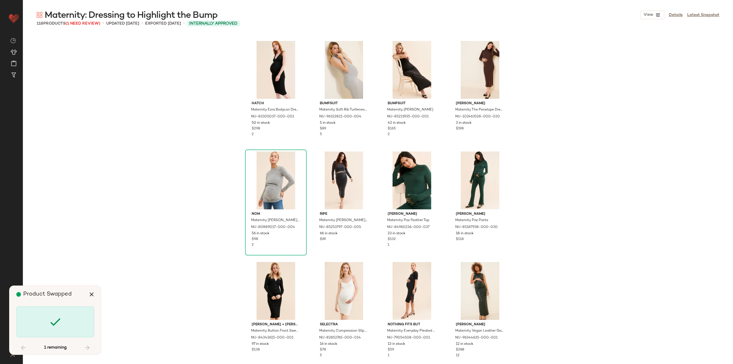
scroll to position [2984, 0]
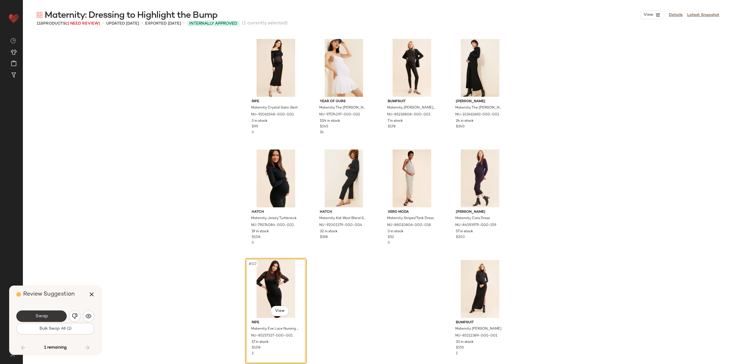
click at [40, 319] on button "Swap" at bounding box center [41, 315] width 50 height 11
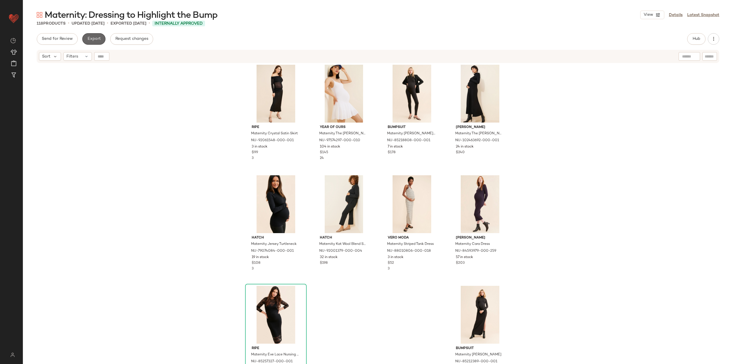
click at [89, 39] on span "Export" at bounding box center [93, 39] width 13 height 5
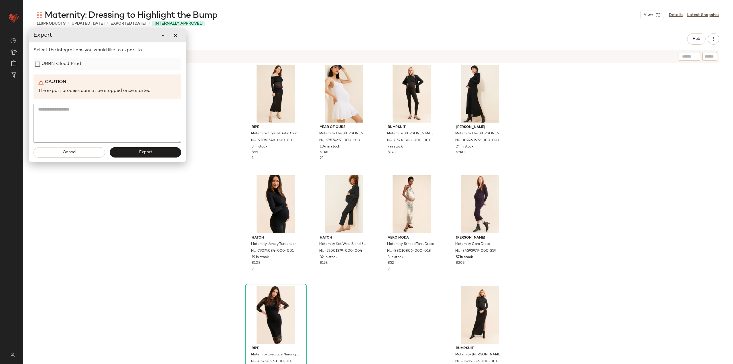
click at [54, 69] on label "URBN Cloud Prod" at bounding box center [60, 63] width 39 height 11
click at [130, 150] on button "Export" at bounding box center [146, 152] width 72 height 10
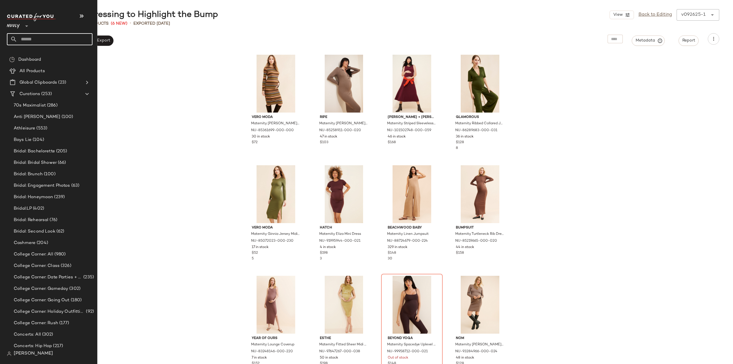
click at [51, 40] on input "text" at bounding box center [54, 39] width 75 height 12
type input "*****"
click at [51, 53] on span "ewear" at bounding box center [49, 56] width 12 height 6
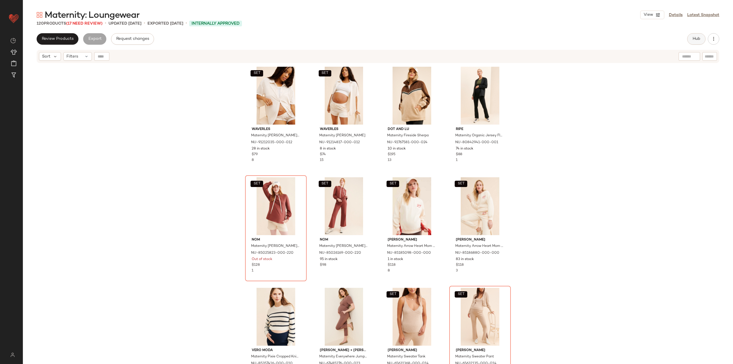
click at [697, 40] on span "Hub" at bounding box center [696, 39] width 8 height 5
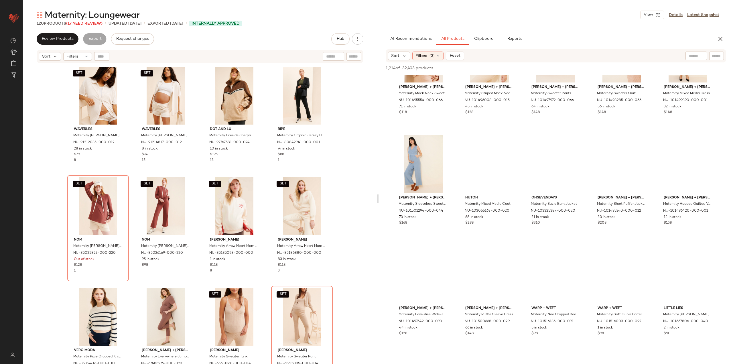
scroll to position [715, 0]
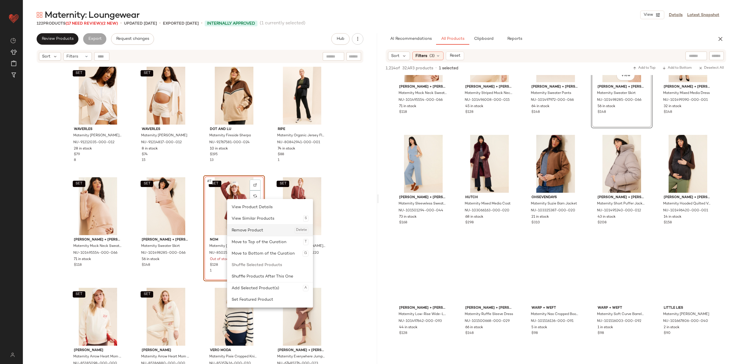
click at [258, 232] on div "Remove Product Delete" at bounding box center [269, 229] width 77 height 11
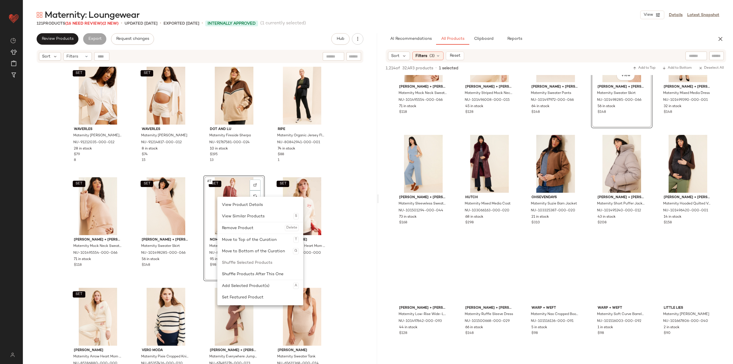
click at [246, 225] on div "Remove Product Delete" at bounding box center [260, 227] width 77 height 11
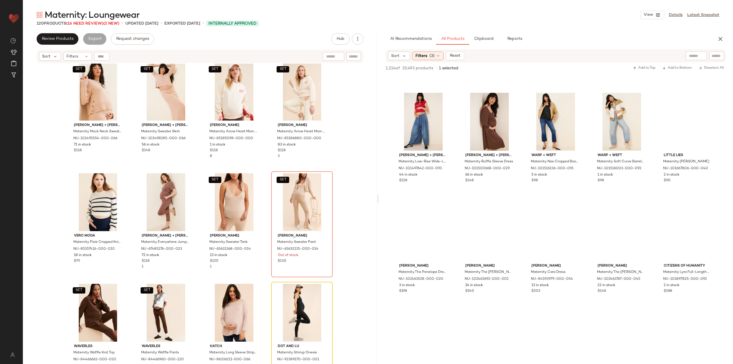
scroll to position [916, 0]
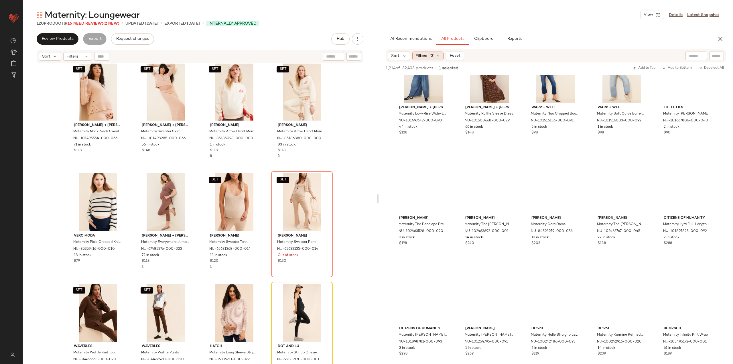
click at [422, 55] on span "Filters" at bounding box center [421, 56] width 12 height 6
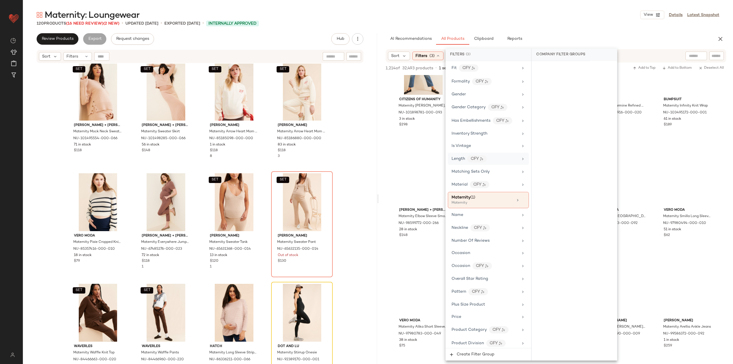
scroll to position [200, 0]
click at [494, 173] on div "Matching Sets Only" at bounding box center [488, 168] width 81 height 11
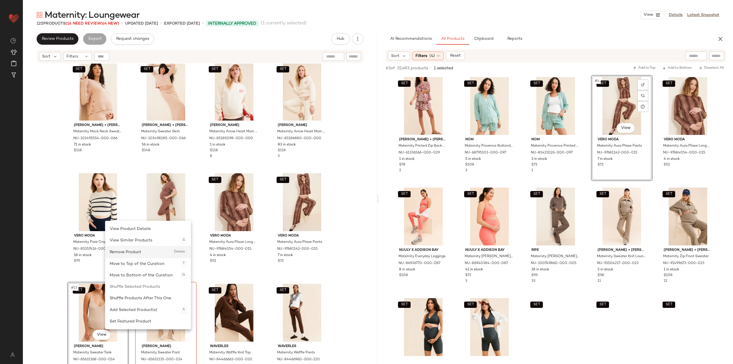
click at [129, 255] on div "Remove Product Delete" at bounding box center [148, 251] width 77 height 11
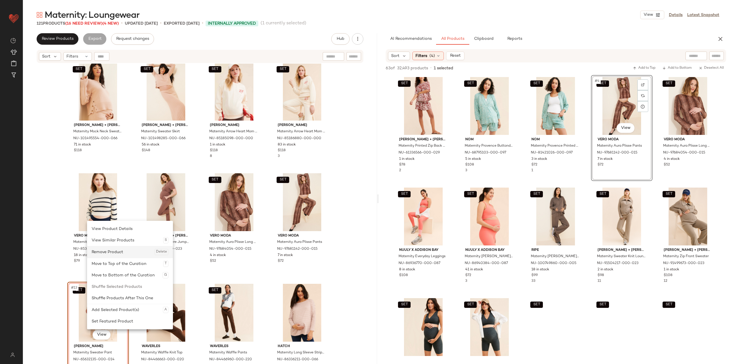
click at [126, 249] on div "Remove Product Delete" at bounding box center [130, 251] width 77 height 11
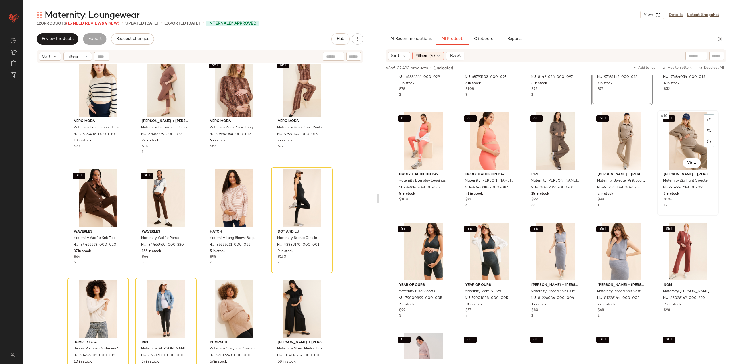
scroll to position [86, 0]
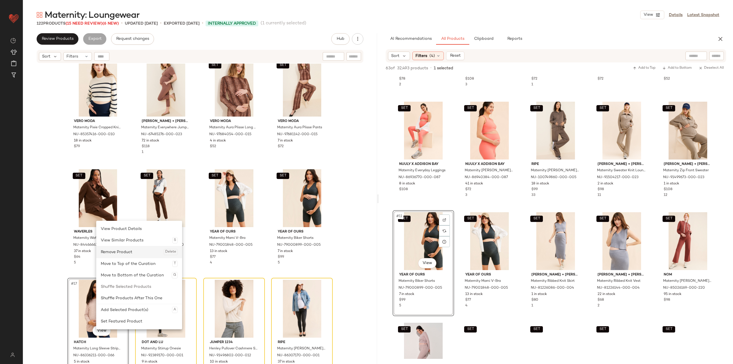
click at [120, 251] on div "Remove Product Delete" at bounding box center [139, 251] width 77 height 11
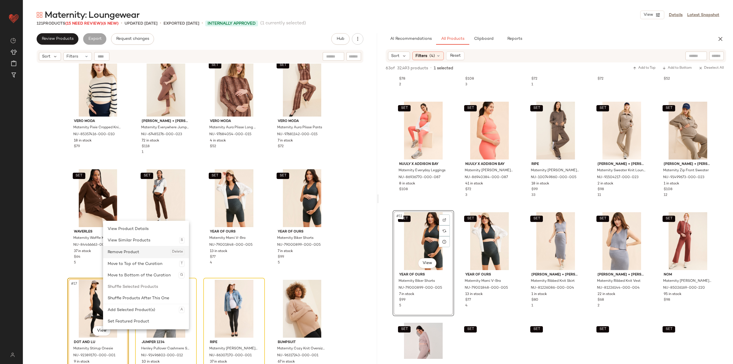
click at [118, 254] on div "Remove Product Delete" at bounding box center [146, 251] width 77 height 11
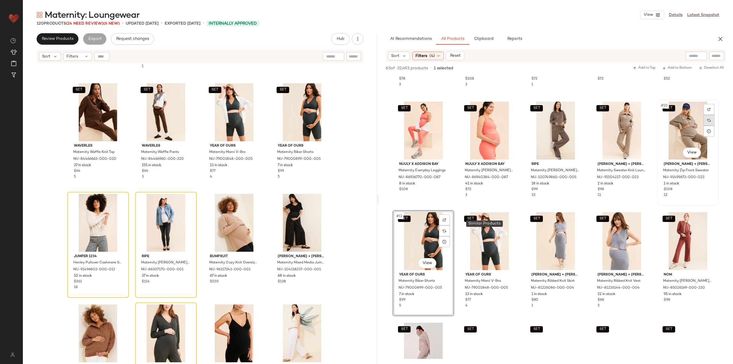
scroll to position [143, 0]
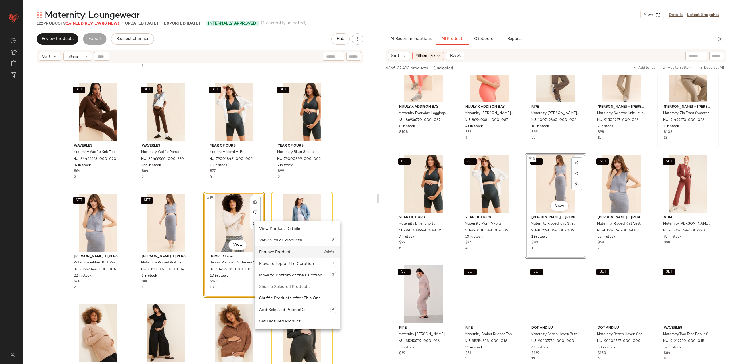
click at [293, 249] on div "Remove Product Delete" at bounding box center [297, 251] width 77 height 11
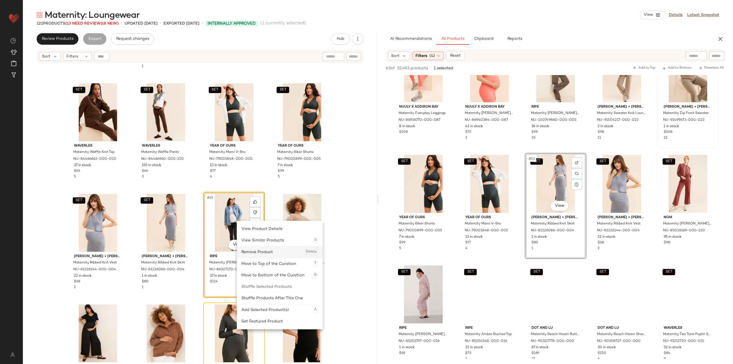
click at [256, 251] on div "Remove Product Delete" at bounding box center [279, 251] width 77 height 11
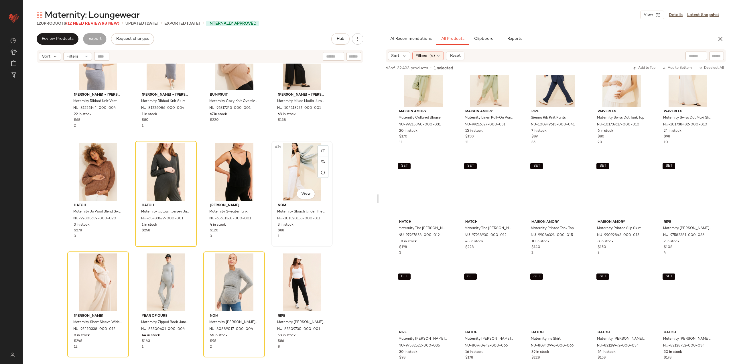
scroll to position [491, 0]
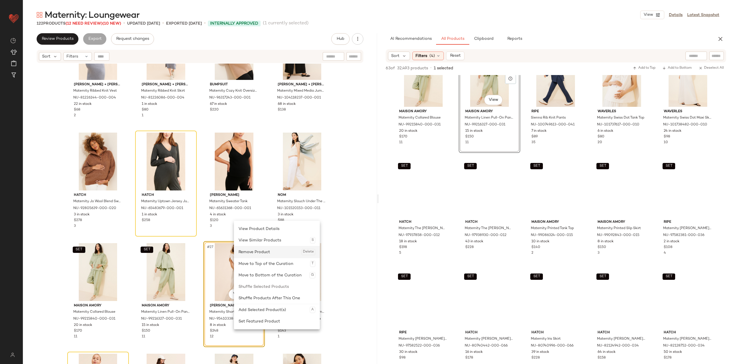
click at [257, 251] on div "Remove Product Delete" at bounding box center [276, 251] width 77 height 11
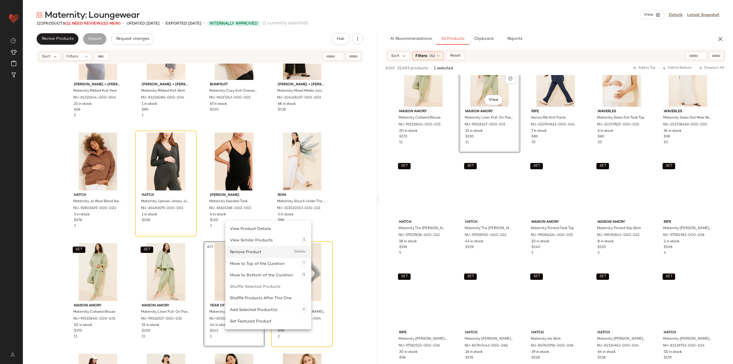
click at [244, 249] on div "Remove Product Delete" at bounding box center [268, 251] width 77 height 11
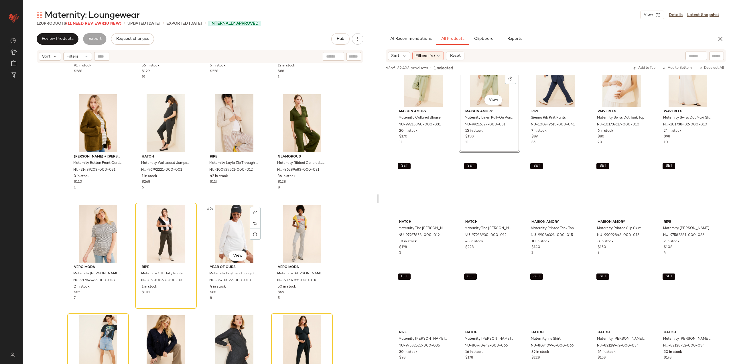
scroll to position [1578, 0]
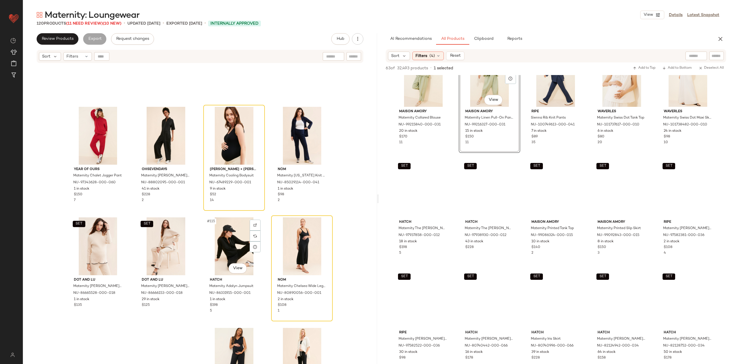
scroll to position [3000, 0]
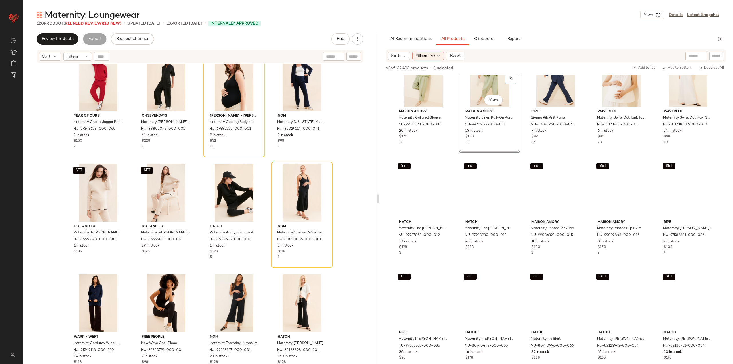
click at [87, 24] on span "(11 Need Review)" at bounding box center [84, 23] width 37 height 4
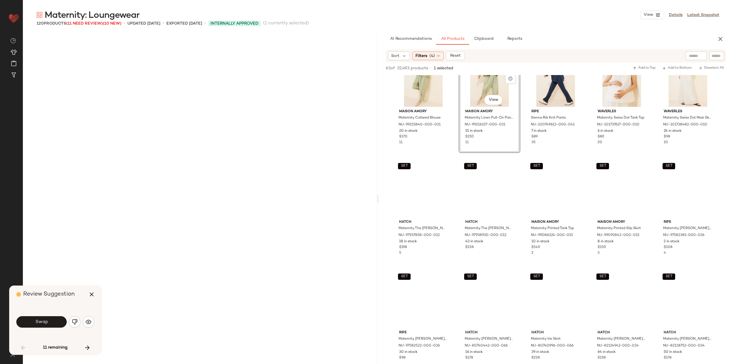
scroll to position [442, 0]
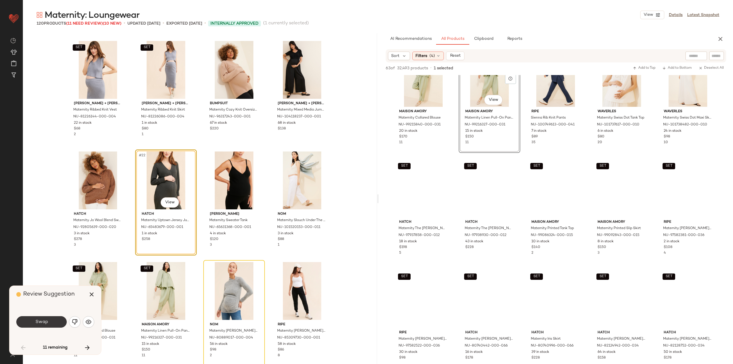
drag, startPoint x: 45, startPoint y: 319, endPoint x: 39, endPoint y: 321, distance: 5.5
click at [43, 320] on span "Swap" at bounding box center [41, 321] width 13 height 5
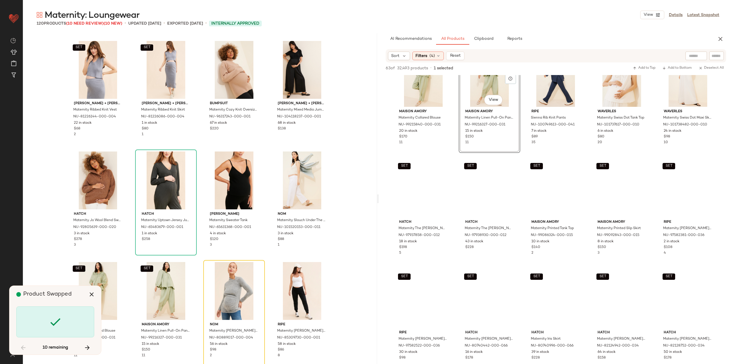
scroll to position [552, 0]
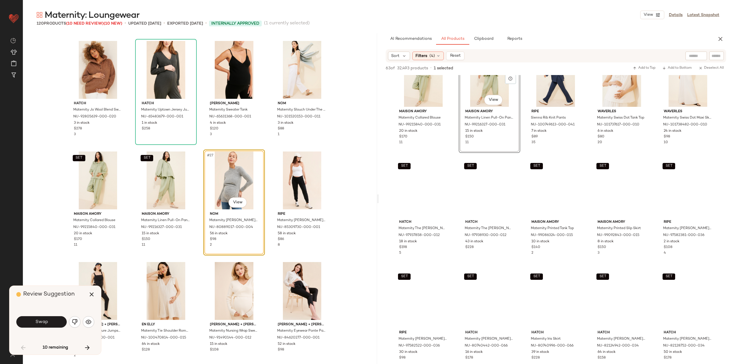
click at [40, 315] on div "Swap" at bounding box center [55, 322] width 78 height 14
click at [42, 321] on span "Swap" at bounding box center [41, 321] width 13 height 5
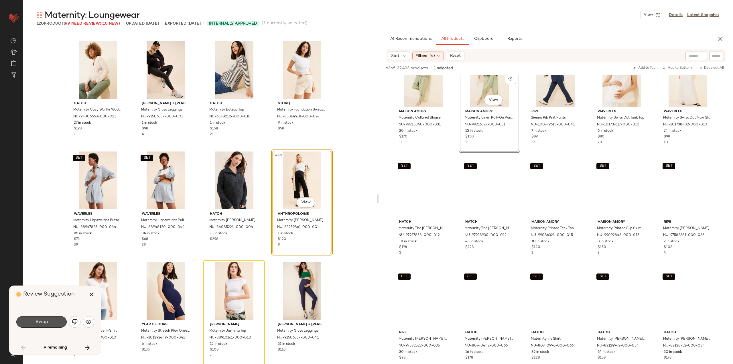
click at [43, 322] on span "Swap" at bounding box center [41, 321] width 13 height 5
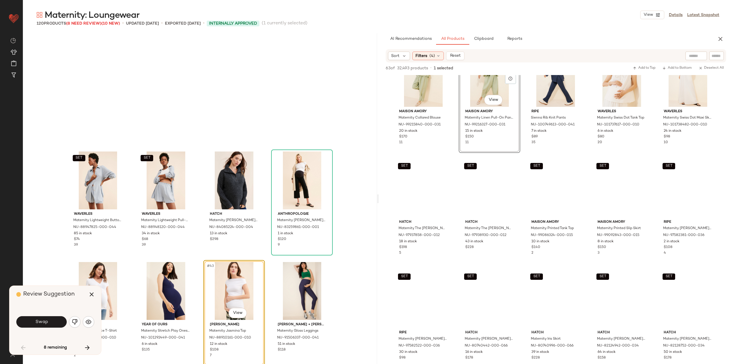
scroll to position [994, 0]
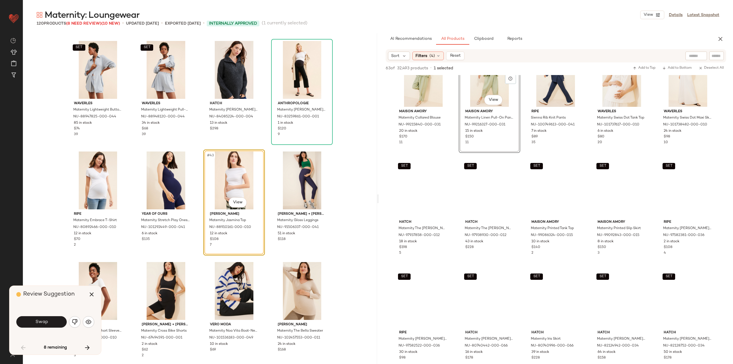
click at [43, 323] on span "Swap" at bounding box center [41, 321] width 13 height 5
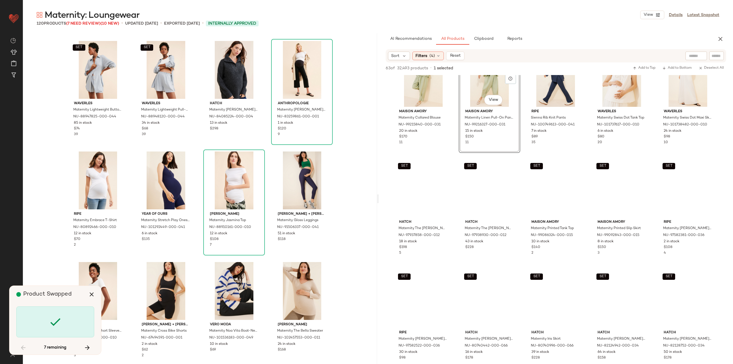
scroll to position [1215, 0]
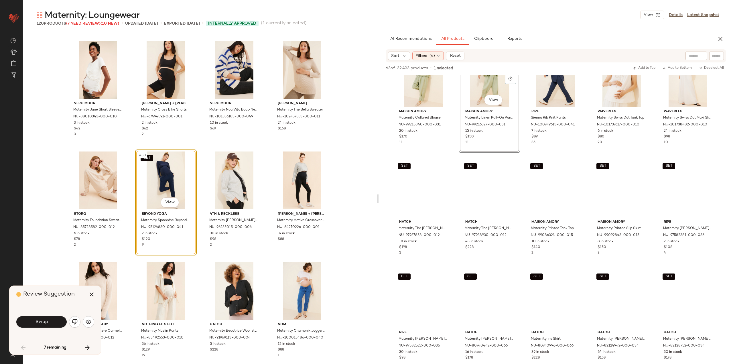
click at [43, 323] on span "Swap" at bounding box center [41, 321] width 13 height 5
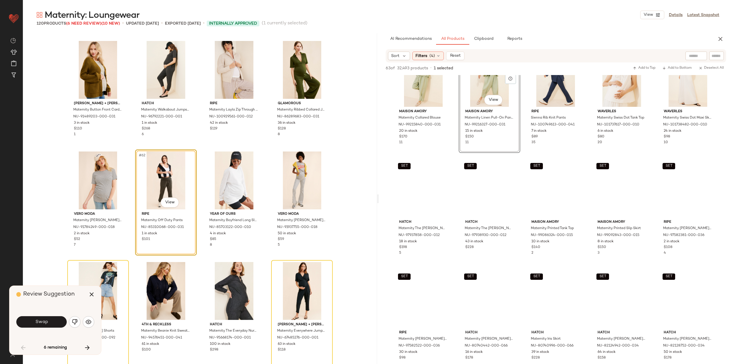
click at [43, 323] on span "Swap" at bounding box center [41, 321] width 13 height 5
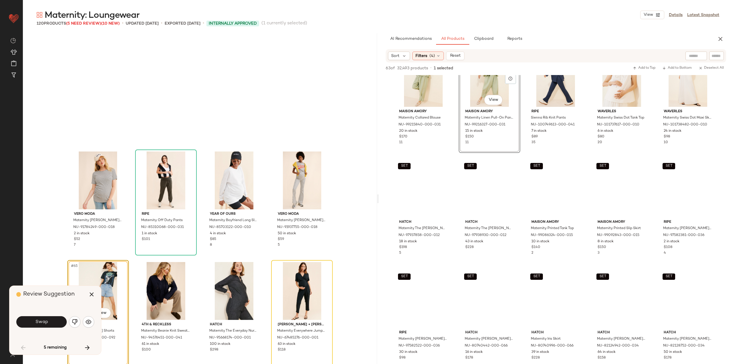
scroll to position [1657, 0]
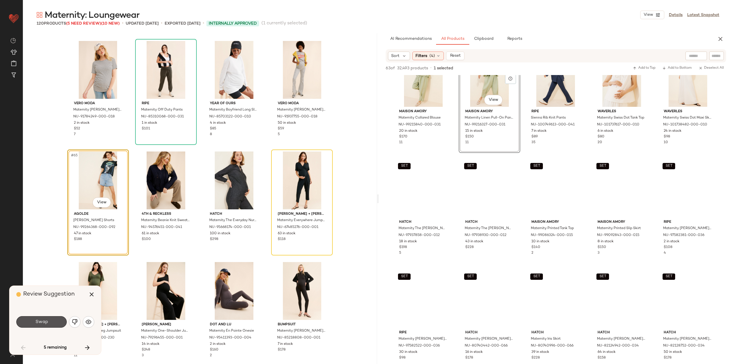
click at [43, 323] on span "Swap" at bounding box center [41, 321] width 13 height 5
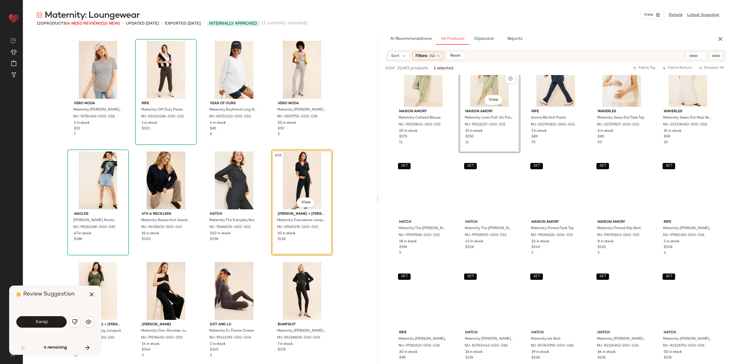
click at [43, 323] on span "Swap" at bounding box center [41, 321] width 13 height 5
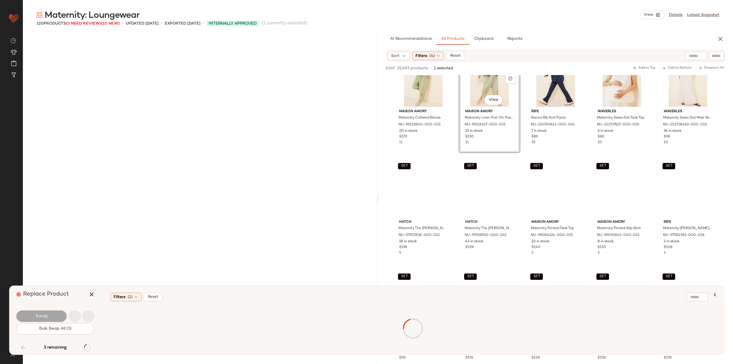
scroll to position [2540, 0]
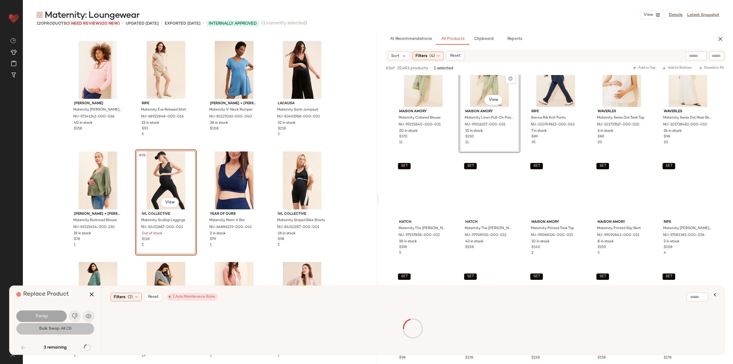
click at [46, 328] on span "Bulk Swap All (3)" at bounding box center [55, 328] width 33 height 5
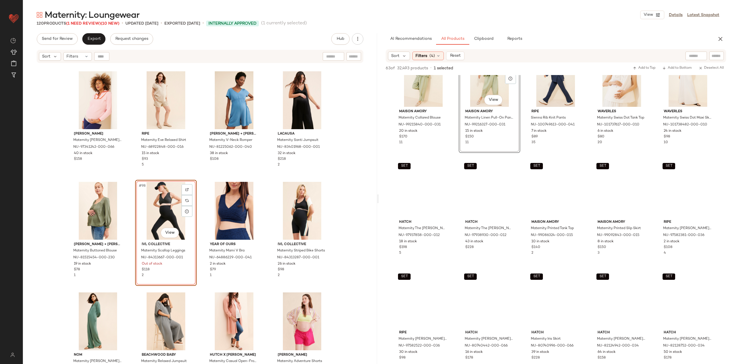
click at [88, 33] on div "Maternity: Loungewear View Details Latest Snapshot 120 Products (1 Need Review)…" at bounding box center [378, 186] width 710 height 355
click at [88, 38] on span "Export" at bounding box center [93, 39] width 13 height 5
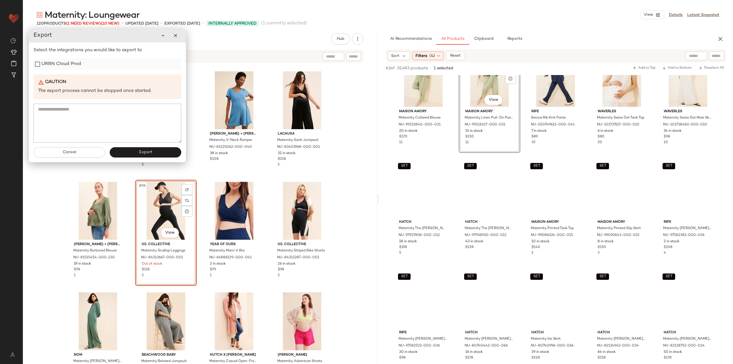
click at [54, 68] on label "URBN Cloud Prod" at bounding box center [60, 63] width 39 height 11
click at [138, 155] on button "Export" at bounding box center [146, 152] width 72 height 10
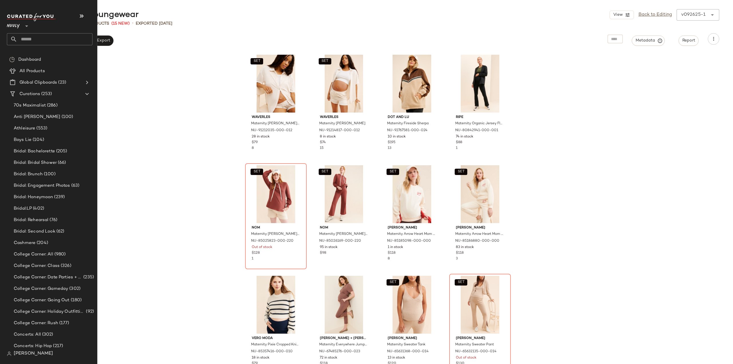
click at [34, 37] on input "text" at bounding box center [54, 39] width 75 height 12
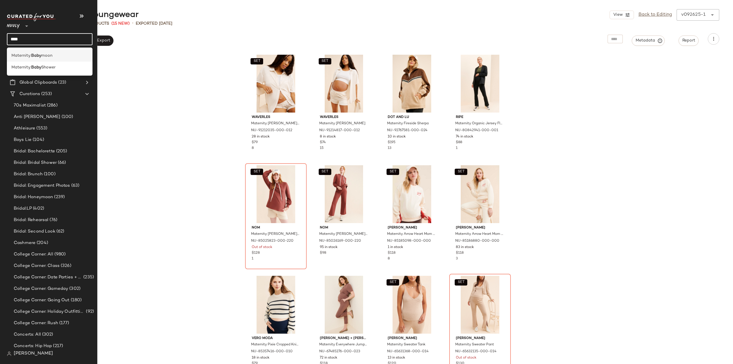
type input "****"
click at [45, 54] on span "moon" at bounding box center [46, 56] width 11 height 6
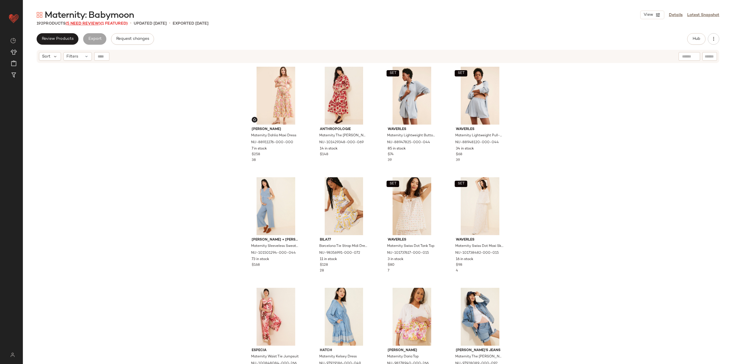
click at [88, 23] on span "(5 Need Review)" at bounding box center [83, 23] width 35 height 4
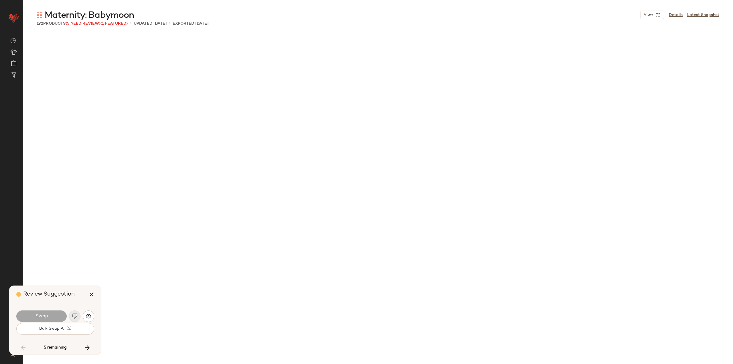
scroll to position [1878, 0]
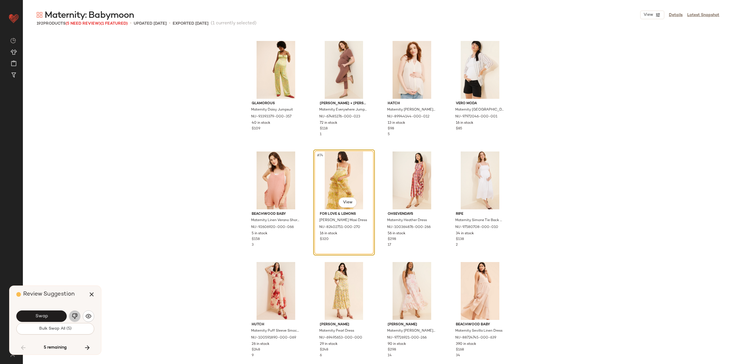
click at [70, 316] on button "button" at bounding box center [74, 315] width 11 height 11
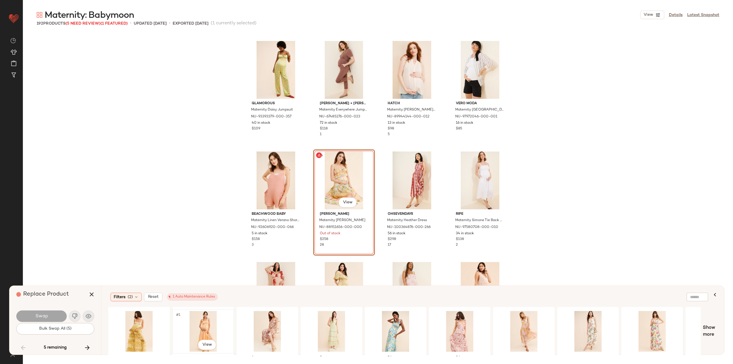
click at [199, 333] on div "#1 View" at bounding box center [203, 331] width 58 height 41
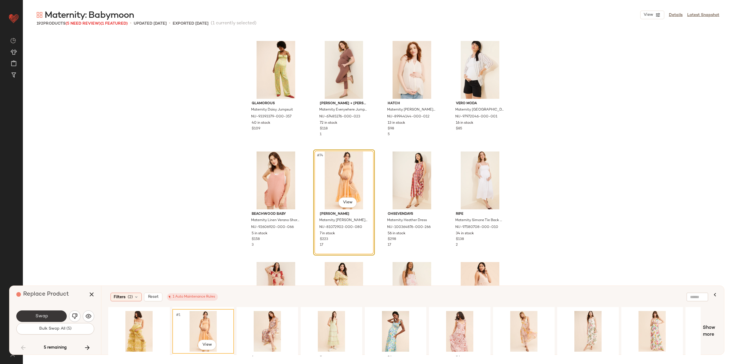
click at [55, 314] on button "Swap" at bounding box center [41, 315] width 50 height 11
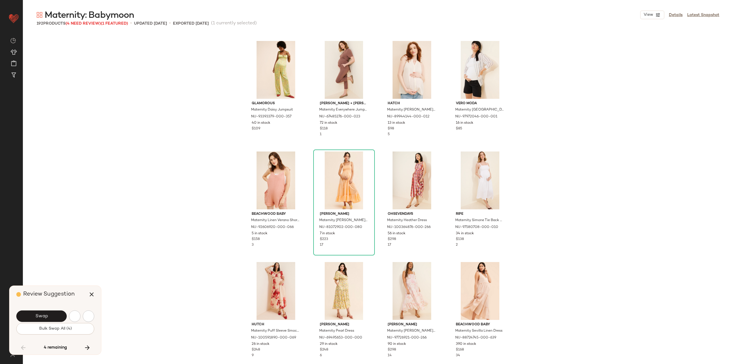
scroll to position [2209, 0]
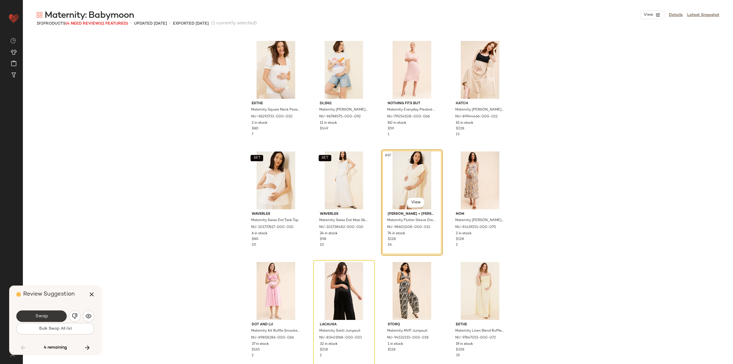
click at [54, 313] on button "Swap" at bounding box center [41, 315] width 50 height 11
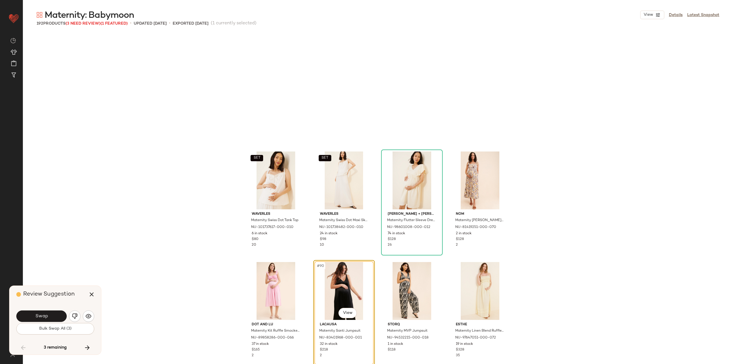
scroll to position [2319, 0]
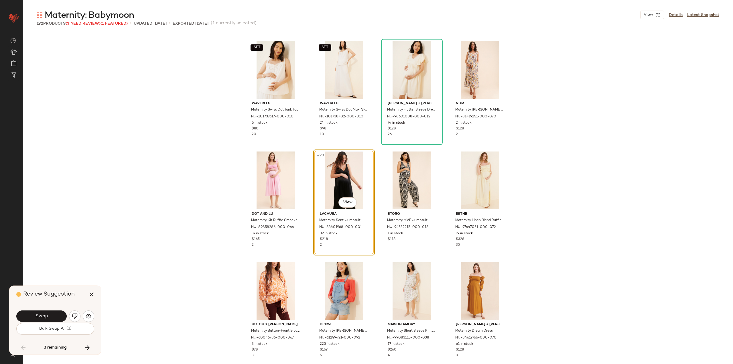
click at [54, 313] on button "Swap" at bounding box center [41, 315] width 50 height 11
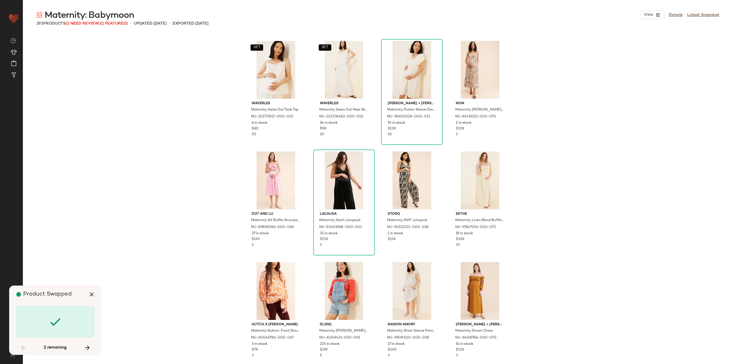
scroll to position [3645, 0]
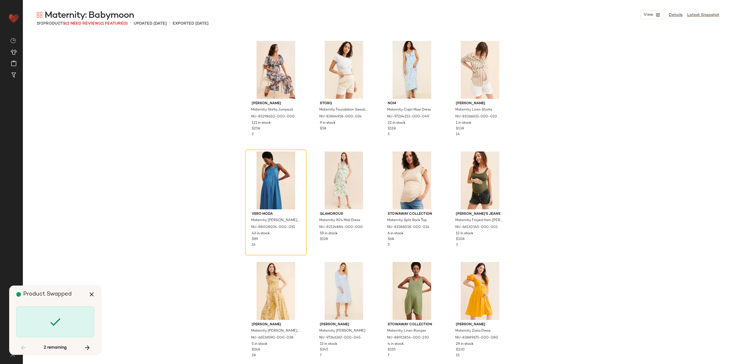
click at [54, 312] on div at bounding box center [55, 321] width 78 height 31
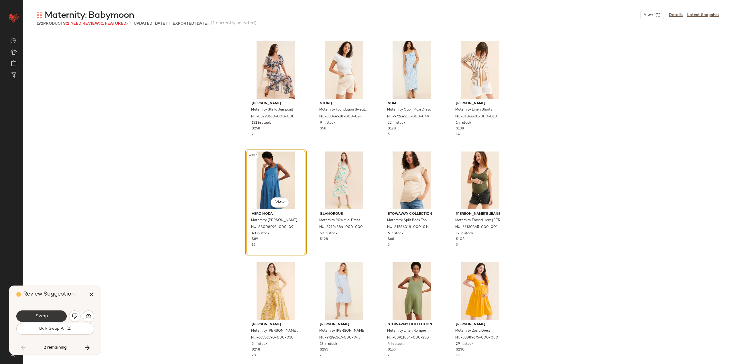
click at [55, 311] on button "Swap" at bounding box center [41, 315] width 50 height 11
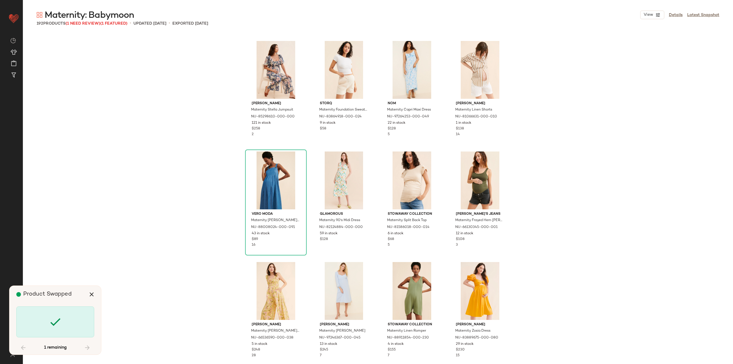
scroll to position [4860, 0]
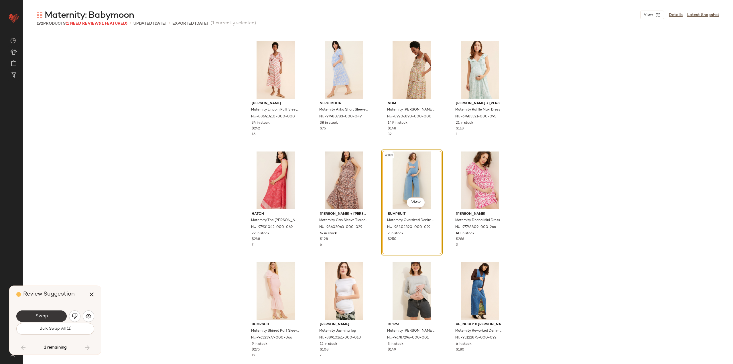
click at [54, 311] on button "Swap" at bounding box center [41, 315] width 50 height 11
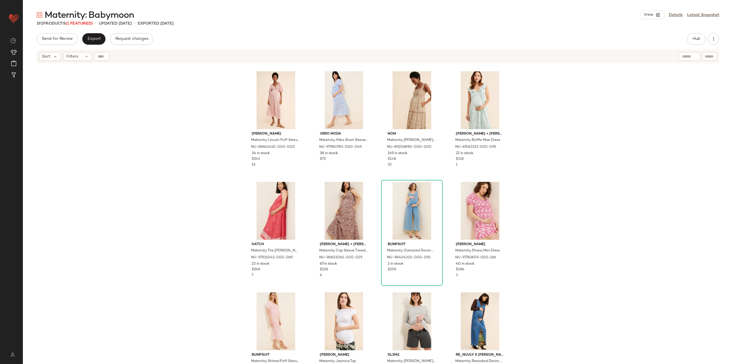
click at [99, 45] on div "Send for Review Export Request changes Hub Send for Review External Review Inte…" at bounding box center [378, 198] width 710 height 330
click at [98, 44] on button "Export" at bounding box center [93, 38] width 23 height 11
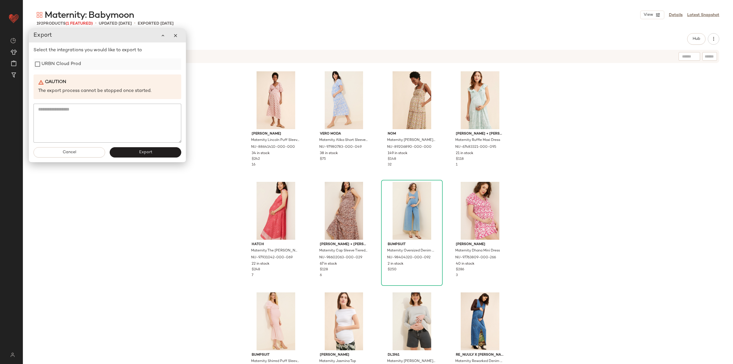
click at [67, 64] on label "URBN Cloud Prod" at bounding box center [60, 63] width 39 height 11
click at [138, 153] on button "Export" at bounding box center [146, 152] width 72 height 10
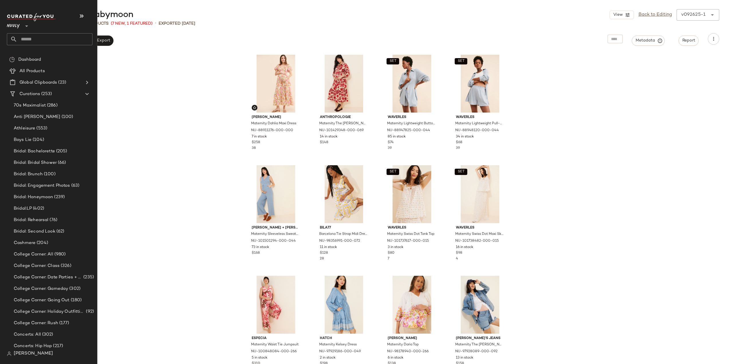
click at [20, 41] on input "text" at bounding box center [54, 39] width 75 height 12
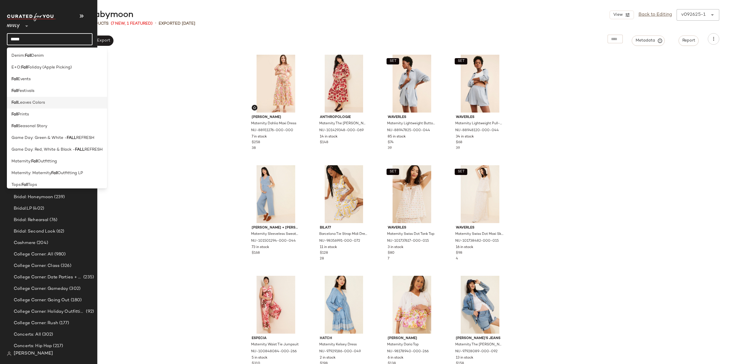
type input "****"
click at [41, 101] on span "Leaves Colors" at bounding box center [31, 103] width 27 height 6
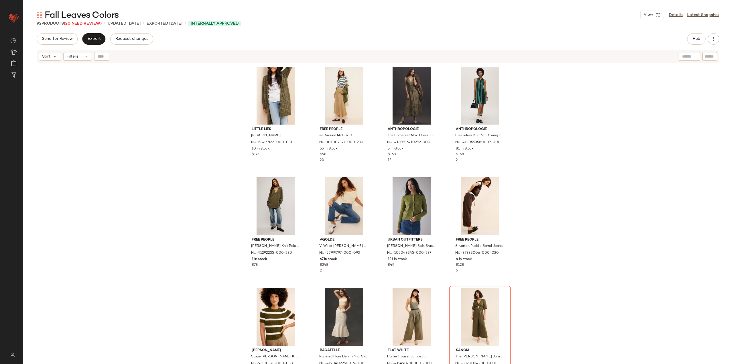
click at [86, 23] on span "(20 Need Review)" at bounding box center [83, 23] width 38 height 4
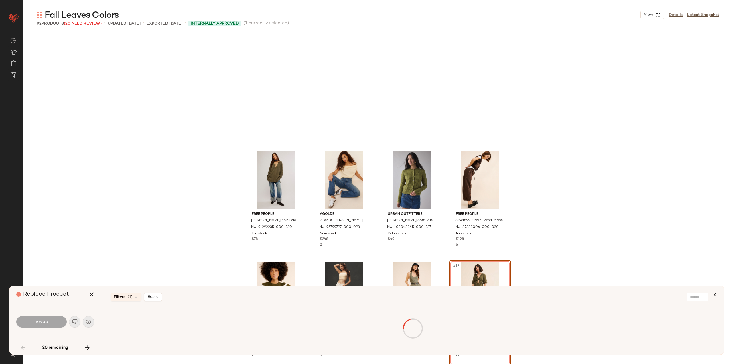
scroll to position [115, 0]
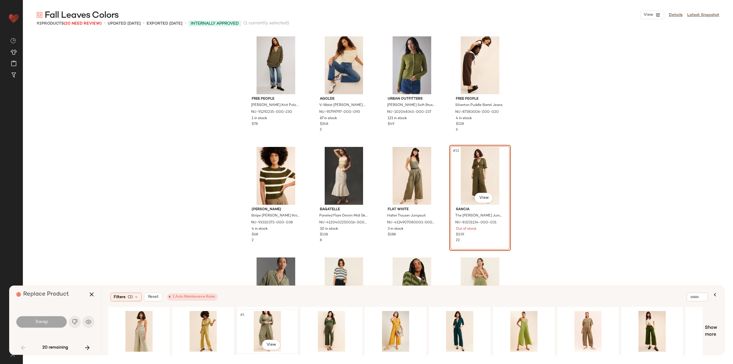
click at [255, 323] on div "#1 View" at bounding box center [267, 331] width 58 height 41
click at [160, 325] on div "#1 View" at bounding box center [139, 331] width 58 height 41
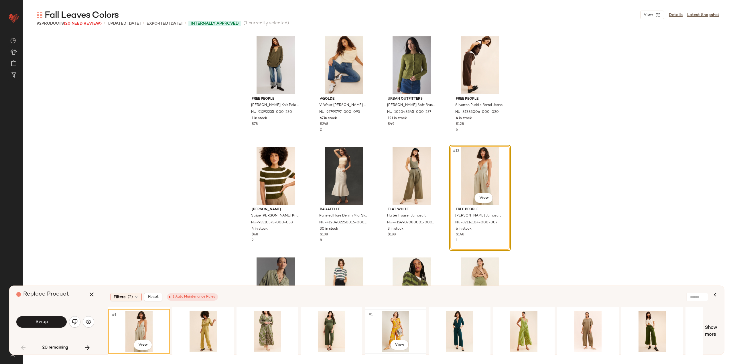
click at [394, 326] on div "#1 View" at bounding box center [396, 331] width 58 height 41
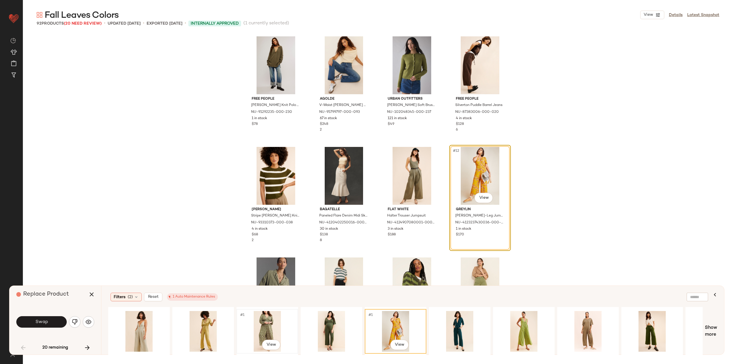
click at [246, 325] on div "#1 View" at bounding box center [267, 331] width 58 height 41
click at [224, 325] on div "#1 View" at bounding box center [203, 331] width 58 height 41
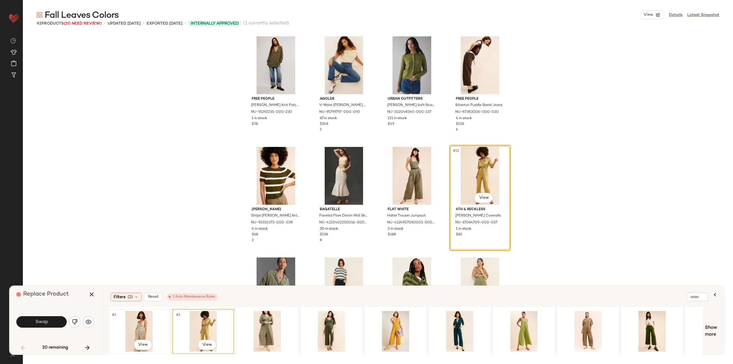
click at [145, 318] on div "#1 View" at bounding box center [139, 331] width 58 height 41
click at [60, 319] on button "Swap" at bounding box center [41, 321] width 50 height 11
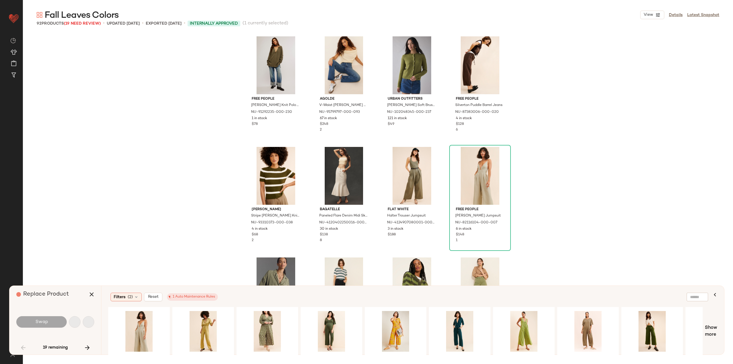
scroll to position [331, 0]
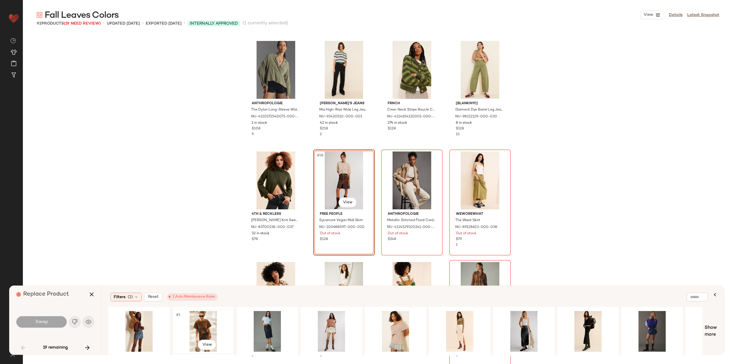
click at [209, 327] on div "#1 View" at bounding box center [203, 331] width 58 height 41
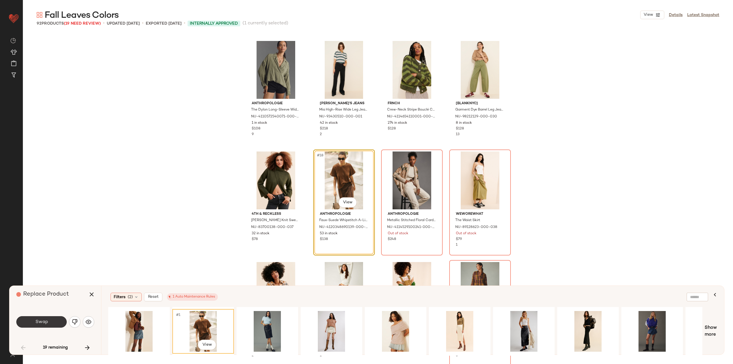
click at [51, 322] on button "Swap" at bounding box center [41, 321] width 50 height 11
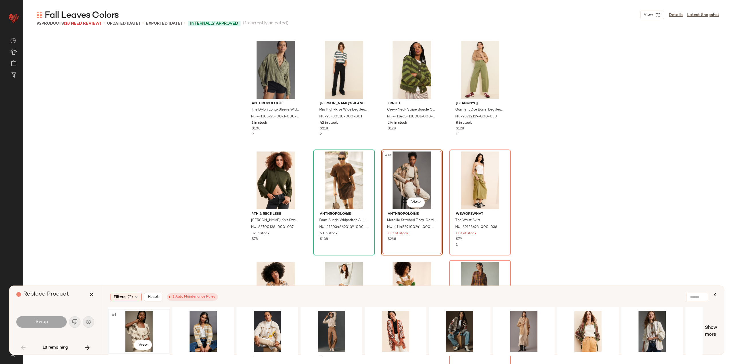
click at [136, 331] on div "#1 View" at bounding box center [139, 331] width 58 height 41
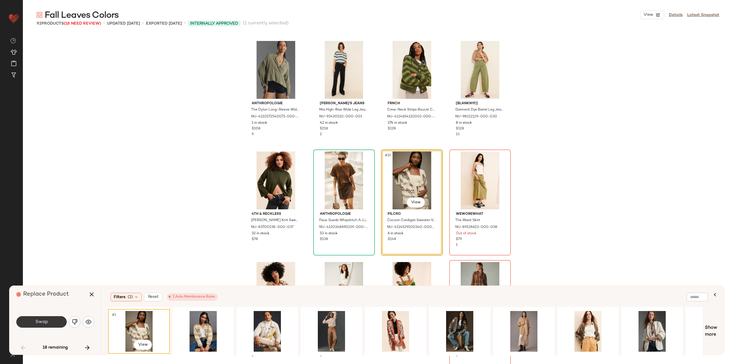
click at [54, 322] on button "Swap" at bounding box center [41, 321] width 50 height 11
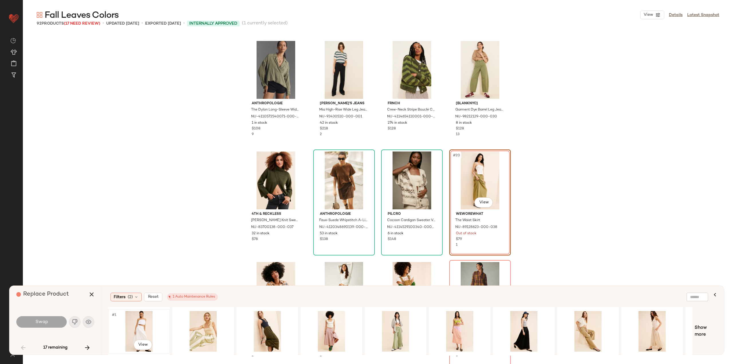
click at [136, 328] on div "#1 View" at bounding box center [139, 331] width 58 height 41
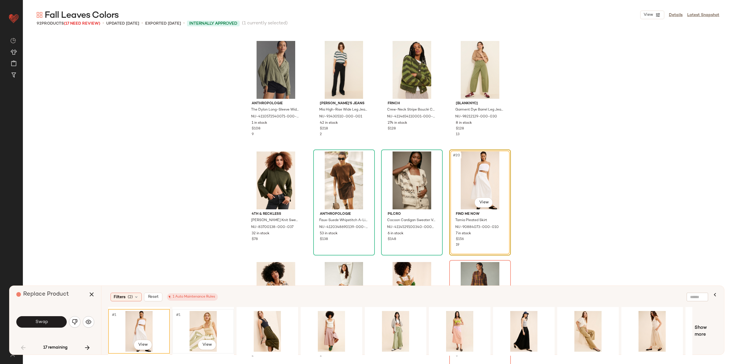
click at [200, 327] on div "#1 View" at bounding box center [203, 331] width 58 height 41
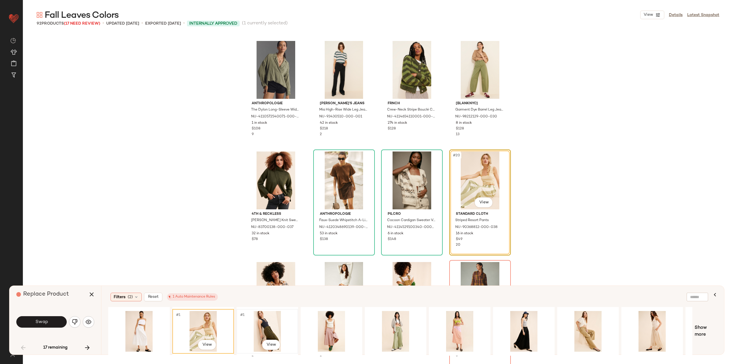
click at [267, 328] on div "#1 View" at bounding box center [267, 331] width 58 height 41
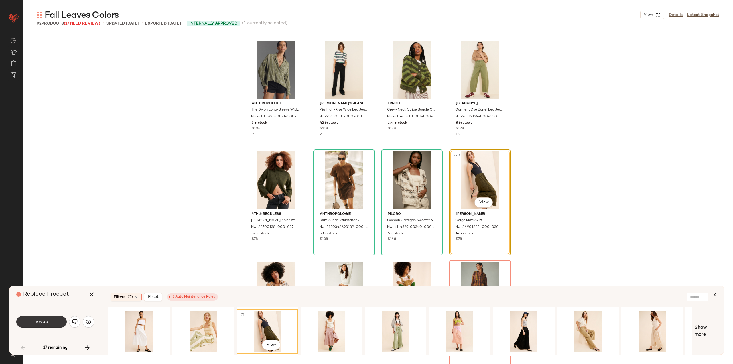
click at [47, 321] on span "Swap" at bounding box center [41, 321] width 13 height 5
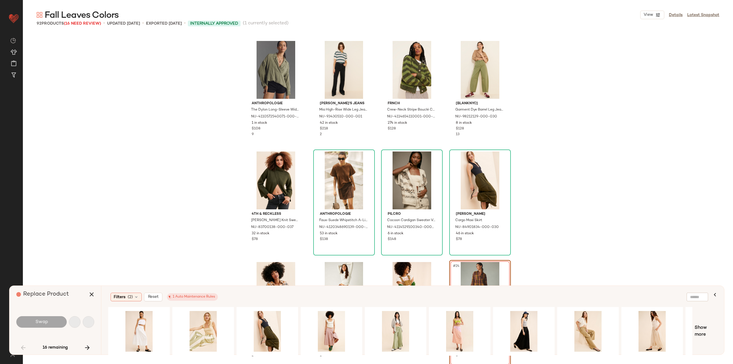
scroll to position [442, 0]
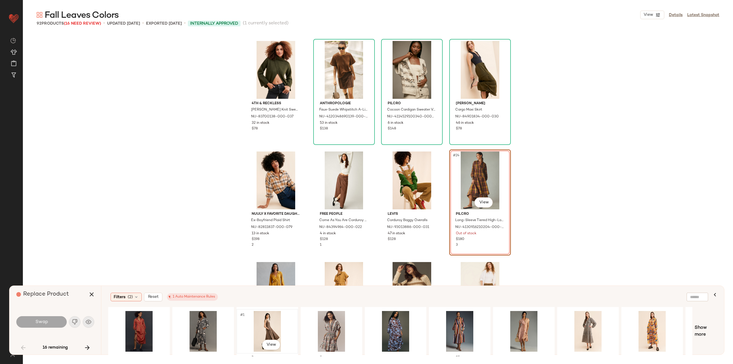
click at [274, 327] on div "#1 View" at bounding box center [267, 331] width 58 height 41
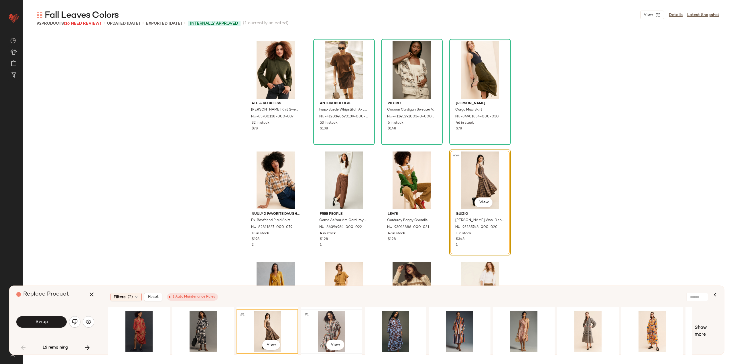
click at [310, 319] on div "#1 View" at bounding box center [331, 331] width 58 height 41
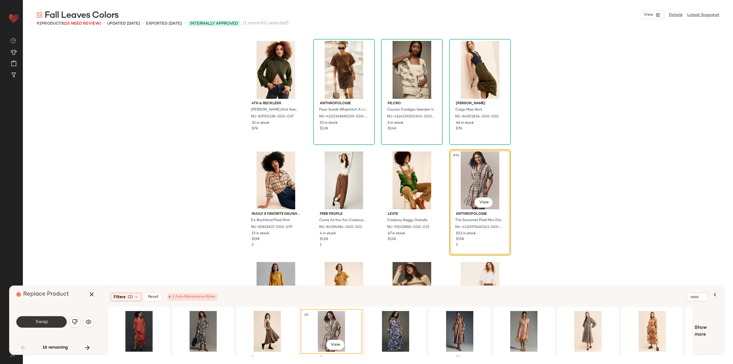
click at [35, 318] on button "Swap" at bounding box center [41, 321] width 50 height 11
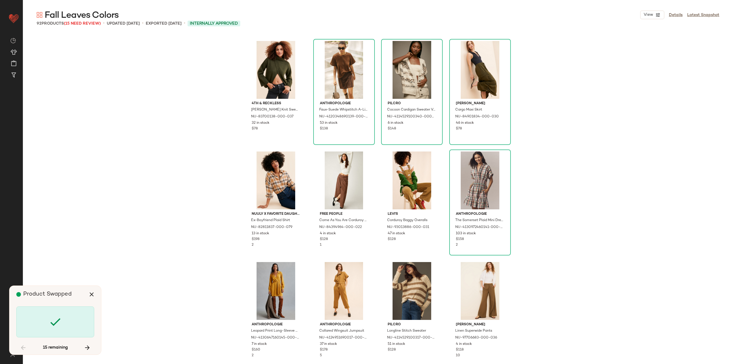
scroll to position [663, 0]
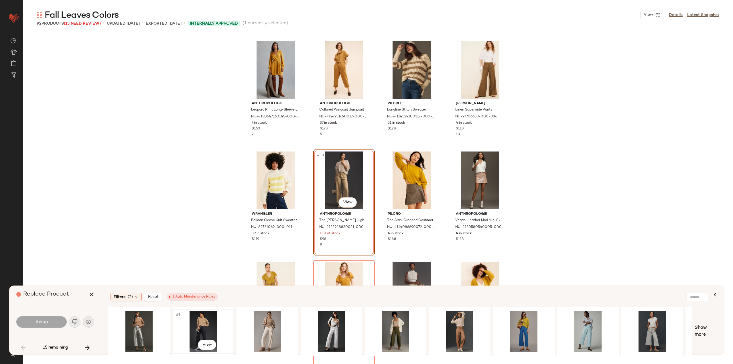
click at [191, 323] on div "#1 View" at bounding box center [203, 331] width 58 height 41
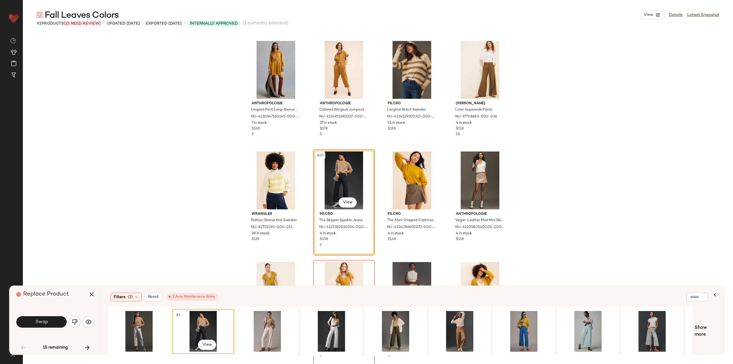
click at [45, 328] on div "Swap" at bounding box center [55, 321] width 78 height 31
click at [45, 323] on span "Swap" at bounding box center [41, 321] width 13 height 5
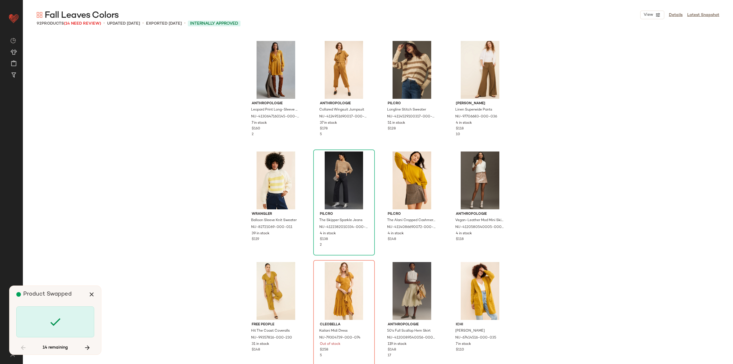
scroll to position [773, 0]
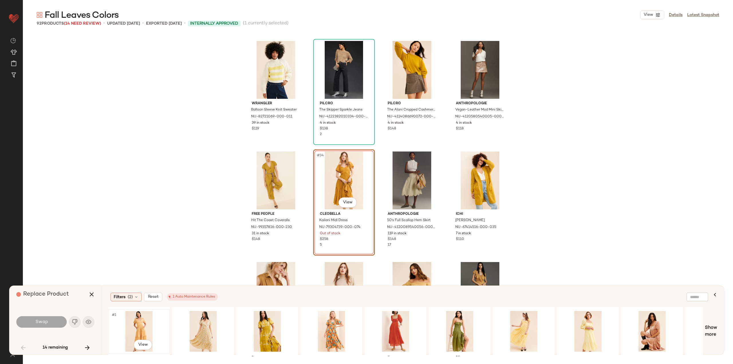
click at [130, 326] on div "#1 View" at bounding box center [139, 331] width 58 height 41
click at [49, 318] on button "Swap" at bounding box center [41, 321] width 50 height 11
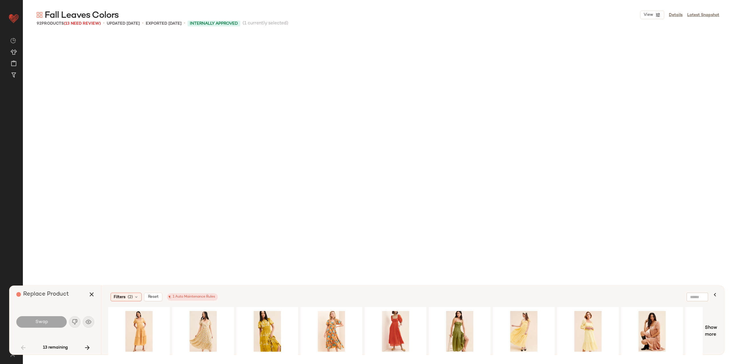
scroll to position [1104, 0]
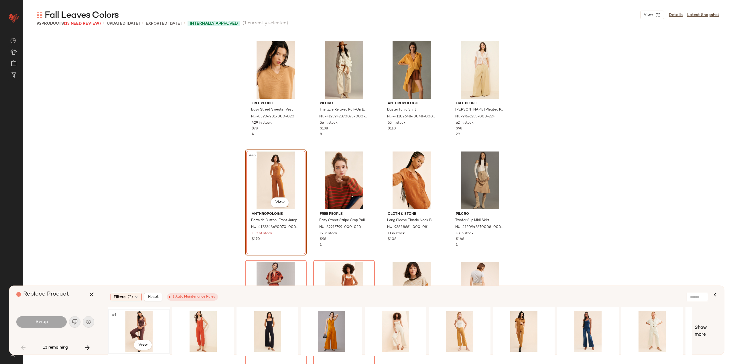
click at [155, 321] on div "#1 View" at bounding box center [139, 331] width 58 height 41
click at [34, 326] on button "Swap" at bounding box center [41, 321] width 50 height 11
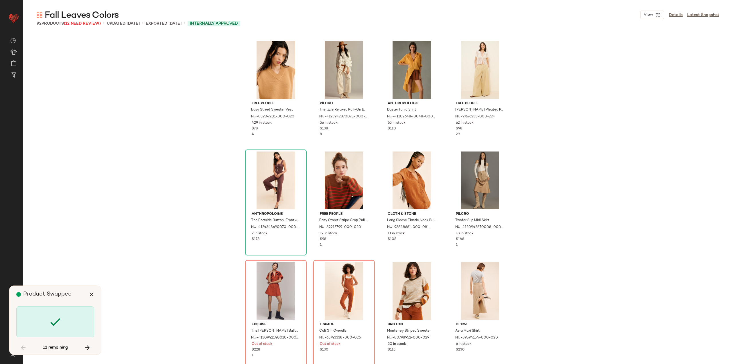
scroll to position [1215, 0]
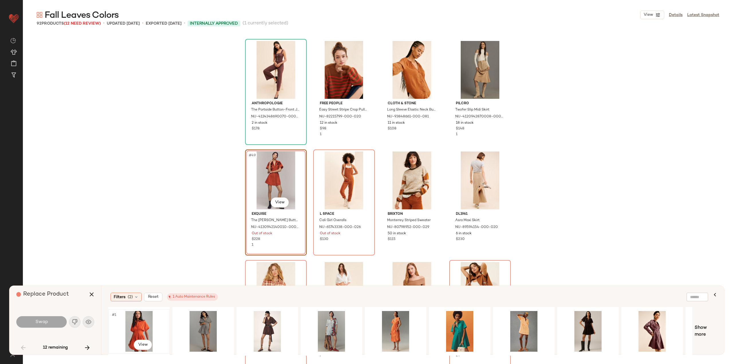
click at [140, 331] on div "#1 View" at bounding box center [139, 331] width 58 height 41
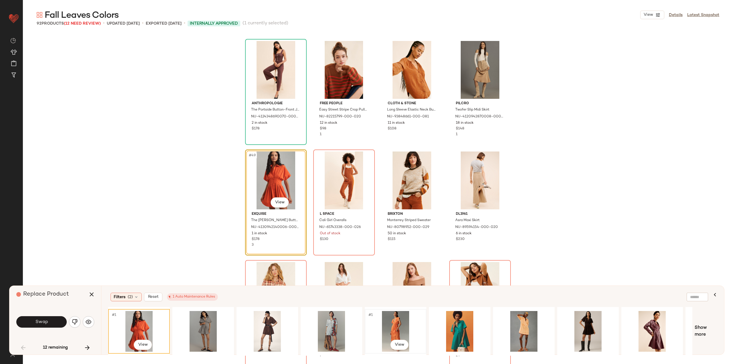
click at [393, 325] on div "#1 View" at bounding box center [396, 331] width 58 height 41
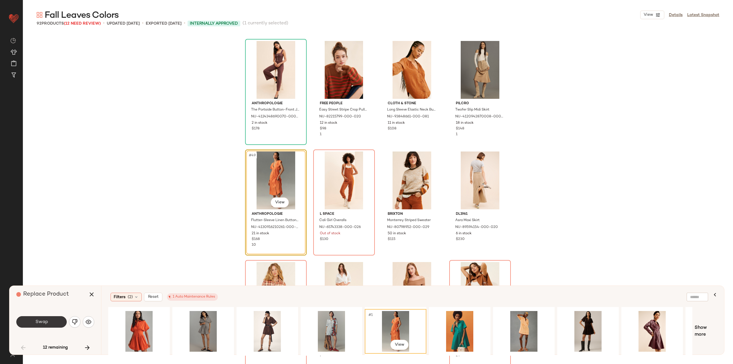
click at [60, 318] on button "Swap" at bounding box center [41, 321] width 50 height 11
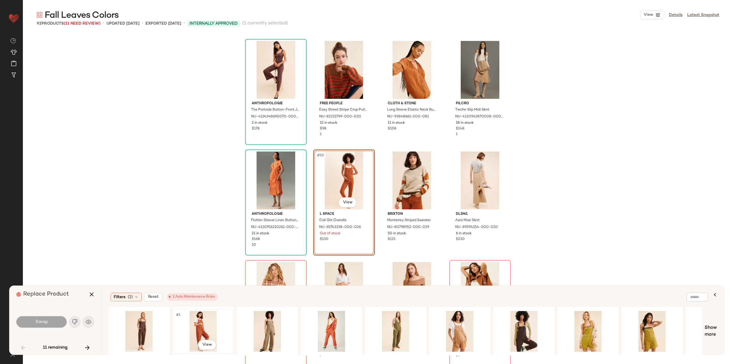
click at [189, 330] on div "#1 View" at bounding box center [203, 331] width 58 height 41
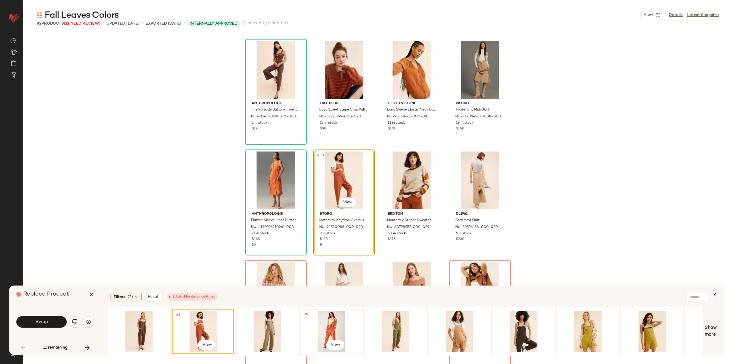
click at [347, 325] on div "#1 View" at bounding box center [331, 331] width 58 height 41
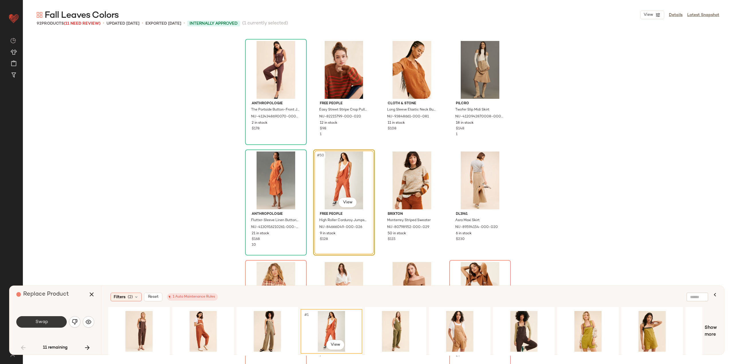
click at [47, 324] on span "Swap" at bounding box center [41, 321] width 13 height 5
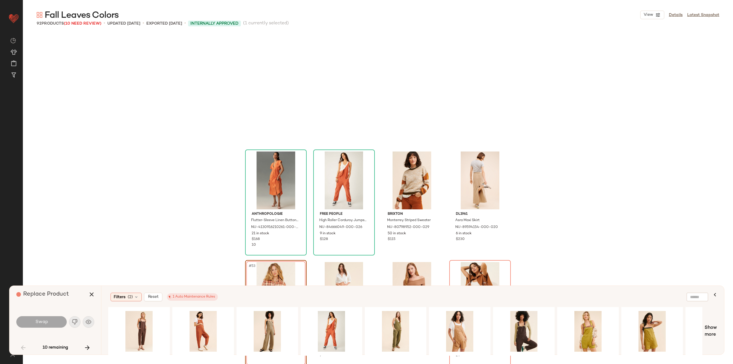
scroll to position [1325, 0]
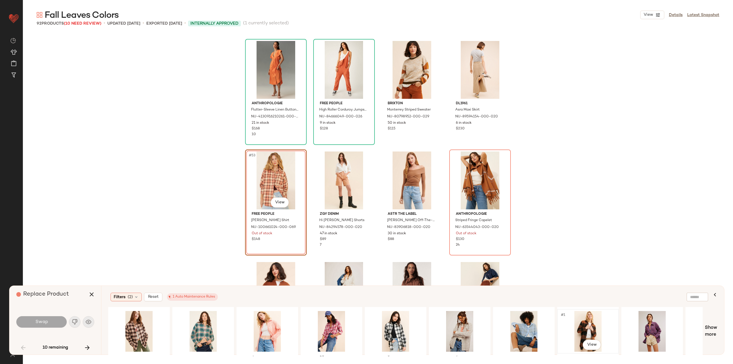
click at [580, 326] on div "#1 View" at bounding box center [588, 331] width 58 height 41
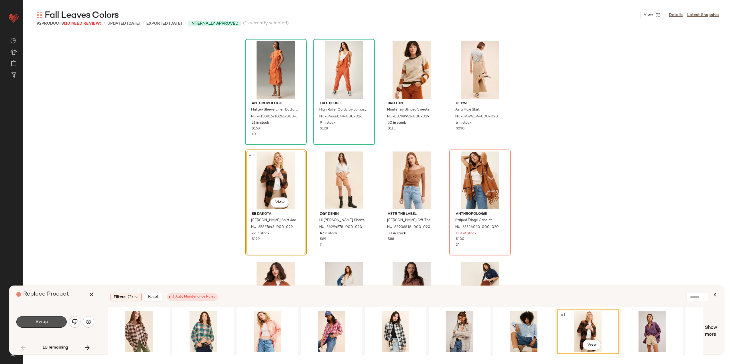
click at [60, 321] on button "Swap" at bounding box center [41, 321] width 50 height 11
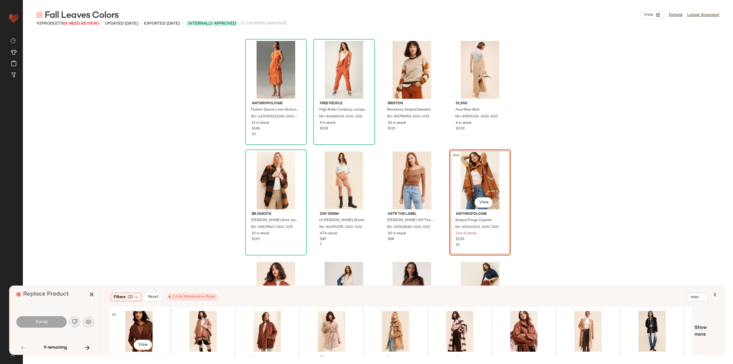
click at [126, 330] on div "#1 View" at bounding box center [139, 331] width 58 height 41
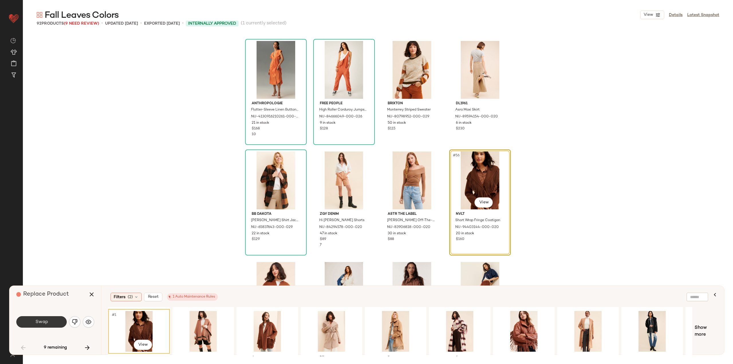
click at [50, 321] on button "Swap" at bounding box center [41, 321] width 50 height 11
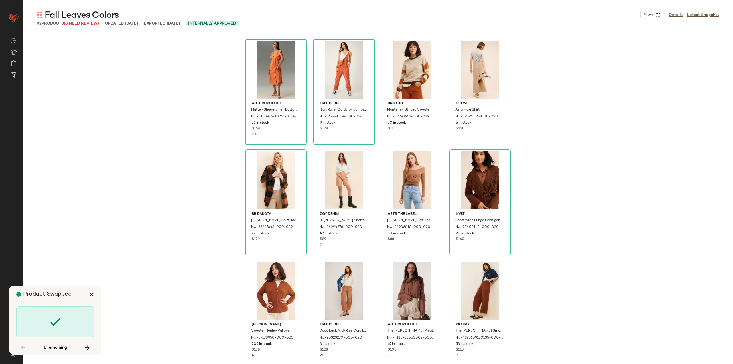
scroll to position [1767, 0]
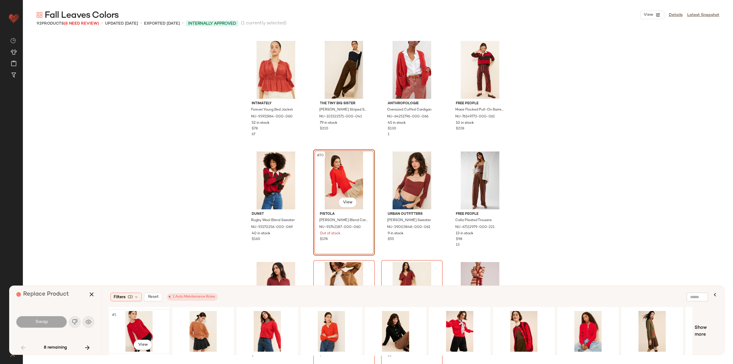
click at [117, 328] on div "#1 View" at bounding box center [139, 331] width 58 height 41
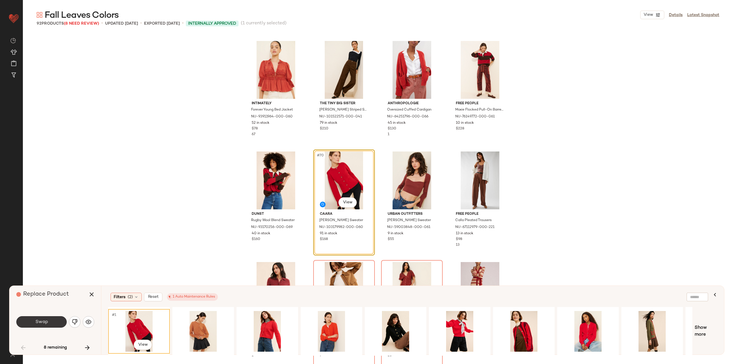
click at [37, 316] on button "Swap" at bounding box center [41, 321] width 50 height 11
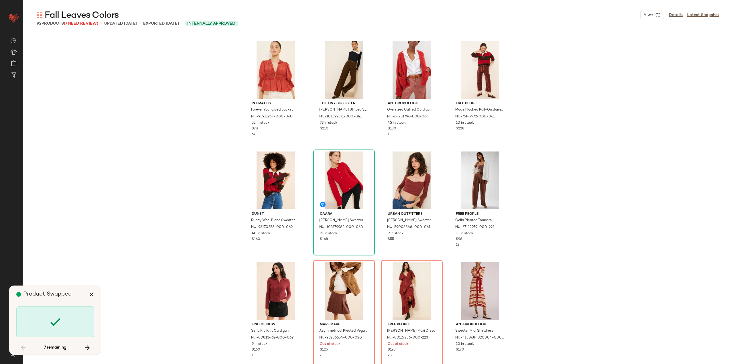
scroll to position [1878, 0]
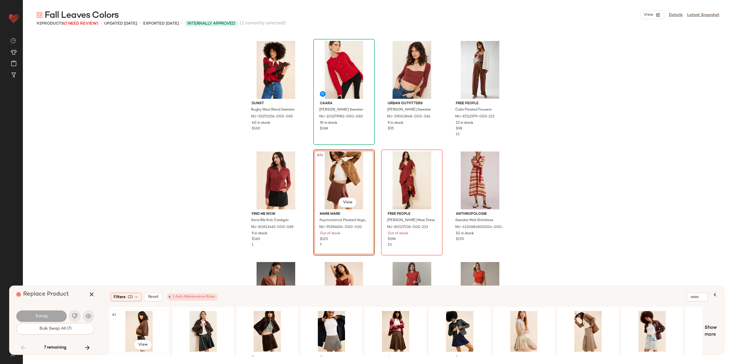
click at [128, 323] on div "#1 View" at bounding box center [139, 331] width 58 height 41
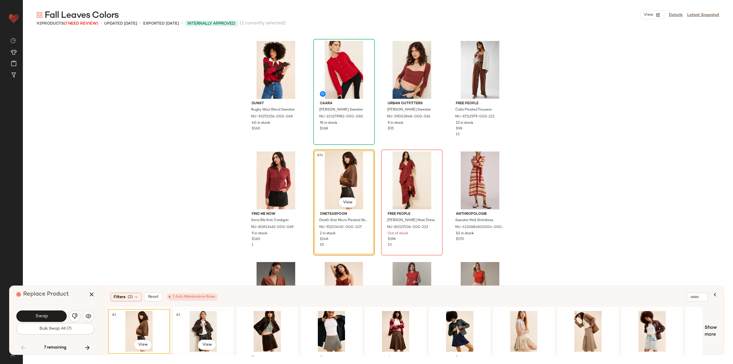
click at [215, 319] on div "#1 View" at bounding box center [203, 331] width 58 height 41
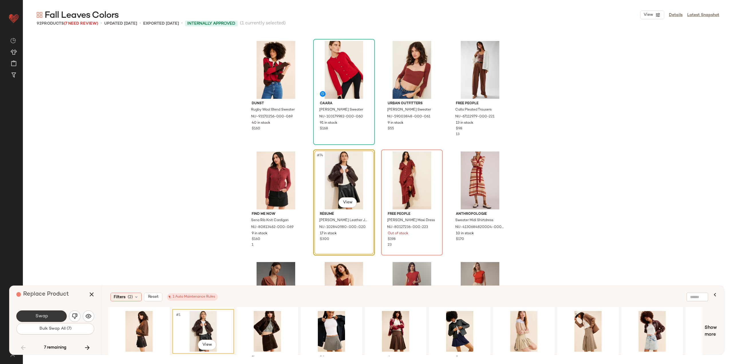
click at [52, 318] on button "Swap" at bounding box center [41, 315] width 50 height 11
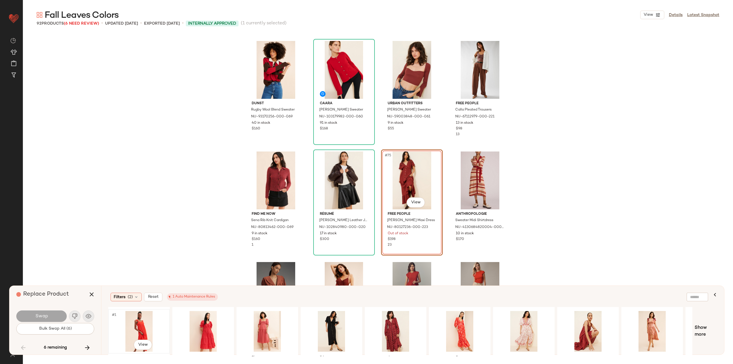
click at [136, 332] on div "#1 View" at bounding box center [139, 331] width 58 height 41
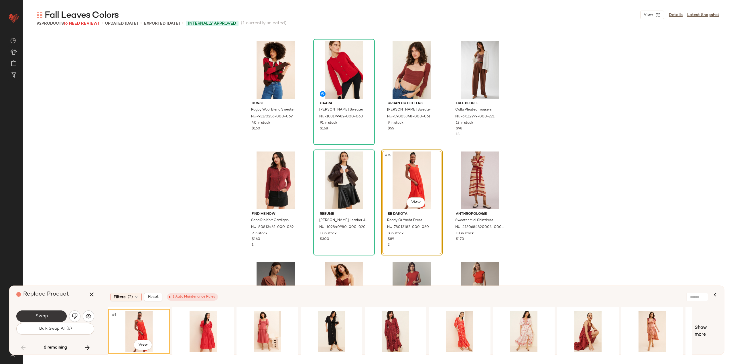
click at [47, 317] on span "Swap" at bounding box center [41, 315] width 13 height 5
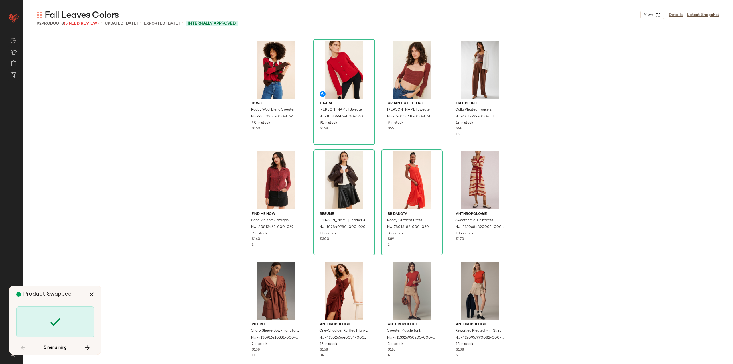
scroll to position [2099, 0]
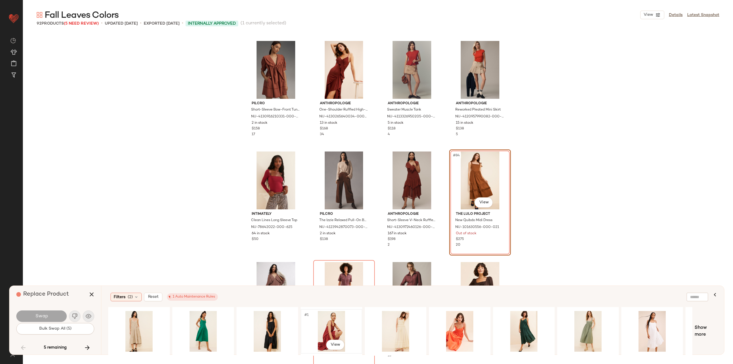
click at [329, 318] on div "#1 View" at bounding box center [331, 331] width 58 height 41
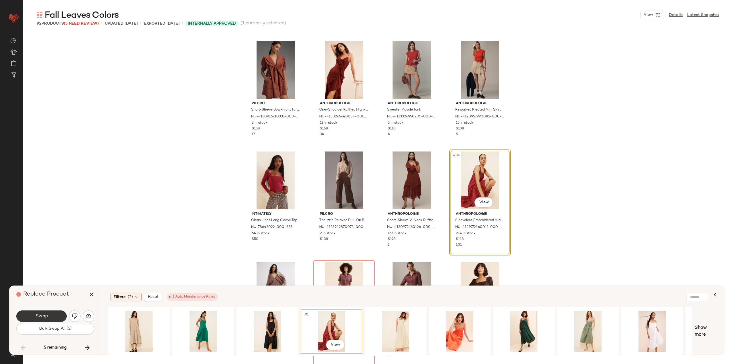
drag, startPoint x: 36, startPoint y: 312, endPoint x: 30, endPoint y: 312, distance: 5.8
click at [35, 312] on button "Swap" at bounding box center [41, 315] width 50 height 11
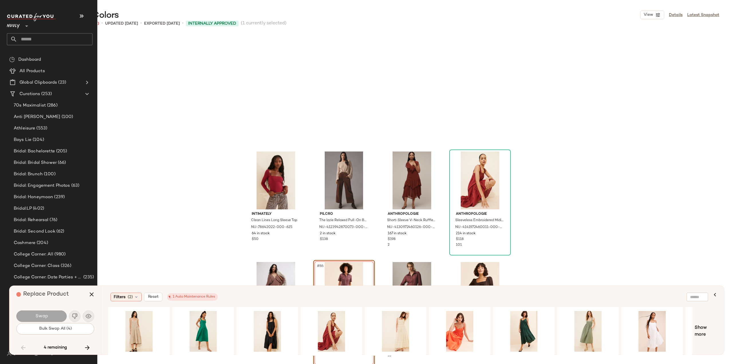
scroll to position [2209, 0]
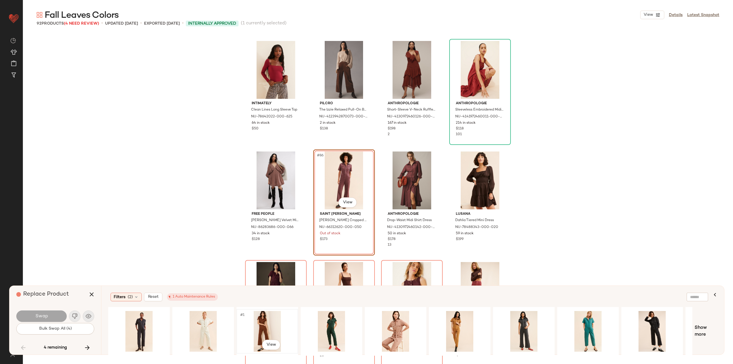
click at [260, 321] on div "#1 View" at bounding box center [267, 331] width 58 height 41
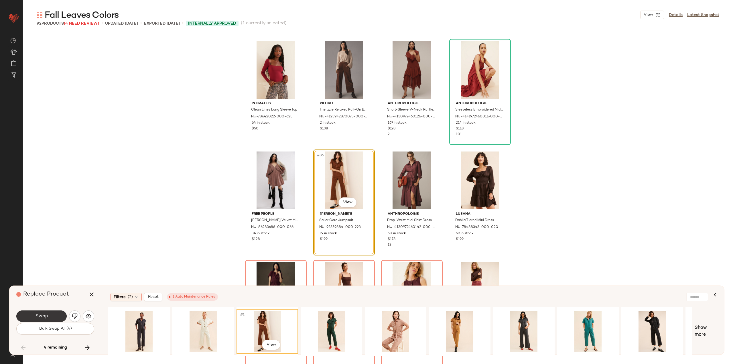
click at [50, 313] on button "Swap" at bounding box center [41, 315] width 50 height 11
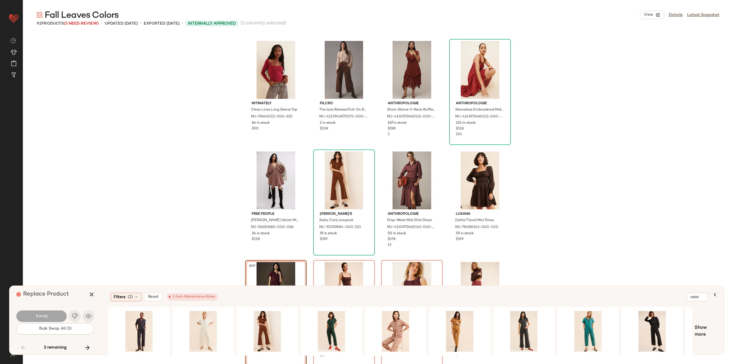
scroll to position [2211, 0]
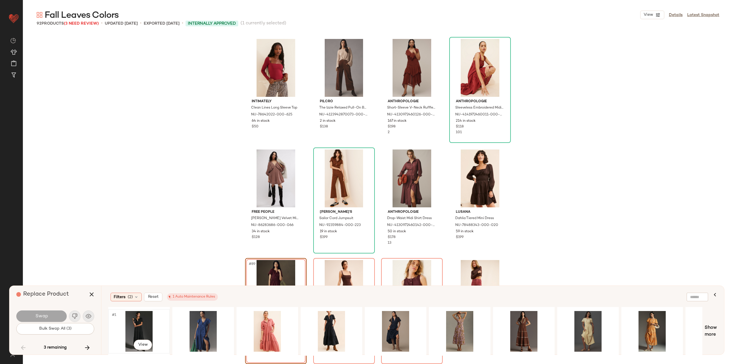
click at [127, 321] on div "#1 View" at bounding box center [139, 331] width 58 height 41
click at [56, 318] on button "Swap" at bounding box center [41, 315] width 50 height 11
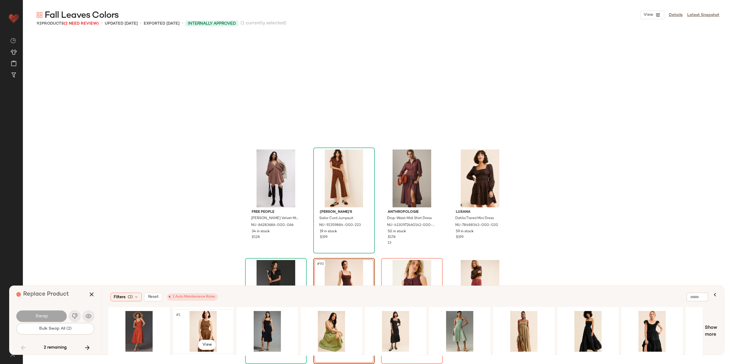
click at [193, 322] on div "#1 View" at bounding box center [203, 331] width 58 height 41
click at [51, 313] on button "Swap" at bounding box center [41, 315] width 50 height 11
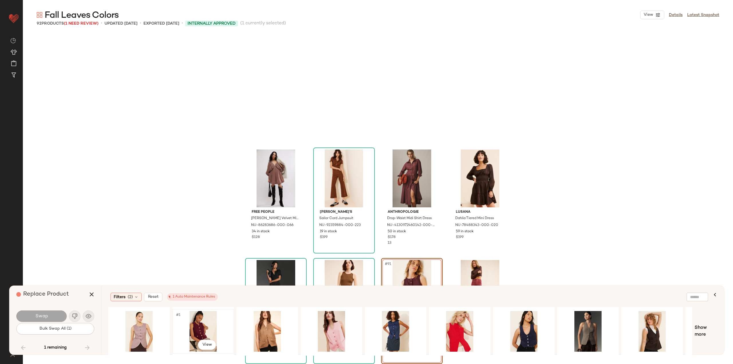
click at [192, 328] on div "#1 View" at bounding box center [203, 331] width 58 height 41
click at [54, 311] on button "Swap" at bounding box center [41, 315] width 50 height 11
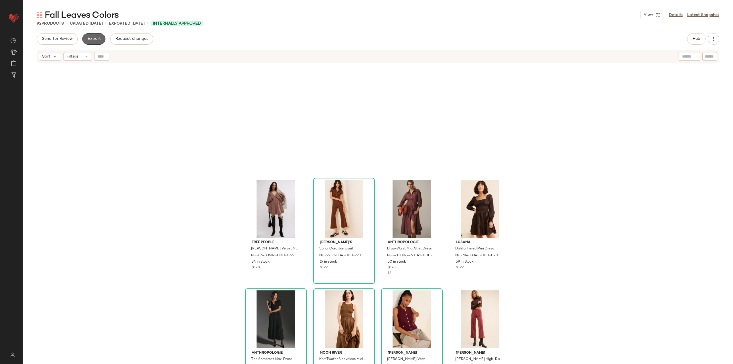
click at [98, 42] on button "Export" at bounding box center [93, 38] width 23 height 11
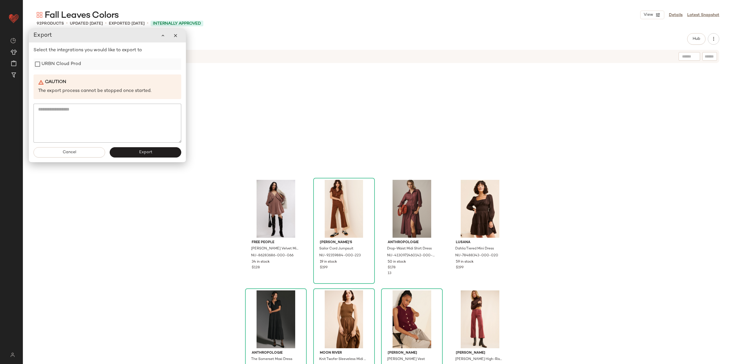
click at [66, 66] on label "URBN Cloud Prod" at bounding box center [60, 63] width 39 height 11
click at [124, 151] on button "Export" at bounding box center [146, 152] width 72 height 10
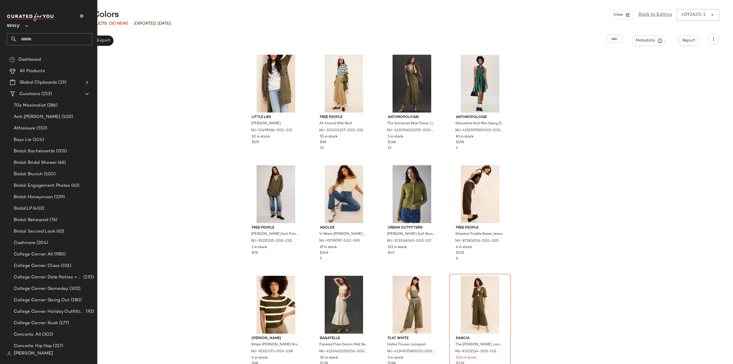
click at [32, 39] on input "text" at bounding box center [54, 39] width 75 height 12
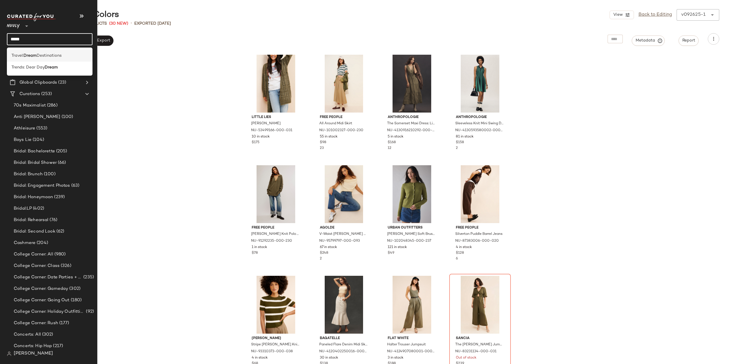
type input "*****"
click at [38, 56] on span "Destinations" at bounding box center [49, 56] width 25 height 6
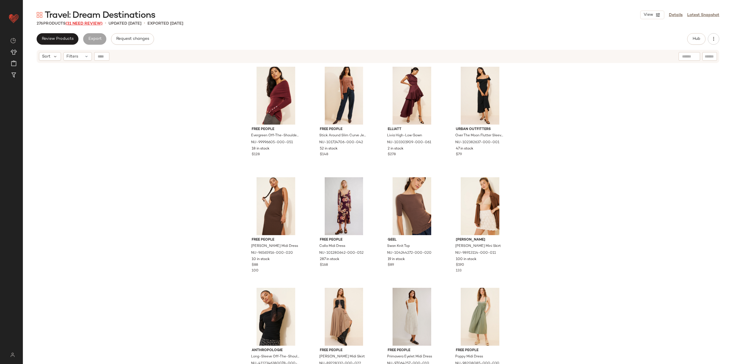
click at [80, 23] on span "(31 Need Review)" at bounding box center [84, 23] width 37 height 4
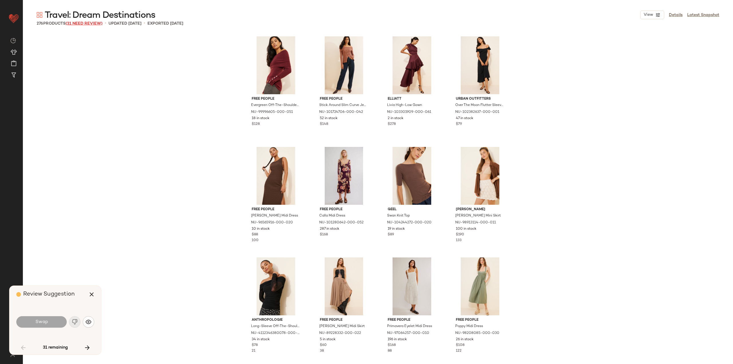
scroll to position [336, 0]
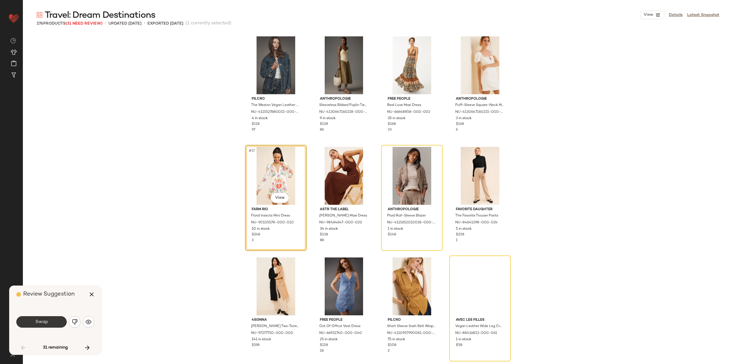
click at [49, 321] on button "Swap" at bounding box center [41, 321] width 50 height 11
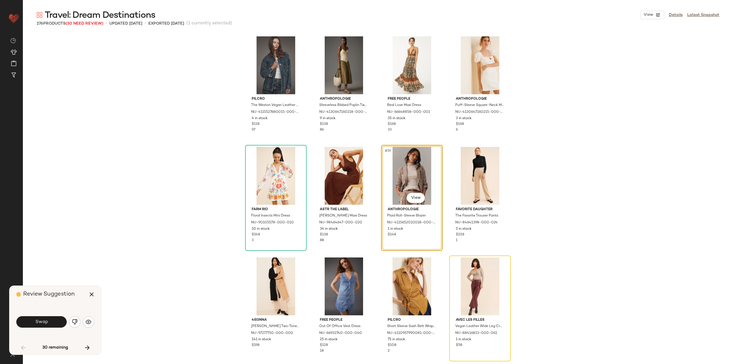
scroll to position [331, 0]
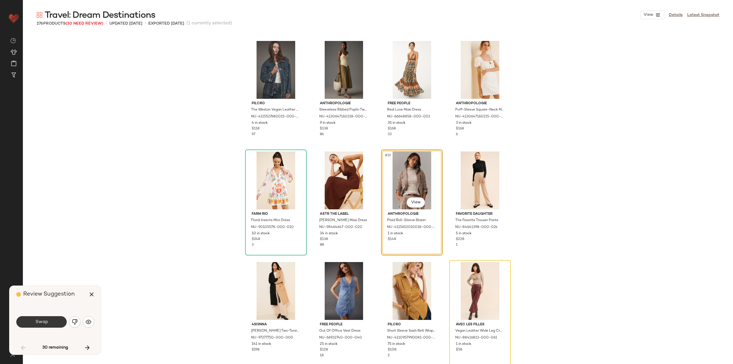
click at [44, 320] on span "Swap" at bounding box center [41, 321] width 13 height 5
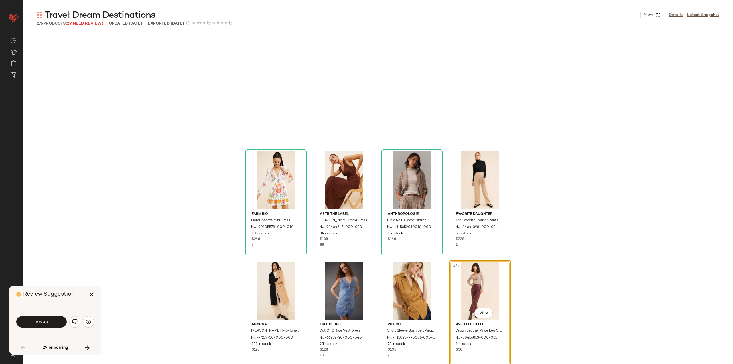
scroll to position [442, 0]
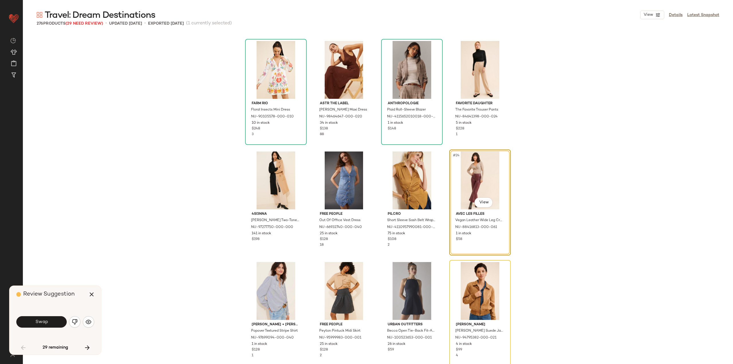
click at [44, 320] on span "Swap" at bounding box center [41, 321] width 13 height 5
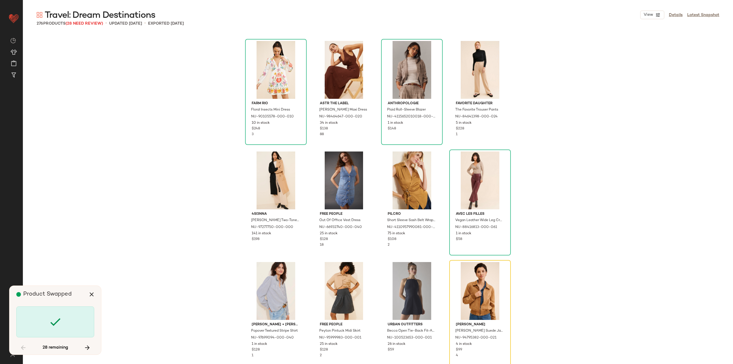
scroll to position [552, 0]
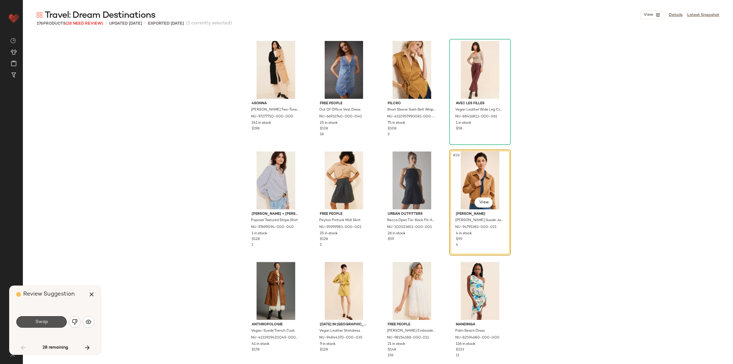
click at [43, 320] on span "Swap" at bounding box center [41, 321] width 13 height 5
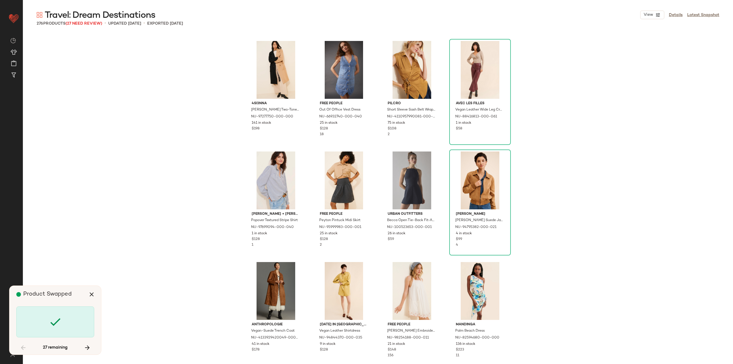
scroll to position [1325, 0]
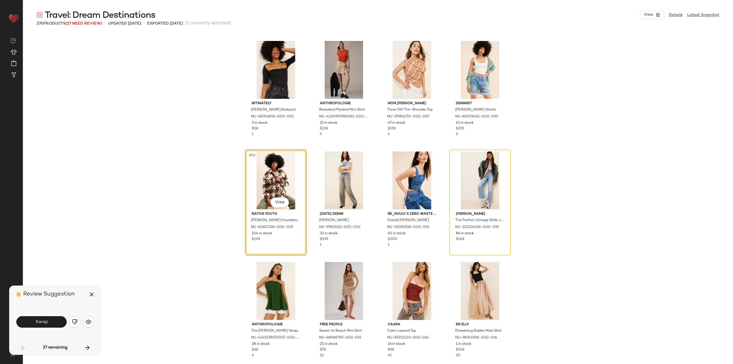
click at [43, 320] on span "Swap" at bounding box center [41, 321] width 13 height 5
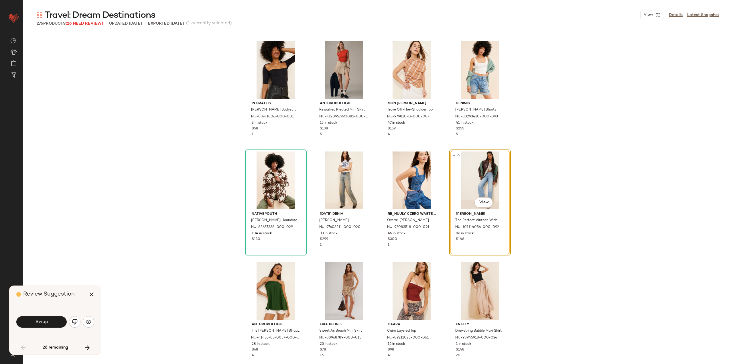
click at [37, 321] on span "Swap" at bounding box center [41, 321] width 13 height 5
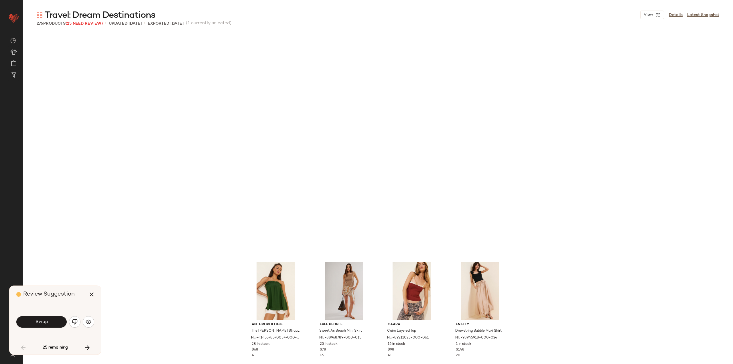
scroll to position [1546, 0]
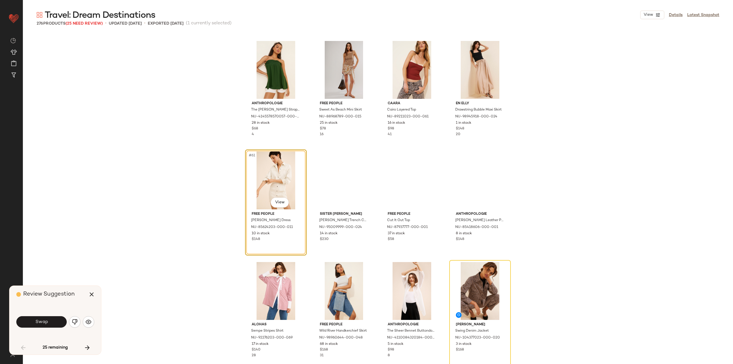
click at [37, 321] on span "Swap" at bounding box center [41, 321] width 13 height 5
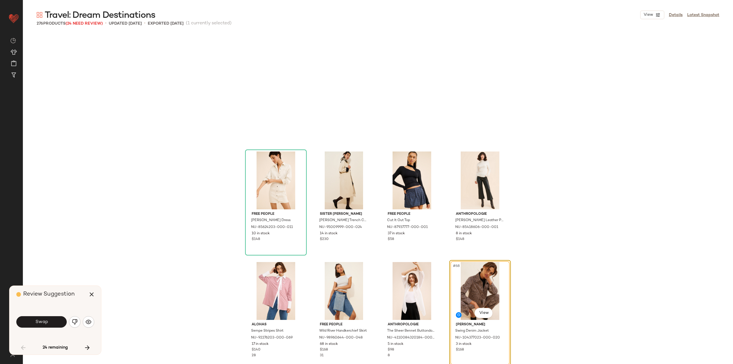
scroll to position [1657, 0]
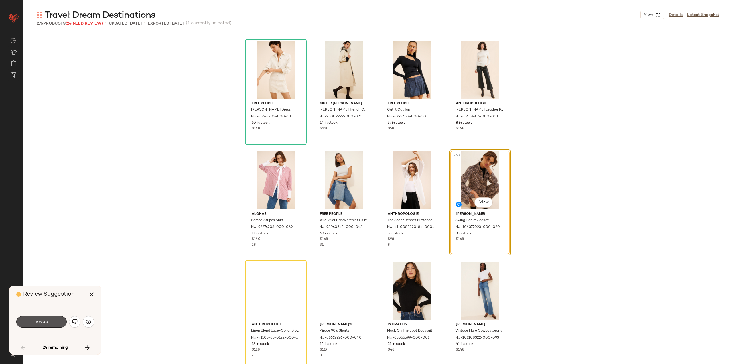
click at [36, 323] on span "Swap" at bounding box center [41, 321] width 13 height 5
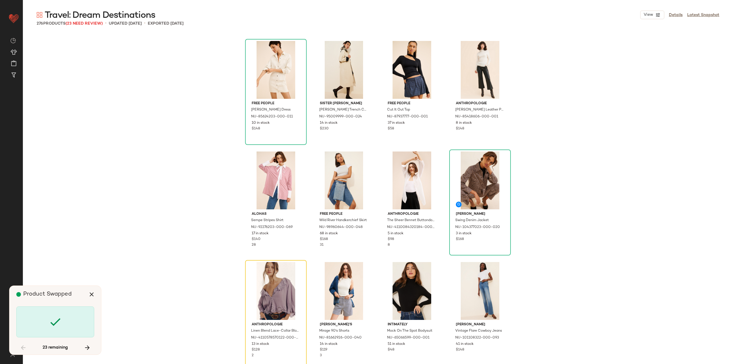
scroll to position [1767, 0]
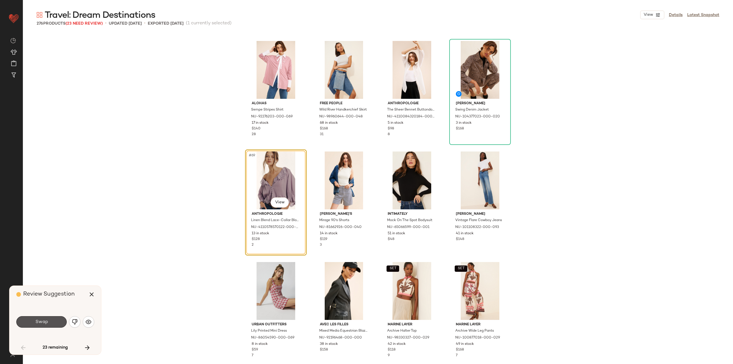
click at [36, 323] on span "Swap" at bounding box center [41, 321] width 13 height 5
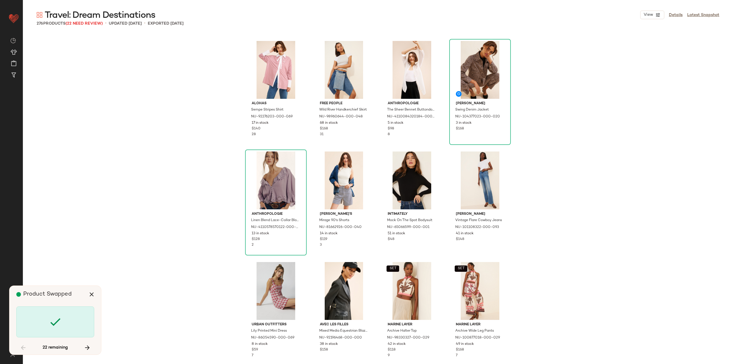
scroll to position [2209, 0]
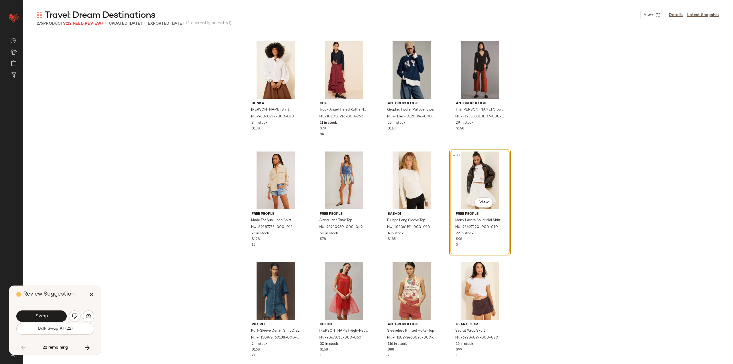
click at [35, 324] on button "Bulk Swap All (22)" at bounding box center [55, 328] width 78 height 11
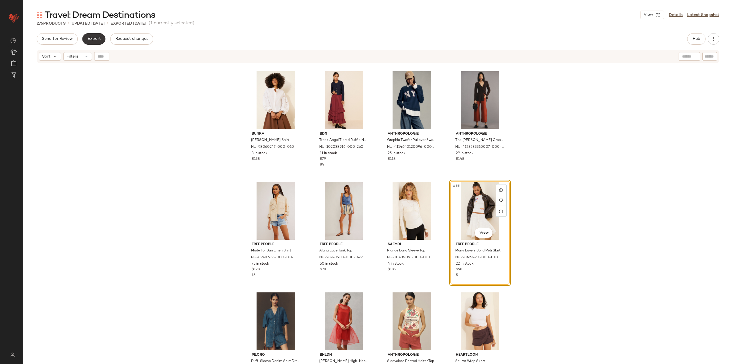
click at [88, 41] on span "Export" at bounding box center [93, 39] width 13 height 5
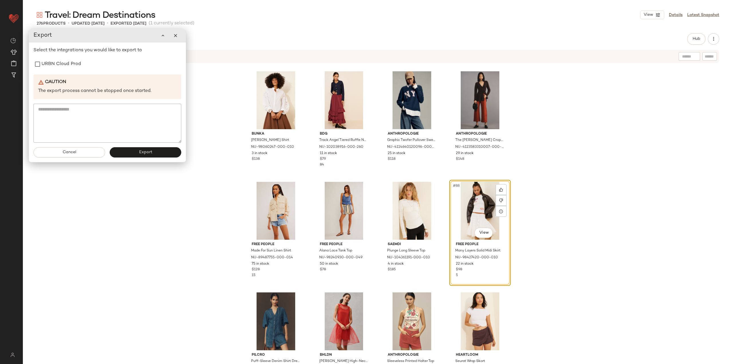
click at [54, 72] on div "Select the integrations you would like to export to URBN Cloud Prod Caution The…" at bounding box center [107, 95] width 148 height 96
click at [55, 63] on label "URBN Cloud Prod" at bounding box center [60, 63] width 39 height 11
click at [128, 150] on button "Export" at bounding box center [146, 152] width 72 height 10
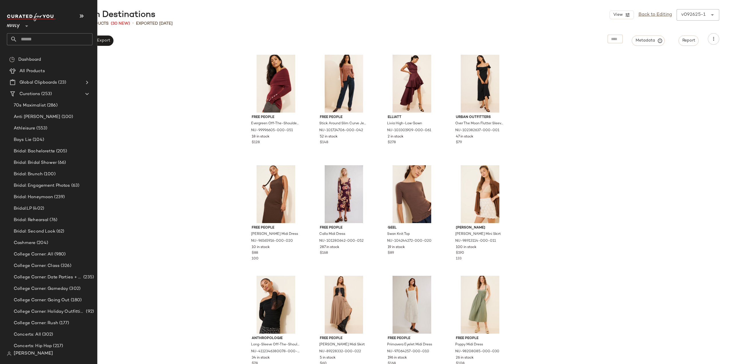
click at [47, 38] on input "text" at bounding box center [54, 39] width 75 height 12
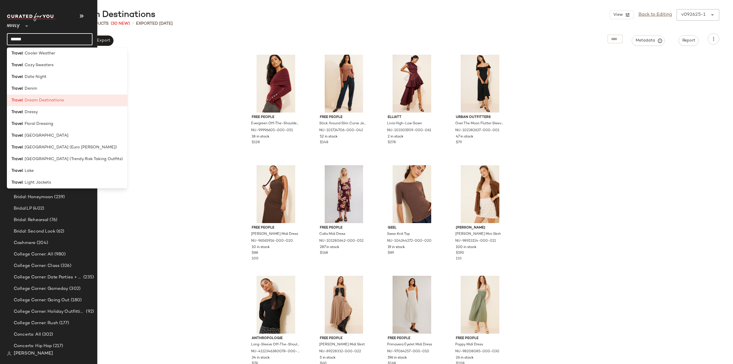
scroll to position [98, 0]
type input "******"
click at [45, 137] on div "Travel : Italy" at bounding box center [67, 134] width 120 height 12
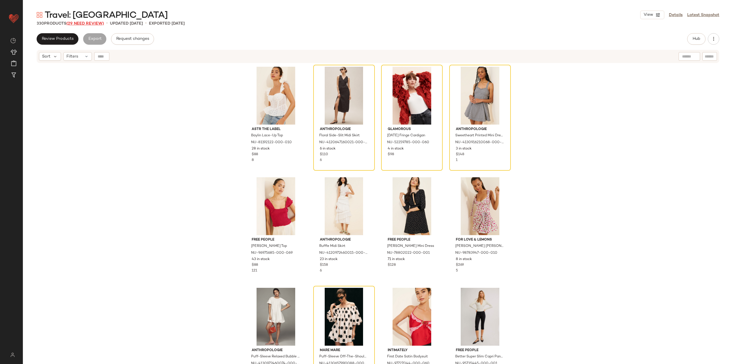
click at [82, 23] on span "(29 Need Review)" at bounding box center [84, 23] width 37 height 4
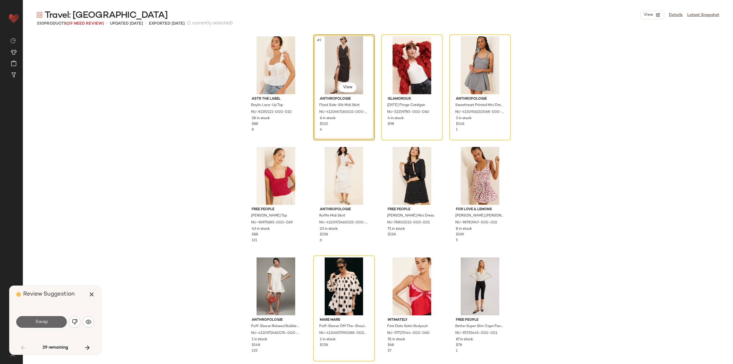
click at [40, 319] on span "Swap" at bounding box center [41, 321] width 13 height 5
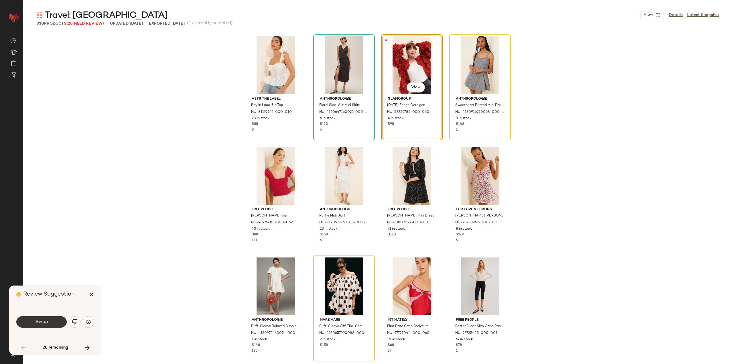
click at [48, 324] on button "Swap" at bounding box center [41, 321] width 50 height 11
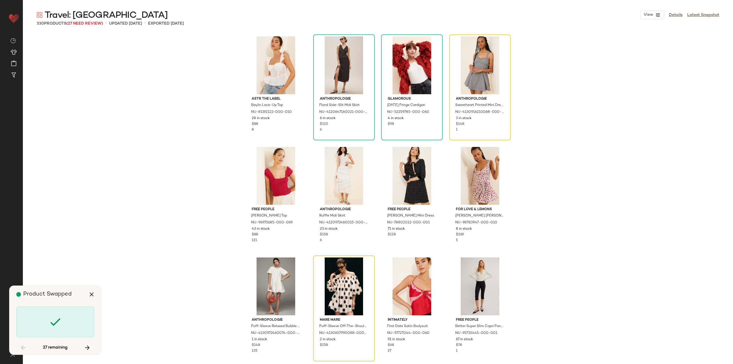
click at [48, 324] on div at bounding box center [55, 321] width 78 height 31
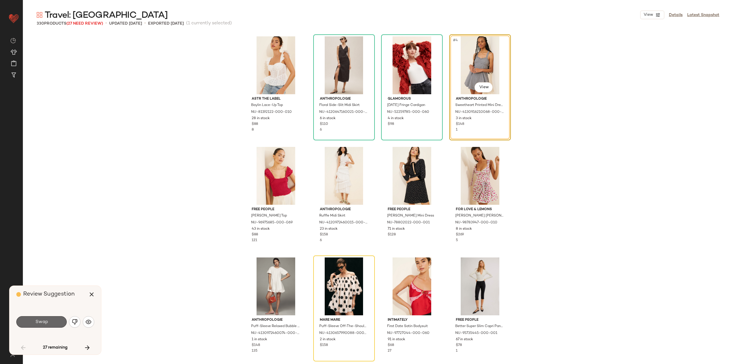
click at [46, 326] on button "Swap" at bounding box center [41, 321] width 50 height 11
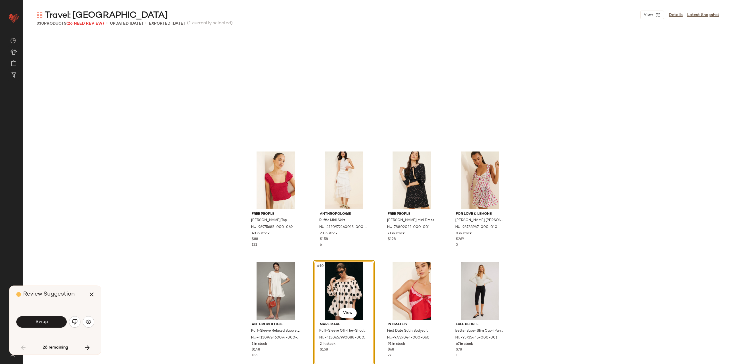
scroll to position [115, 0]
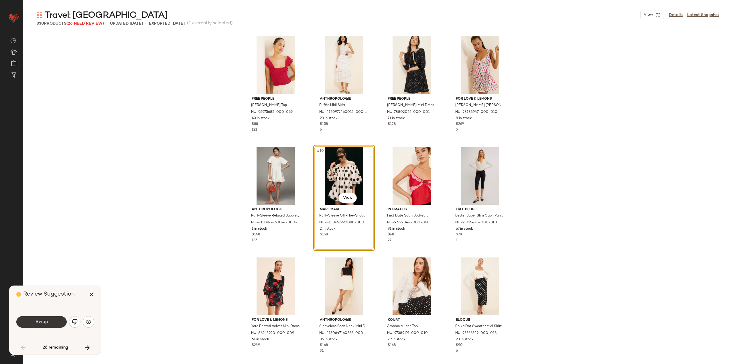
click at [43, 325] on button "Swap" at bounding box center [41, 321] width 50 height 11
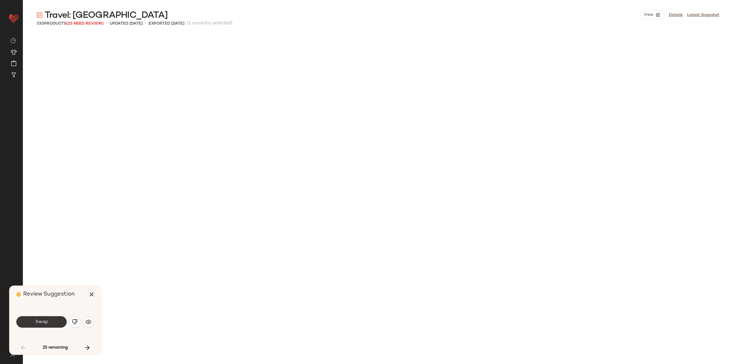
scroll to position [552, 0]
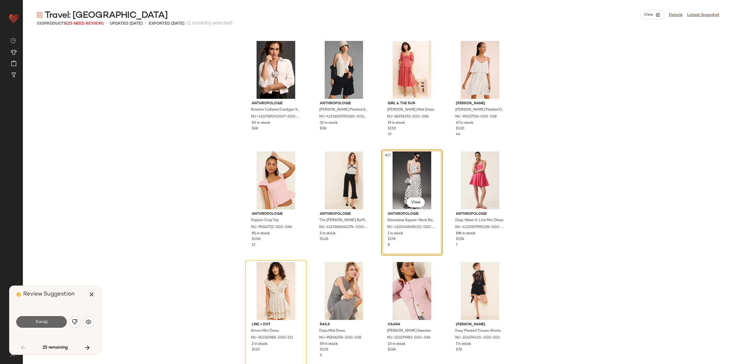
click at [46, 321] on span "Swap" at bounding box center [41, 321] width 13 height 5
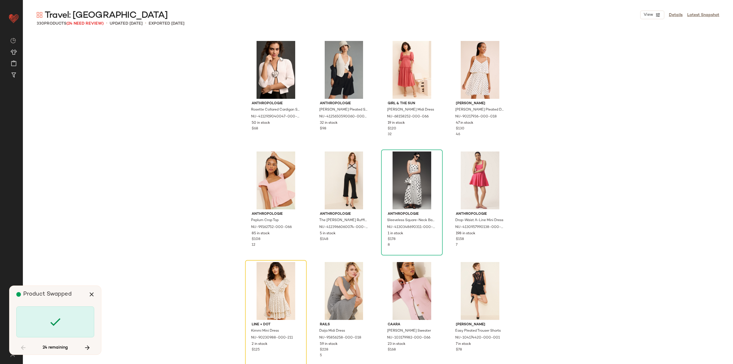
scroll to position [663, 0]
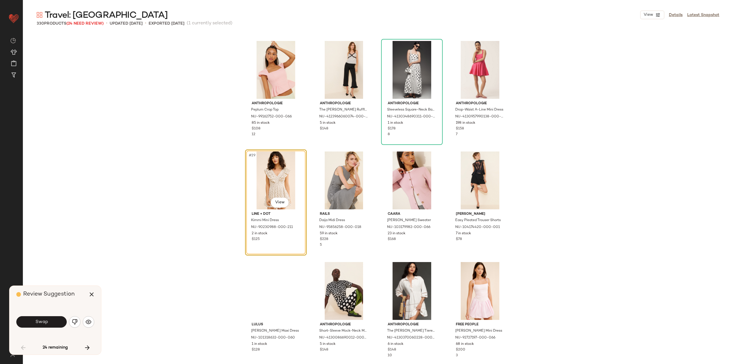
click at [46, 321] on span "Swap" at bounding box center [41, 321] width 13 height 5
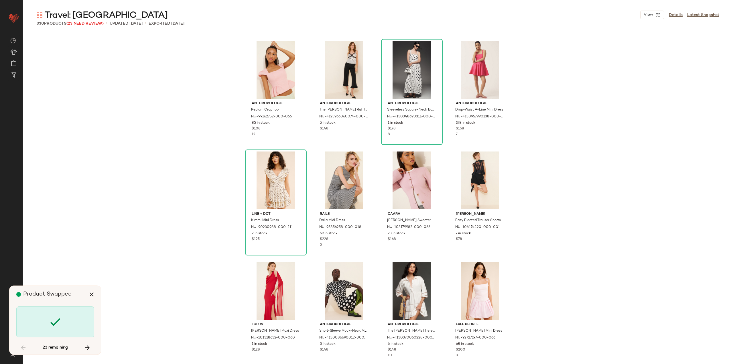
scroll to position [1104, 0]
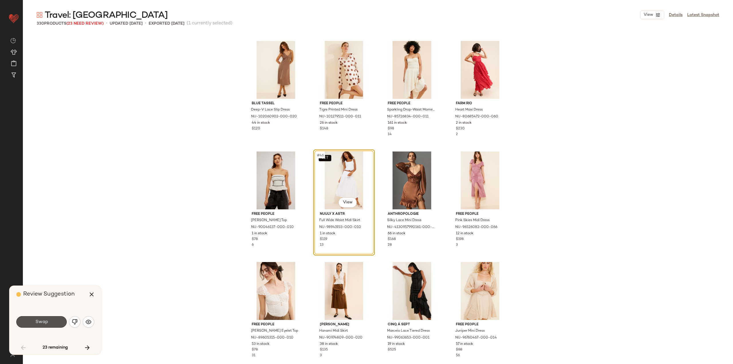
click at [46, 321] on span "Swap" at bounding box center [41, 321] width 13 height 5
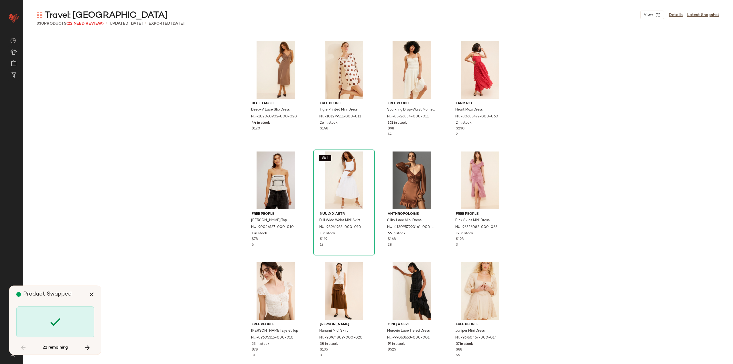
scroll to position [1436, 0]
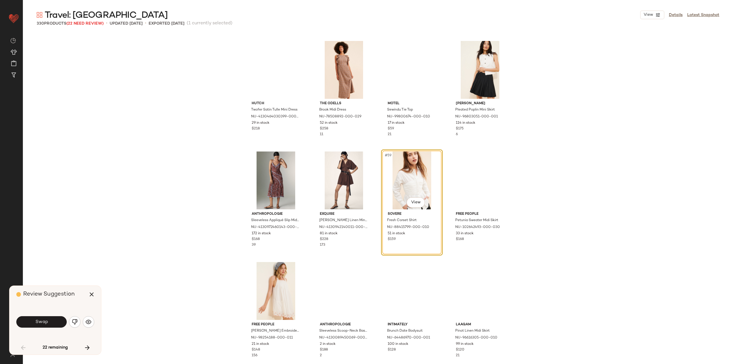
click at [46, 321] on span "Swap" at bounding box center [41, 321] width 13 height 5
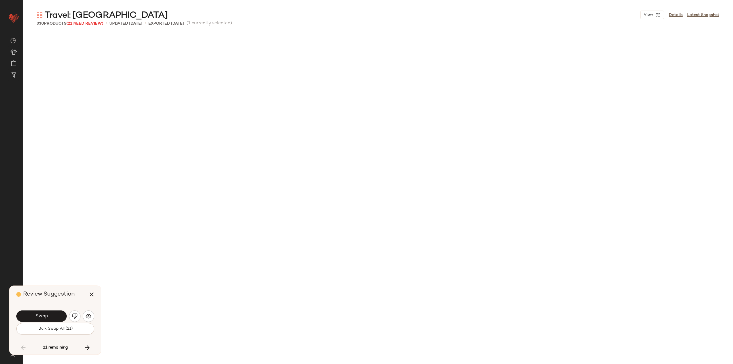
scroll to position [1878, 0]
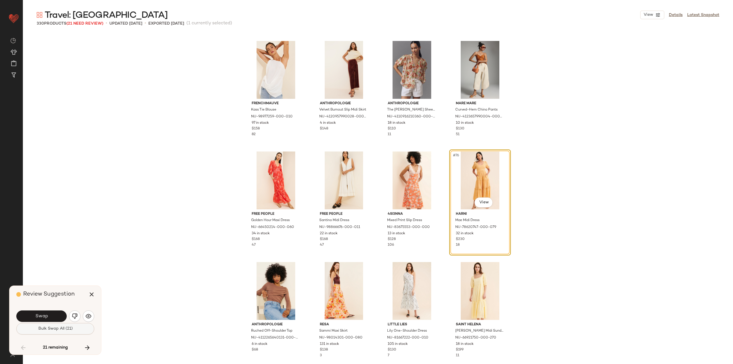
click at [46, 326] on span "Bulk Swap All (21)" at bounding box center [55, 328] width 35 height 5
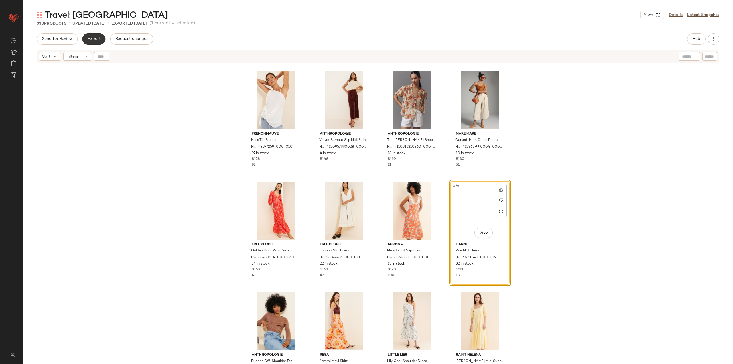
click at [86, 38] on button "Export" at bounding box center [93, 38] width 23 height 11
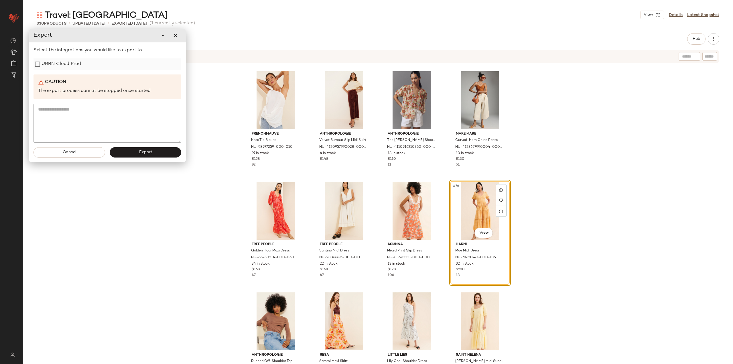
click at [54, 66] on label "URBN Cloud Prod" at bounding box center [60, 63] width 39 height 11
click at [126, 152] on button "Export" at bounding box center [146, 152] width 72 height 10
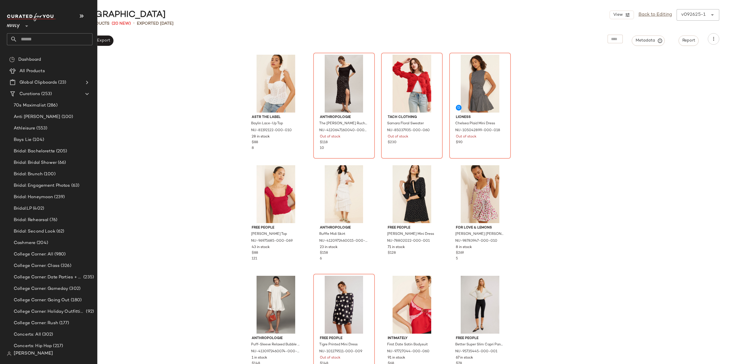
click at [41, 41] on input "text" at bounding box center [54, 39] width 75 height 12
type input "***"
click at [44, 54] on div "Travel: Mex ico" at bounding box center [49, 56] width 76 height 6
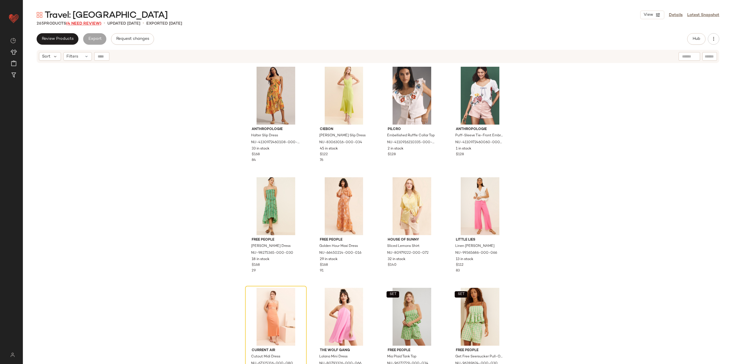
click at [84, 23] on span "(4 Need Review)" at bounding box center [83, 23] width 35 height 4
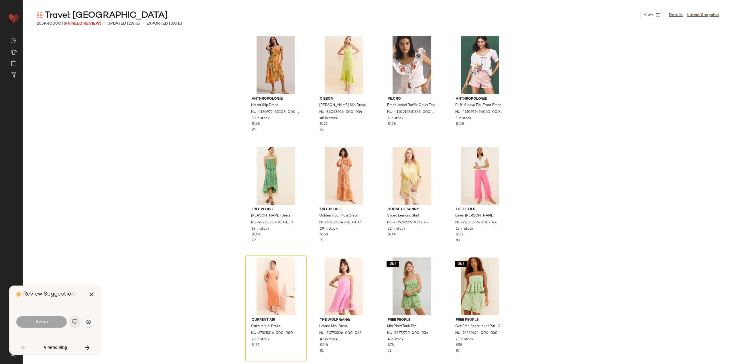
scroll to position [115, 0]
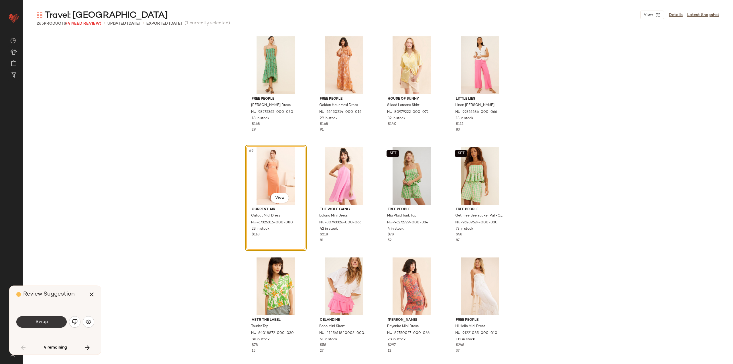
click at [54, 320] on button "Swap" at bounding box center [41, 321] width 50 height 11
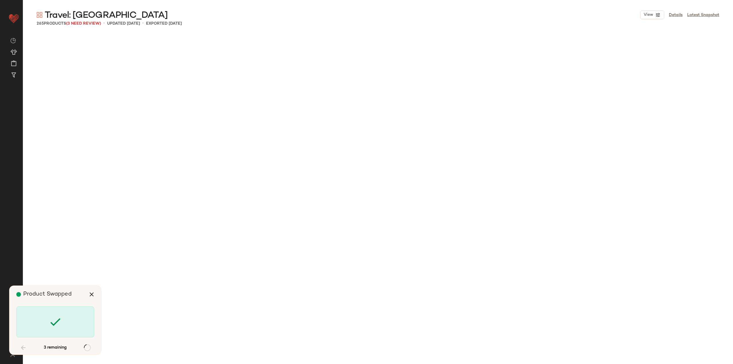
scroll to position [663, 0]
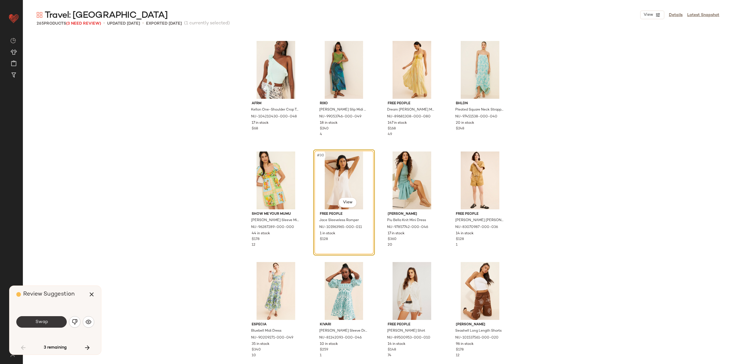
click at [47, 327] on button "Swap" at bounding box center [41, 321] width 50 height 11
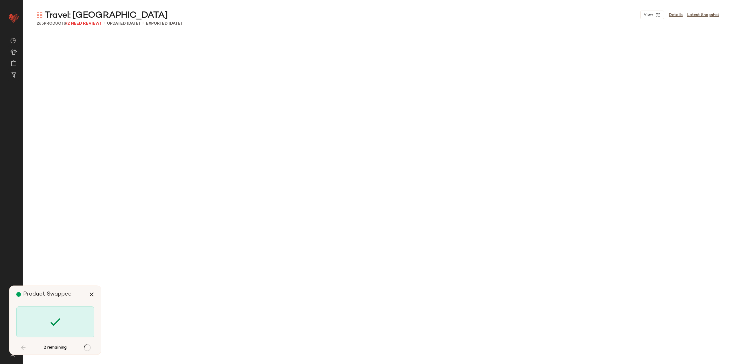
scroll to position [4749, 0]
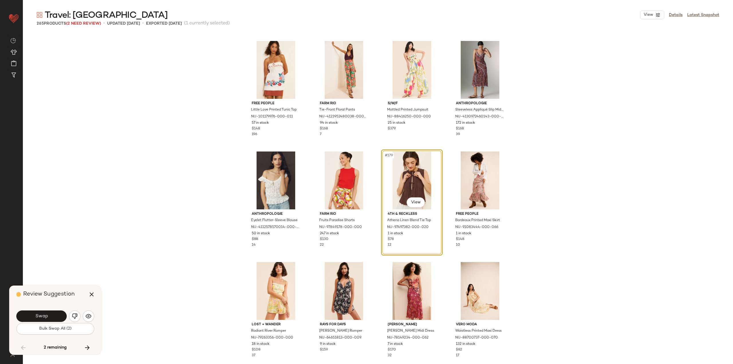
click at [42, 325] on button "Bulk Swap All (2)" at bounding box center [55, 328] width 78 height 11
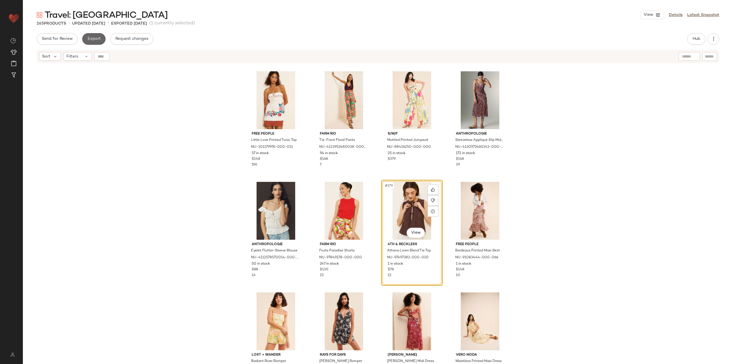
click at [100, 37] on button "Export" at bounding box center [93, 38] width 23 height 11
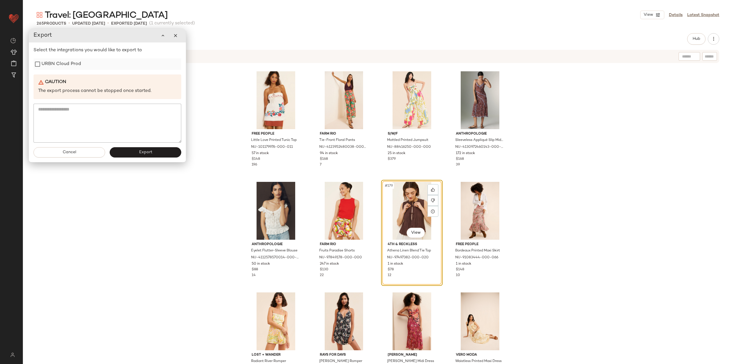
click at [52, 68] on label "URBN Cloud Prod" at bounding box center [60, 63] width 39 height 11
click at [149, 155] on button "Export" at bounding box center [146, 152] width 72 height 10
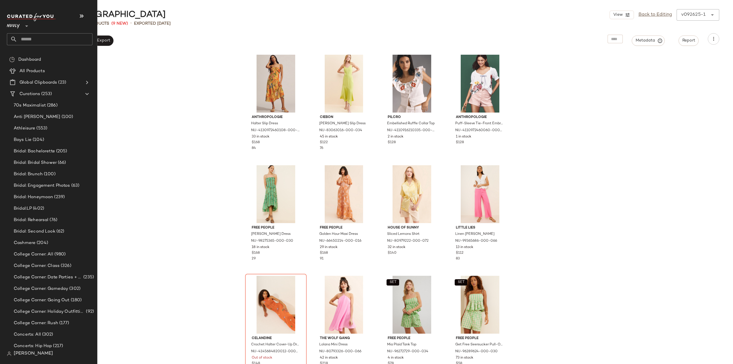
click at [29, 38] on input "text" at bounding box center [54, 39] width 75 height 12
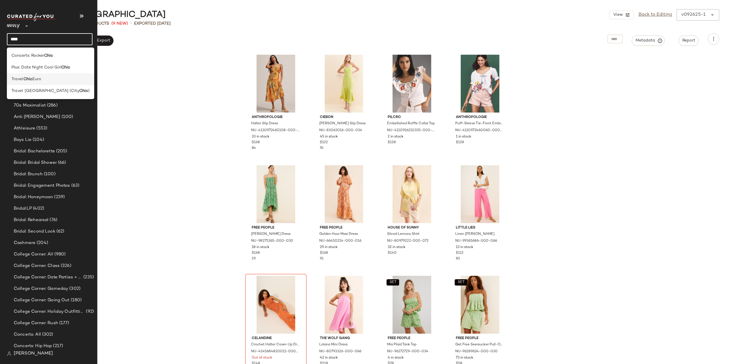
type input "****"
click at [45, 82] on div "Travel: Chic Euro" at bounding box center [50, 79] width 78 height 6
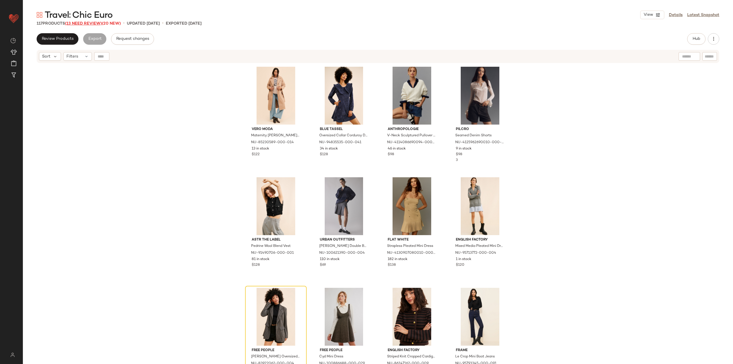
click at [82, 22] on span "(13 Need Review)" at bounding box center [83, 23] width 37 height 4
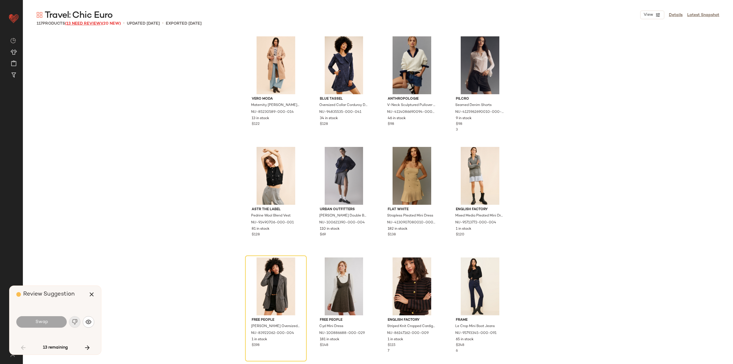
scroll to position [115, 0]
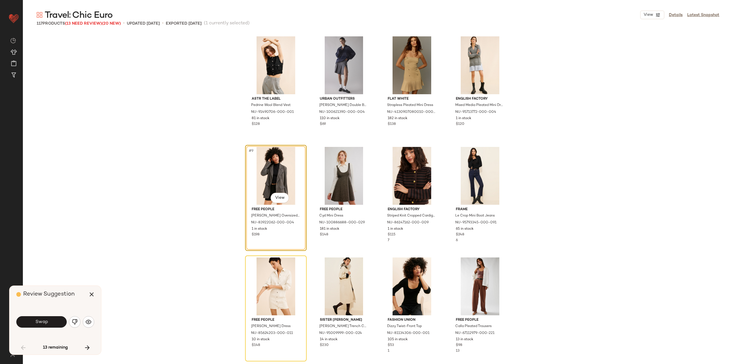
click at [44, 328] on div "Swap" at bounding box center [55, 321] width 78 height 31
click at [42, 322] on span "Swap" at bounding box center [41, 321] width 13 height 5
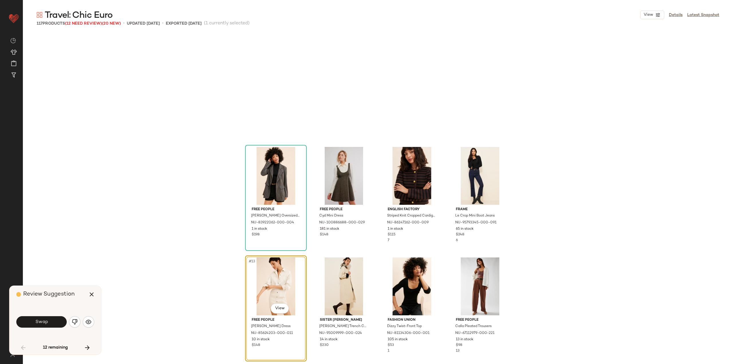
scroll to position [221, 0]
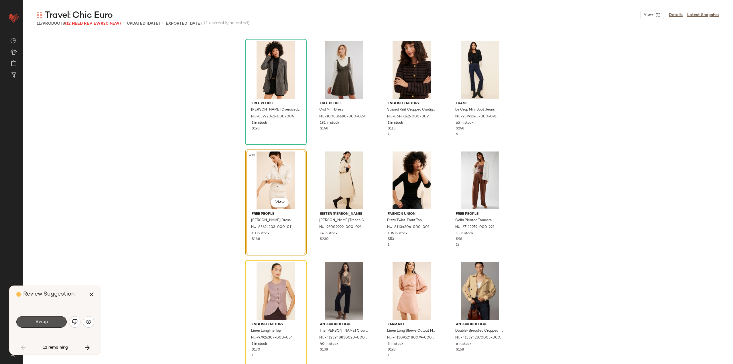
click at [42, 322] on span "Swap" at bounding box center [41, 321] width 13 height 5
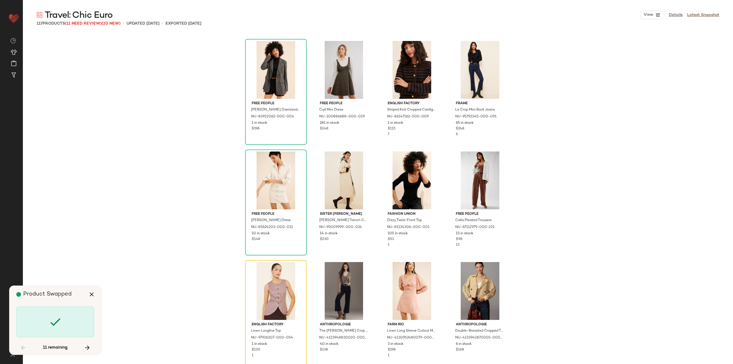
scroll to position [331, 0]
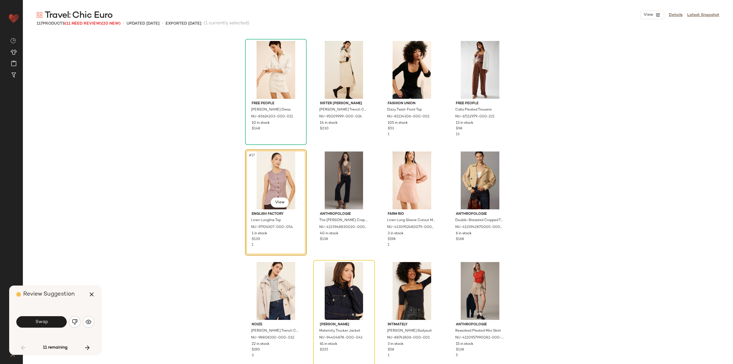
click at [42, 322] on span "Swap" at bounding box center [41, 321] width 13 height 5
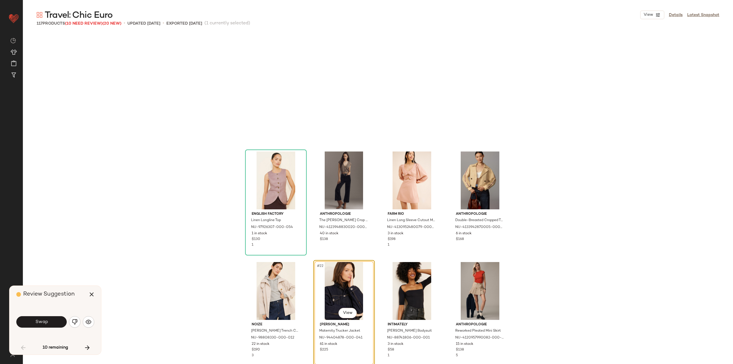
scroll to position [442, 0]
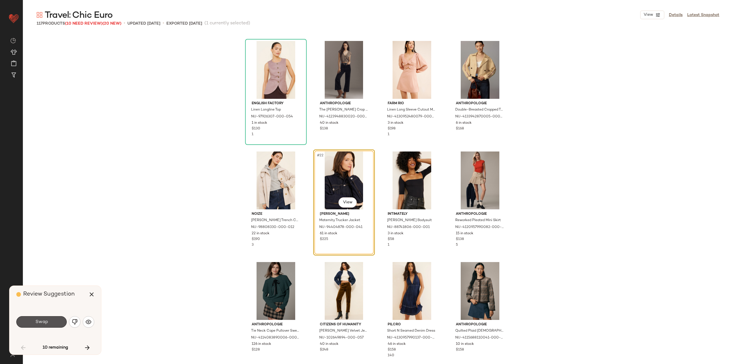
click at [42, 322] on span "Swap" at bounding box center [41, 321] width 13 height 5
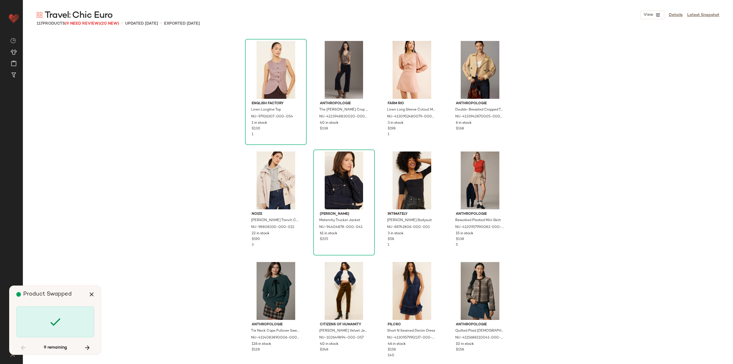
click at [42, 322] on div at bounding box center [55, 321] width 78 height 31
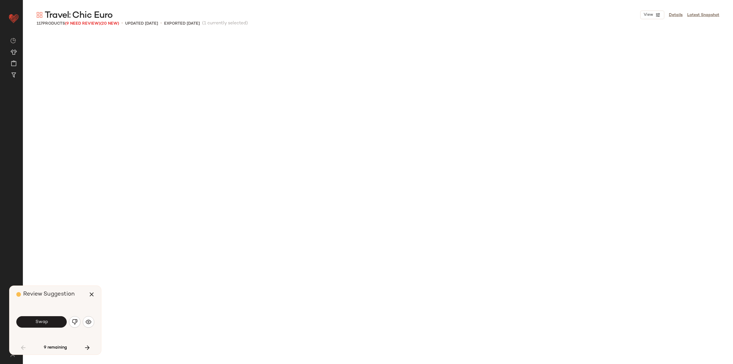
scroll to position [884, 0]
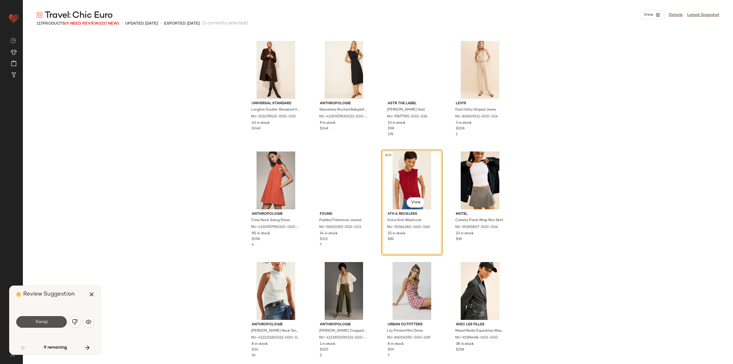
click at [42, 322] on span "Swap" at bounding box center [41, 321] width 13 height 5
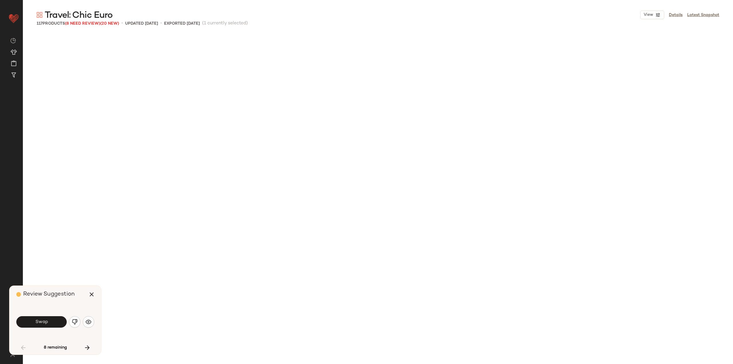
scroll to position [1215, 0]
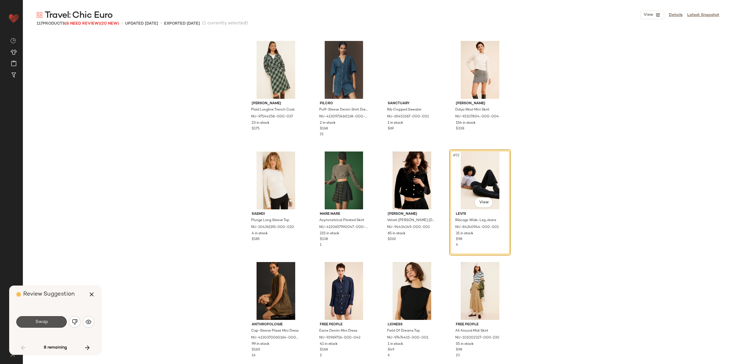
click at [42, 322] on span "Swap" at bounding box center [41, 321] width 13 height 5
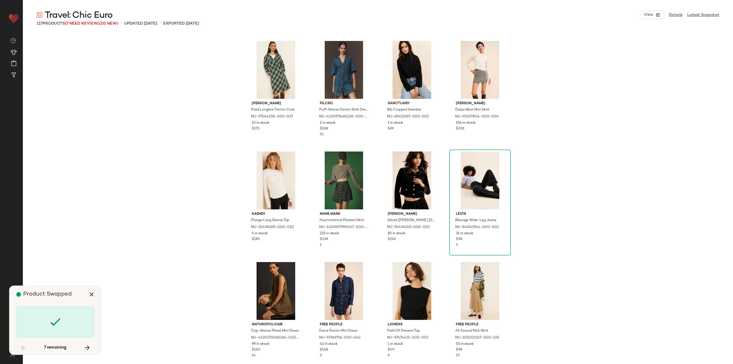
click at [42, 322] on div at bounding box center [55, 321] width 78 height 31
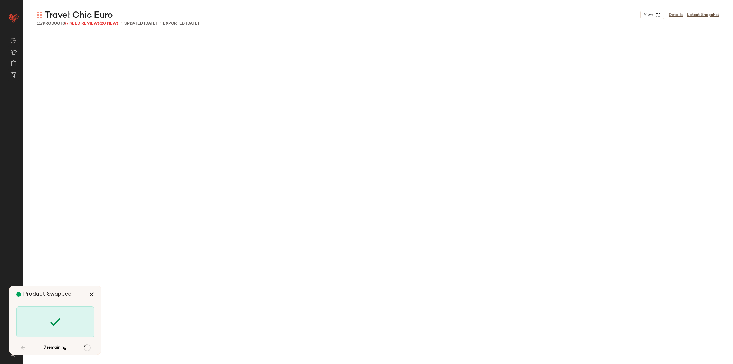
scroll to position [1878, 0]
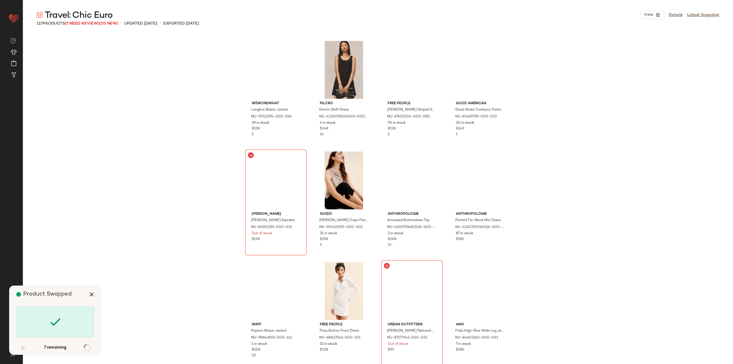
click at [42, 322] on div at bounding box center [55, 321] width 78 height 31
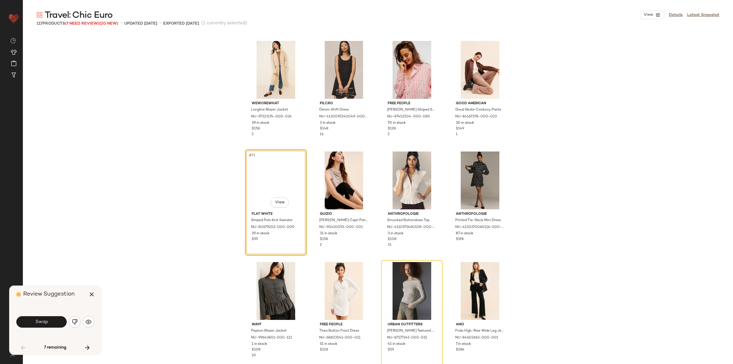
click at [42, 322] on span "Swap" at bounding box center [41, 321] width 13 height 5
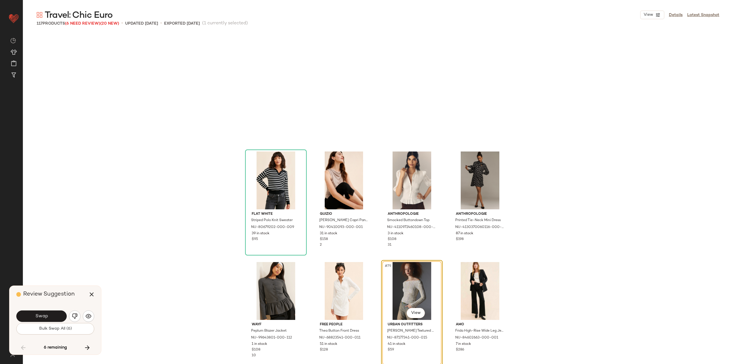
scroll to position [1988, 0]
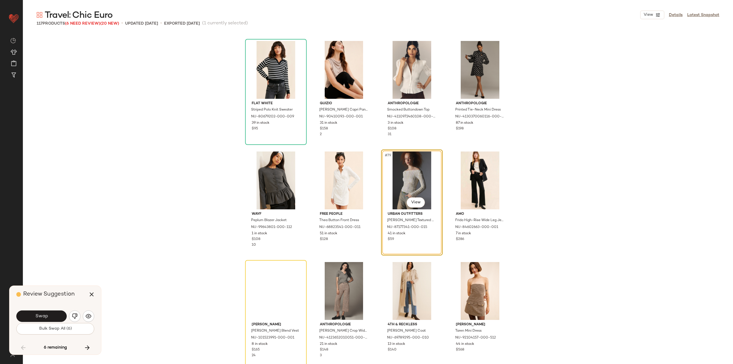
click at [42, 322] on div "Swap" at bounding box center [55, 316] width 78 height 14
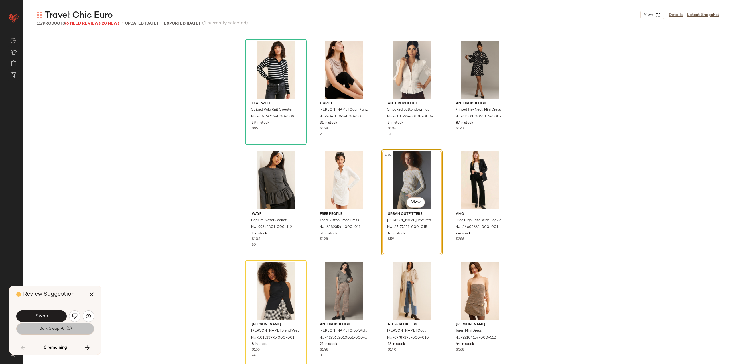
click at [44, 326] on span "Bulk Swap All (6)" at bounding box center [55, 328] width 33 height 5
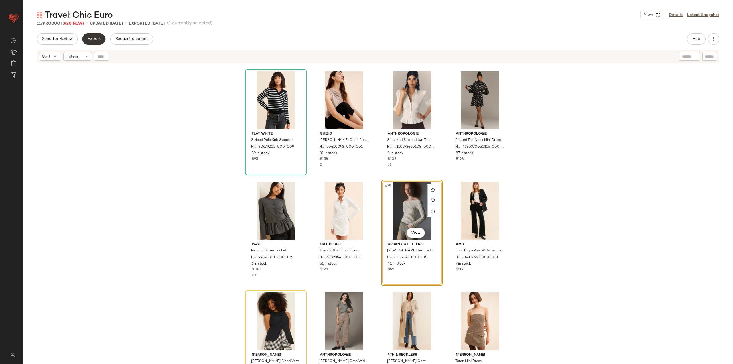
click at [95, 36] on button "Export" at bounding box center [93, 38] width 23 height 11
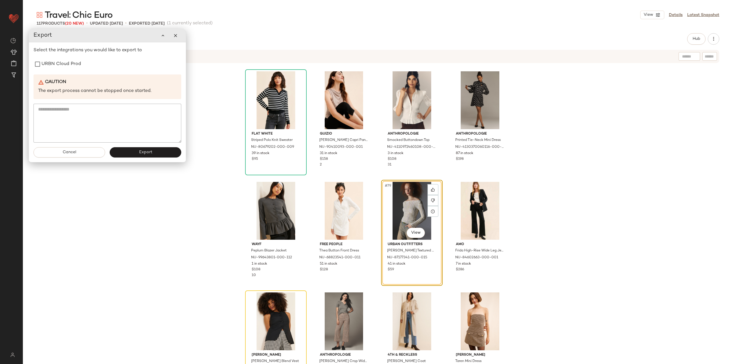
click at [60, 71] on div "Select the integrations you would like to export to URBN Cloud Prod Caution The…" at bounding box center [107, 95] width 148 height 96
click at [60, 67] on label "URBN Cloud Prod" at bounding box center [60, 63] width 39 height 11
click at [140, 150] on span "Export" at bounding box center [144, 152] width 13 height 5
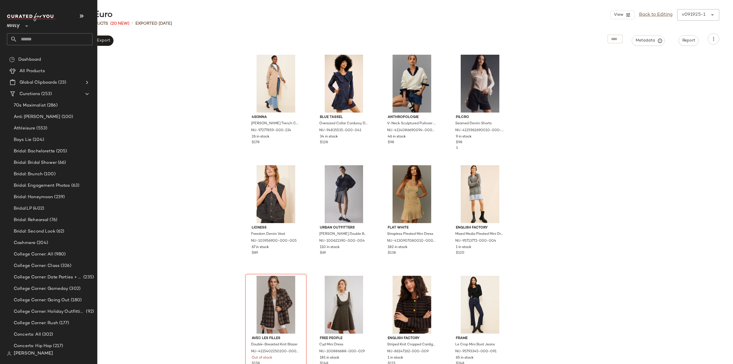
click at [28, 42] on input "text" at bounding box center [54, 39] width 75 height 12
type input "****"
click at [35, 53] on span "Travel: NYC (" at bounding box center [41, 56] width 60 height 6
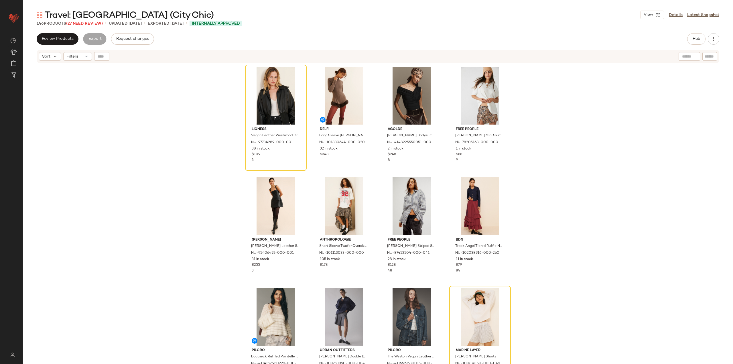
click at [90, 24] on span "(27 Need Review)" at bounding box center [84, 23] width 37 height 4
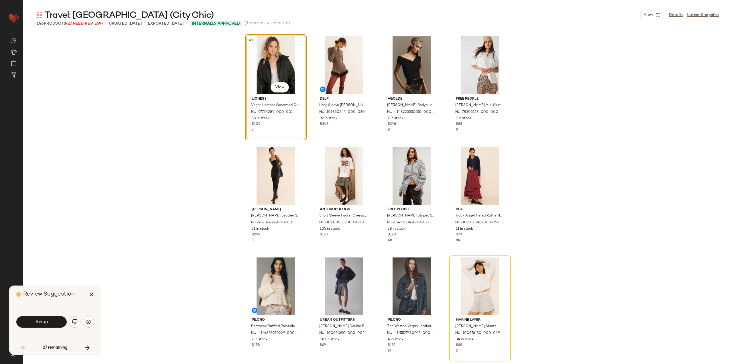
click at [50, 329] on div "Swap" at bounding box center [55, 321] width 78 height 31
click at [47, 324] on span "Swap" at bounding box center [41, 321] width 13 height 5
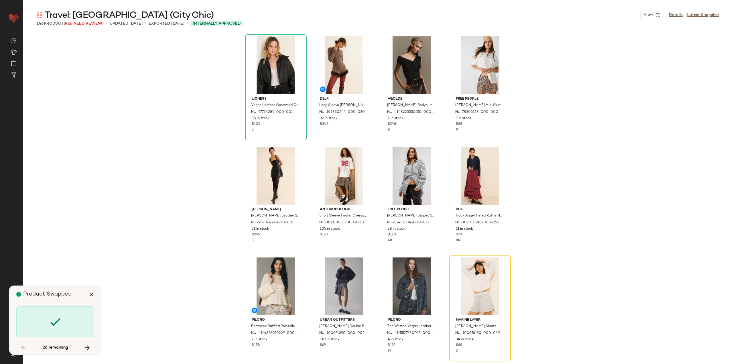
scroll to position [115, 0]
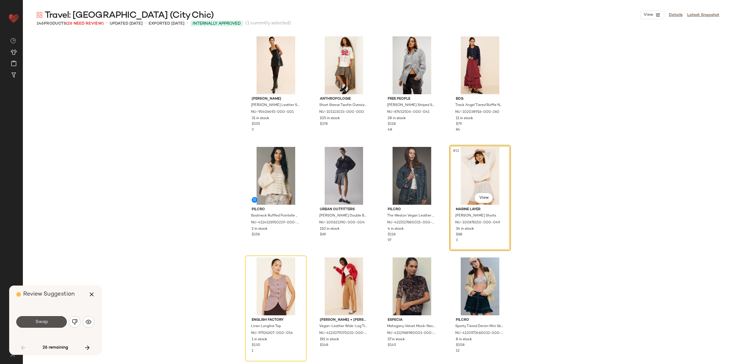
click at [47, 324] on span "Swap" at bounding box center [41, 321] width 13 height 5
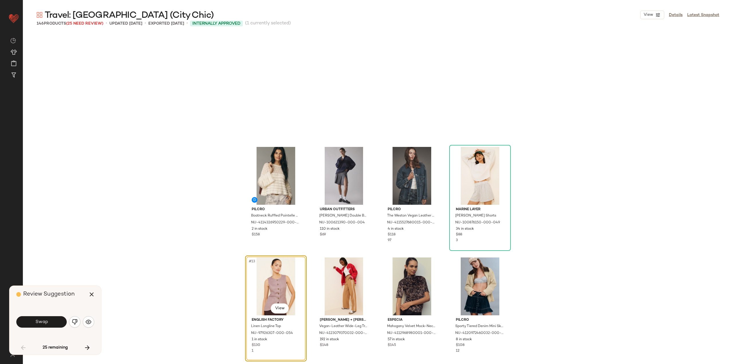
scroll to position [221, 0]
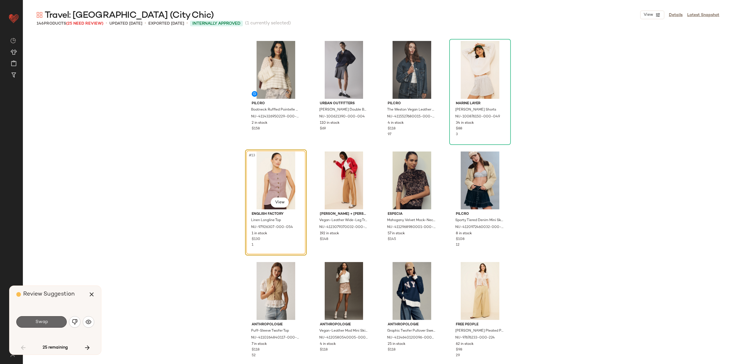
click at [45, 318] on button "Swap" at bounding box center [41, 321] width 50 height 11
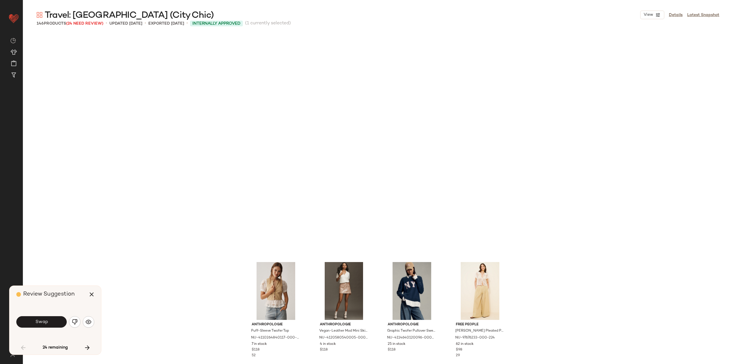
scroll to position [442, 0]
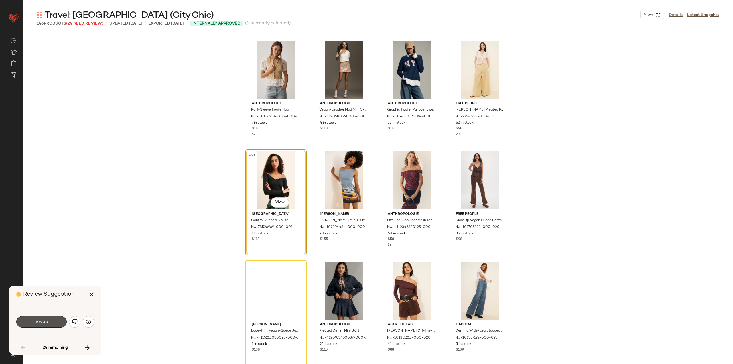
click at [45, 318] on button "Swap" at bounding box center [41, 321] width 50 height 11
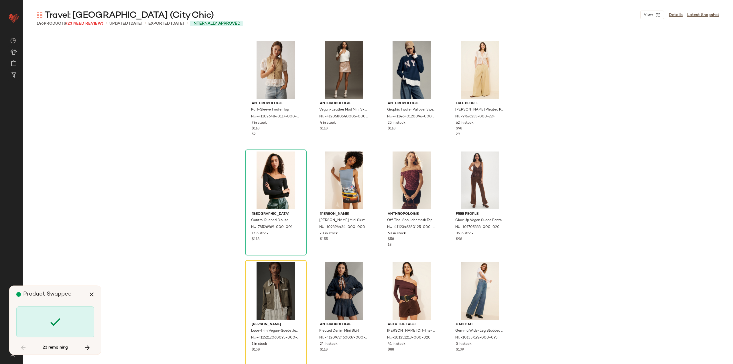
scroll to position [552, 0]
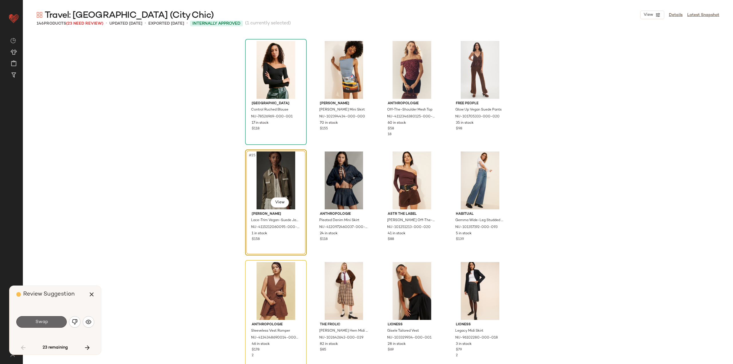
click at [43, 321] on span "Swap" at bounding box center [41, 321] width 13 height 5
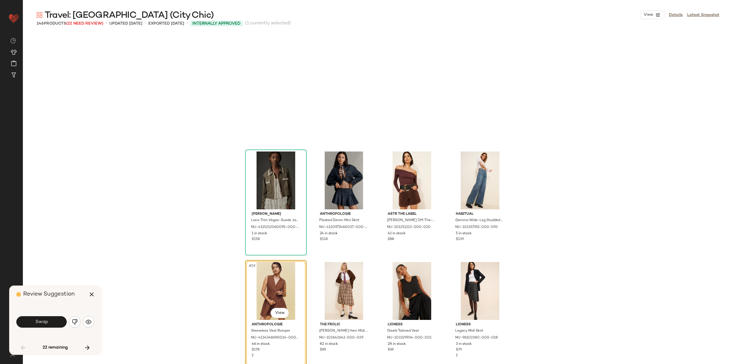
scroll to position [663, 0]
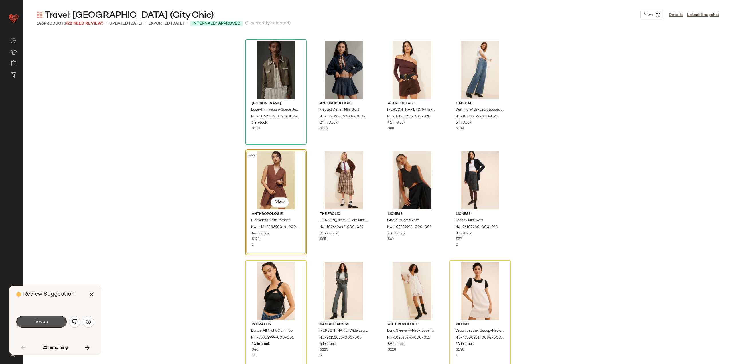
click at [43, 321] on span "Swap" at bounding box center [41, 321] width 13 height 5
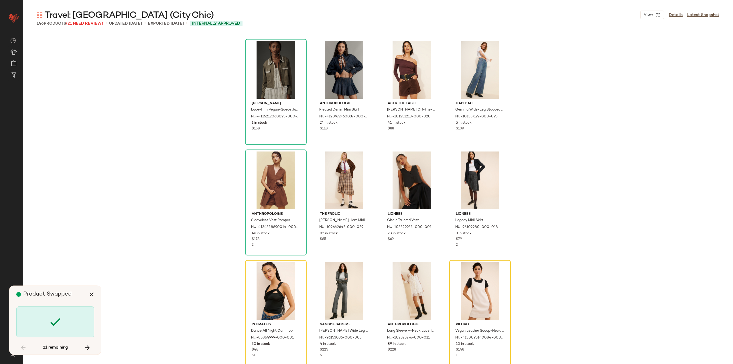
scroll to position [773, 0]
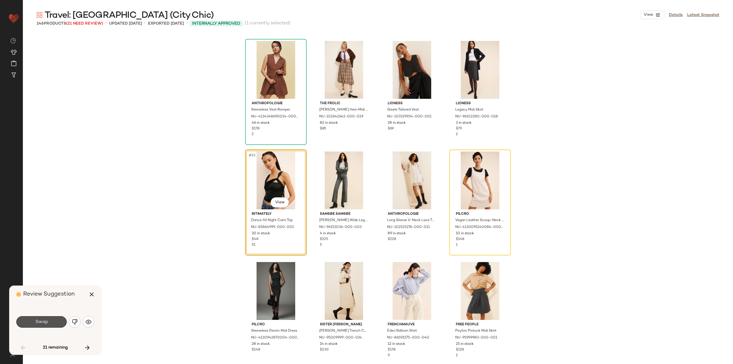
click at [43, 321] on span "Swap" at bounding box center [41, 321] width 13 height 5
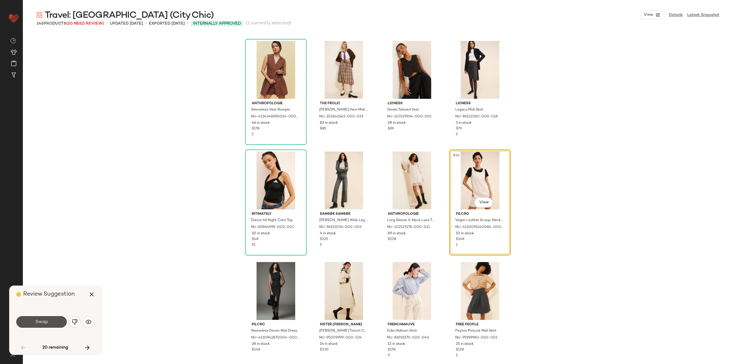
click at [43, 321] on span "Swap" at bounding box center [41, 321] width 13 height 5
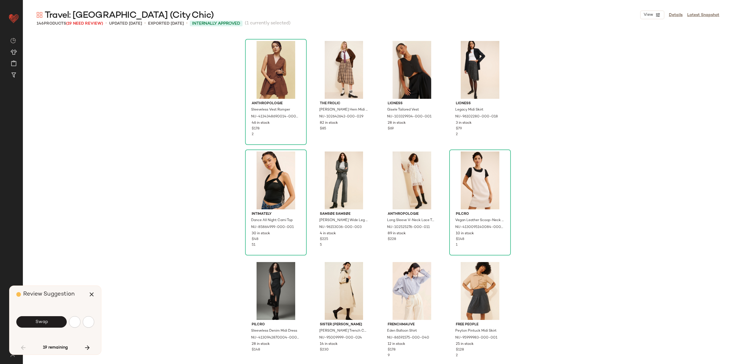
scroll to position [1215, 0]
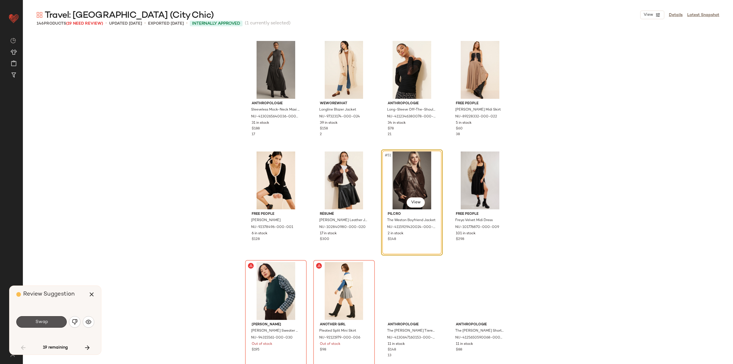
click at [43, 321] on span "Swap" at bounding box center [41, 321] width 13 height 5
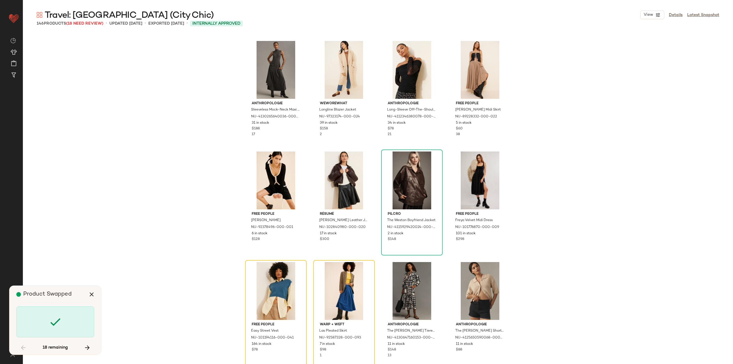
scroll to position [1325, 0]
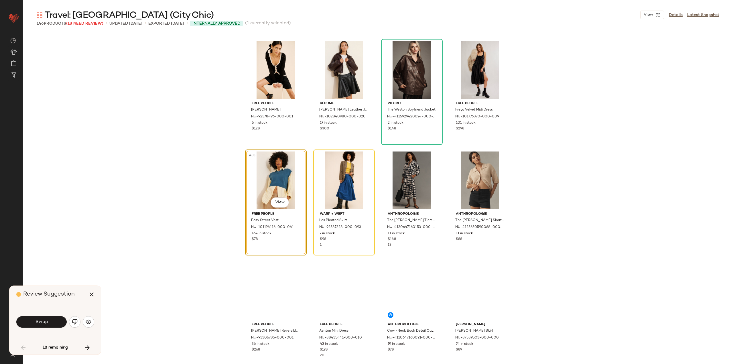
click at [43, 321] on span "Swap" at bounding box center [41, 321] width 13 height 5
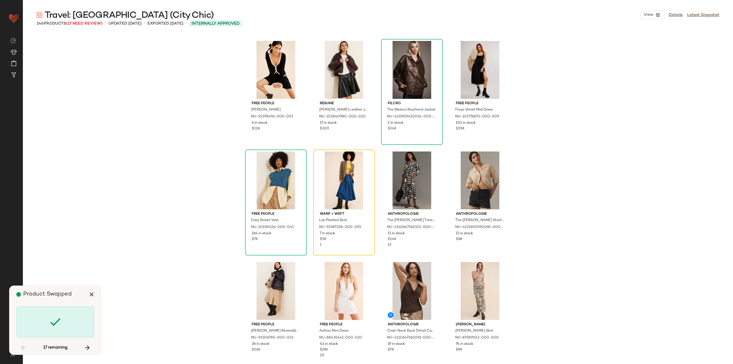
click at [43, 321] on div at bounding box center [55, 321] width 78 height 31
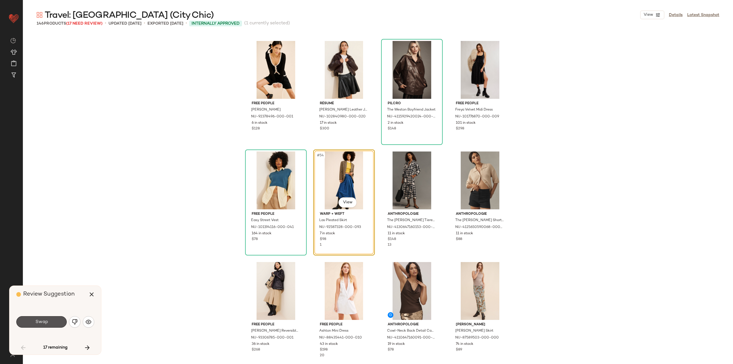
click at [43, 321] on span "Swap" at bounding box center [41, 321] width 13 height 5
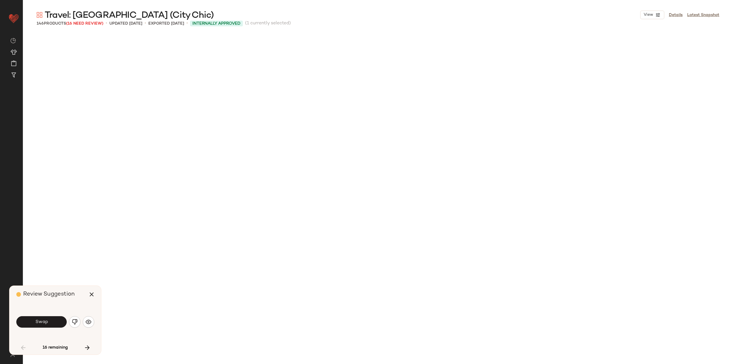
scroll to position [1657, 0]
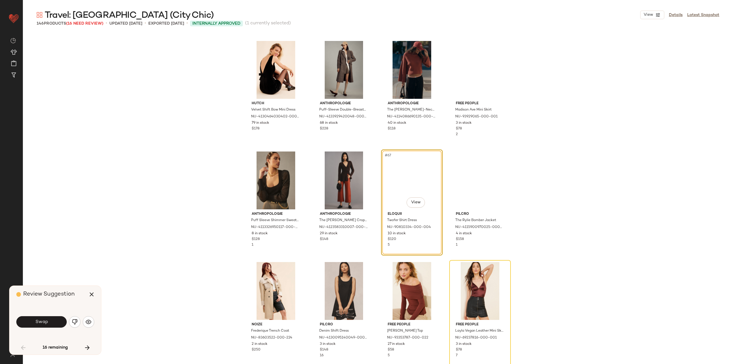
click at [43, 321] on span "Swap" at bounding box center [41, 321] width 13 height 5
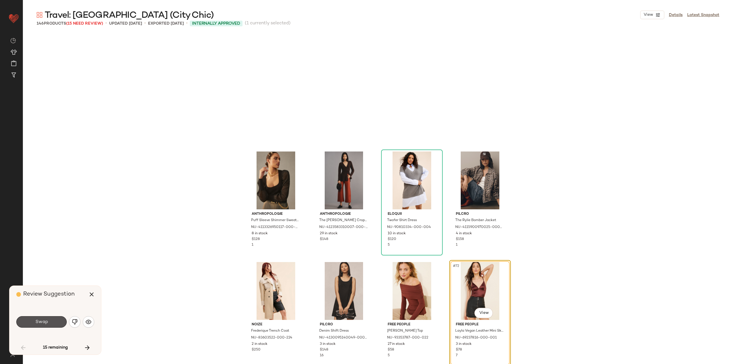
scroll to position [1767, 0]
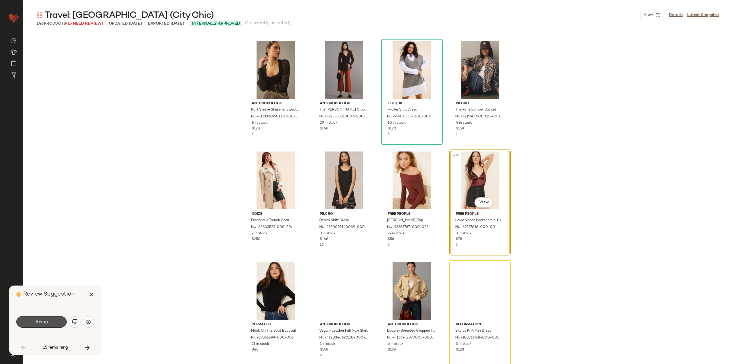
click at [43, 321] on span "Swap" at bounding box center [41, 321] width 13 height 5
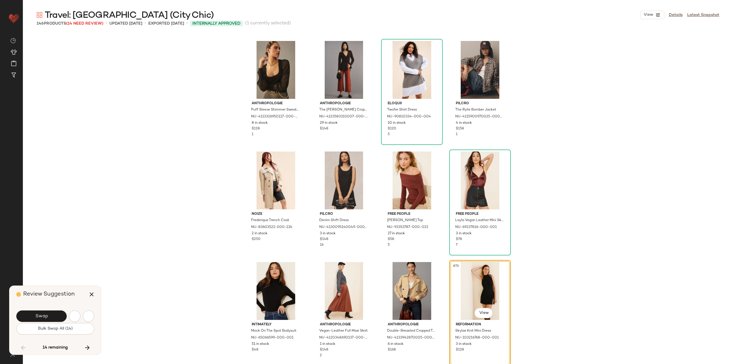
scroll to position [1878, 0]
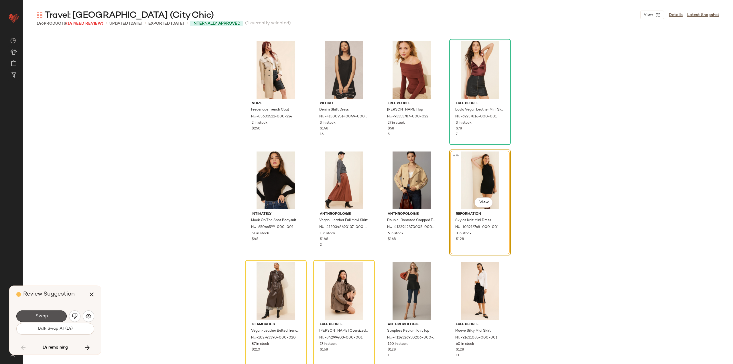
click at [43, 321] on button "Swap" at bounding box center [41, 315] width 50 height 11
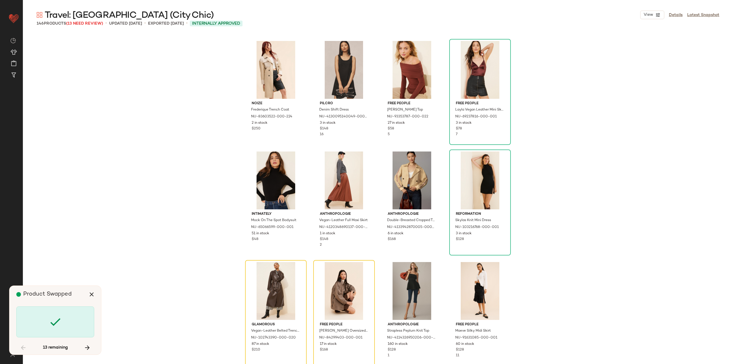
scroll to position [1988, 0]
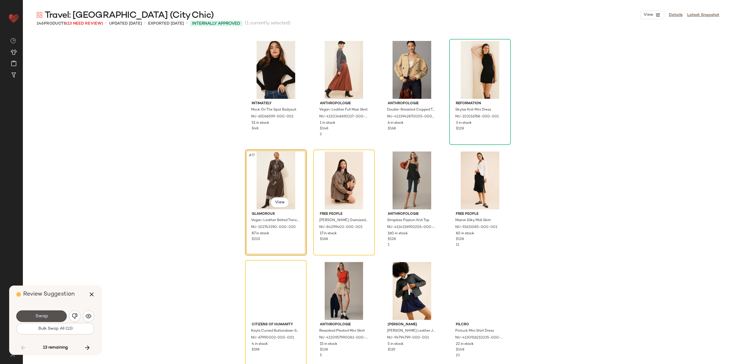
click at [43, 321] on button "Swap" at bounding box center [41, 315] width 50 height 11
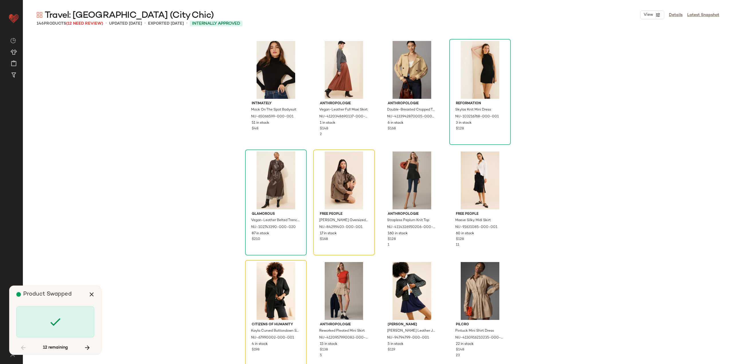
click at [43, 321] on div at bounding box center [55, 321] width 78 height 31
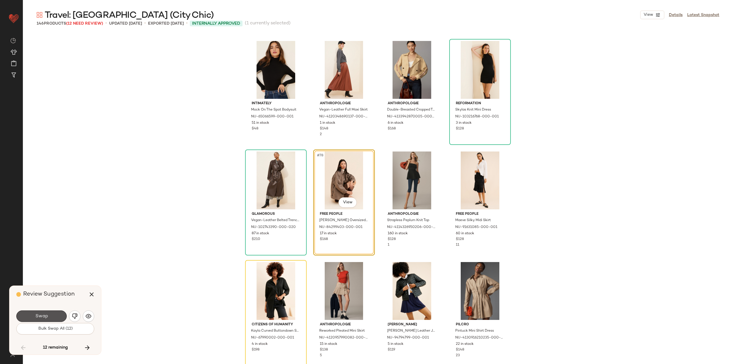
click at [43, 321] on button "Swap" at bounding box center [41, 315] width 50 height 11
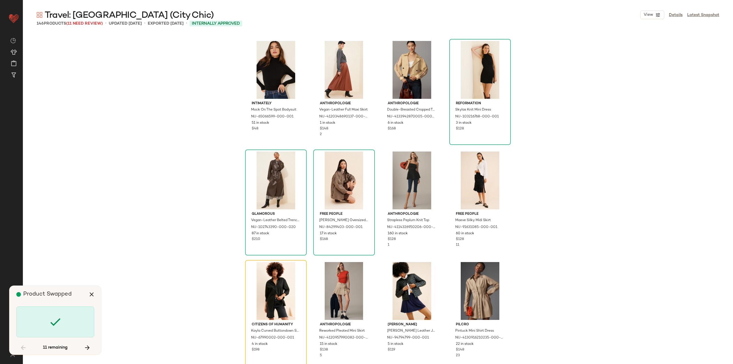
click at [57, 329] on div at bounding box center [55, 321] width 78 height 31
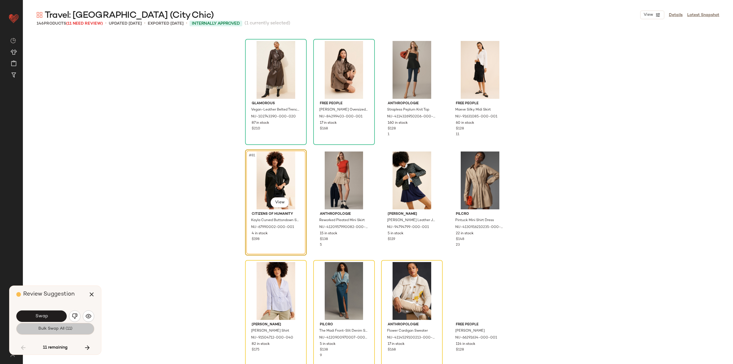
click at [57, 329] on span "Bulk Swap All (11)" at bounding box center [55, 328] width 34 height 5
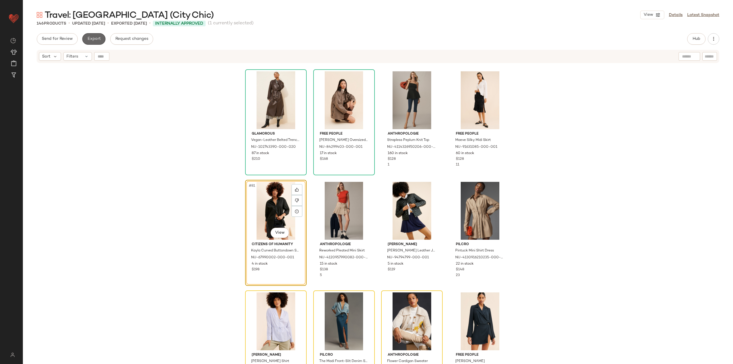
click at [93, 40] on span "Export" at bounding box center [93, 39] width 13 height 5
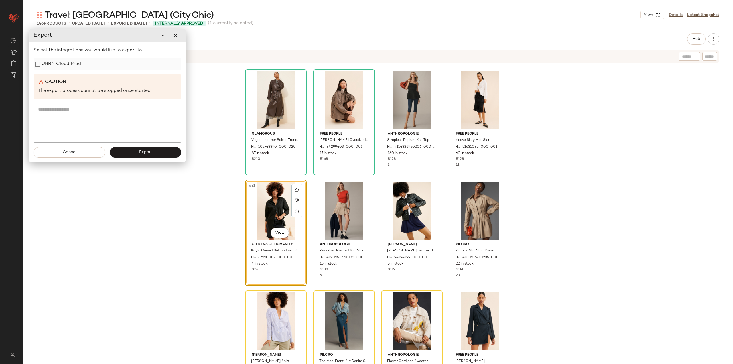
click at [80, 68] on label "URBN Cloud Prod" at bounding box center [60, 63] width 39 height 11
click at [148, 154] on span "Export" at bounding box center [144, 152] width 13 height 5
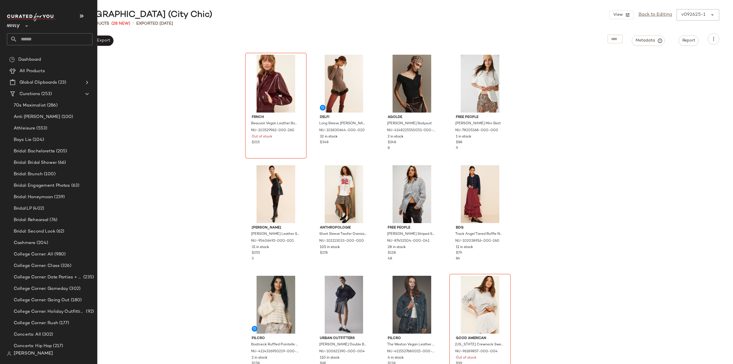
click at [29, 44] on input "text" at bounding box center [54, 39] width 75 height 12
type input "********"
click at [71, 56] on b "Euro bea" at bounding box center [79, 56] width 17 height 6
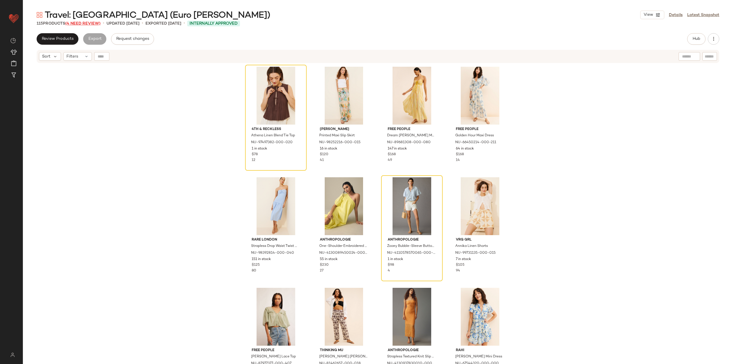
click at [87, 24] on span "(4 Need Review)" at bounding box center [82, 23] width 35 height 4
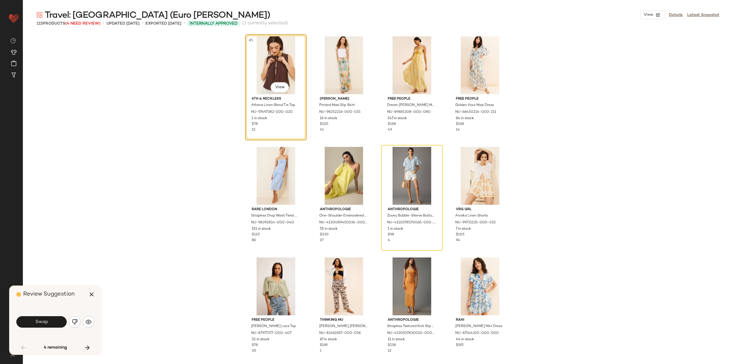
drag, startPoint x: 54, startPoint y: 312, endPoint x: 51, endPoint y: 317, distance: 5.2
click at [53, 312] on div "Swap" at bounding box center [55, 321] width 78 height 31
click at [50, 322] on button "Swap" at bounding box center [41, 321] width 50 height 11
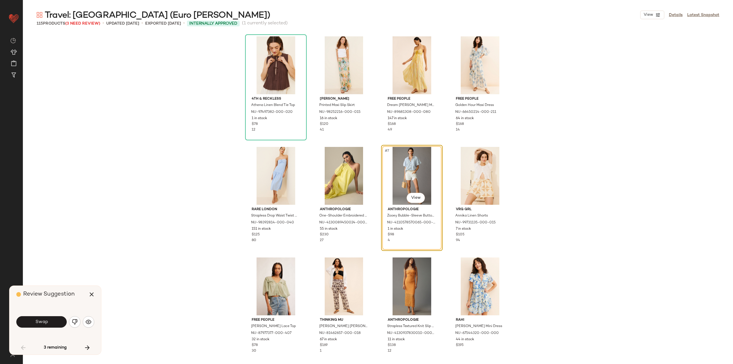
click at [49, 322] on button "Swap" at bounding box center [41, 321] width 50 height 11
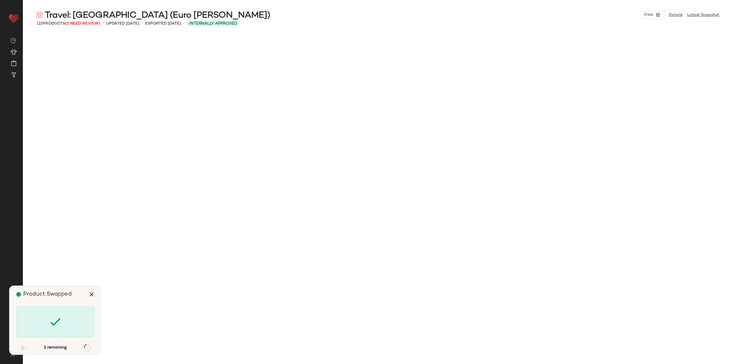
scroll to position [1657, 0]
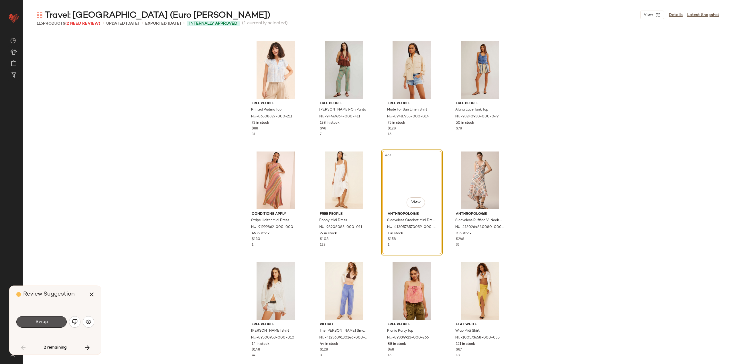
click at [52, 322] on button "Swap" at bounding box center [41, 321] width 50 height 11
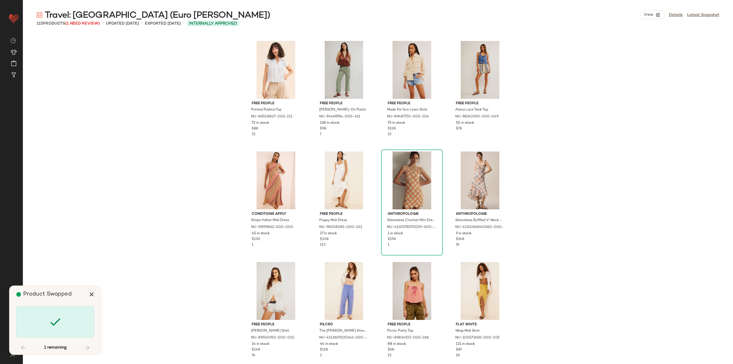
scroll to position [2872, 0]
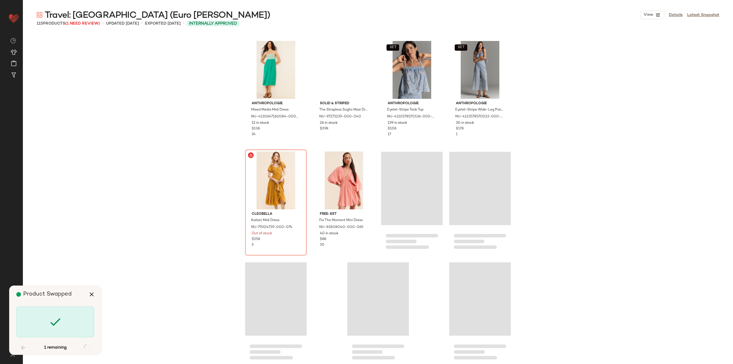
click at [52, 322] on icon at bounding box center [55, 322] width 14 height 14
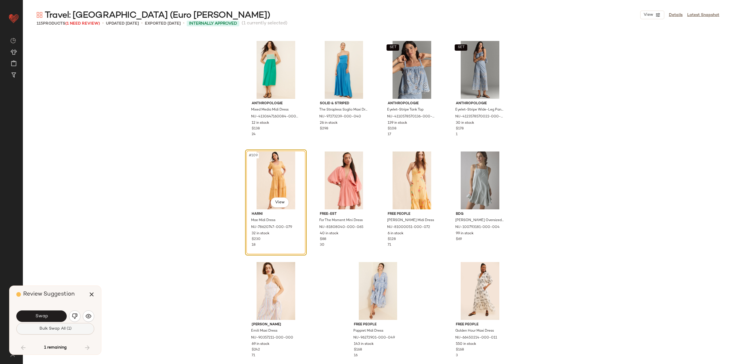
click at [60, 329] on span "Bulk Swap All (1)" at bounding box center [55, 328] width 32 height 5
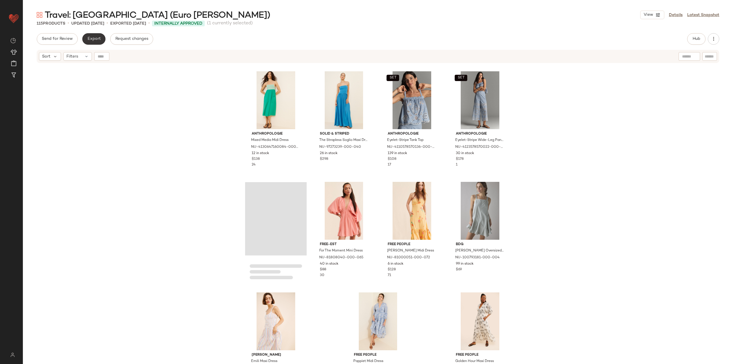
click at [95, 40] on span "Export" at bounding box center [93, 39] width 13 height 5
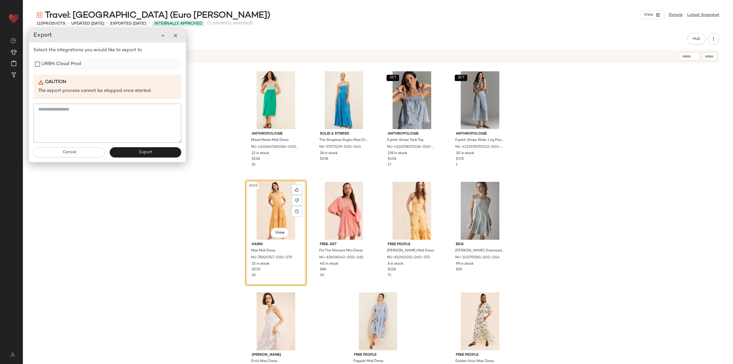
click at [65, 67] on label "URBN Cloud Prod" at bounding box center [60, 63] width 39 height 11
click at [136, 152] on button "Export" at bounding box center [146, 152] width 72 height 10
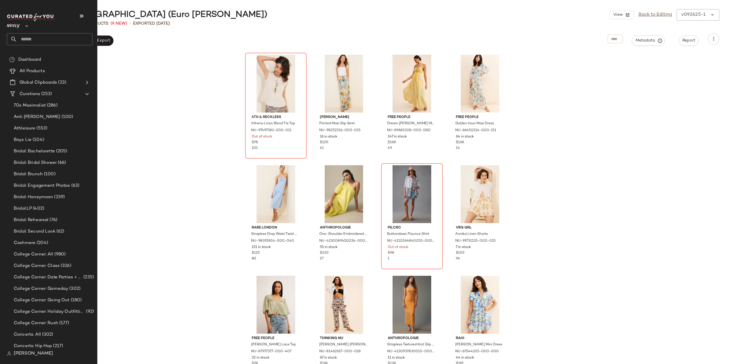
click at [37, 37] on input "text" at bounding box center [54, 39] width 75 height 12
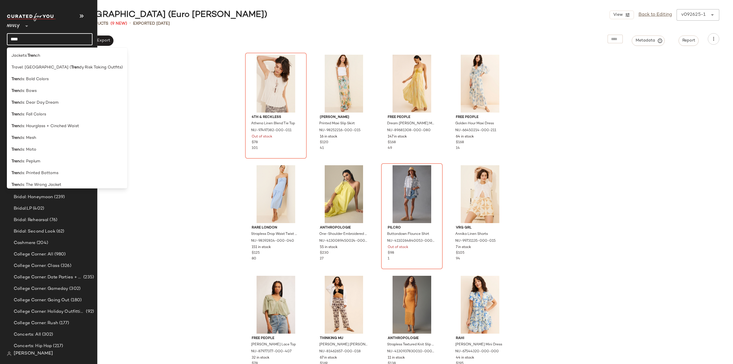
type input "*****"
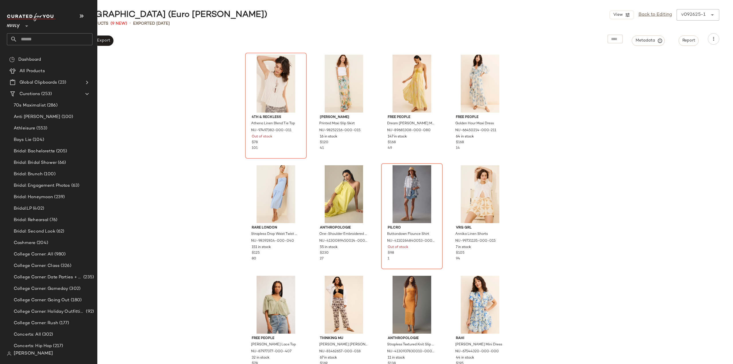
click at [37, 41] on input "text" at bounding box center [54, 39] width 75 height 12
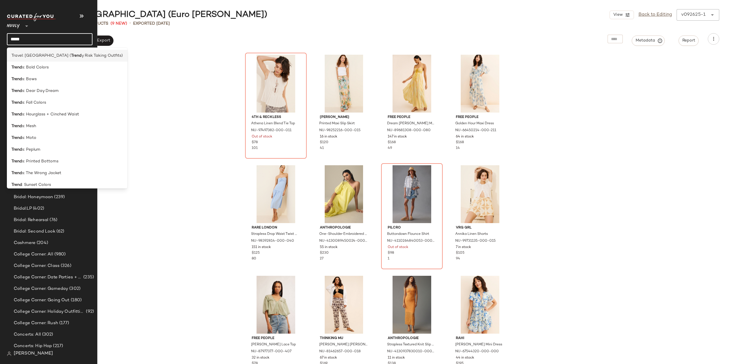
type input "*****"
click at [23, 51] on div "Travel: Japan ( Trend y Risk Taking Outfits)" at bounding box center [67, 56] width 120 height 12
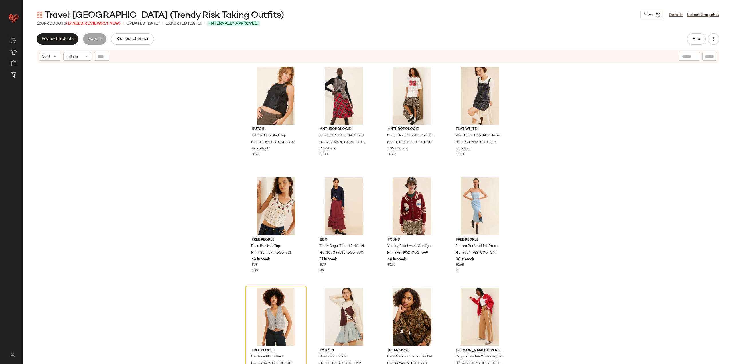
click at [81, 24] on span "(17 Need Review)" at bounding box center [84, 23] width 36 height 4
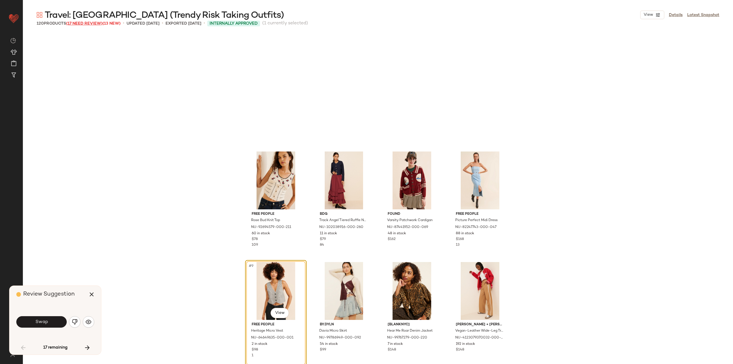
scroll to position [115, 0]
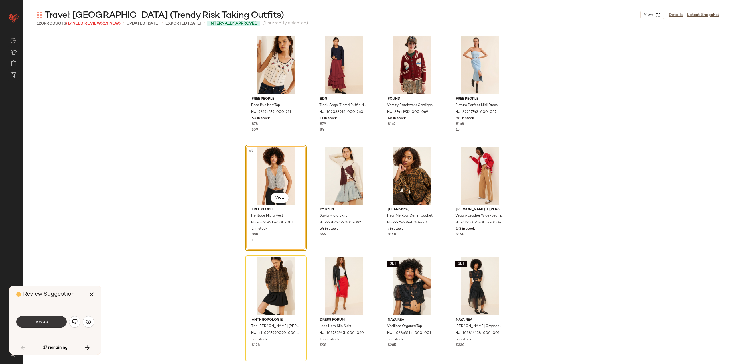
click at [52, 324] on button "Swap" at bounding box center [41, 321] width 50 height 11
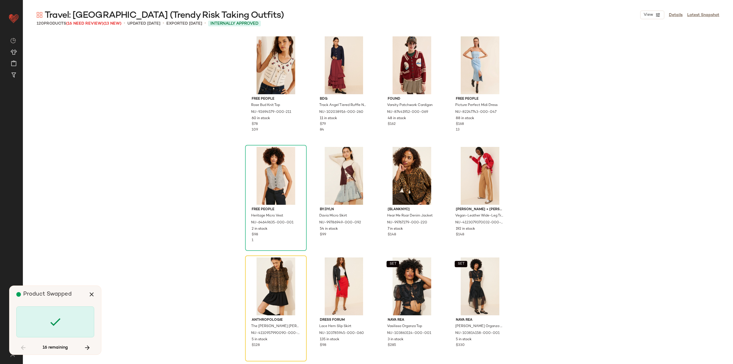
scroll to position [221, 0]
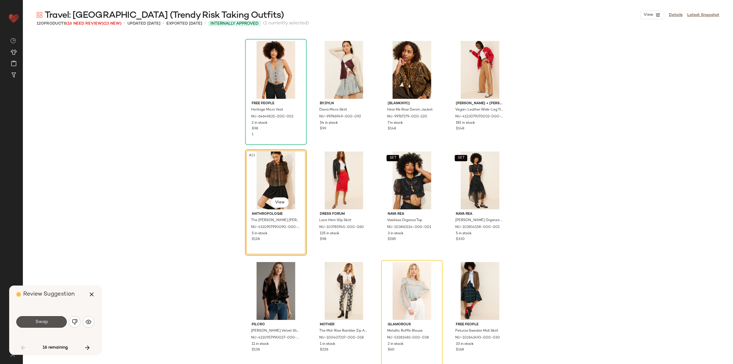
click at [57, 322] on button "Swap" at bounding box center [41, 321] width 50 height 11
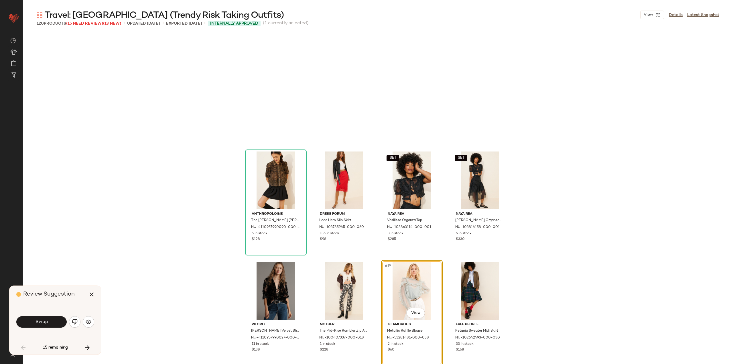
scroll to position [331, 0]
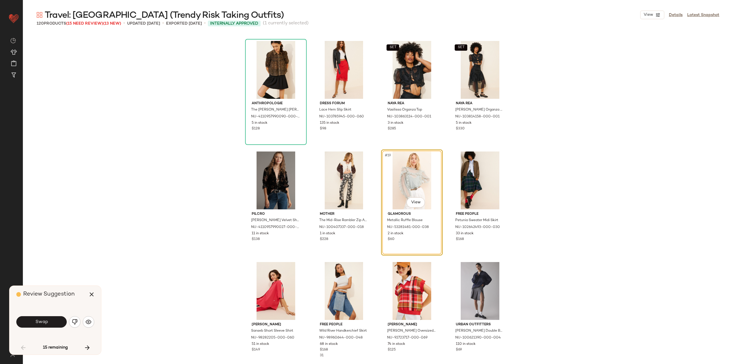
click at [57, 322] on button "Swap" at bounding box center [41, 321] width 50 height 11
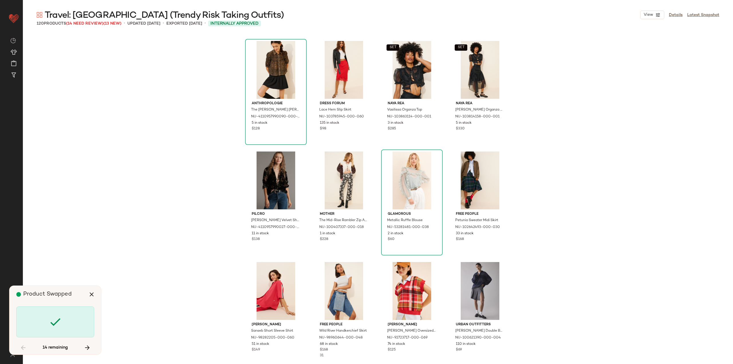
scroll to position [552, 0]
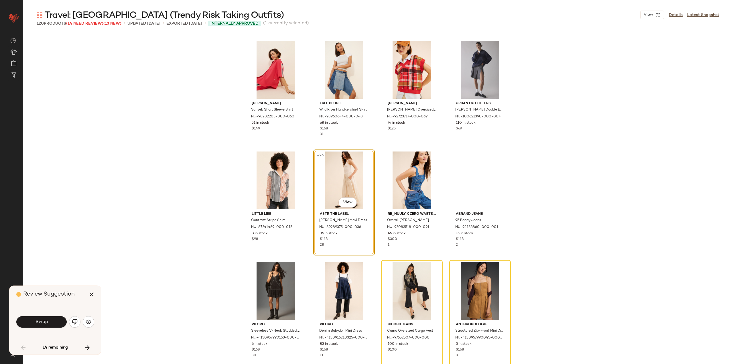
click at [57, 322] on button "Swap" at bounding box center [41, 321] width 50 height 11
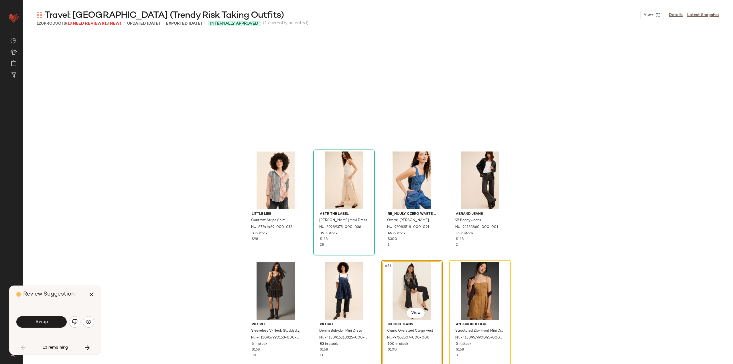
scroll to position [663, 0]
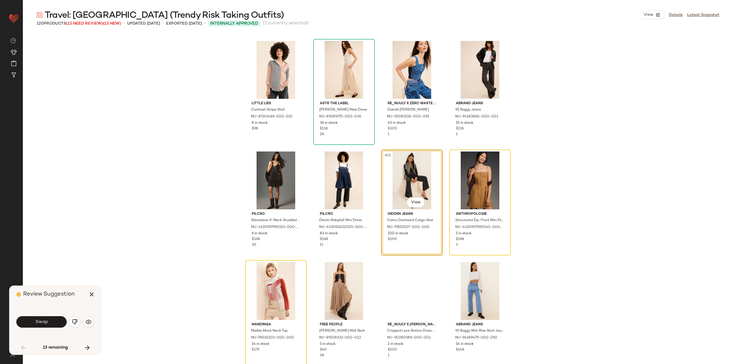
click at [57, 322] on button "Swap" at bounding box center [41, 321] width 50 height 11
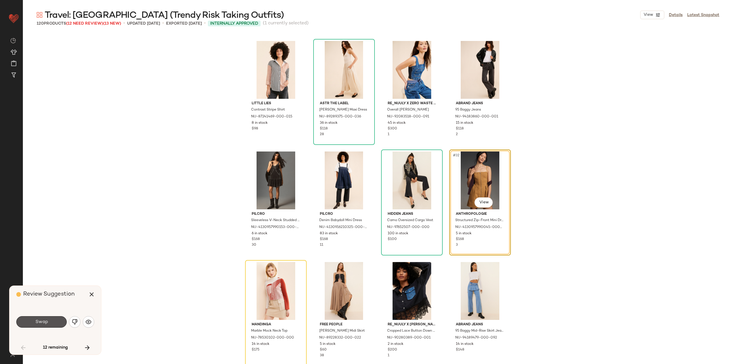
click at [57, 322] on button "Swap" at bounding box center [41, 321] width 50 height 11
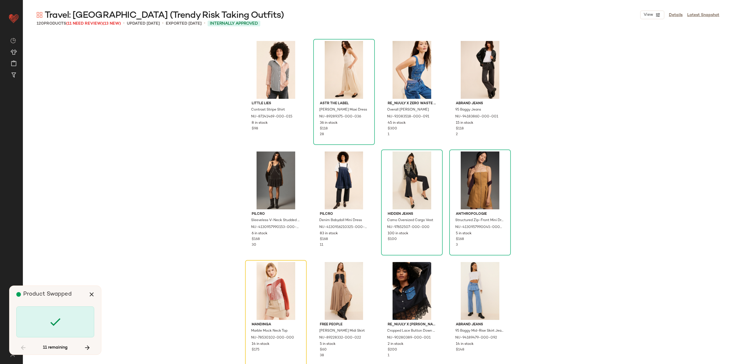
scroll to position [773, 0]
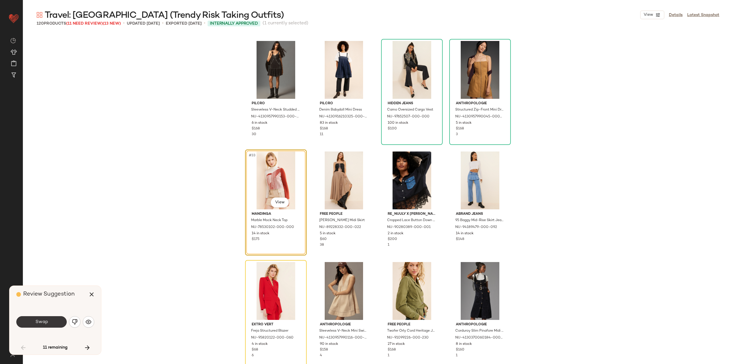
click at [58, 322] on button "Swap" at bounding box center [41, 321] width 50 height 11
click at [58, 322] on div "Swap" at bounding box center [41, 321] width 50 height 11
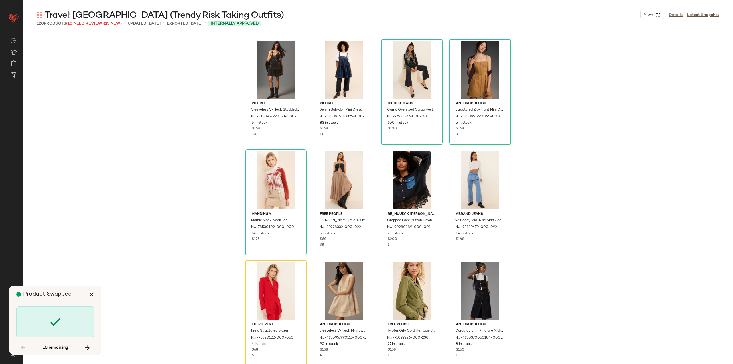
scroll to position [884, 0]
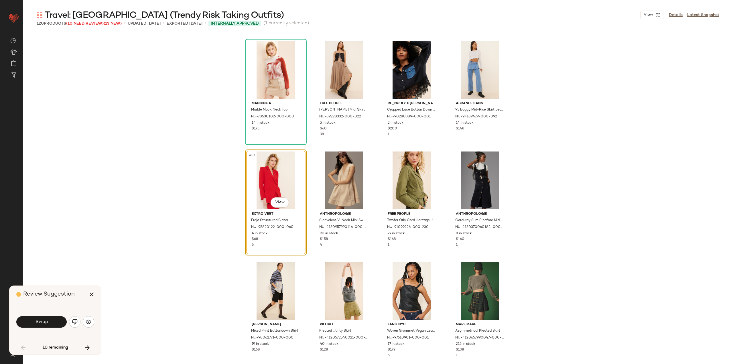
click at [58, 322] on button "Swap" at bounding box center [41, 321] width 50 height 11
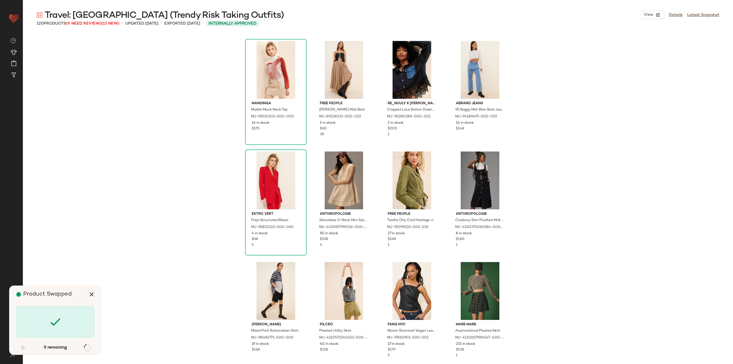
scroll to position [1657, 0]
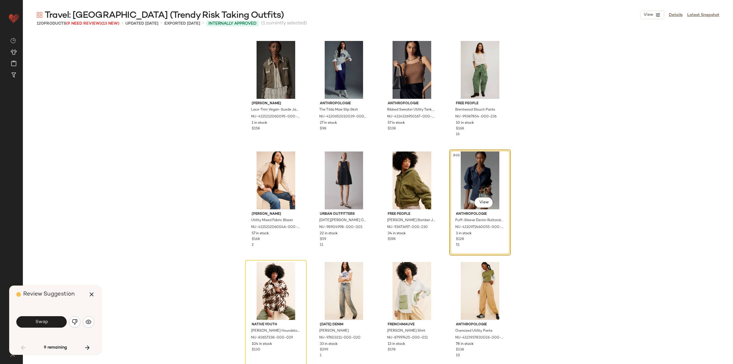
click at [58, 322] on button "Swap" at bounding box center [41, 321] width 50 height 11
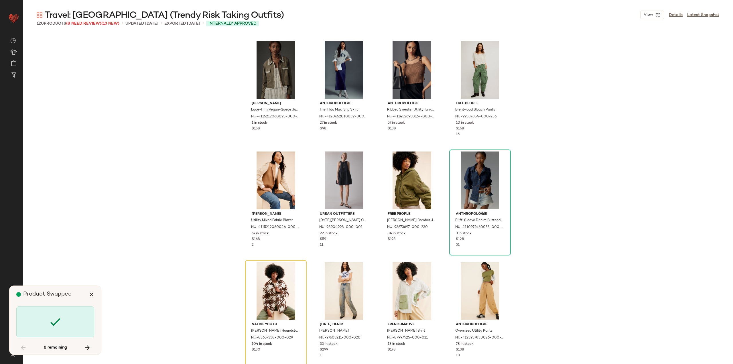
scroll to position [1767, 0]
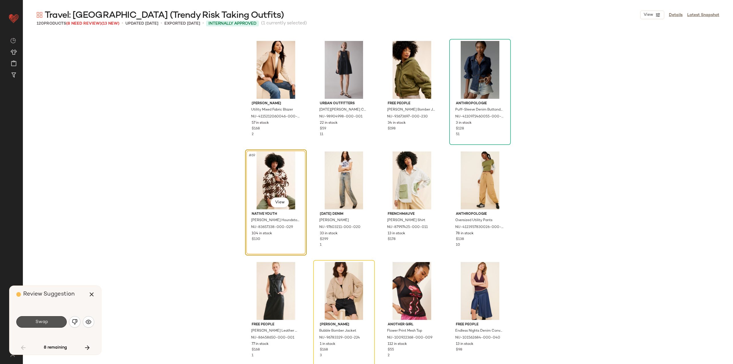
click at [58, 322] on button "Swap" at bounding box center [41, 321] width 50 height 11
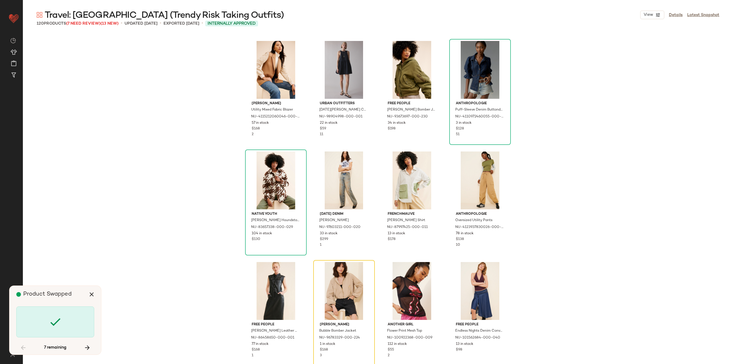
scroll to position [1878, 0]
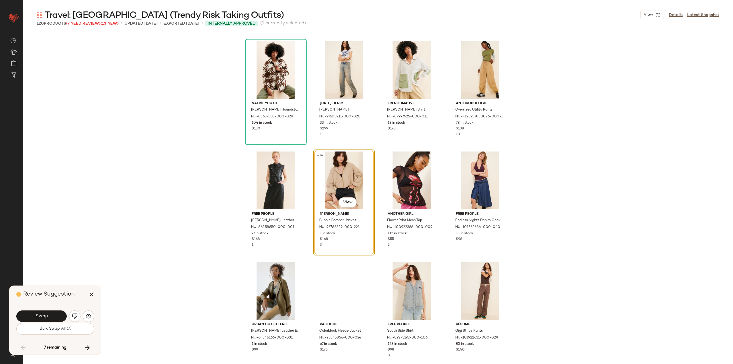
click at [58, 322] on div "Swap" at bounding box center [55, 316] width 78 height 14
click at [58, 324] on button "Bulk Swap All (7)" at bounding box center [55, 328] width 78 height 11
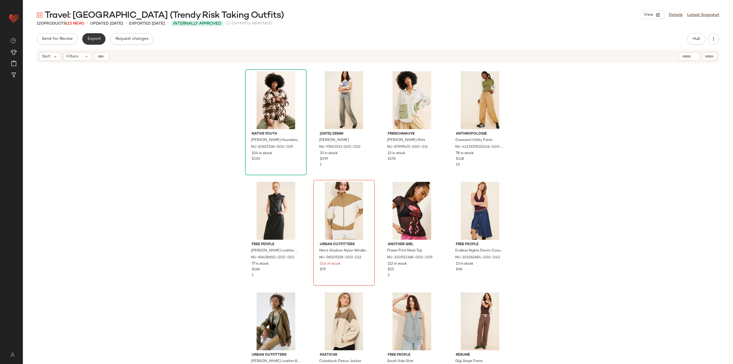
click at [88, 38] on span "Export" at bounding box center [93, 39] width 13 height 5
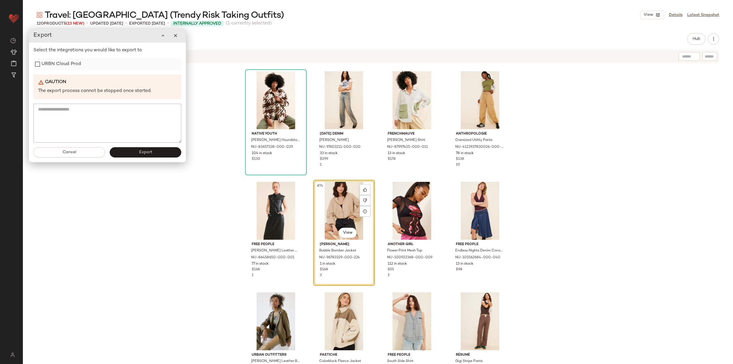
click at [52, 67] on label "URBN Cloud Prod" at bounding box center [60, 63] width 39 height 11
click at [135, 157] on div "Cancel Export" at bounding box center [107, 151] width 157 height 19
click at [132, 152] on button "Export" at bounding box center [146, 152] width 72 height 10
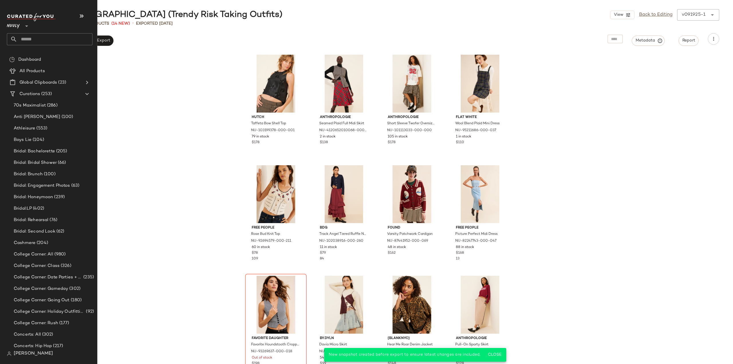
click at [25, 38] on input "text" at bounding box center [54, 39] width 75 height 12
type input "******"
click at [41, 52] on div "Travel: Boston (Fall Foliage)" at bounding box center [51, 56] width 89 height 12
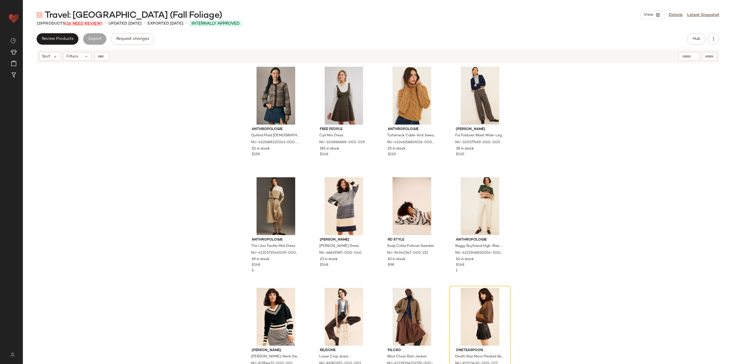
click at [87, 24] on span "(16 Need Review)" at bounding box center [83, 23] width 37 height 4
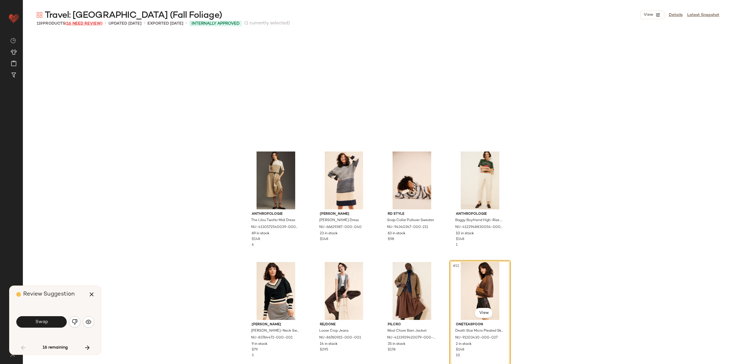
scroll to position [115, 0]
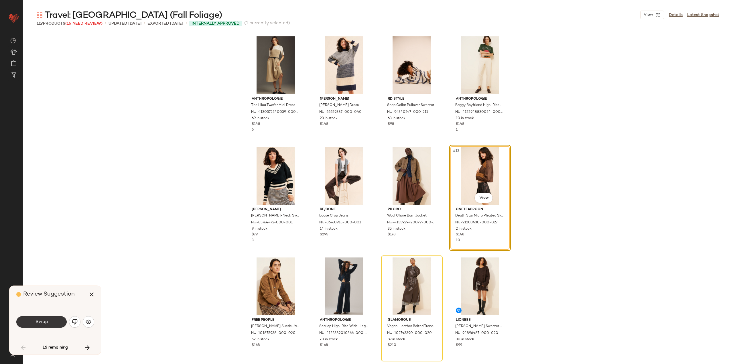
click at [41, 326] on button "Swap" at bounding box center [41, 321] width 50 height 11
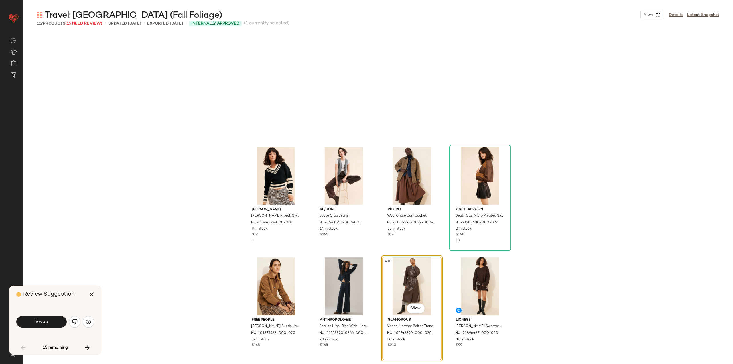
scroll to position [221, 0]
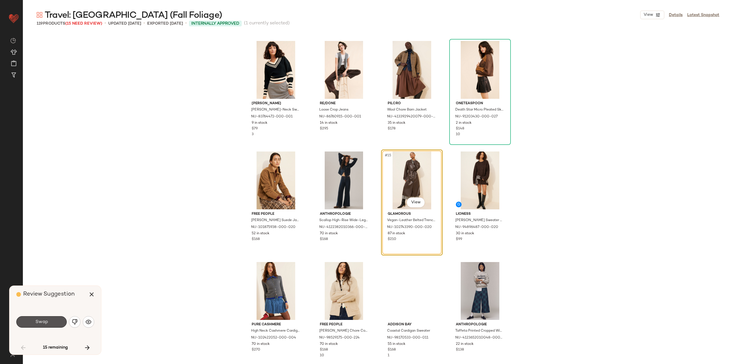
click at [41, 326] on button "Swap" at bounding box center [41, 321] width 50 height 11
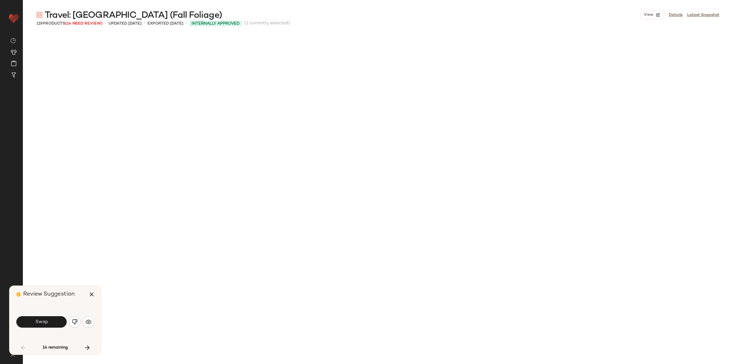
scroll to position [552, 0]
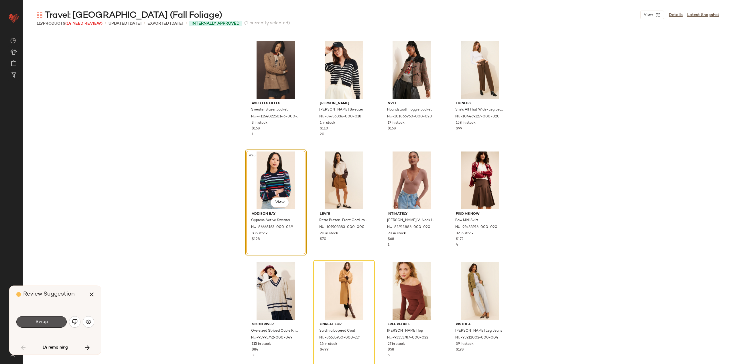
click at [41, 326] on button "Swap" at bounding box center [41, 321] width 50 height 11
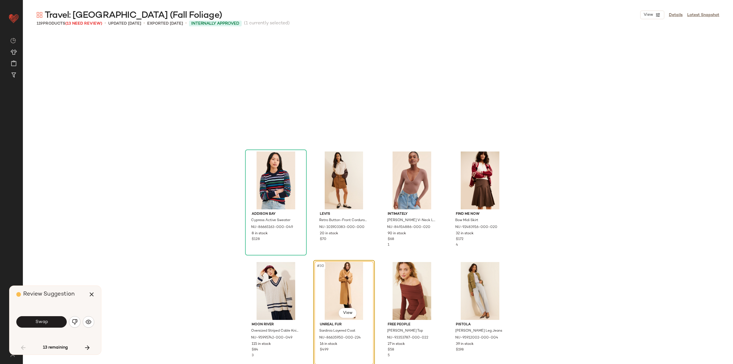
scroll to position [663, 0]
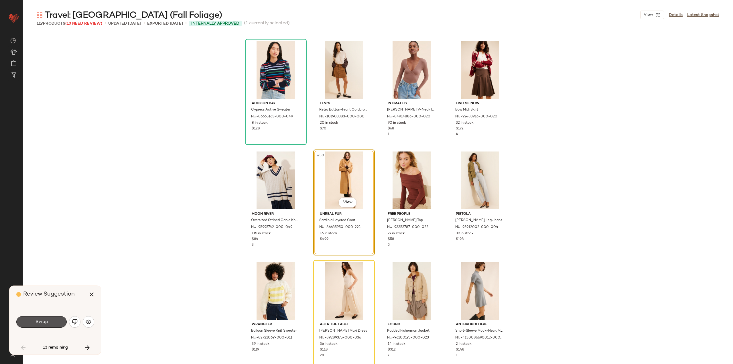
click at [41, 326] on button "Swap" at bounding box center [41, 321] width 50 height 11
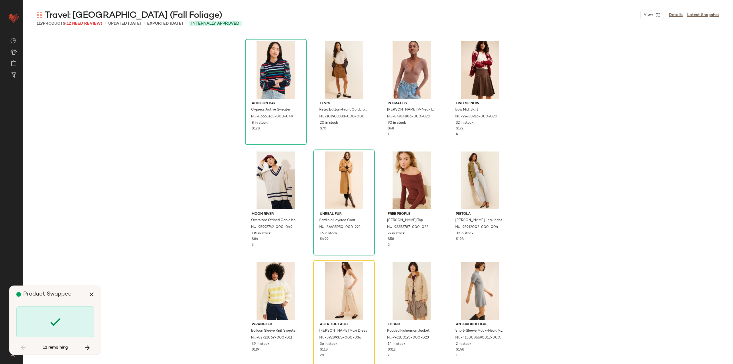
scroll to position [773, 0]
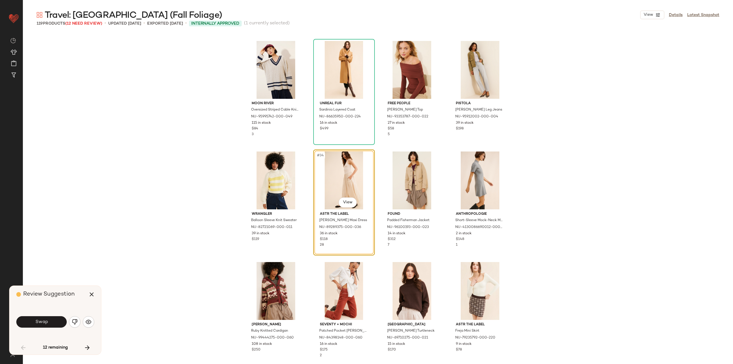
click at [42, 315] on div "Swap" at bounding box center [55, 322] width 78 height 14
click at [45, 321] on span "Swap" at bounding box center [41, 321] width 13 height 5
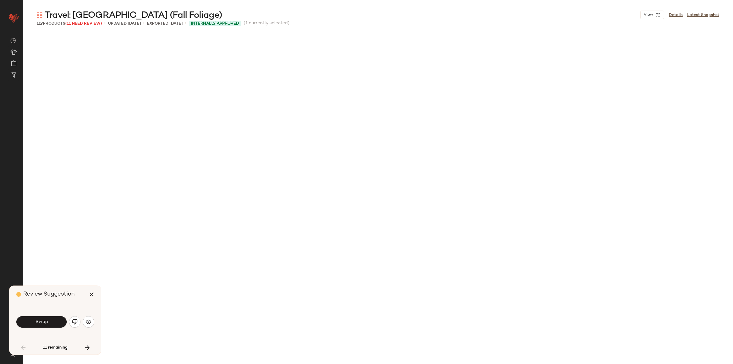
scroll to position [1215, 0]
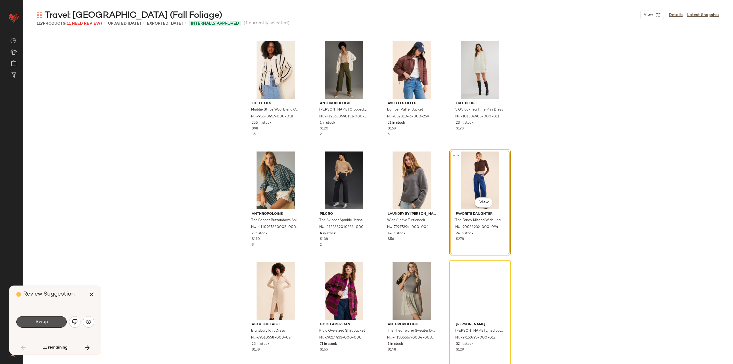
click at [45, 321] on span "Swap" at bounding box center [41, 321] width 13 height 5
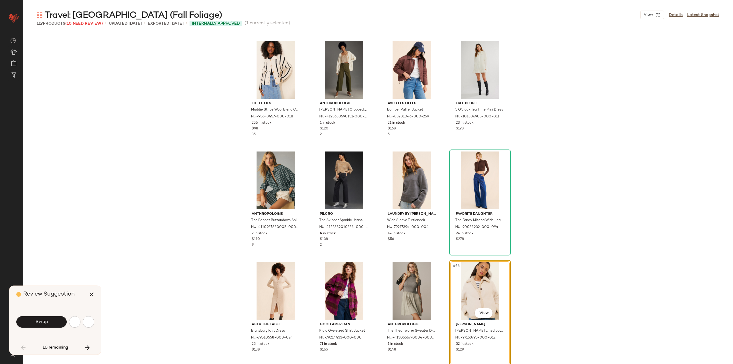
scroll to position [1325, 0]
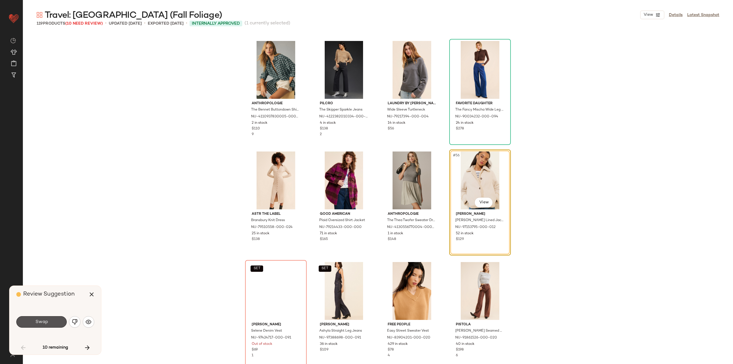
click at [45, 321] on span "Swap" at bounding box center [41, 321] width 13 height 5
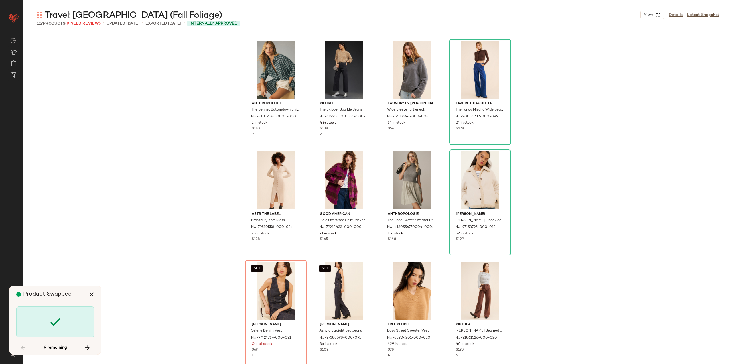
scroll to position [1436, 0]
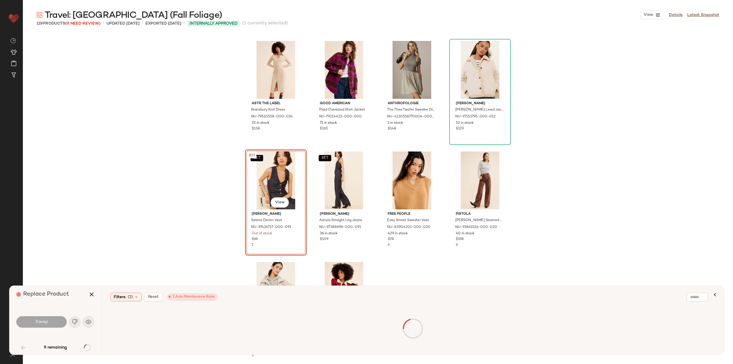
click at [45, 321] on div "Swap" at bounding box center [41, 321] width 50 height 11
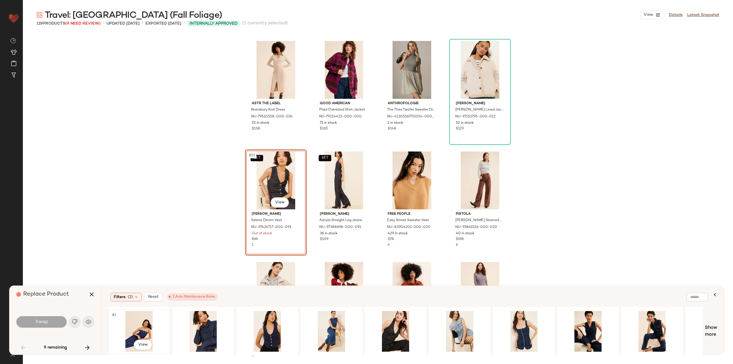
click at [144, 324] on div "#1 View" at bounding box center [139, 331] width 58 height 41
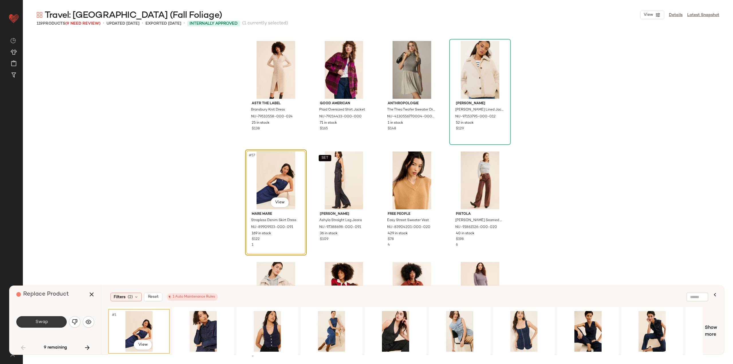
click at [36, 320] on span "Swap" at bounding box center [41, 321] width 13 height 5
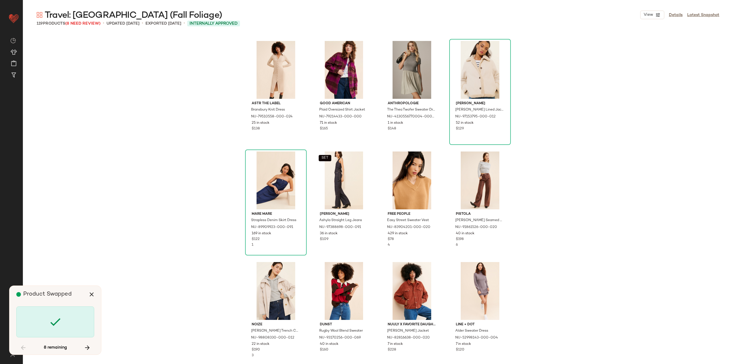
scroll to position [1657, 0]
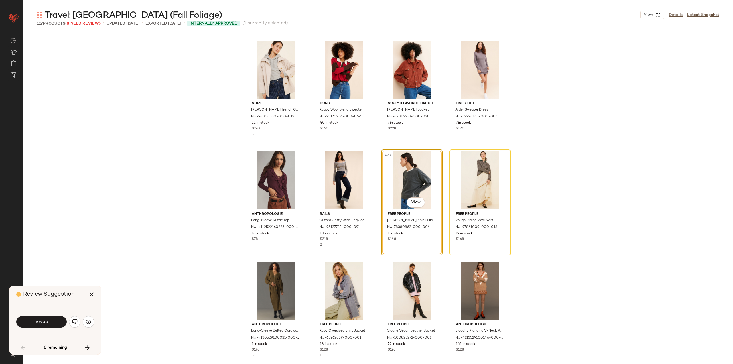
click at [36, 320] on span "Swap" at bounding box center [41, 321] width 13 height 5
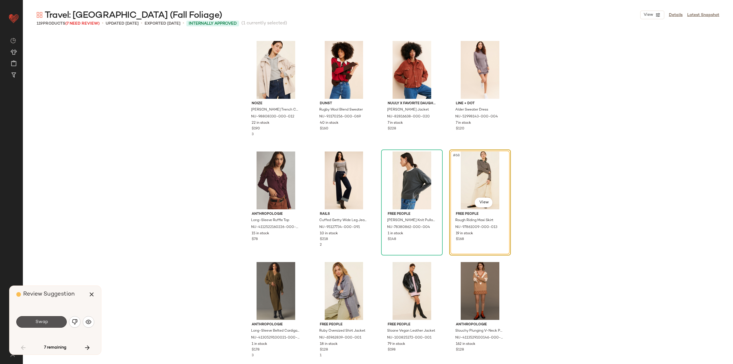
click at [36, 320] on span "Swap" at bounding box center [41, 321] width 13 height 5
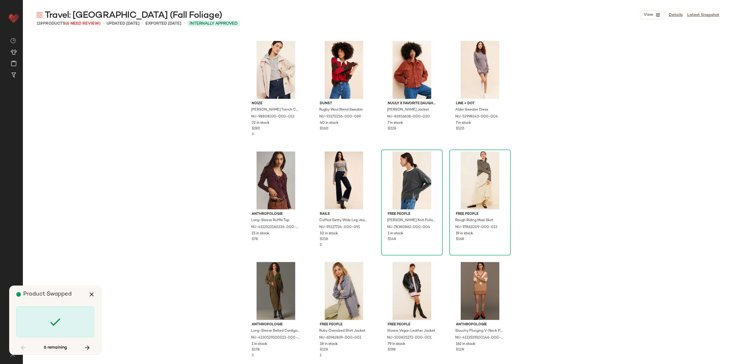
scroll to position [2319, 0]
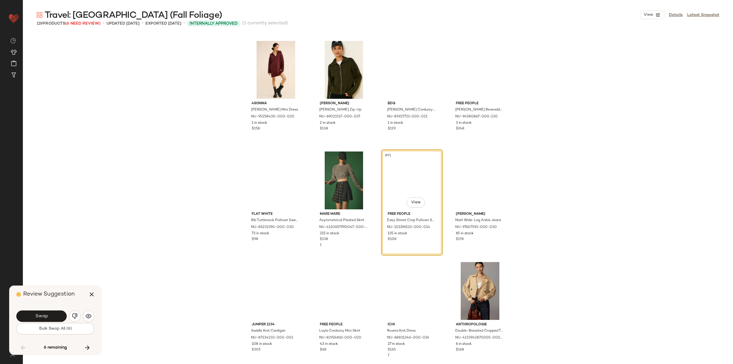
click at [36, 320] on button "Swap" at bounding box center [41, 315] width 50 height 11
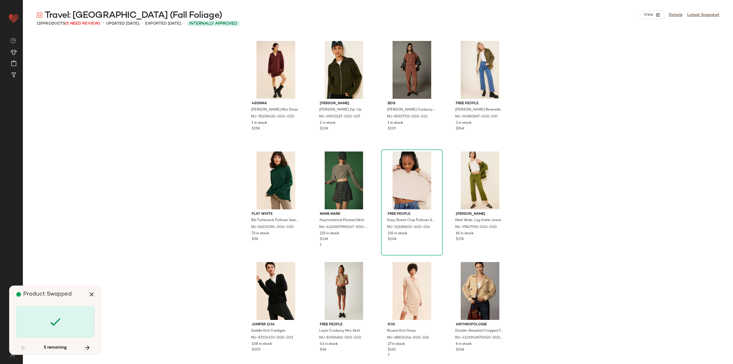
scroll to position [2540, 0]
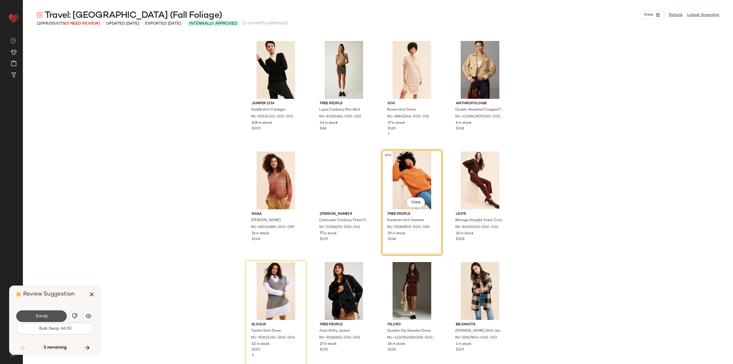
click at [36, 320] on button "Swap" at bounding box center [41, 315] width 50 height 11
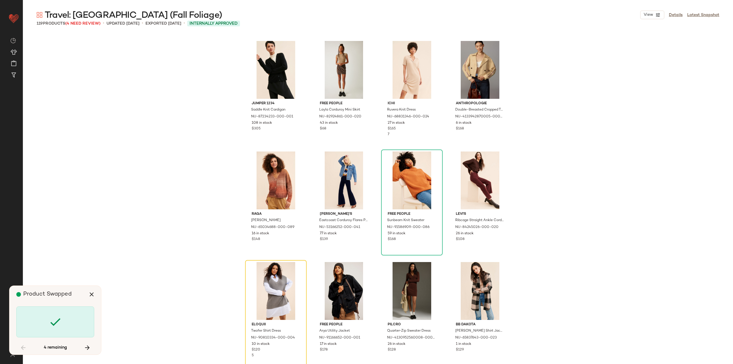
scroll to position [2651, 0]
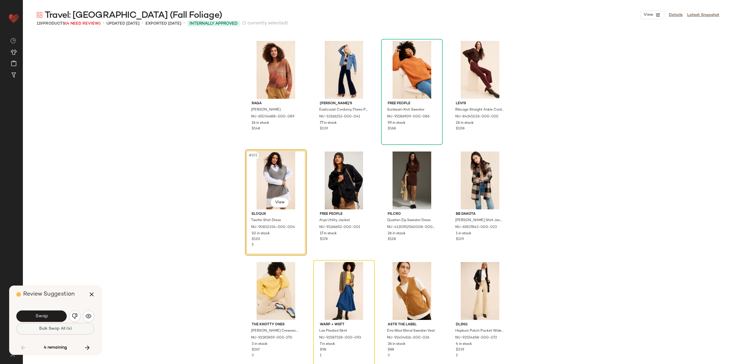
click at [40, 330] on span "Bulk Swap All (4)" at bounding box center [55, 328] width 33 height 5
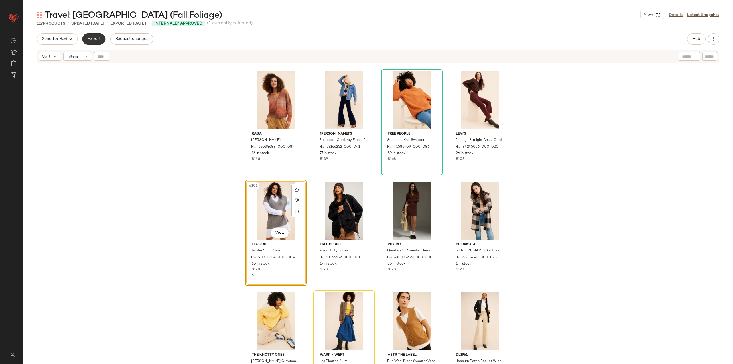
click at [94, 35] on button "Export" at bounding box center [93, 38] width 23 height 11
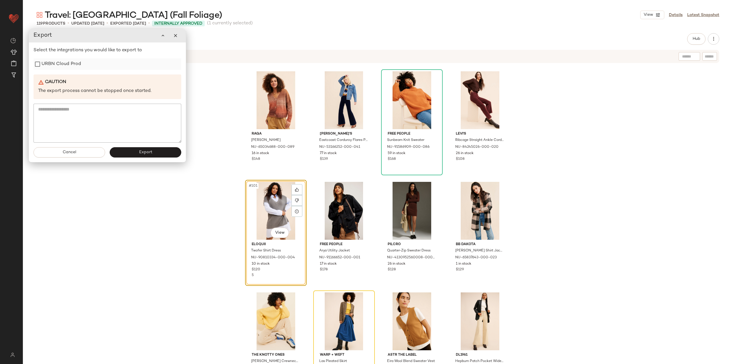
click at [72, 65] on label "URBN Cloud Prod" at bounding box center [60, 63] width 39 height 11
click at [141, 151] on span "Export" at bounding box center [144, 152] width 13 height 5
